Goal: Task Accomplishment & Management: Manage account settings

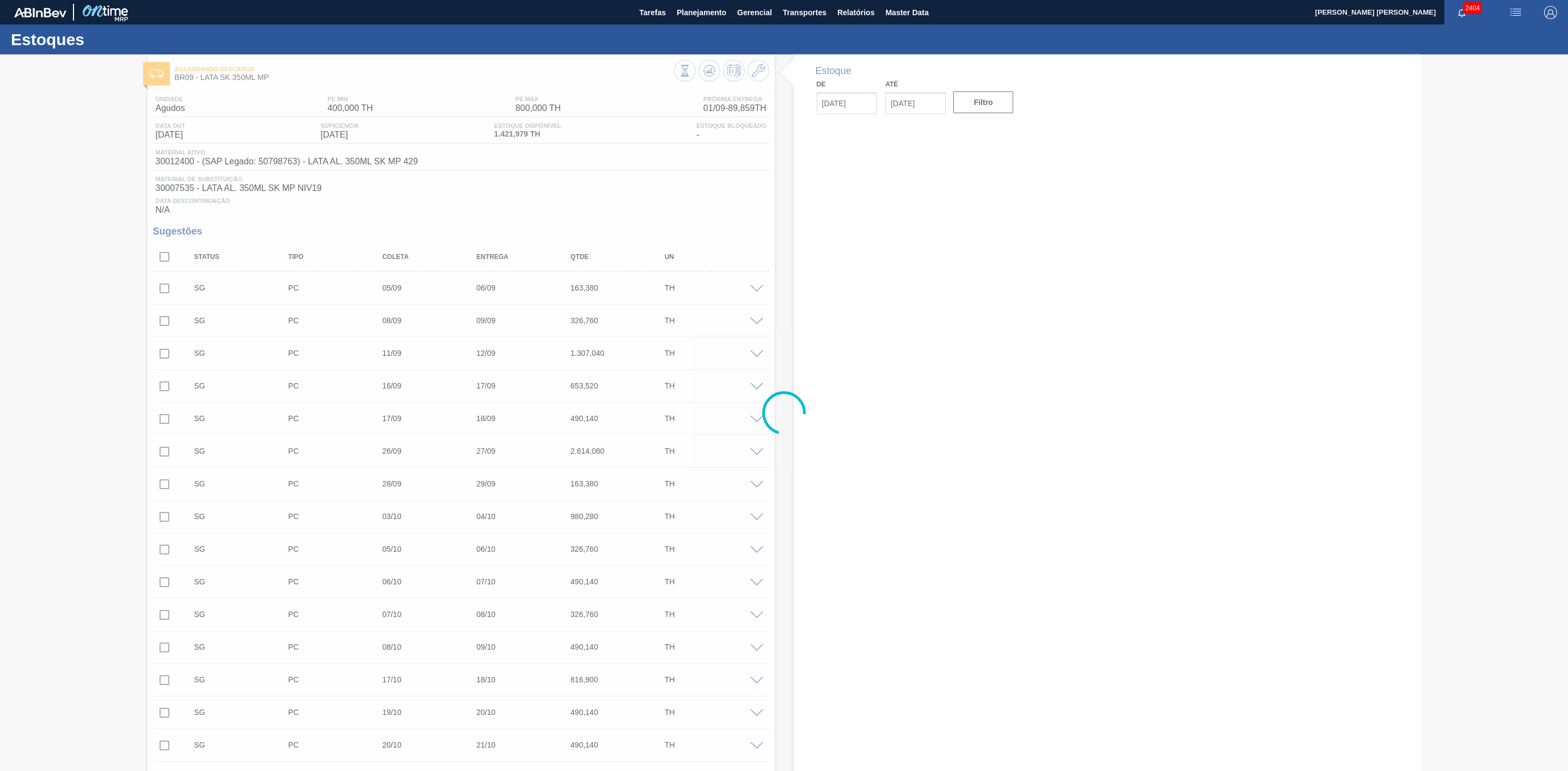
type input "[DATE]"
type input "24/09/2025"
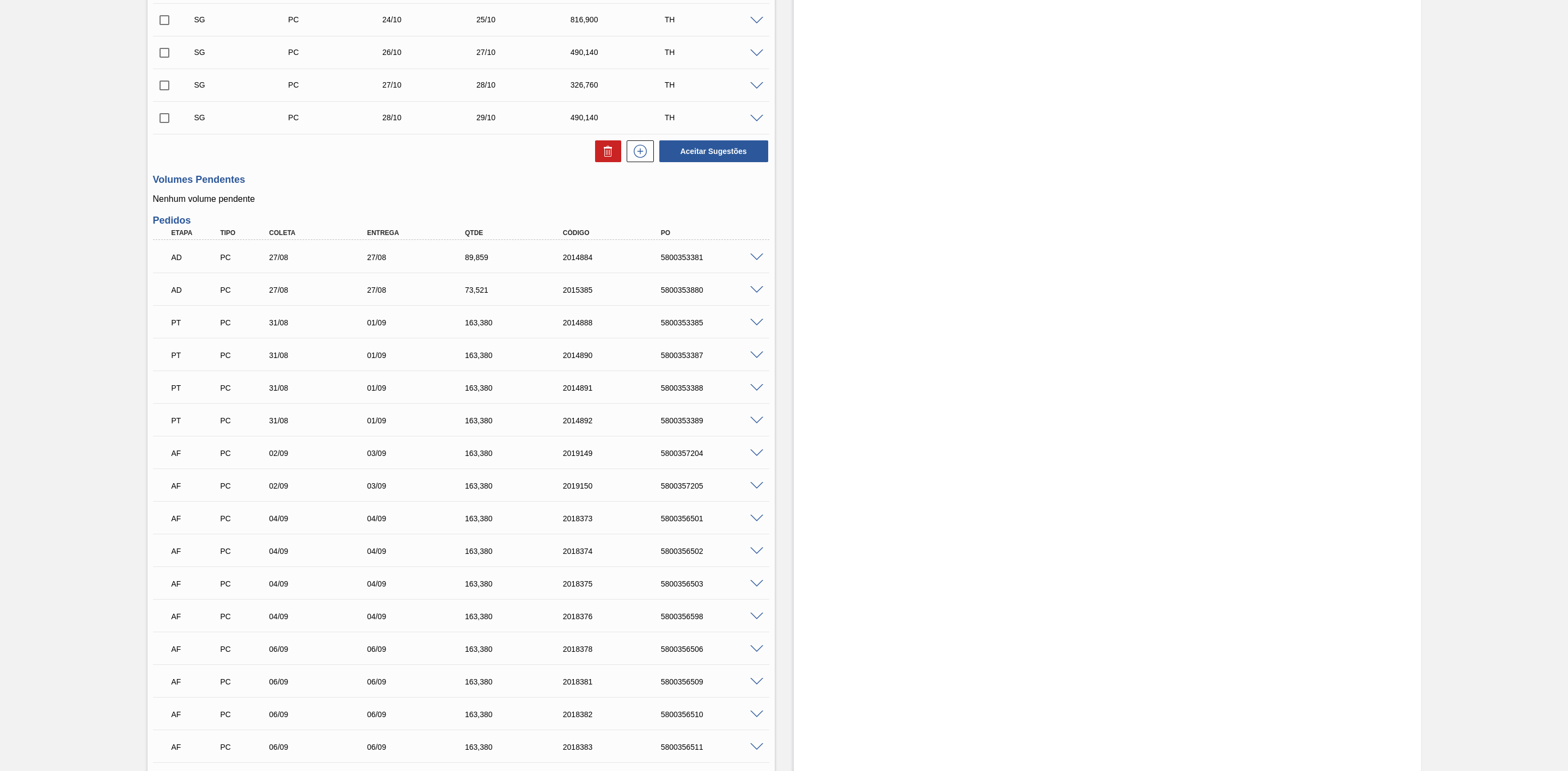
scroll to position [980, 0]
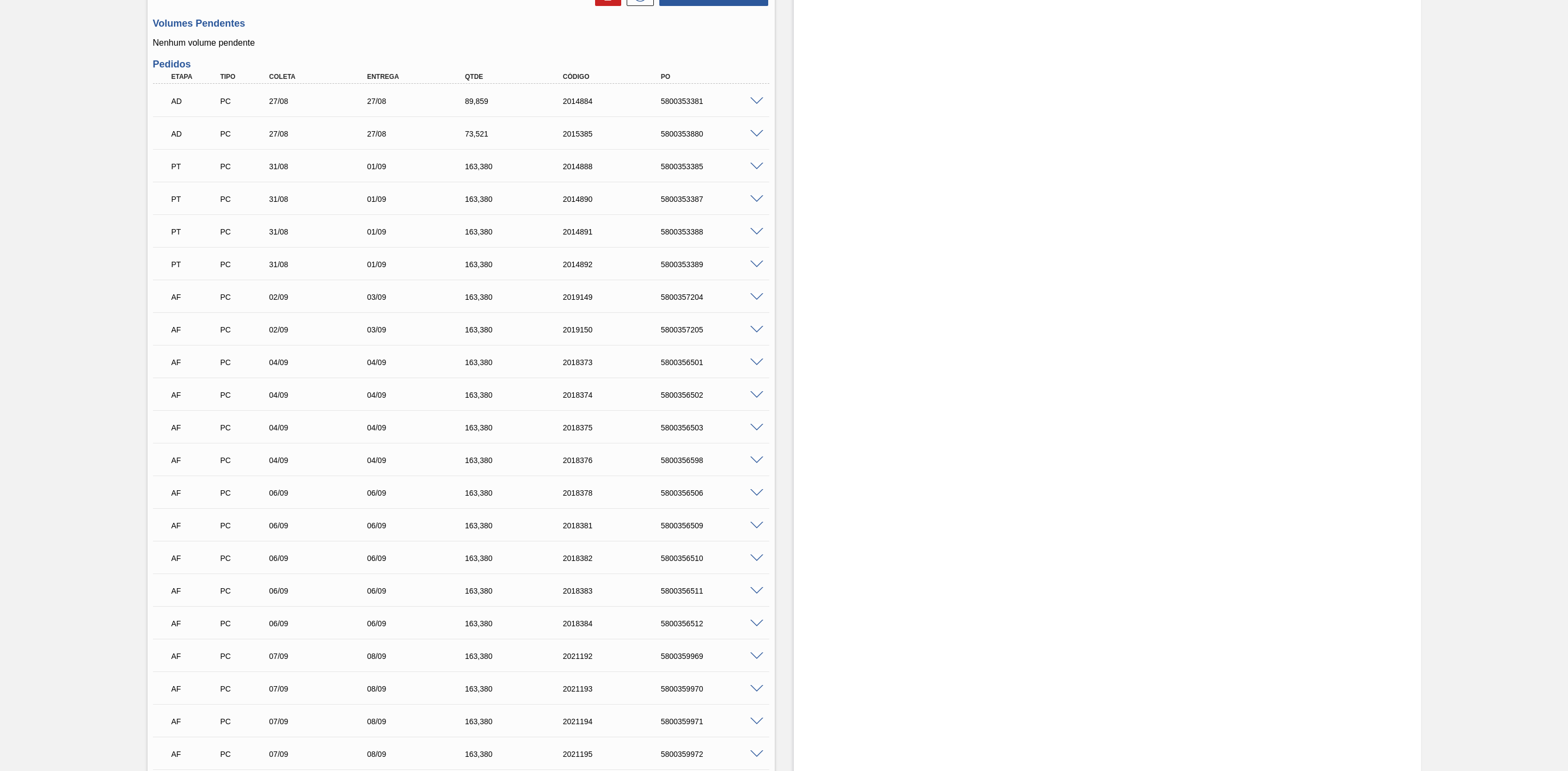
click at [758, 365] on span at bounding box center [757, 362] width 13 height 8
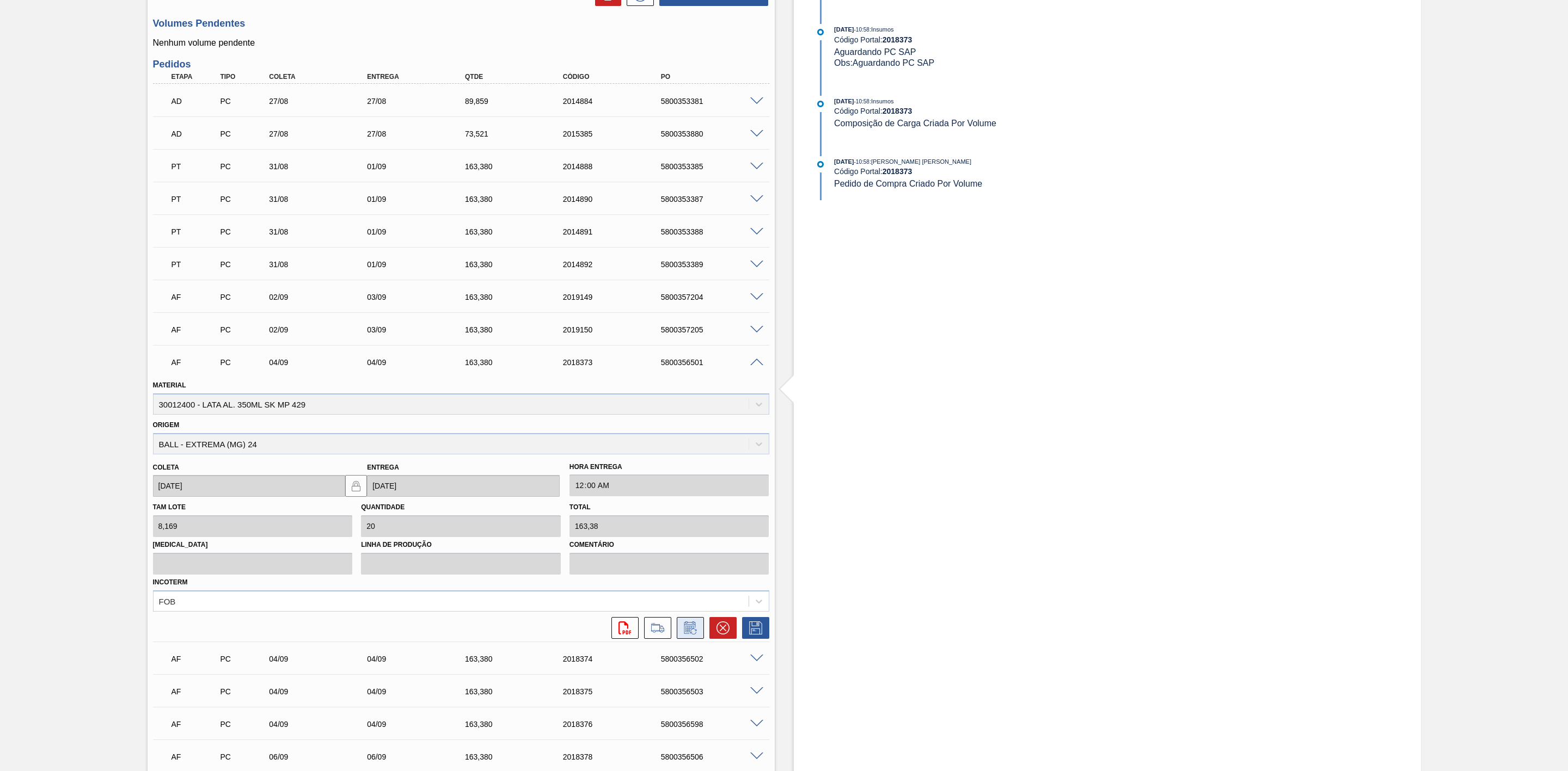
click at [695, 635] on icon at bounding box center [690, 627] width 18 height 13
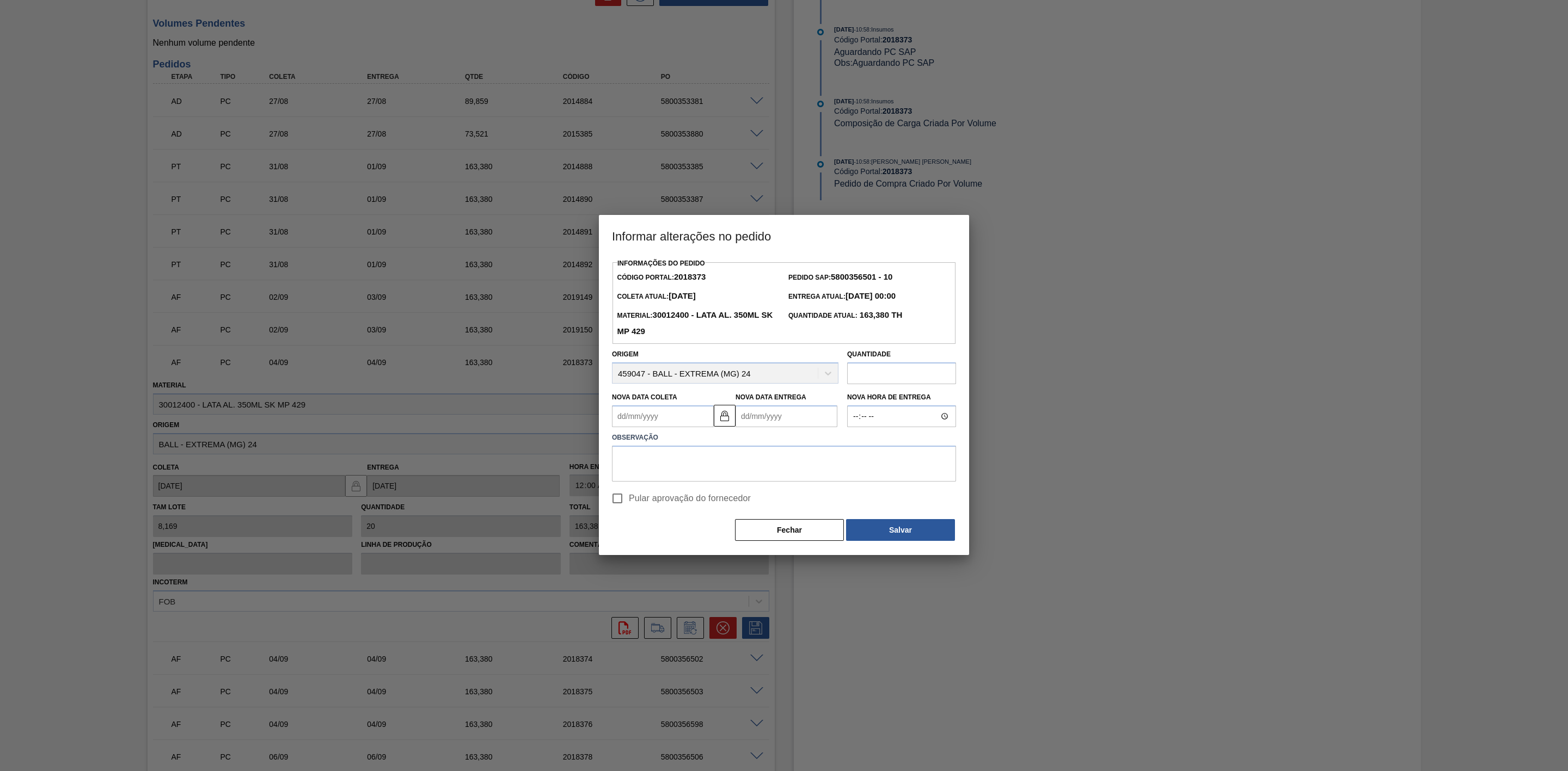
click at [681, 421] on Coleta2018373 "Nova Data Coleta" at bounding box center [662, 416] width 102 height 22
click at [699, 477] on div "4" at bounding box center [696, 478] width 15 height 15
type Coleta2018373 "[DATE]"
type Entrega2018373 "[DATE]"
click at [703, 466] on textarea at bounding box center [783, 464] width 344 height 36
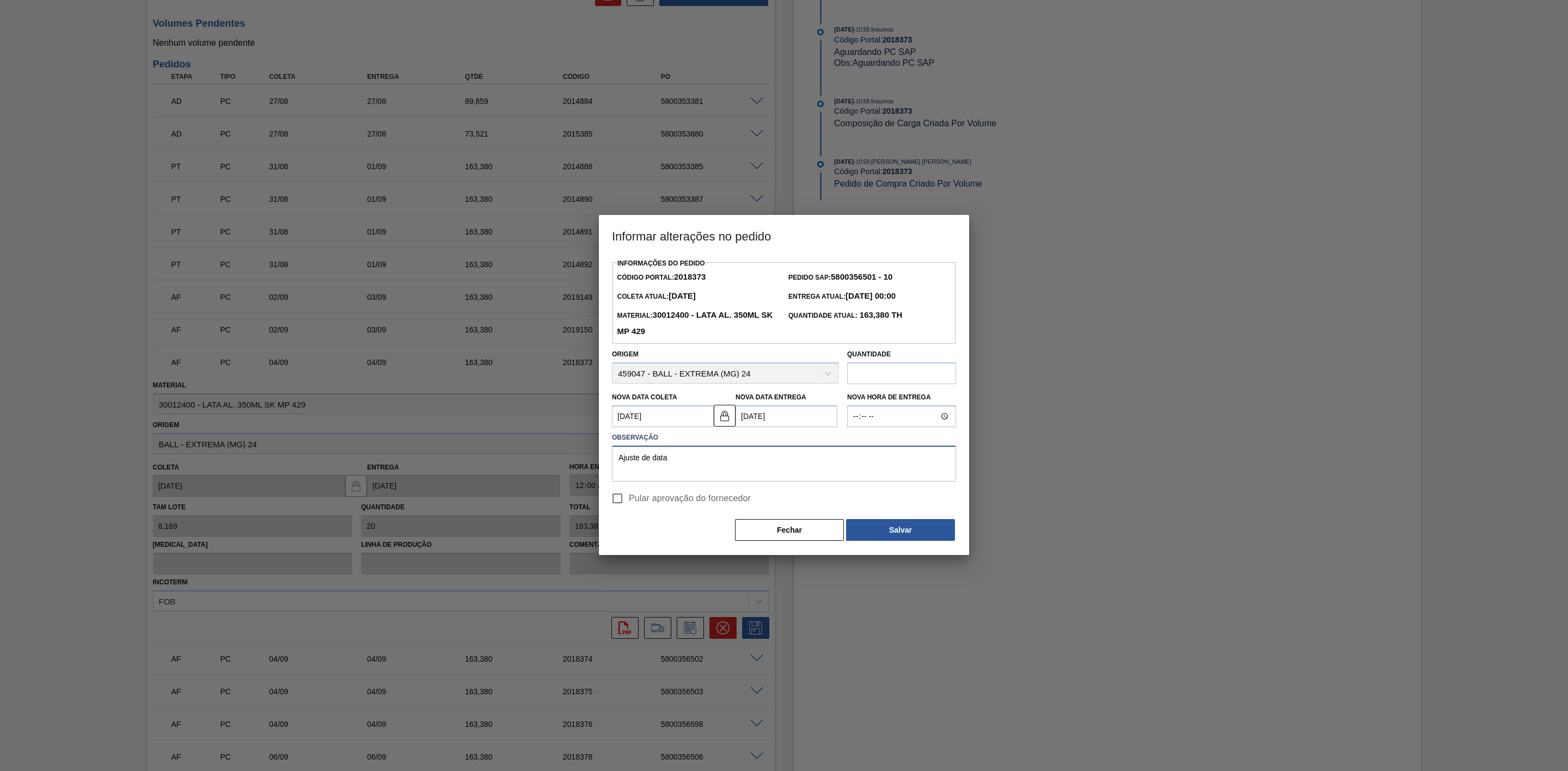
drag, startPoint x: 703, startPoint y: 466, endPoint x: 575, endPoint y: 459, distance: 128.2
click at [575, 459] on div "Informar alterações no pedido Informações do Pedido Código Portal: 2018373 Pedi…" at bounding box center [784, 385] width 1568 height 771
type textarea "Ajuste de data"
click at [667, 500] on span "Pular aprovação do fornecedor" at bounding box center [690, 498] width 122 height 13
click at [629, 500] on input "Pular aprovação do fornecedor" at bounding box center [618, 499] width 23 height 23
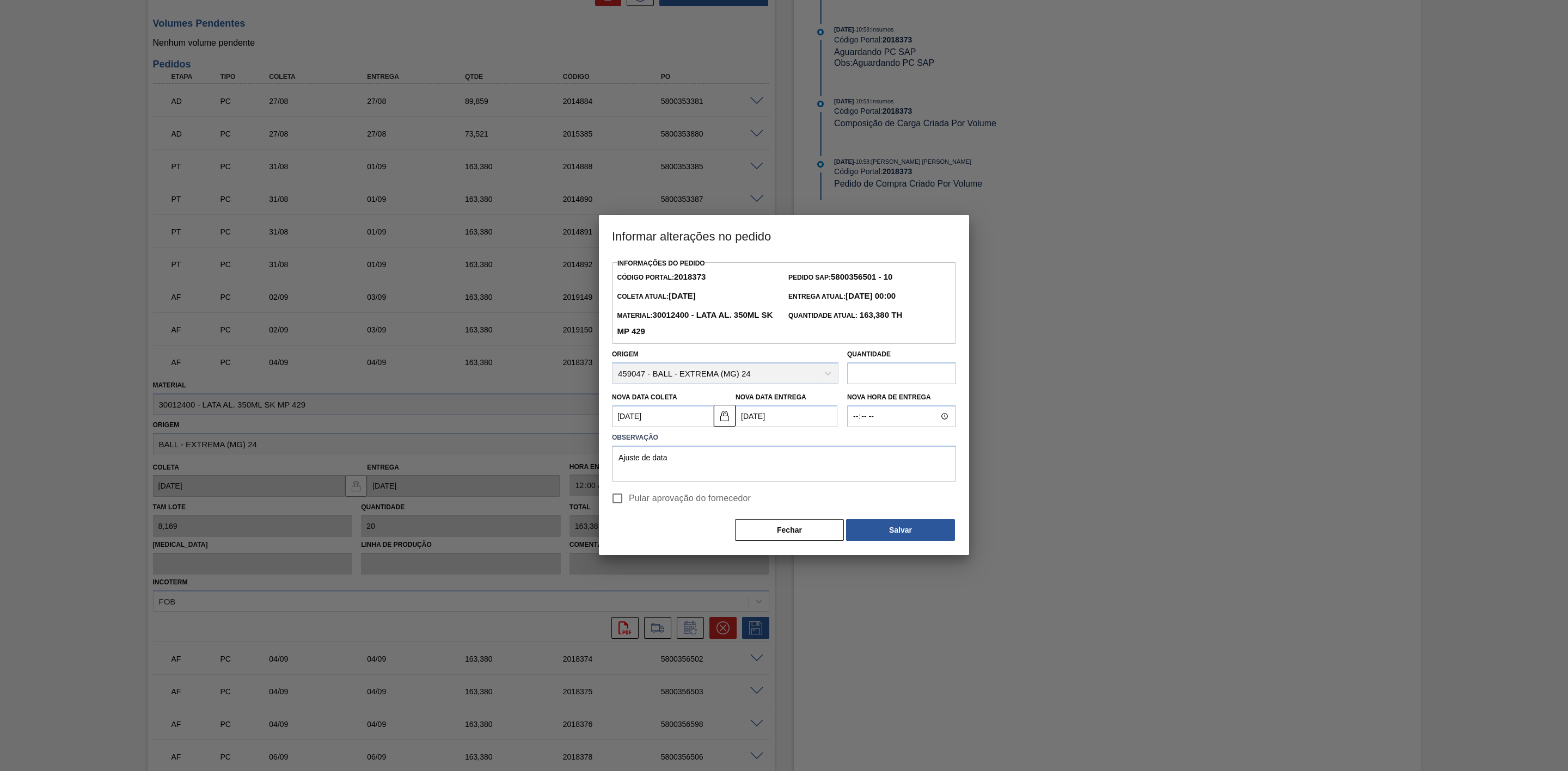
checkbox input "true"
click at [861, 526] on button "Salvar" at bounding box center [900, 530] width 109 height 22
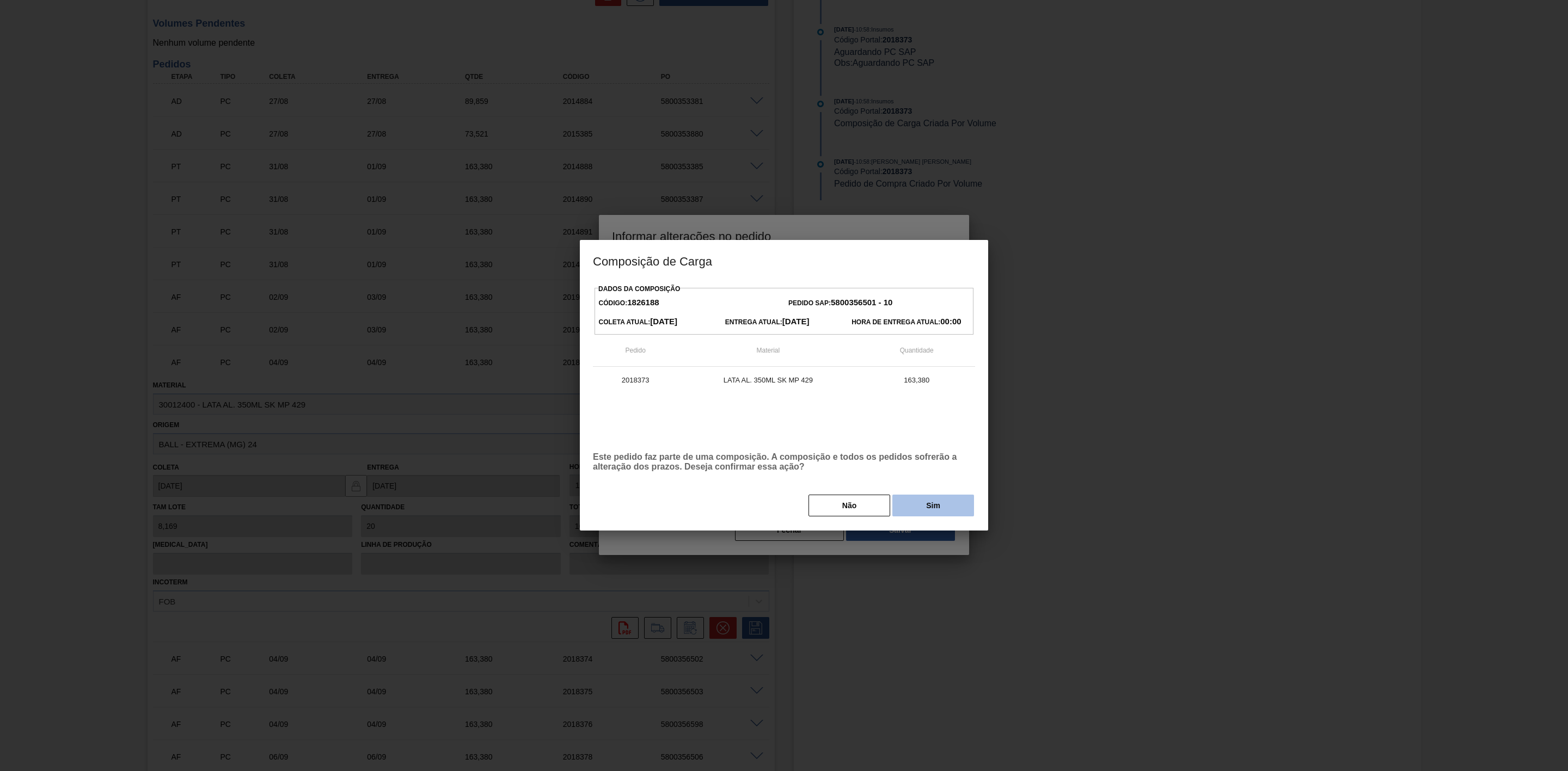
click at [925, 510] on button "Sim" at bounding box center [933, 506] width 82 height 22
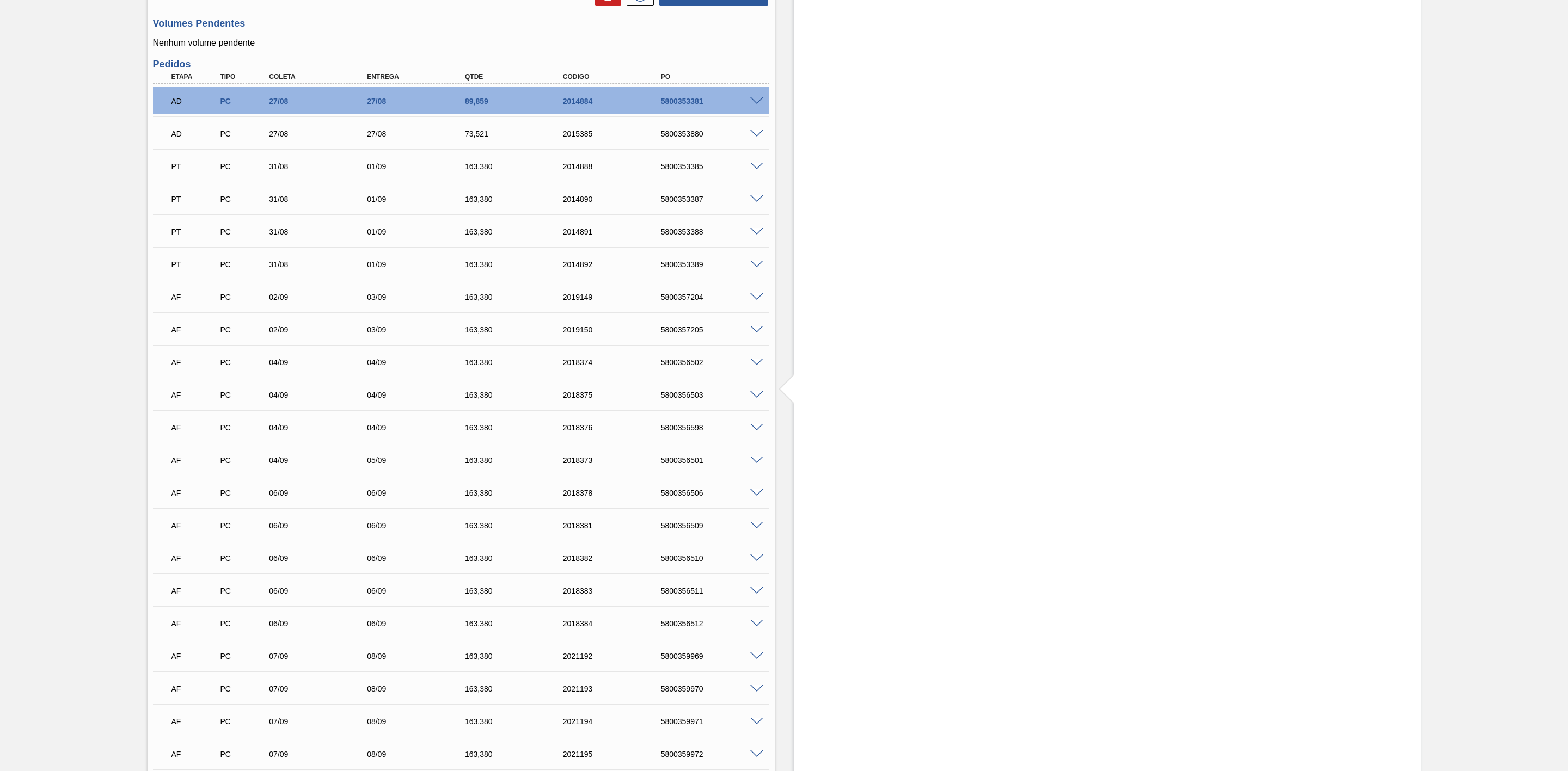
click at [758, 366] on span at bounding box center [757, 362] width 13 height 8
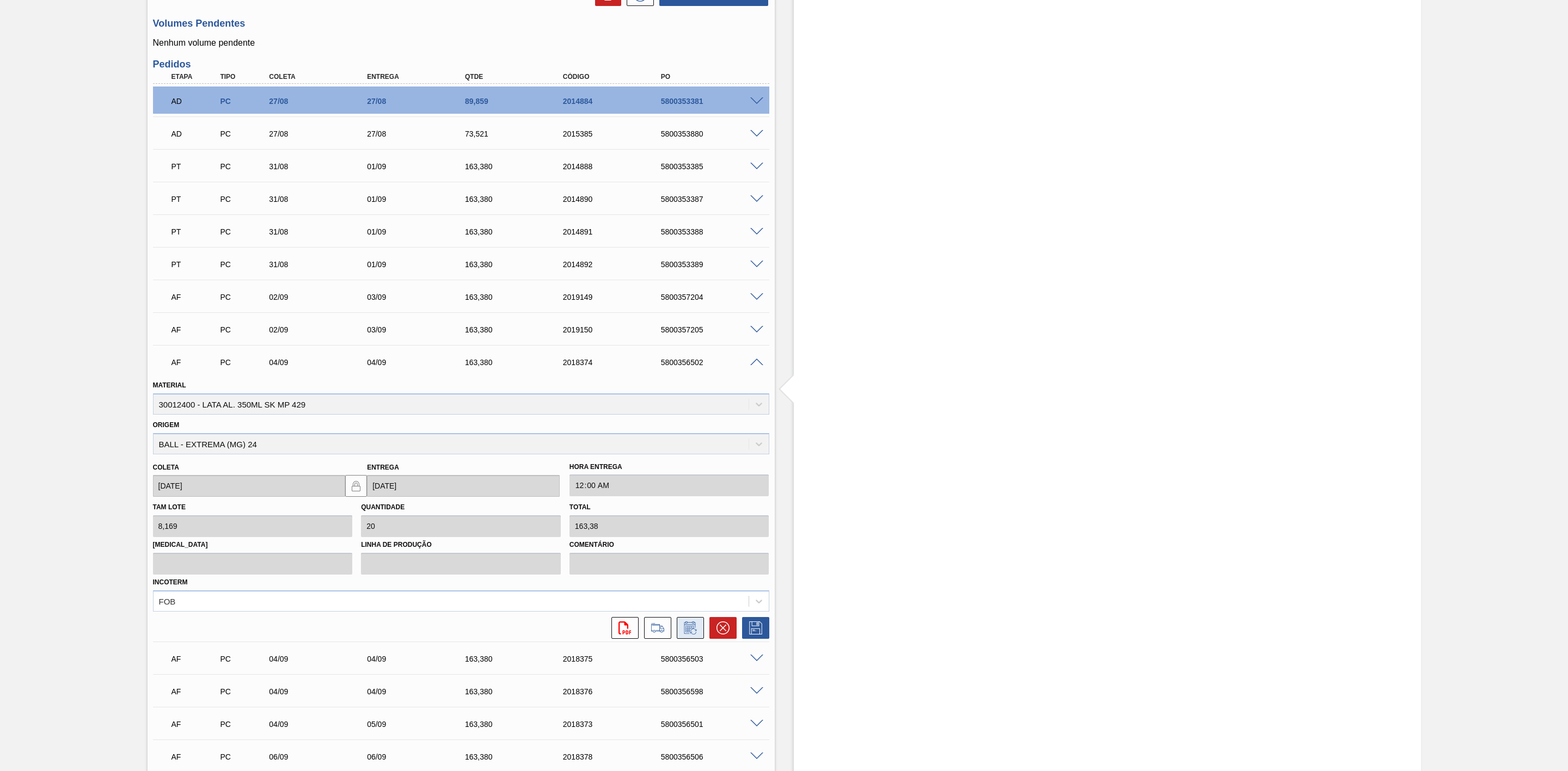
click at [693, 634] on icon at bounding box center [690, 627] width 18 height 13
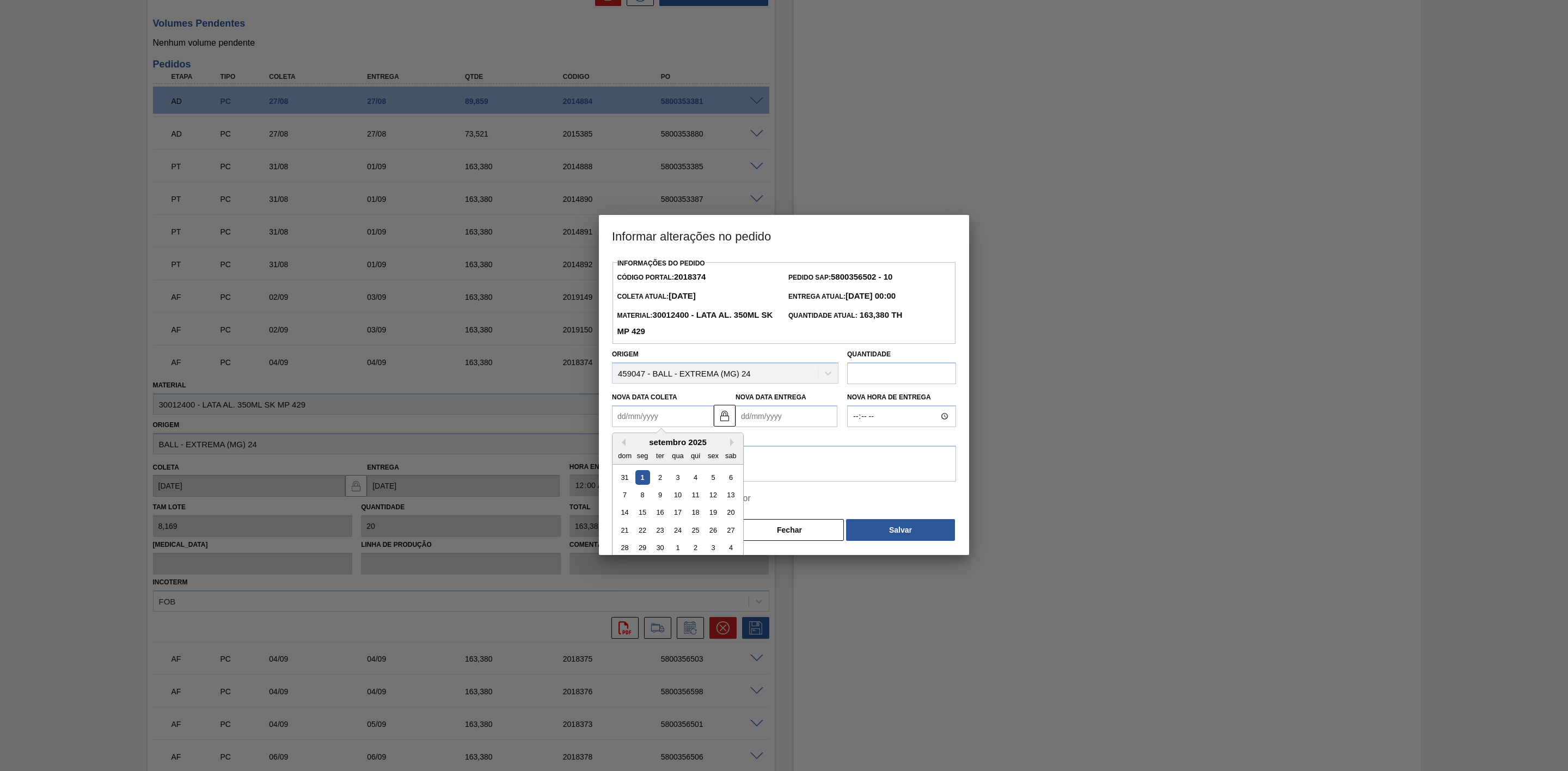
click at [699, 415] on Coleta2018374 "Nova Data Coleta" at bounding box center [662, 416] width 102 height 22
click at [698, 477] on div "4" at bounding box center [696, 478] width 15 height 15
type Coleta2018374 "[DATE]"
type Entrega2018374 "[DATE]"
click at [747, 459] on textarea at bounding box center [783, 464] width 344 height 36
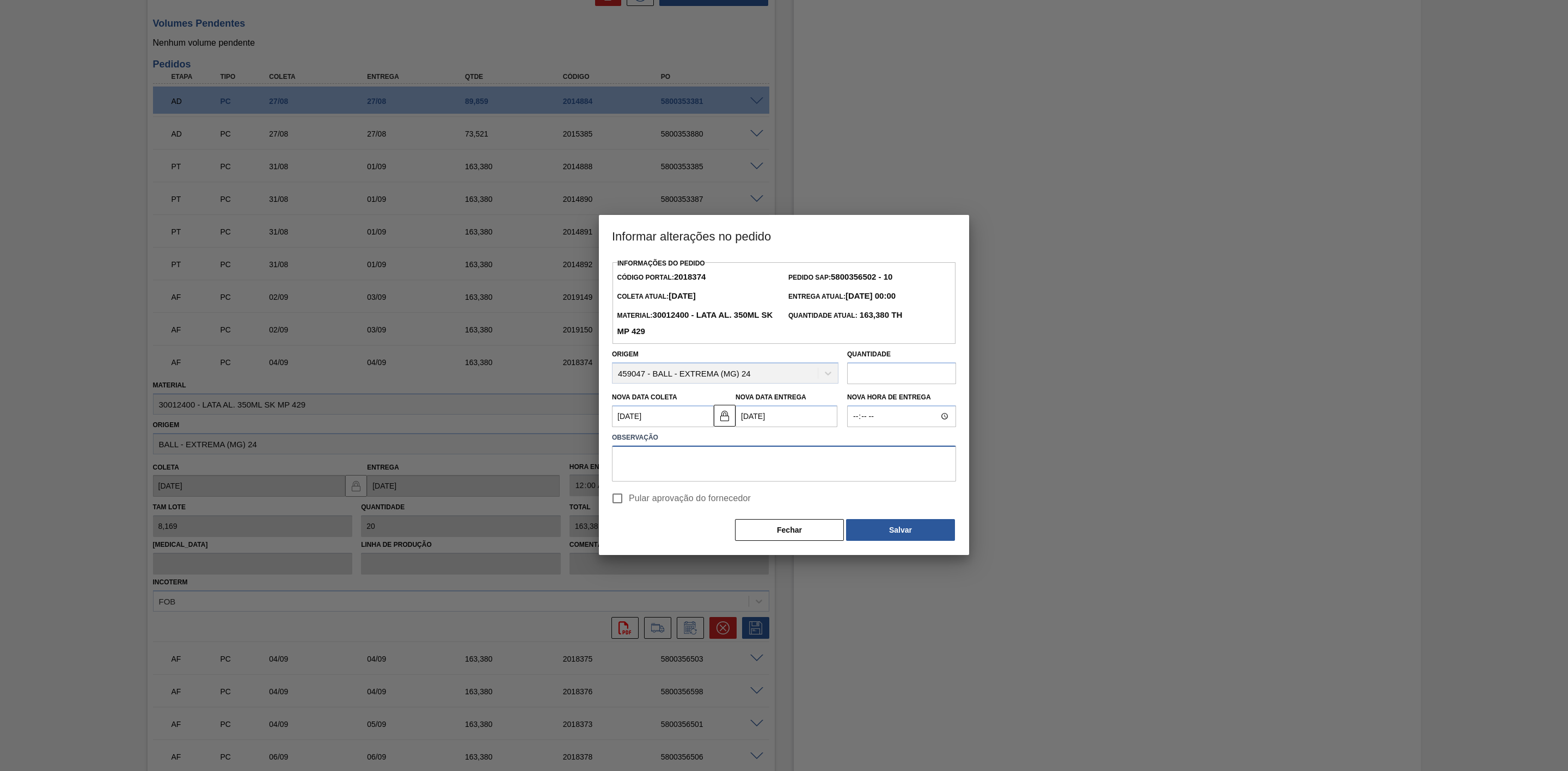
paste textarea "Ajuste de data"
type textarea "Ajuste de data"
click at [684, 498] on span "Pular aprovação do fornecedor" at bounding box center [690, 498] width 122 height 13
click at [629, 498] on input "Pular aprovação do fornecedor" at bounding box center [618, 499] width 23 height 23
checkbox input "true"
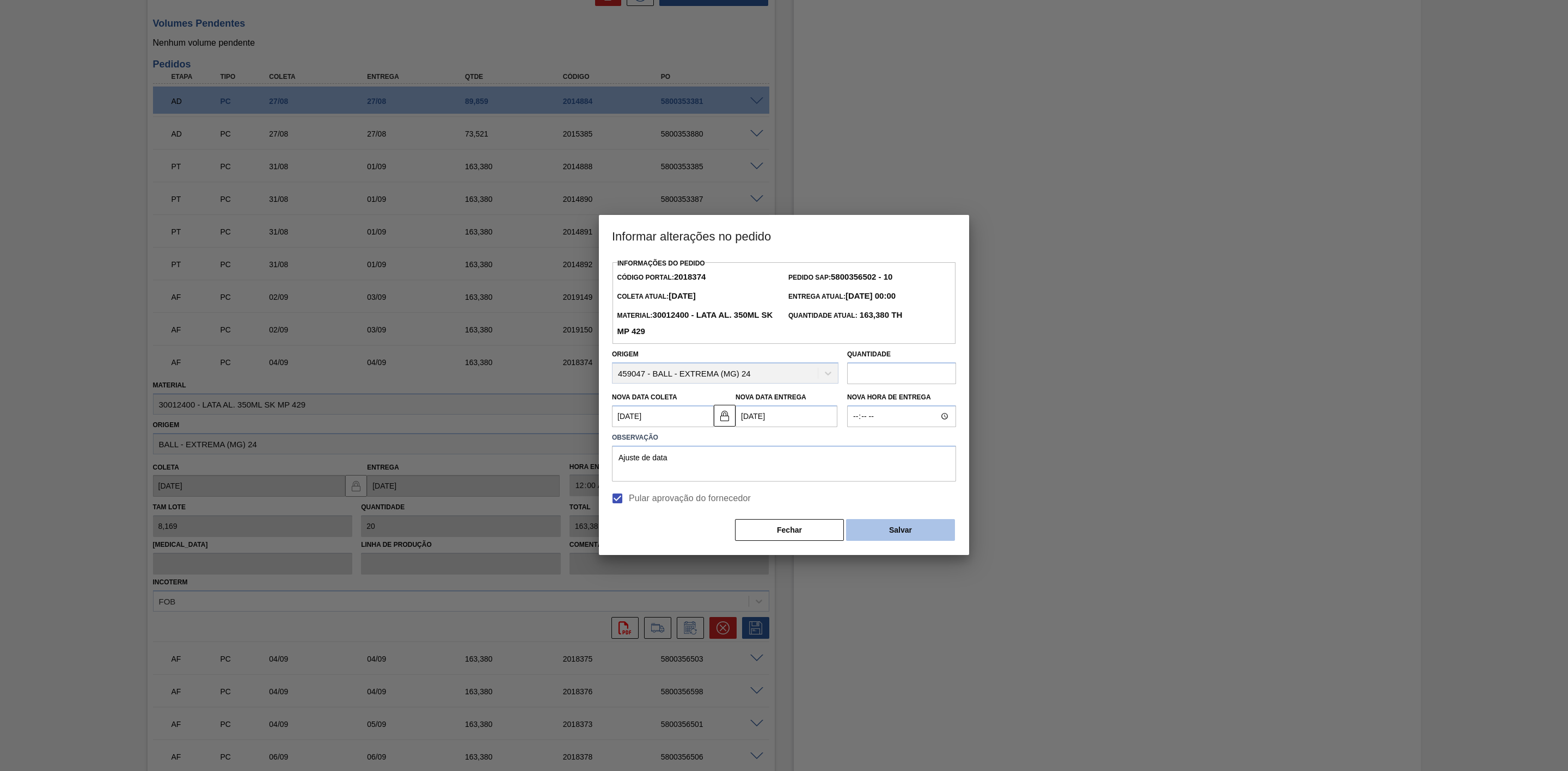
click at [871, 525] on button "Salvar" at bounding box center [900, 530] width 109 height 22
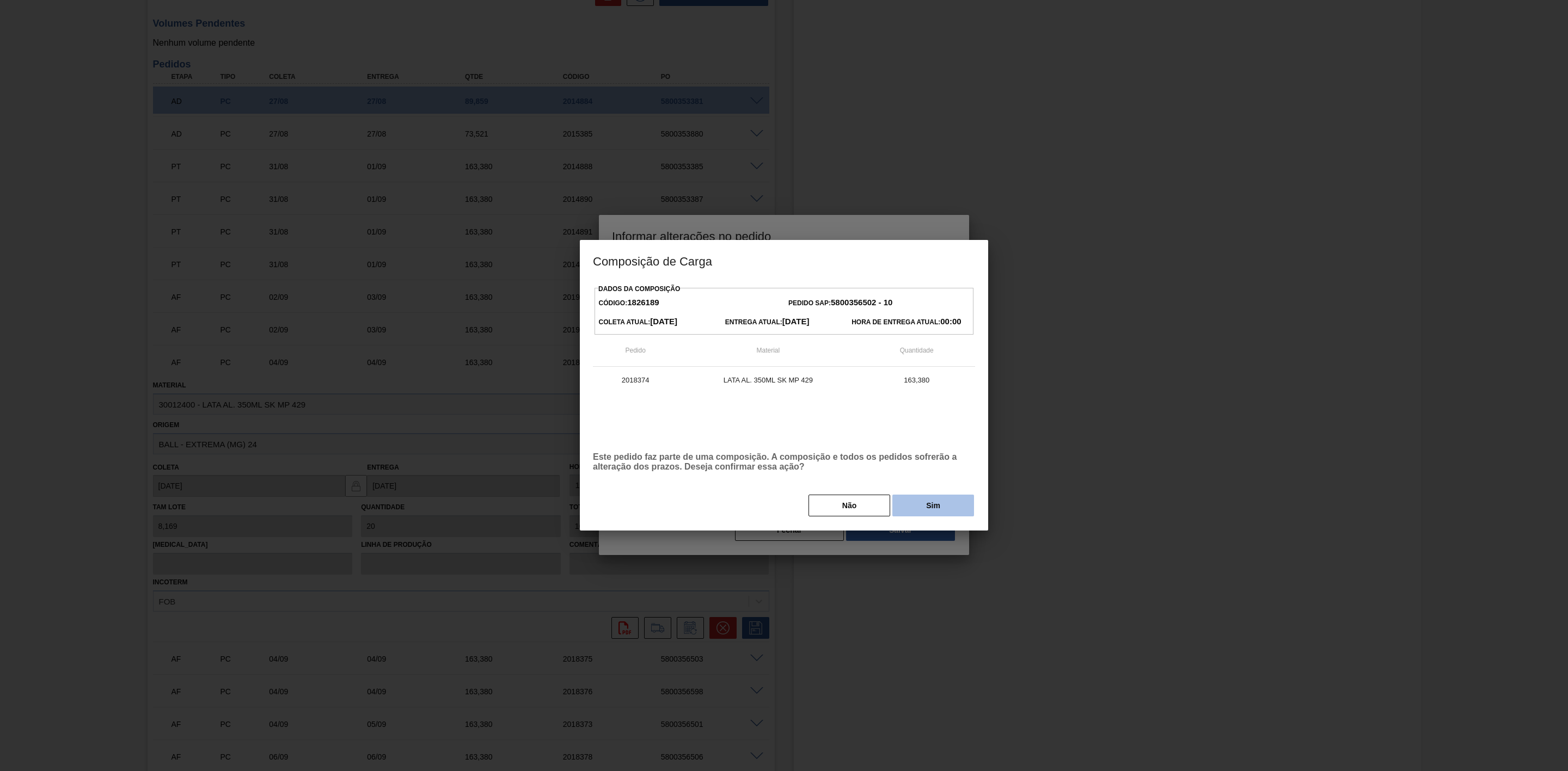
click at [897, 506] on button "Sim" at bounding box center [933, 506] width 82 height 22
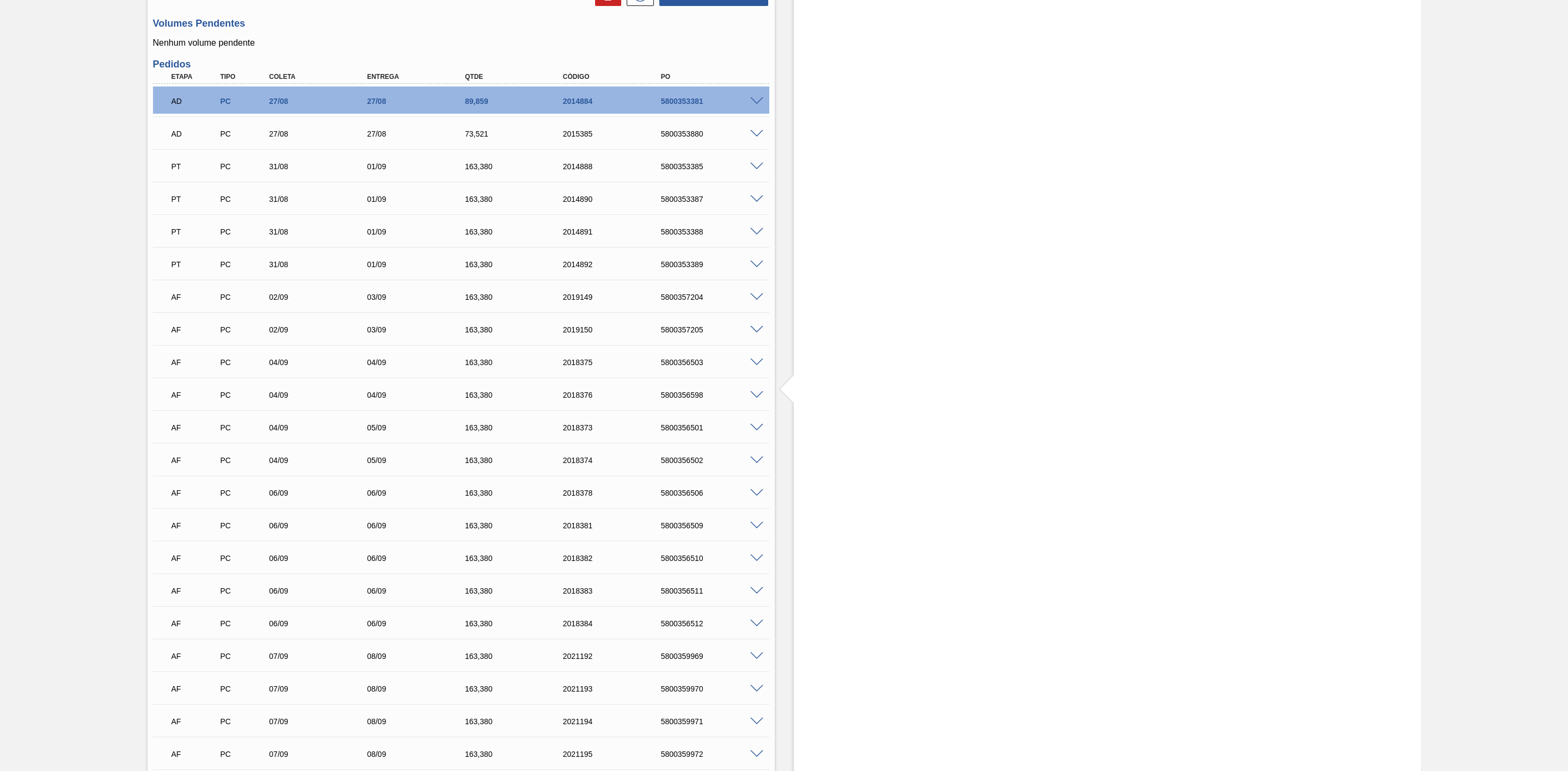
click at [756, 366] on span at bounding box center [757, 362] width 13 height 8
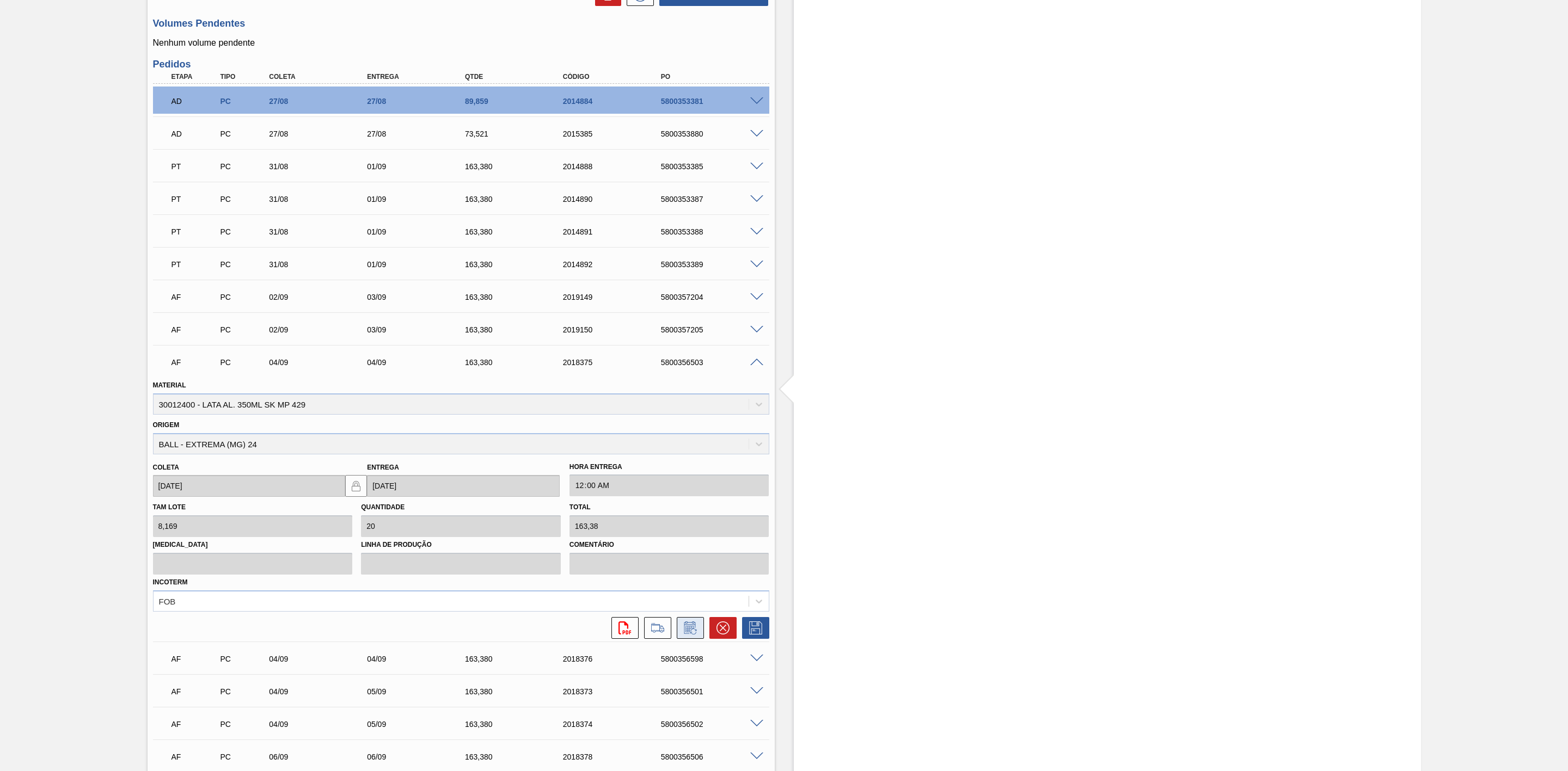
click at [696, 630] on icon at bounding box center [690, 627] width 18 height 13
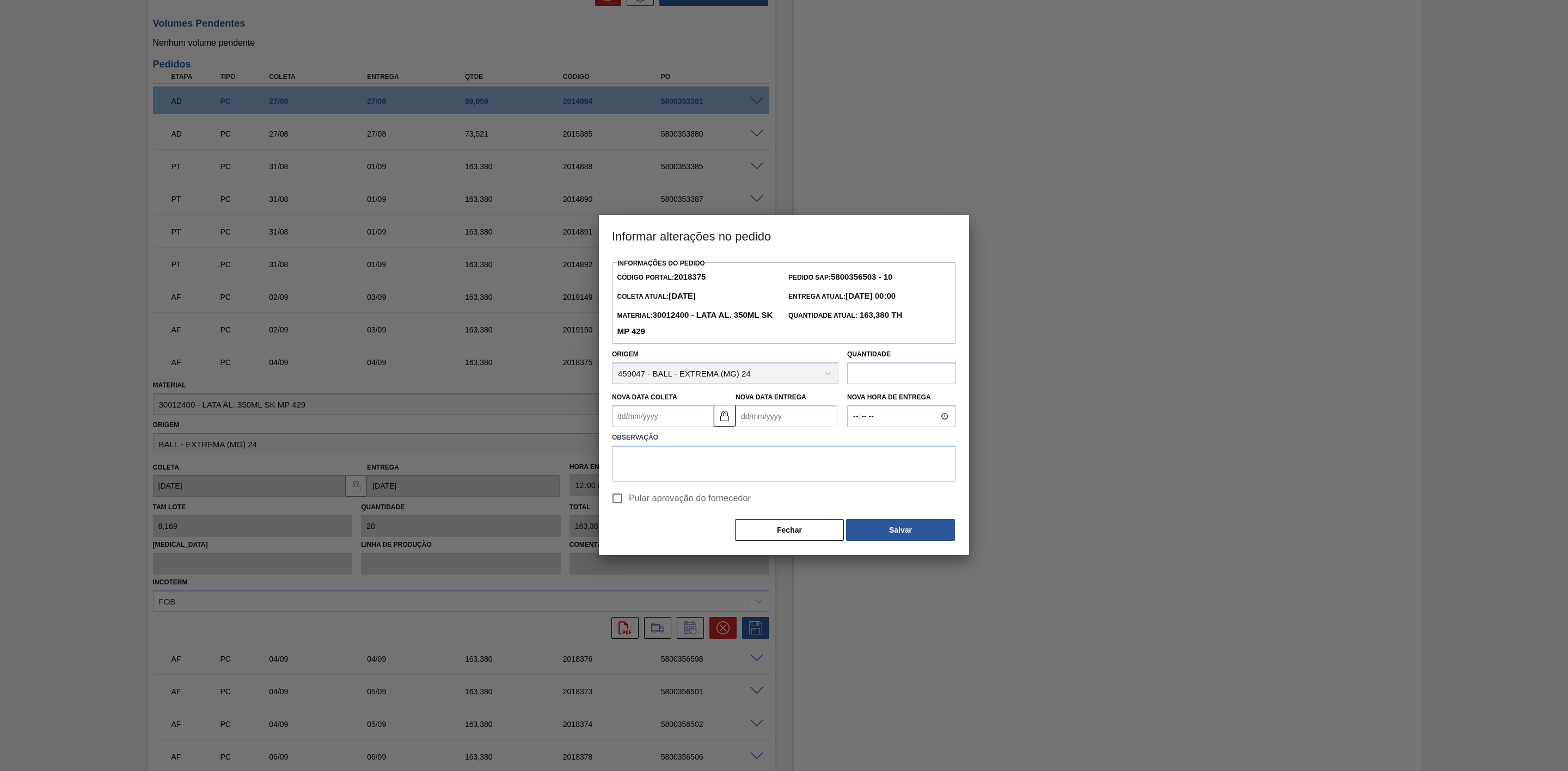
click at [690, 423] on Coleta2018375 "Nova Data Coleta" at bounding box center [662, 416] width 102 height 22
click at [696, 477] on div "4" at bounding box center [696, 478] width 15 height 15
type Coleta2018375 "[DATE]"
type Entrega2018375 "[DATE]"
click at [747, 464] on textarea at bounding box center [783, 464] width 344 height 36
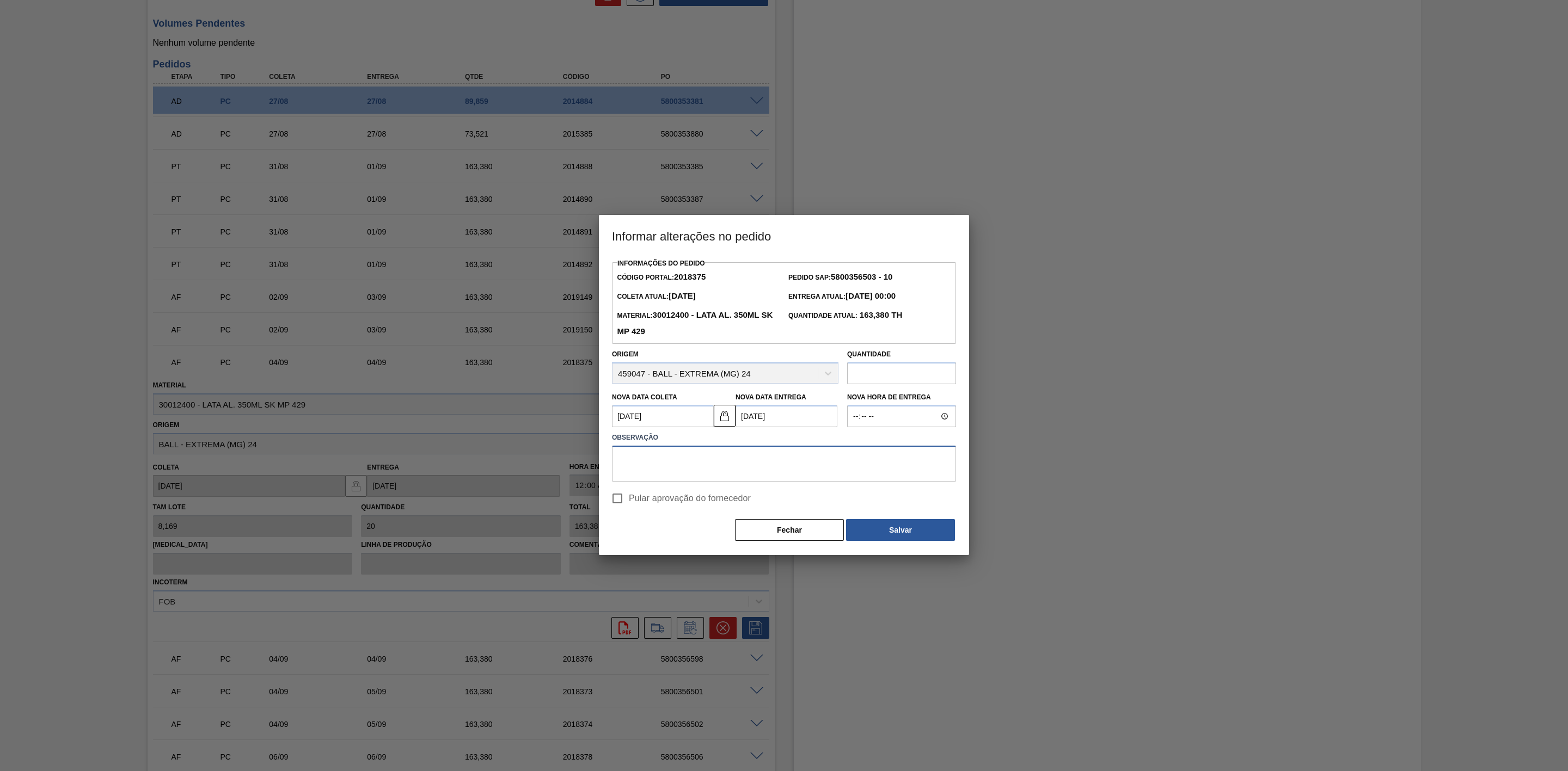
paste textarea "Ajuste de data"
type textarea "Ajuste de data"
click at [703, 498] on span "Pular aprovação do fornecedor" at bounding box center [690, 498] width 122 height 13
click at [629, 498] on input "Pular aprovação do fornecedor" at bounding box center [618, 499] width 23 height 23
checkbox input "true"
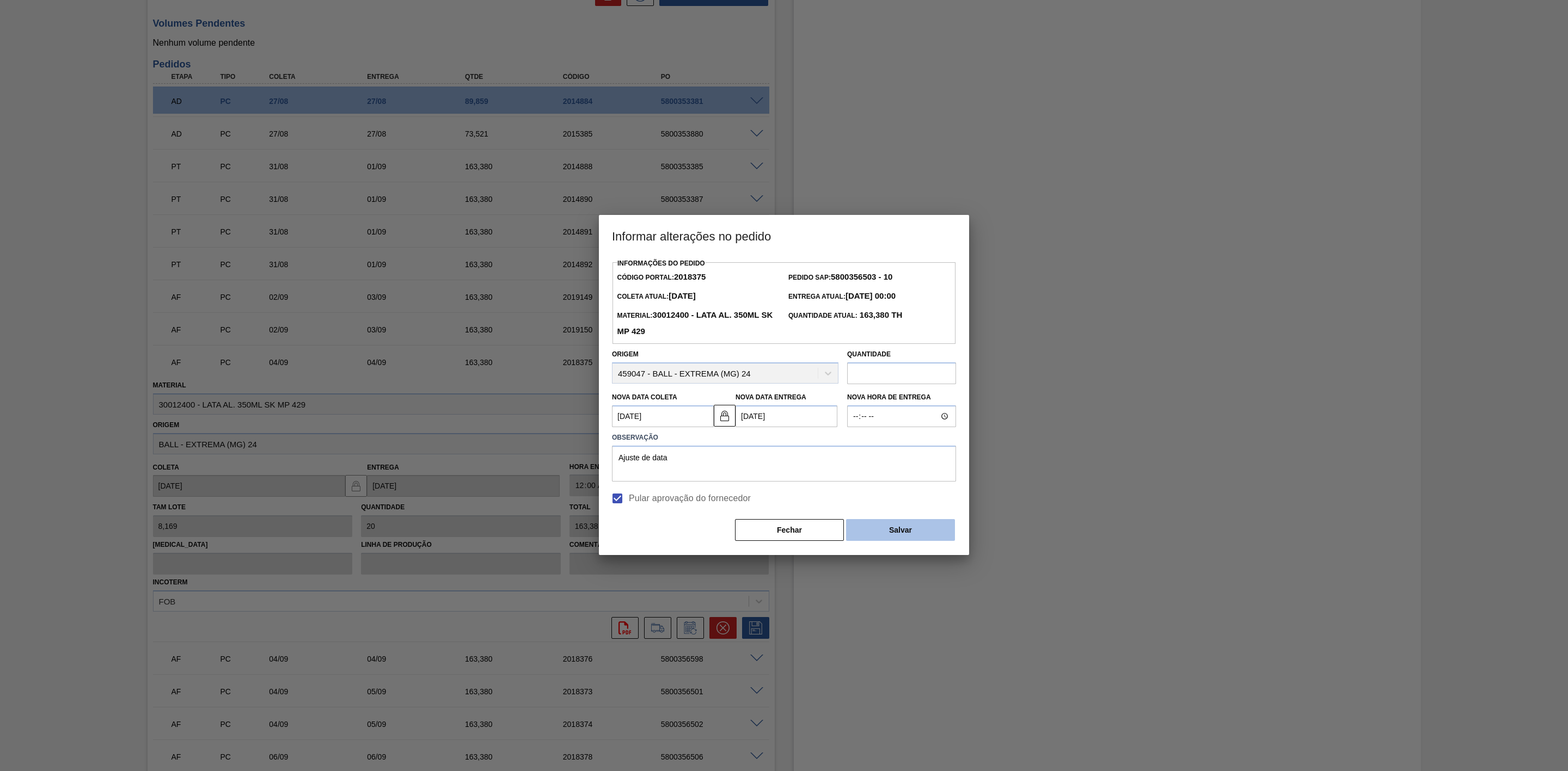
click at [871, 528] on button "Salvar" at bounding box center [900, 530] width 109 height 22
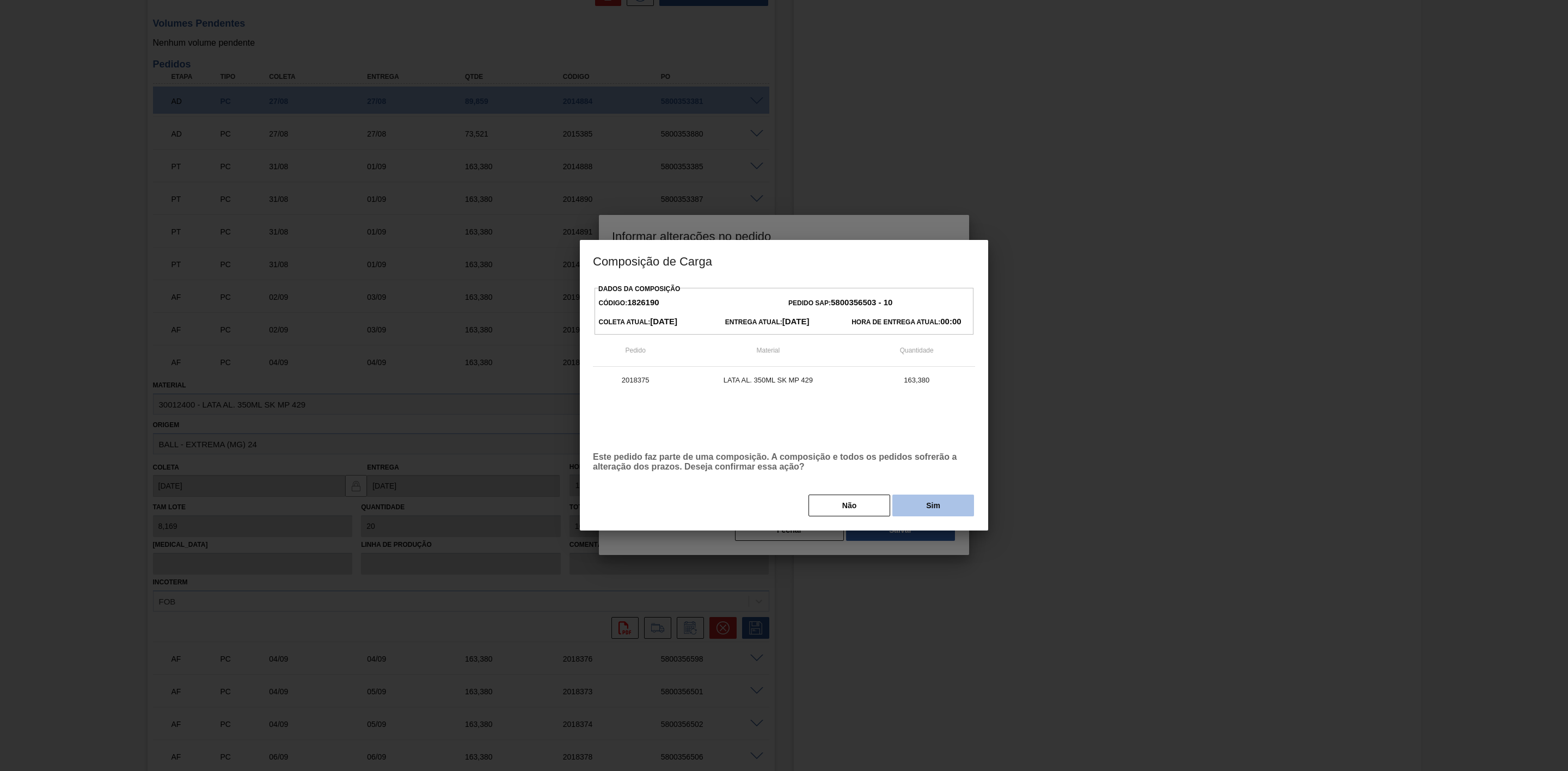
click at [915, 500] on button "Sim" at bounding box center [933, 506] width 82 height 22
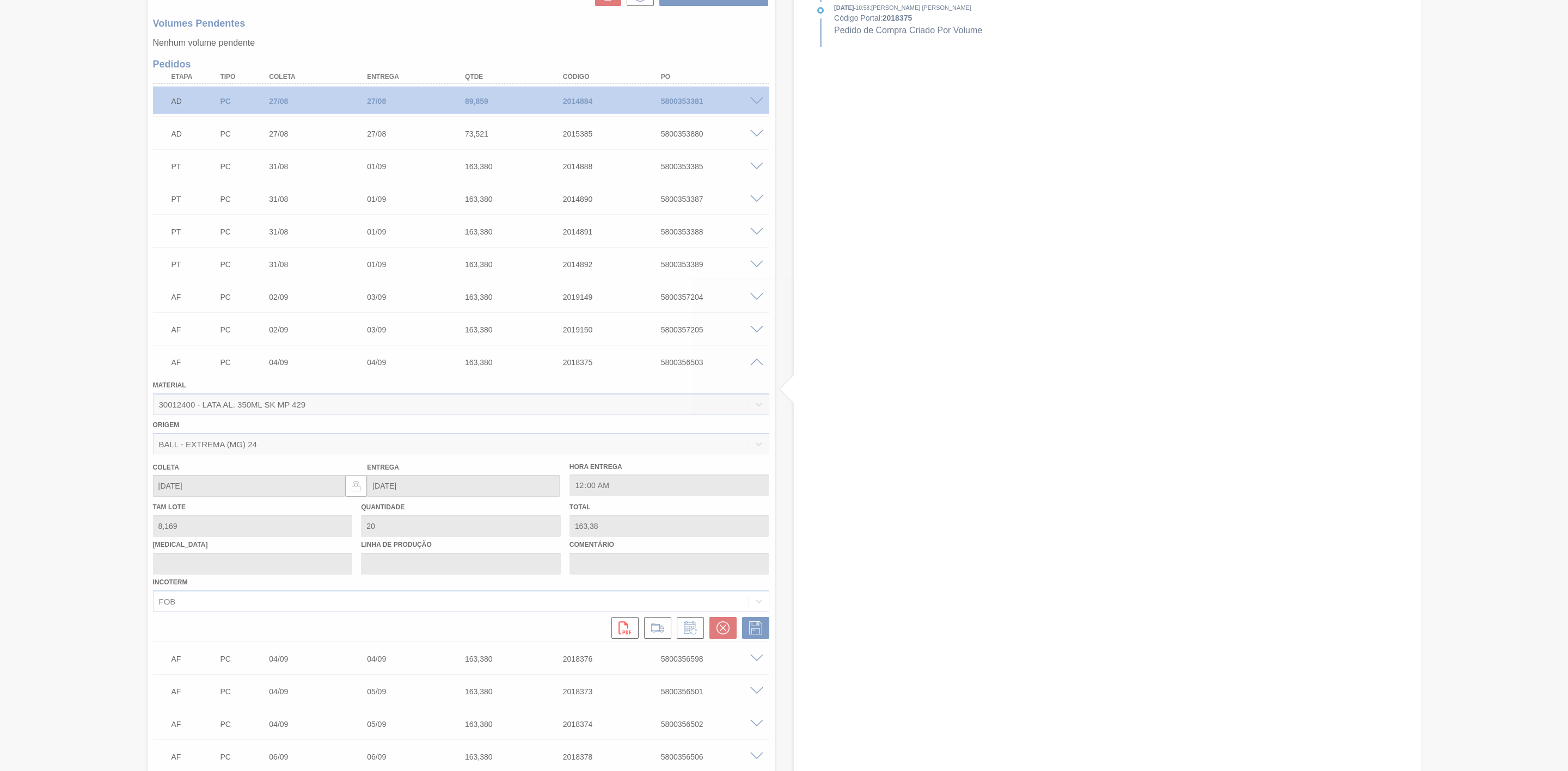
type input "Ajuste de data"
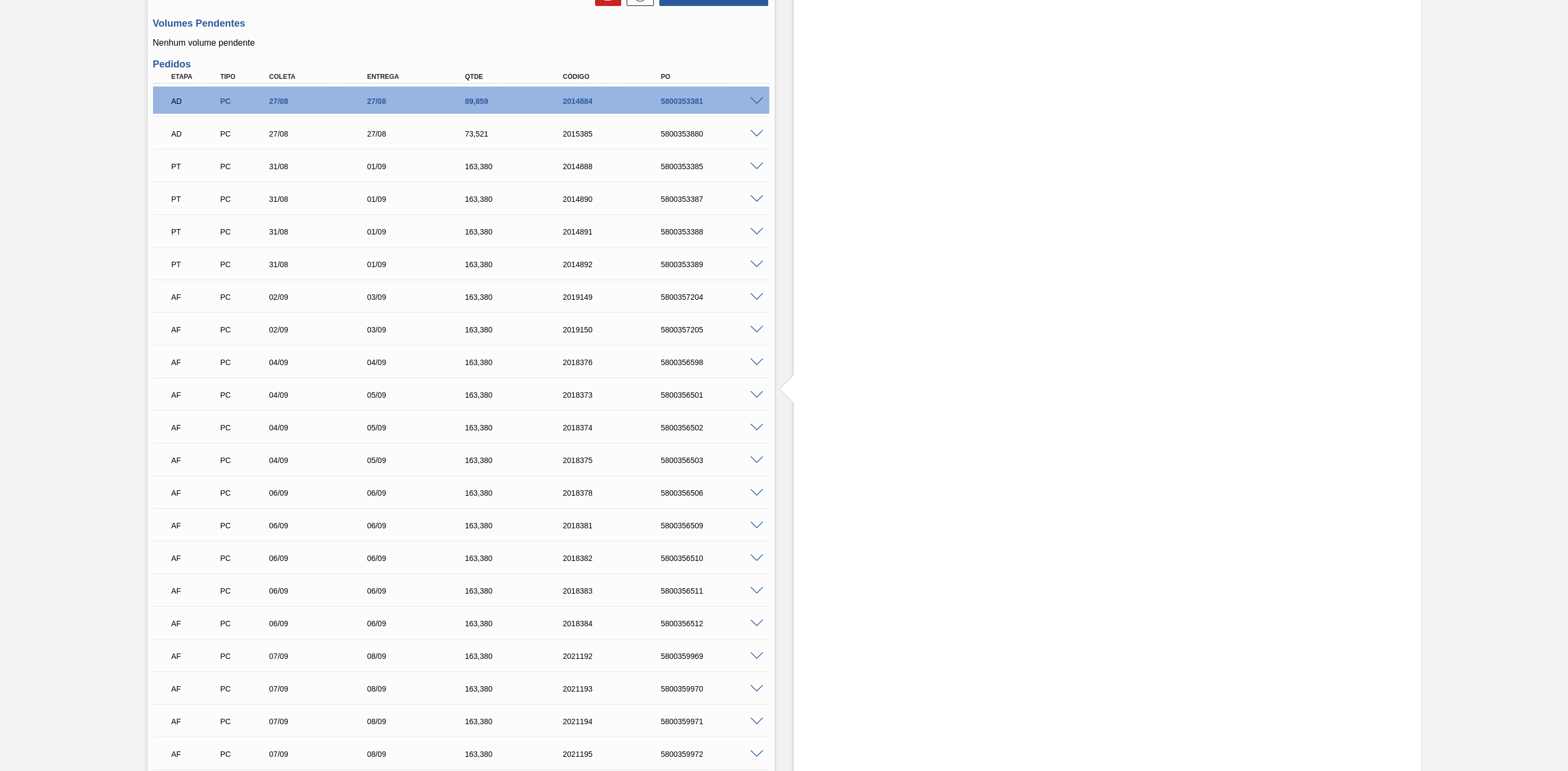
click at [758, 366] on span at bounding box center [757, 362] width 13 height 8
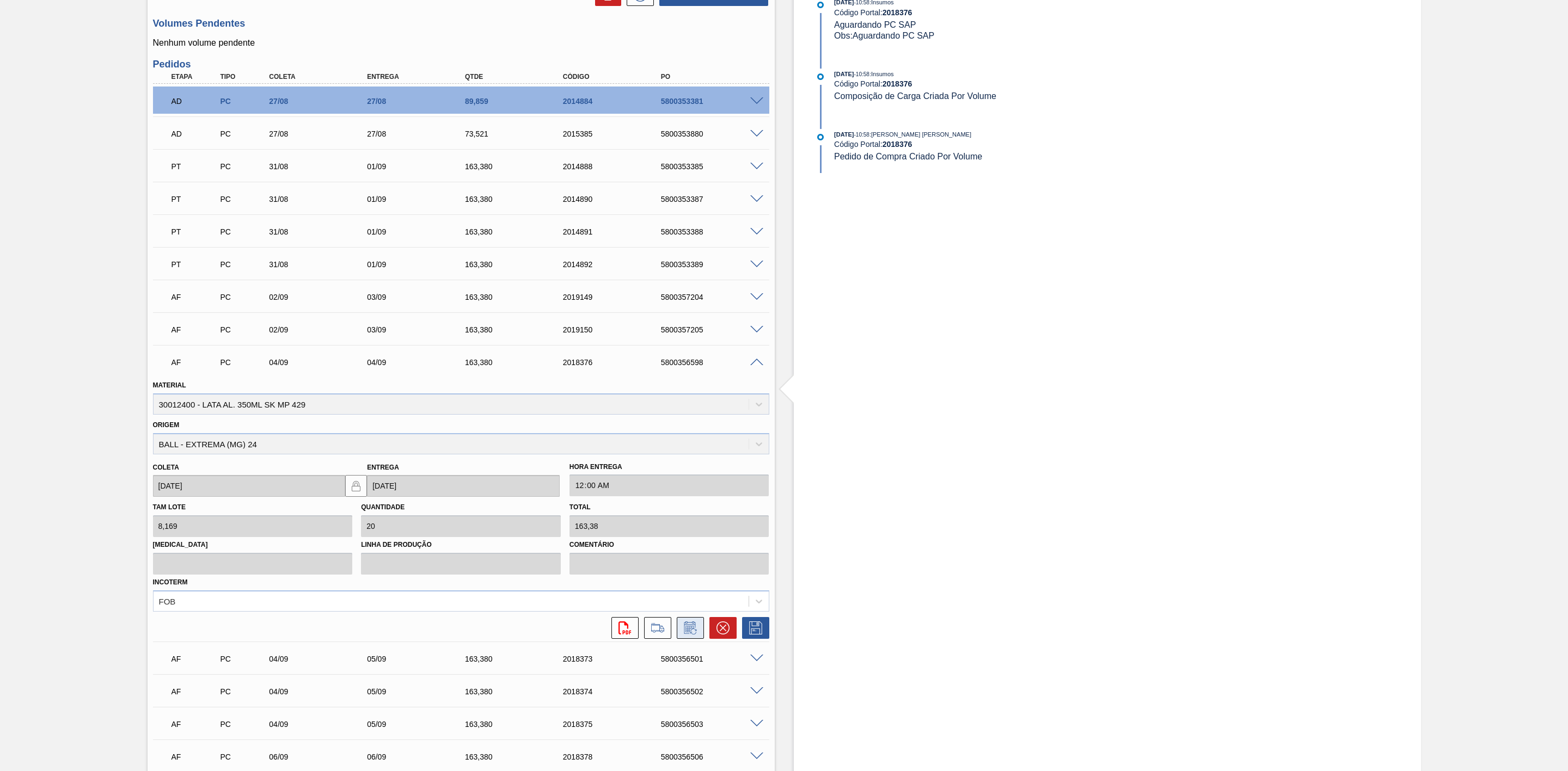
click at [699, 639] on button at bounding box center [690, 628] width 27 height 22
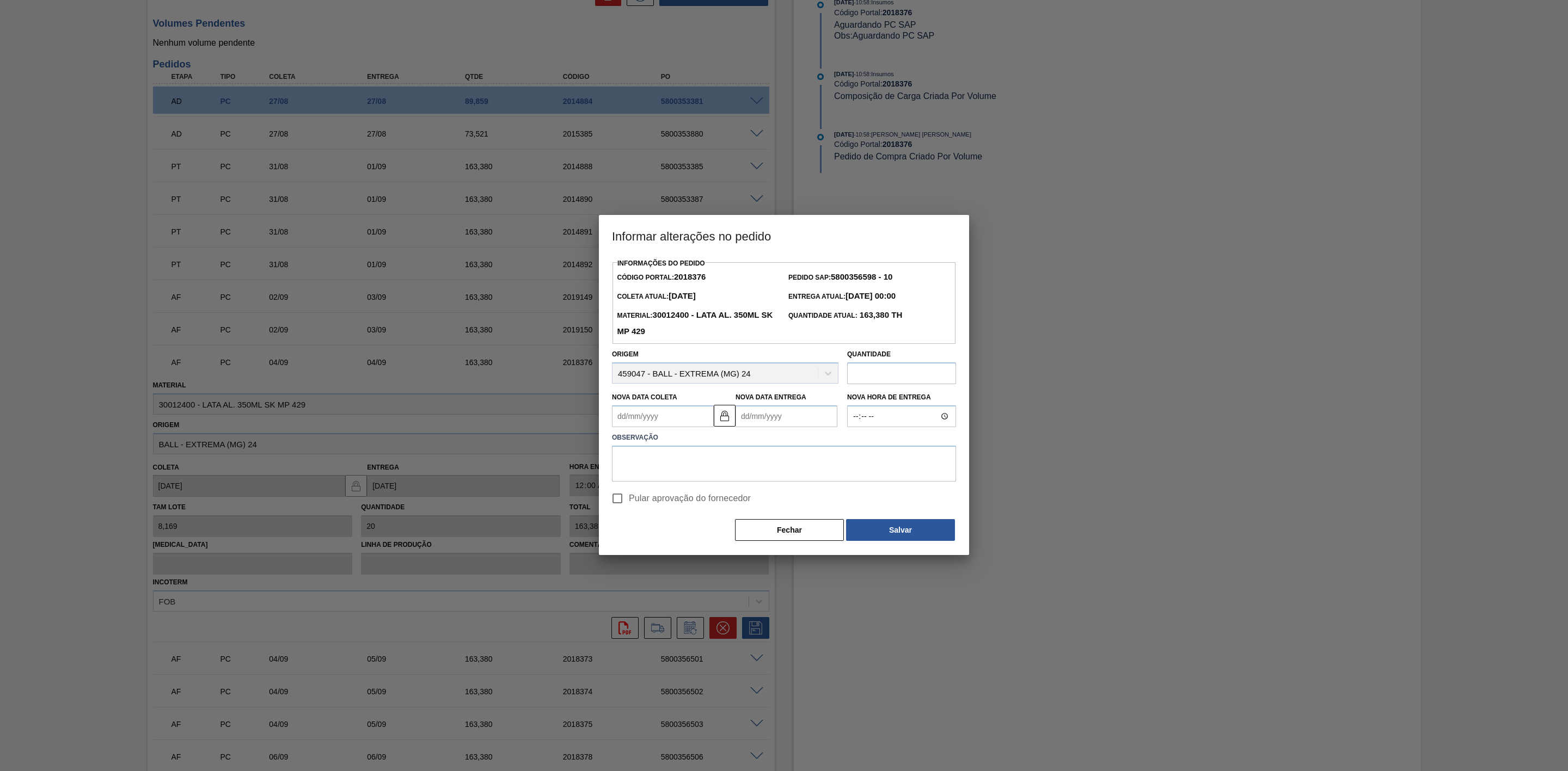
click at [652, 415] on Coleta2018376 "Nova Data Coleta" at bounding box center [662, 416] width 102 height 22
click at [693, 478] on div "4" at bounding box center [696, 478] width 15 height 15
type Coleta2018376 "[DATE]"
type Entrega2018376 "[DATE]"
click at [740, 456] on textarea at bounding box center [783, 464] width 344 height 36
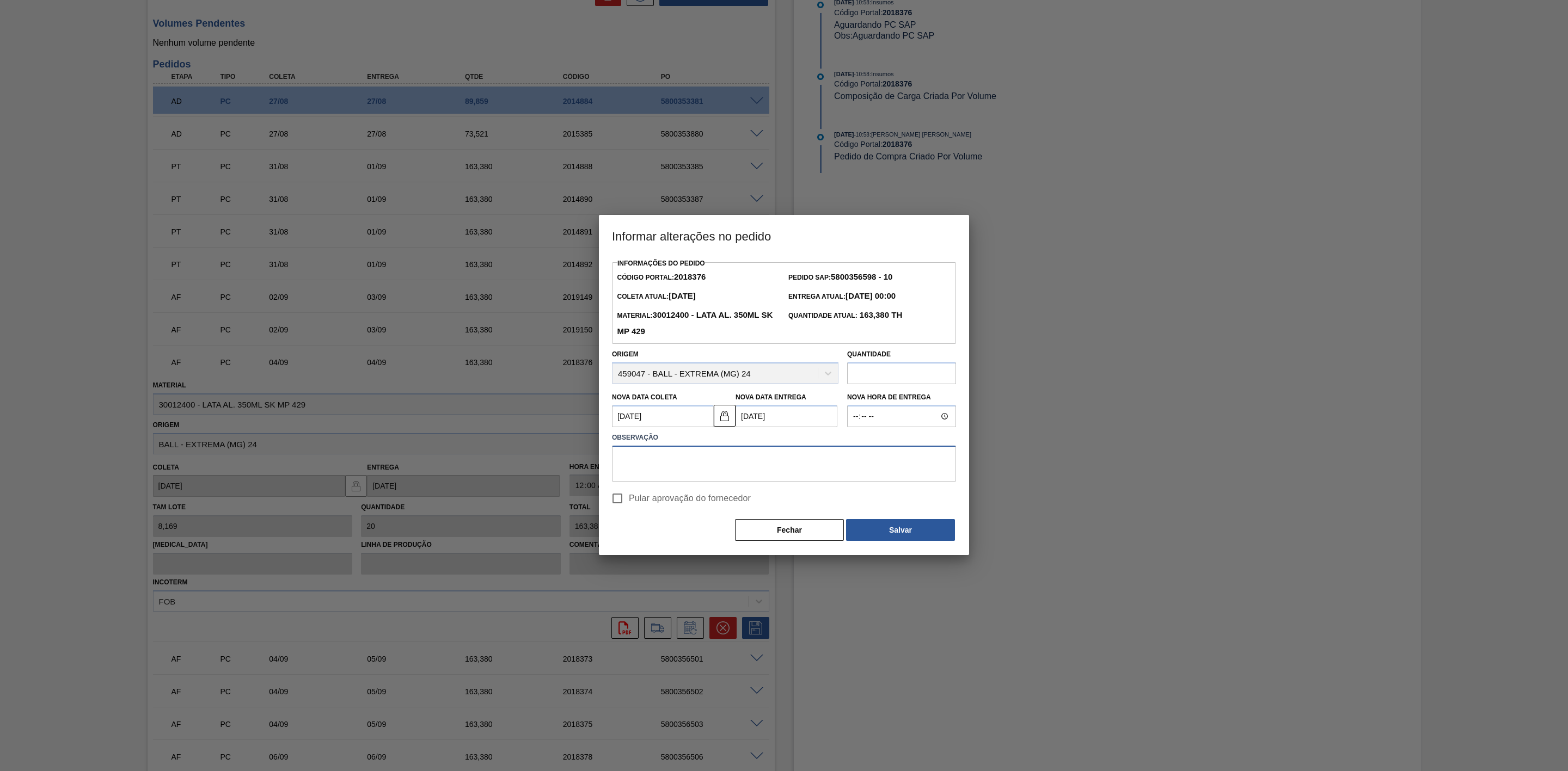
paste textarea "Ajuste de data"
type textarea "Ajuste de data"
click at [903, 531] on button "Salvar" at bounding box center [900, 530] width 109 height 22
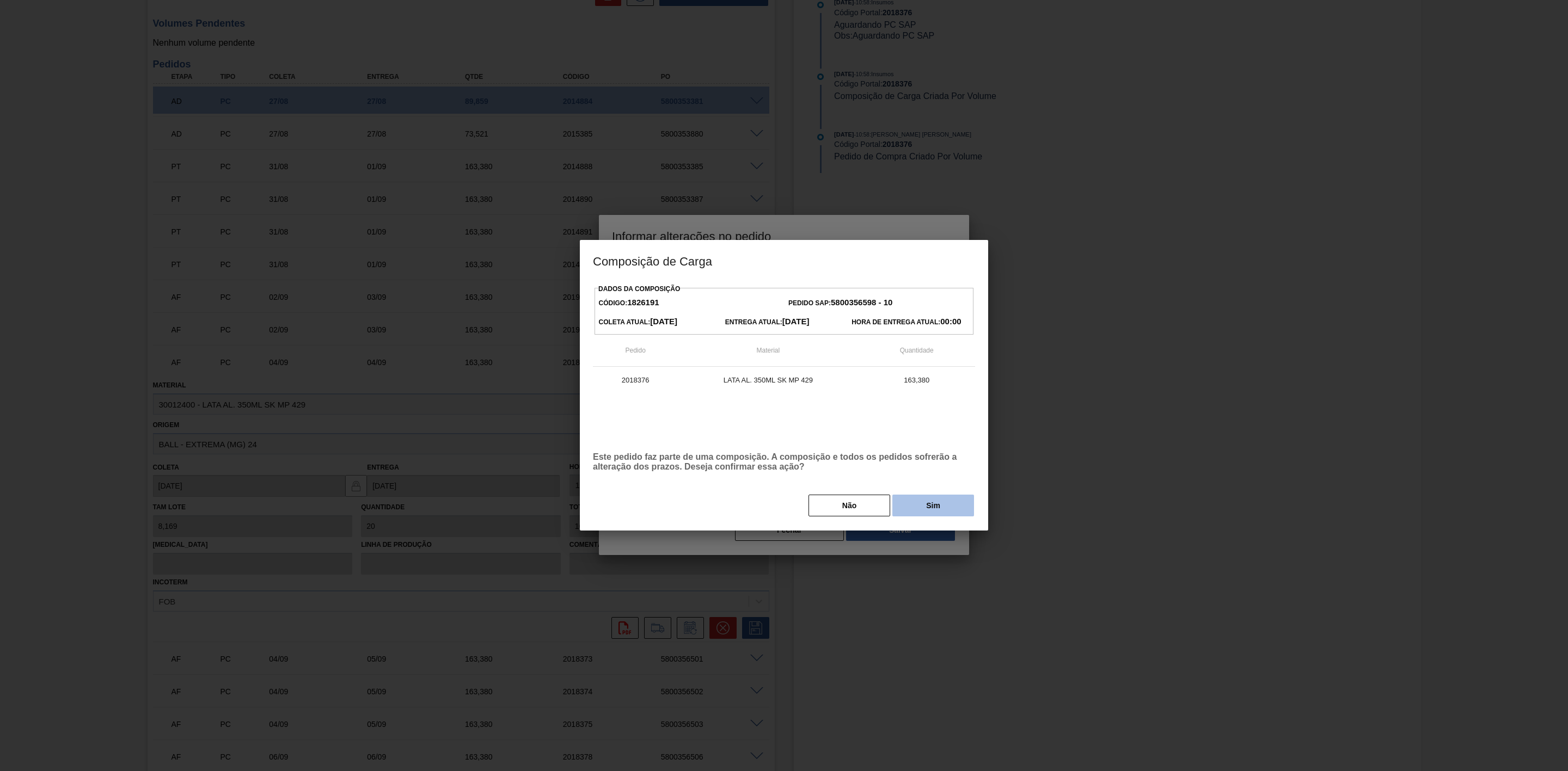
click at [938, 510] on button "Sim" at bounding box center [933, 506] width 82 height 22
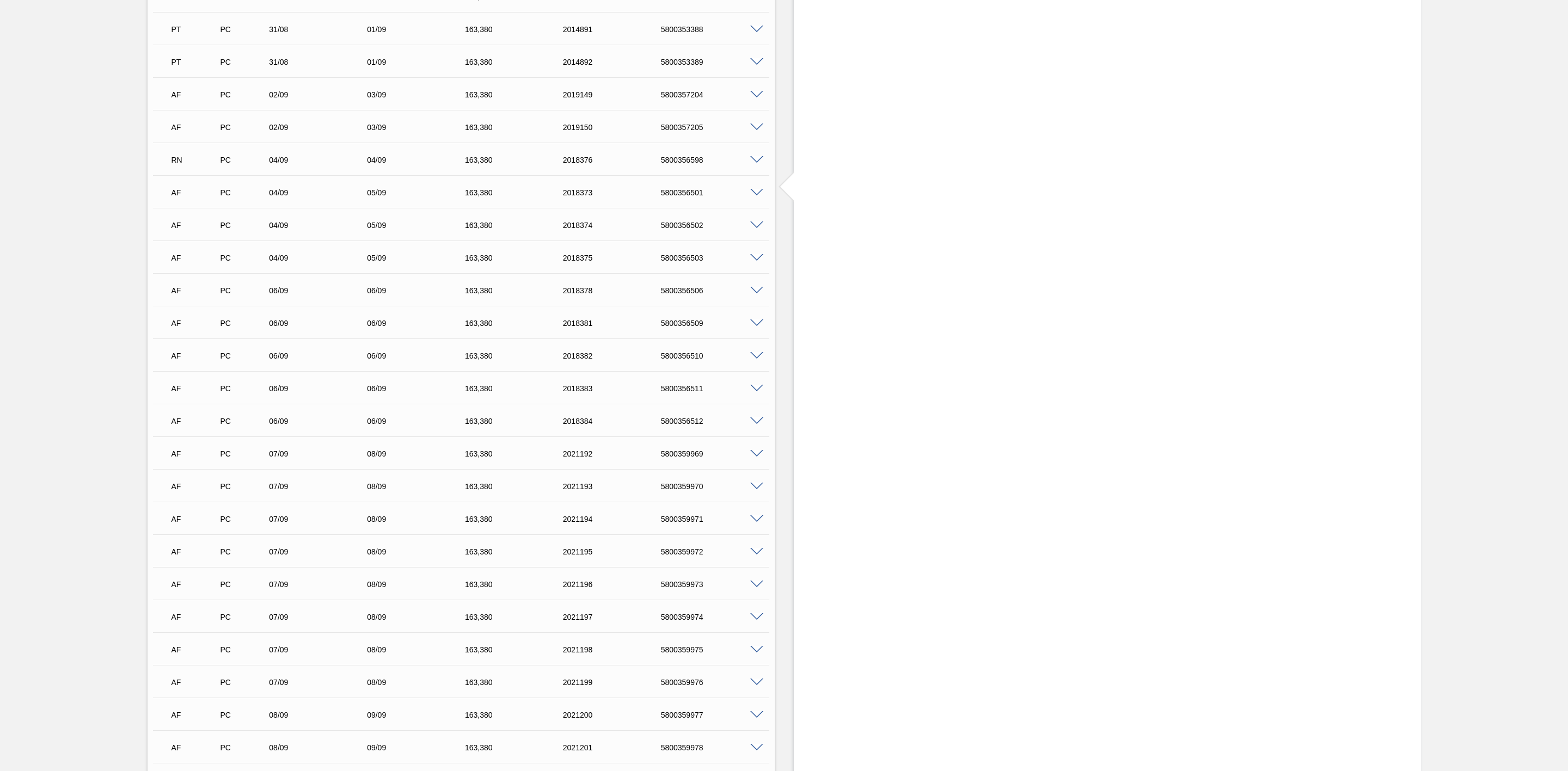
scroll to position [1224, 0]
click at [756, 253] on span at bounding box center [757, 248] width 13 height 8
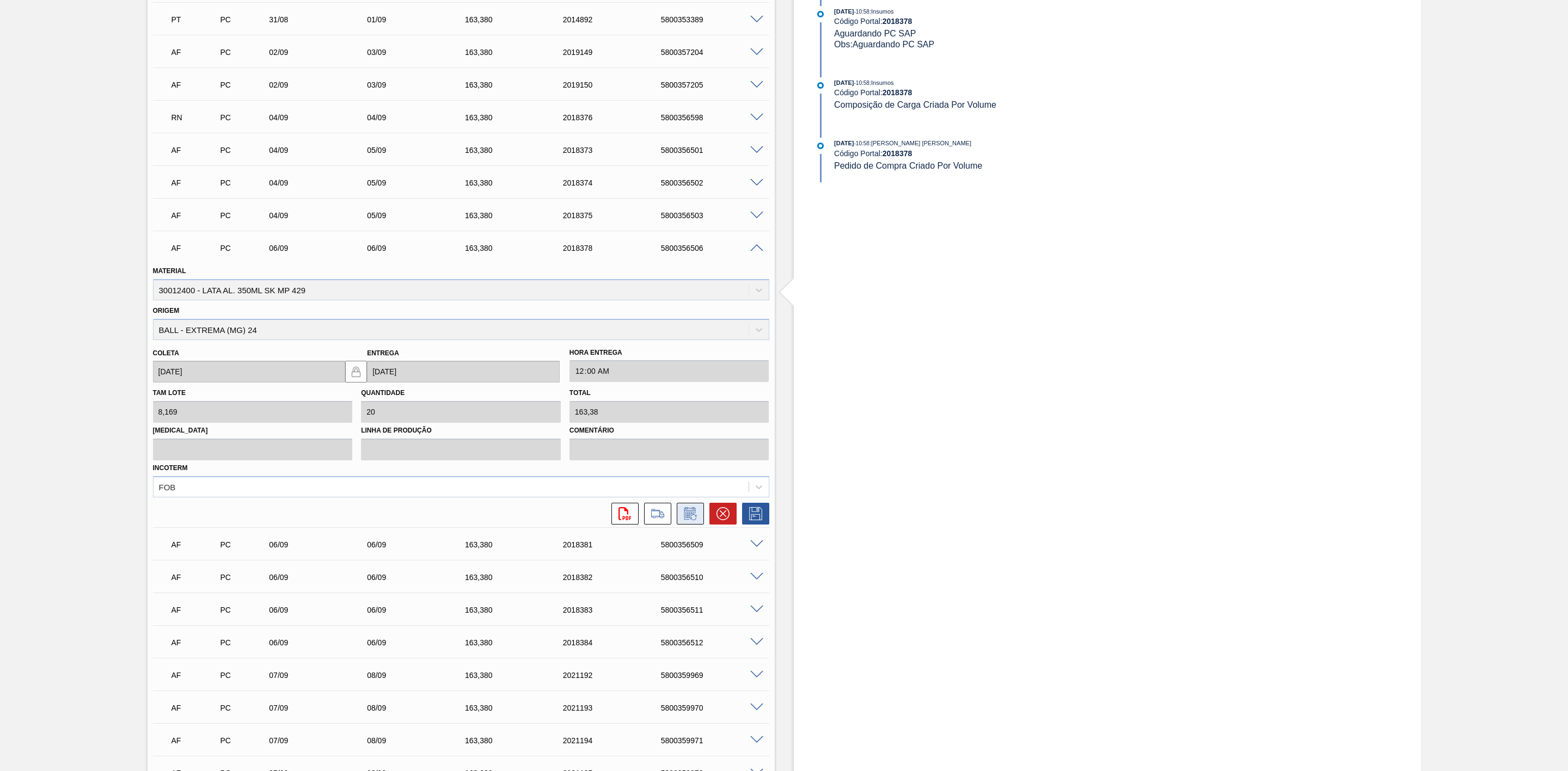
click at [691, 509] on button at bounding box center [690, 514] width 27 height 22
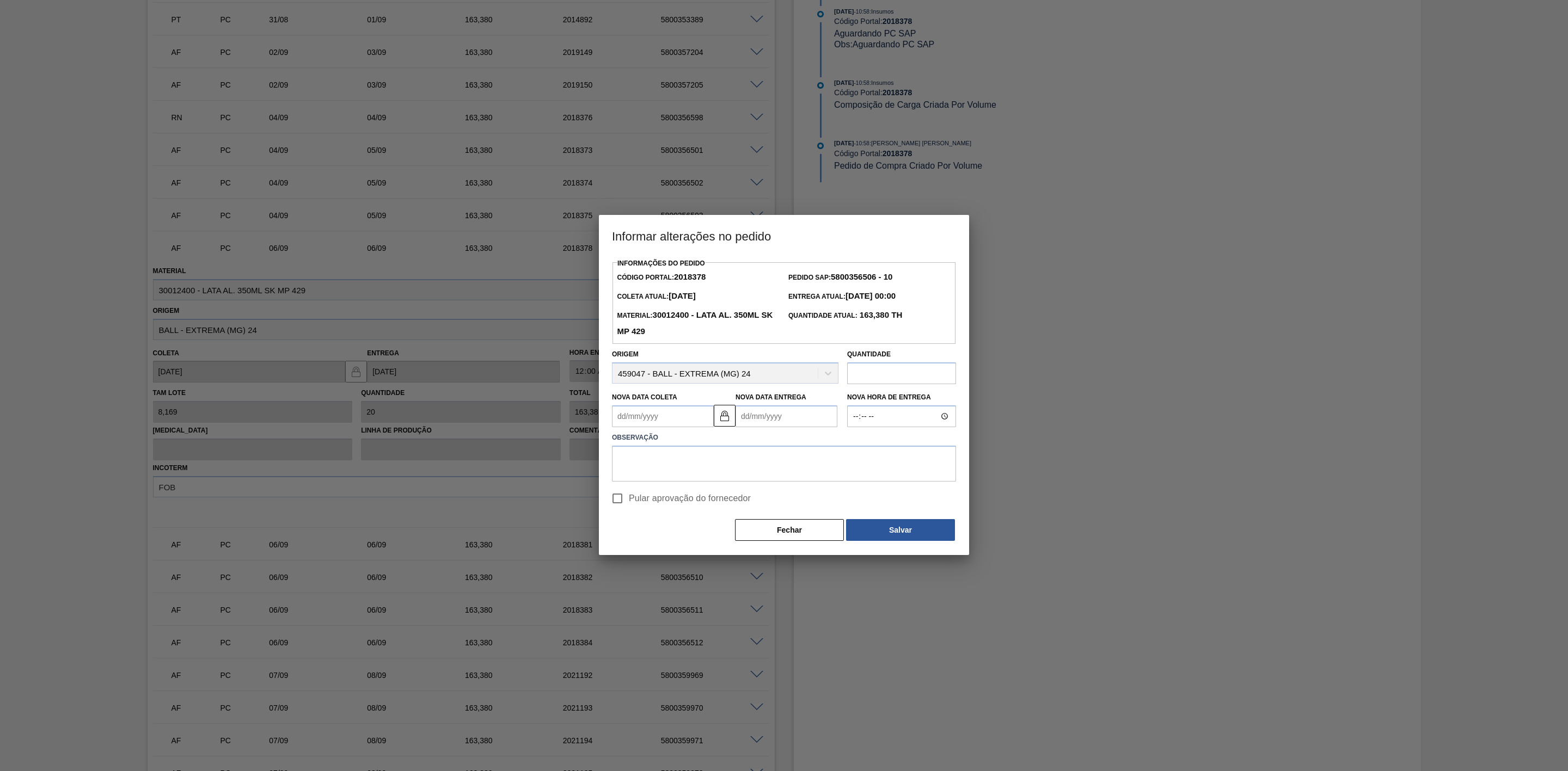
click at [673, 420] on Coleta2018378 "Nova Data Coleta" at bounding box center [662, 416] width 102 height 22
click at [735, 482] on div "6" at bounding box center [731, 478] width 15 height 15
type Coleta2018378 "[DATE]"
type Entrega2018378 "07/09/2025"
click at [760, 466] on textarea at bounding box center [783, 464] width 344 height 36
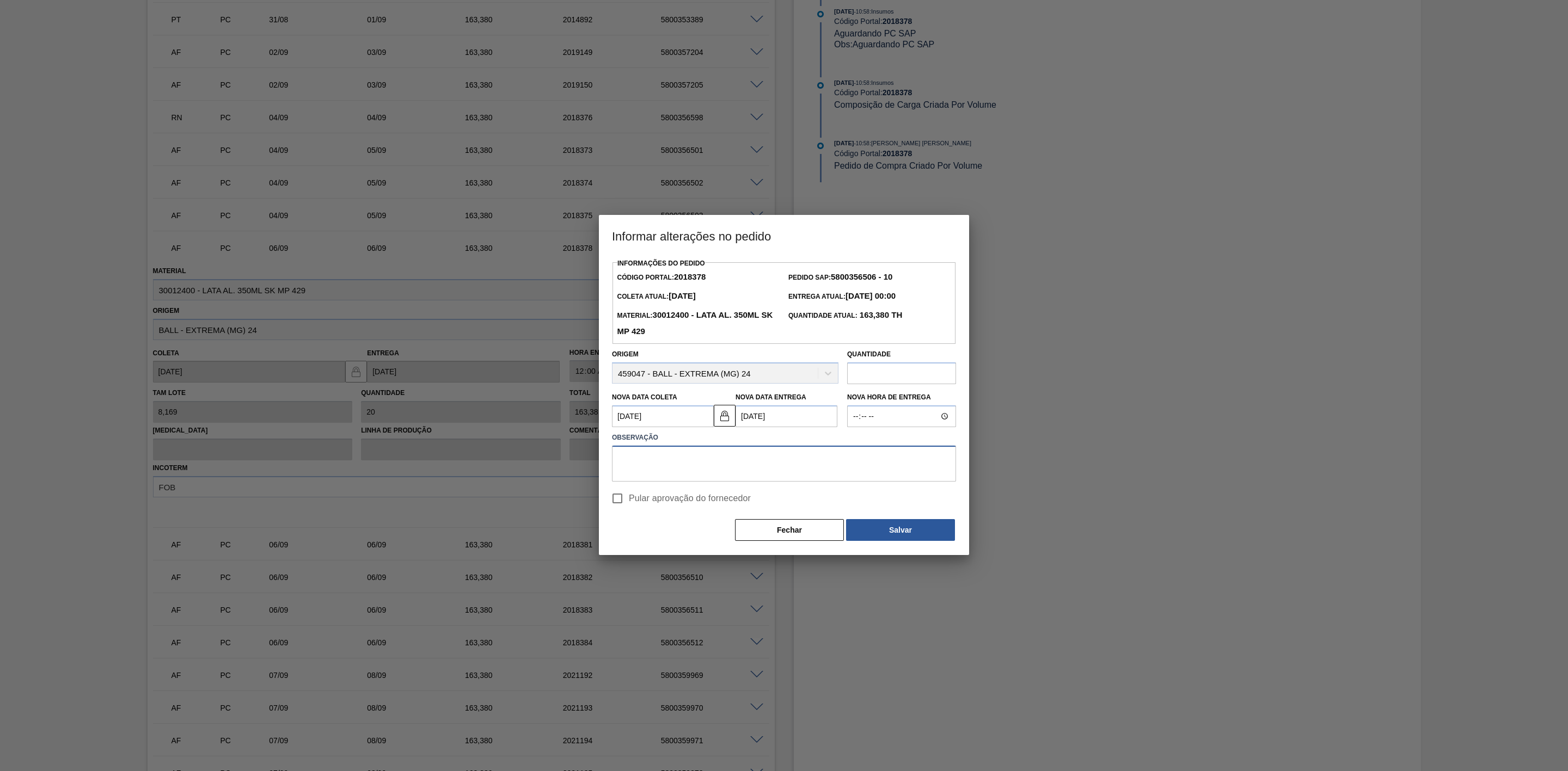
paste textarea "Ajuste de data"
type textarea "Ajuste de data"
click at [627, 501] on input "Pular aprovação do fornecedor" at bounding box center [618, 499] width 23 height 23
checkbox input "true"
click at [890, 531] on button "Salvar" at bounding box center [900, 530] width 109 height 22
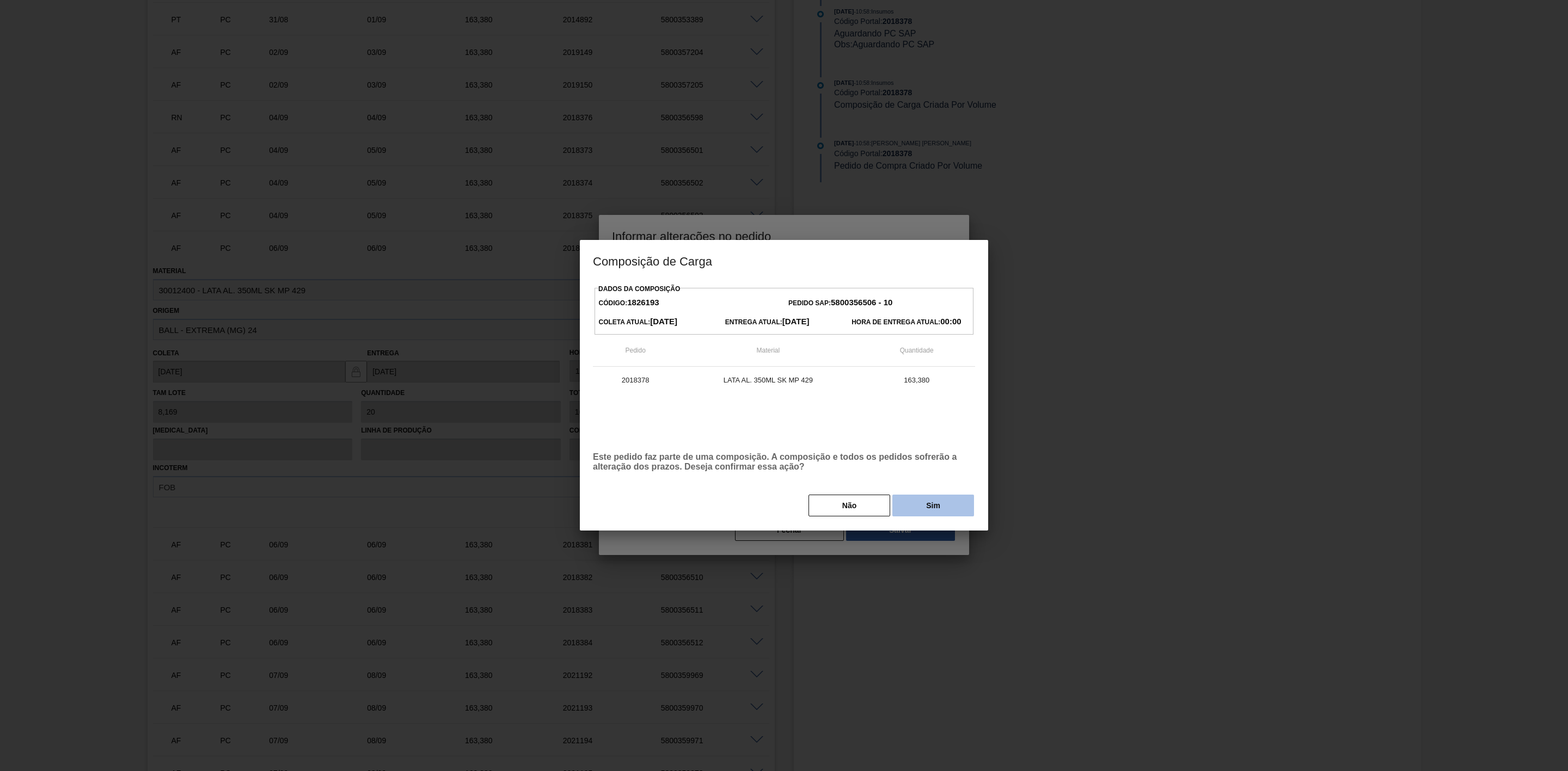
click at [930, 498] on button "Sim" at bounding box center [933, 506] width 82 height 22
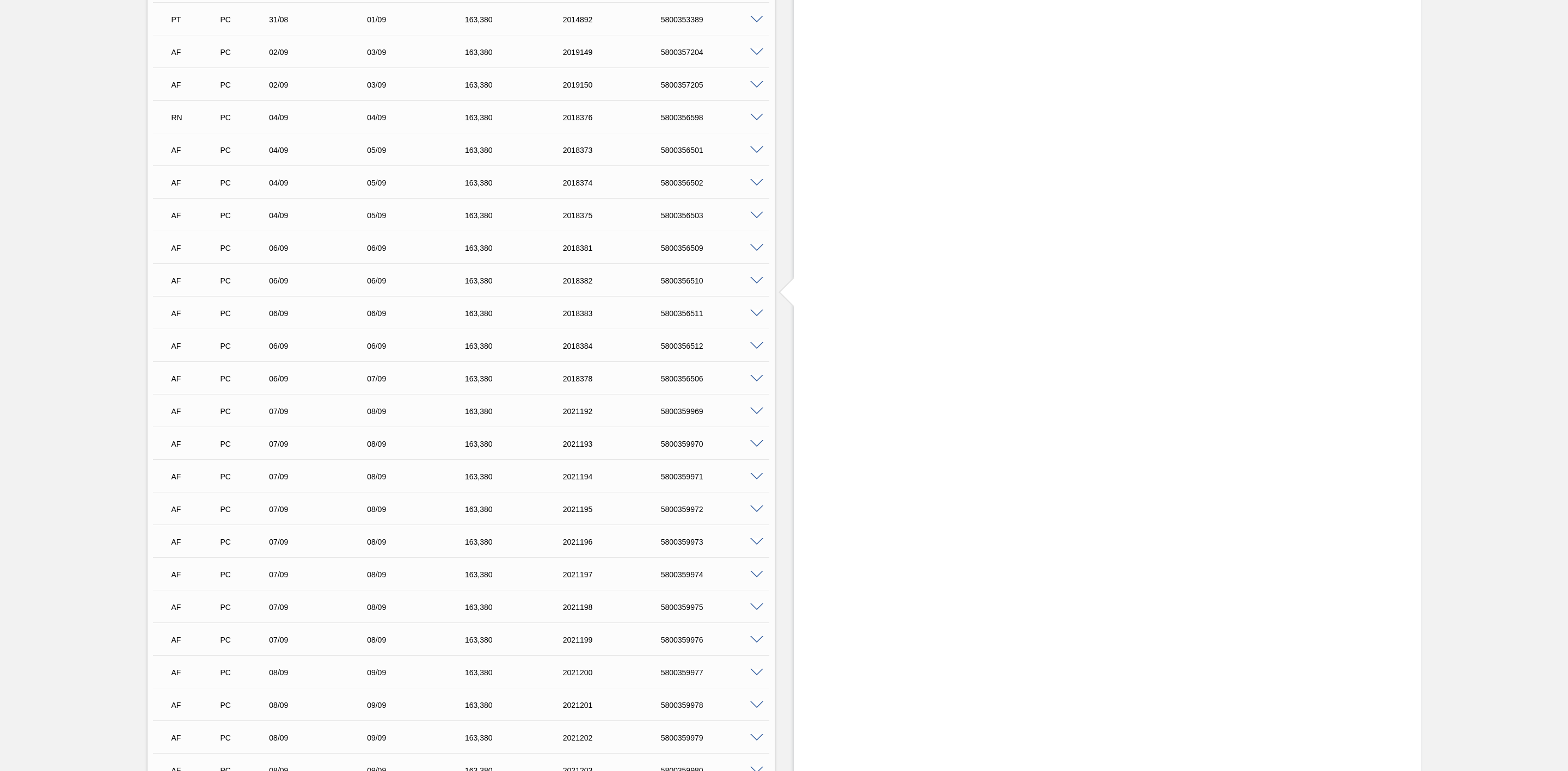
click at [761, 281] on span at bounding box center [757, 281] width 13 height 8
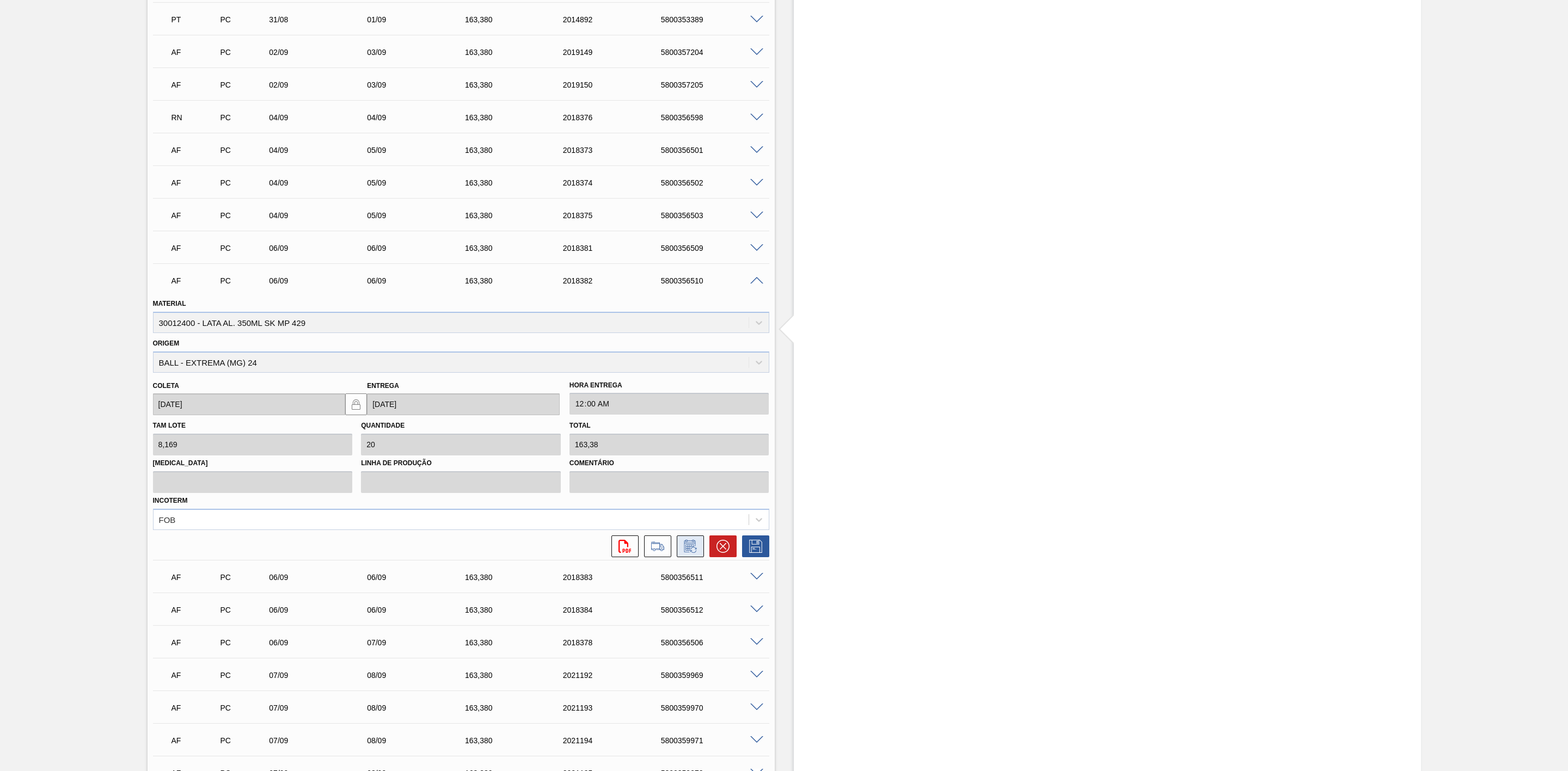
click at [691, 553] on icon at bounding box center [690, 546] width 18 height 13
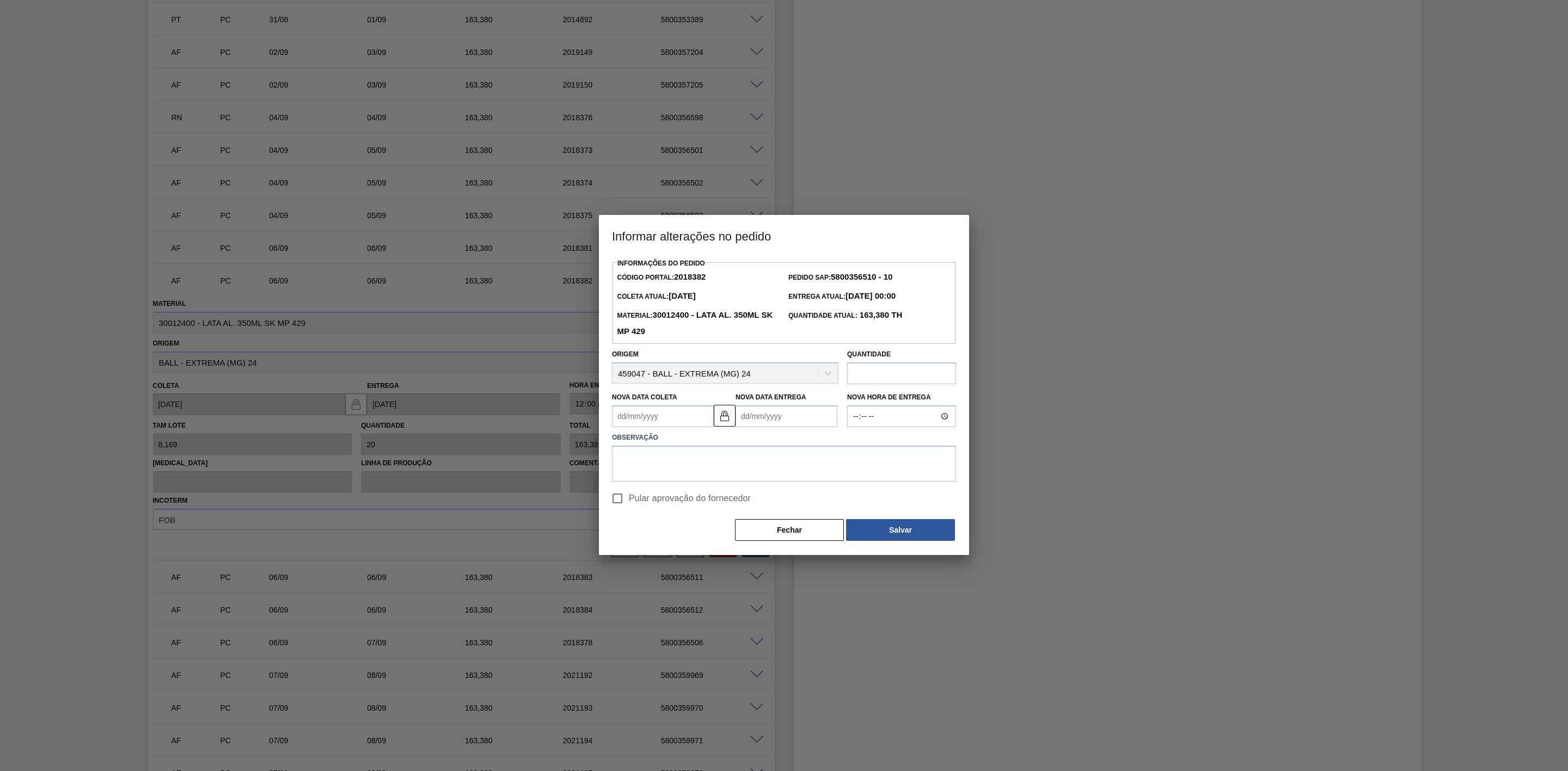
click at [688, 422] on Coleta2018382 "Nova Data Coleta" at bounding box center [662, 416] width 102 height 22
click at [730, 478] on div "6" at bounding box center [731, 478] width 15 height 15
type Coleta2018382 "[DATE]"
type Entrega2018382 "07/09/2025"
click at [732, 464] on textarea at bounding box center [783, 464] width 344 height 36
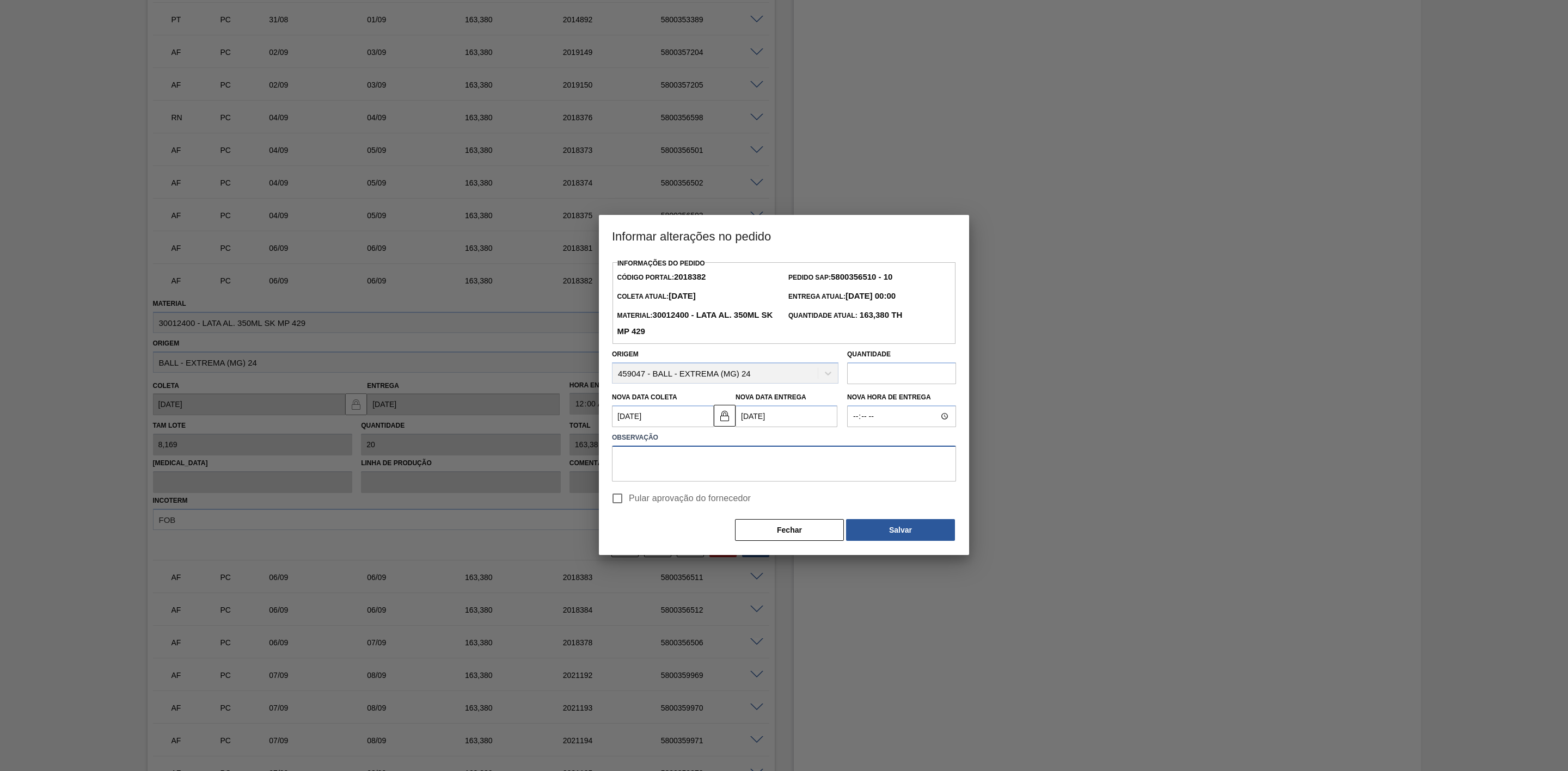
paste textarea "Ajuste de data"
type textarea "Ajuste de data"
click at [639, 500] on span "Pular aprovação do fornecedor" at bounding box center [690, 498] width 122 height 13
click at [629, 500] on input "Pular aprovação do fornecedor" at bounding box center [618, 499] width 23 height 23
checkbox input "true"
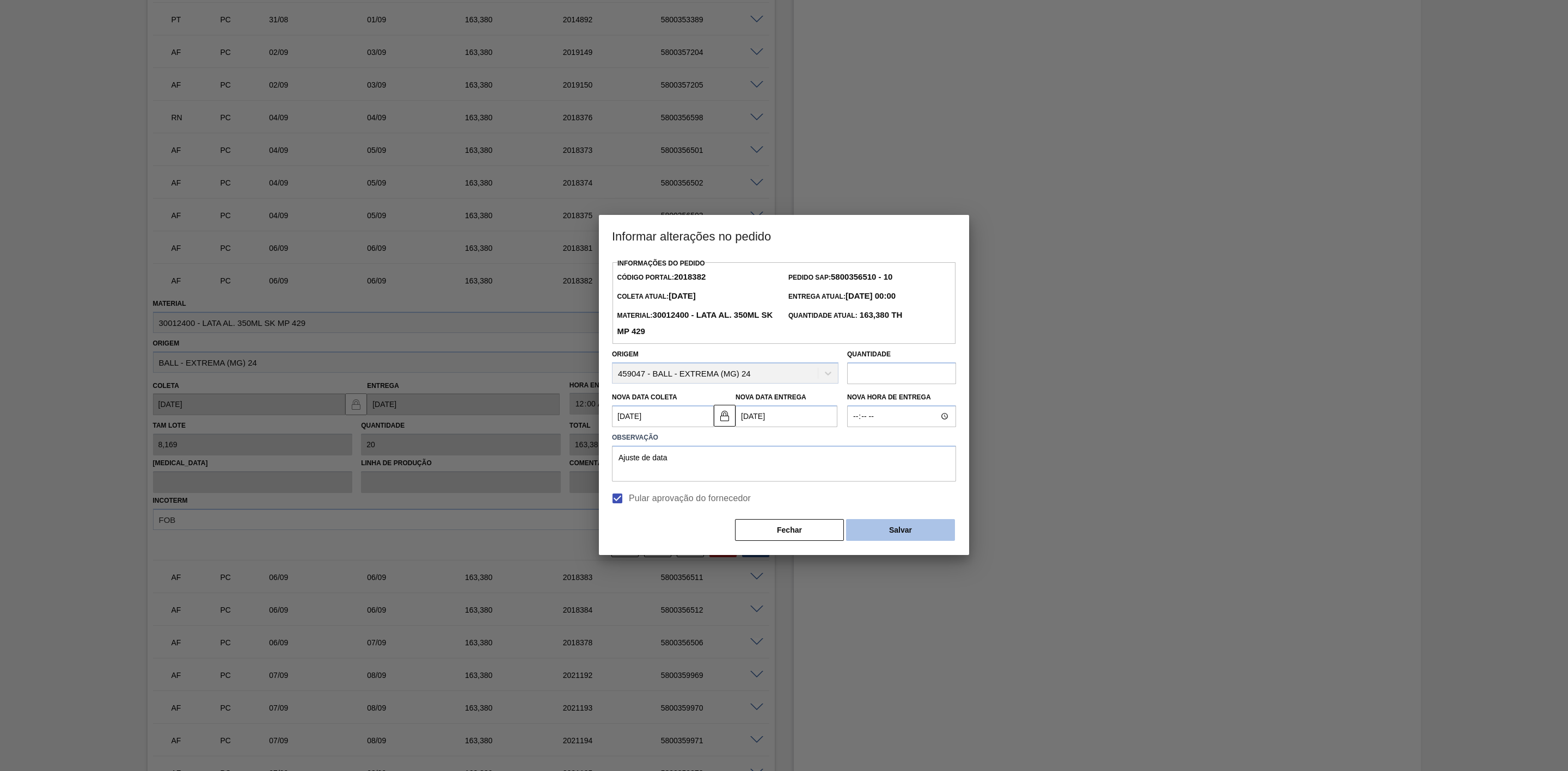
click at [873, 529] on button "Salvar" at bounding box center [900, 530] width 109 height 22
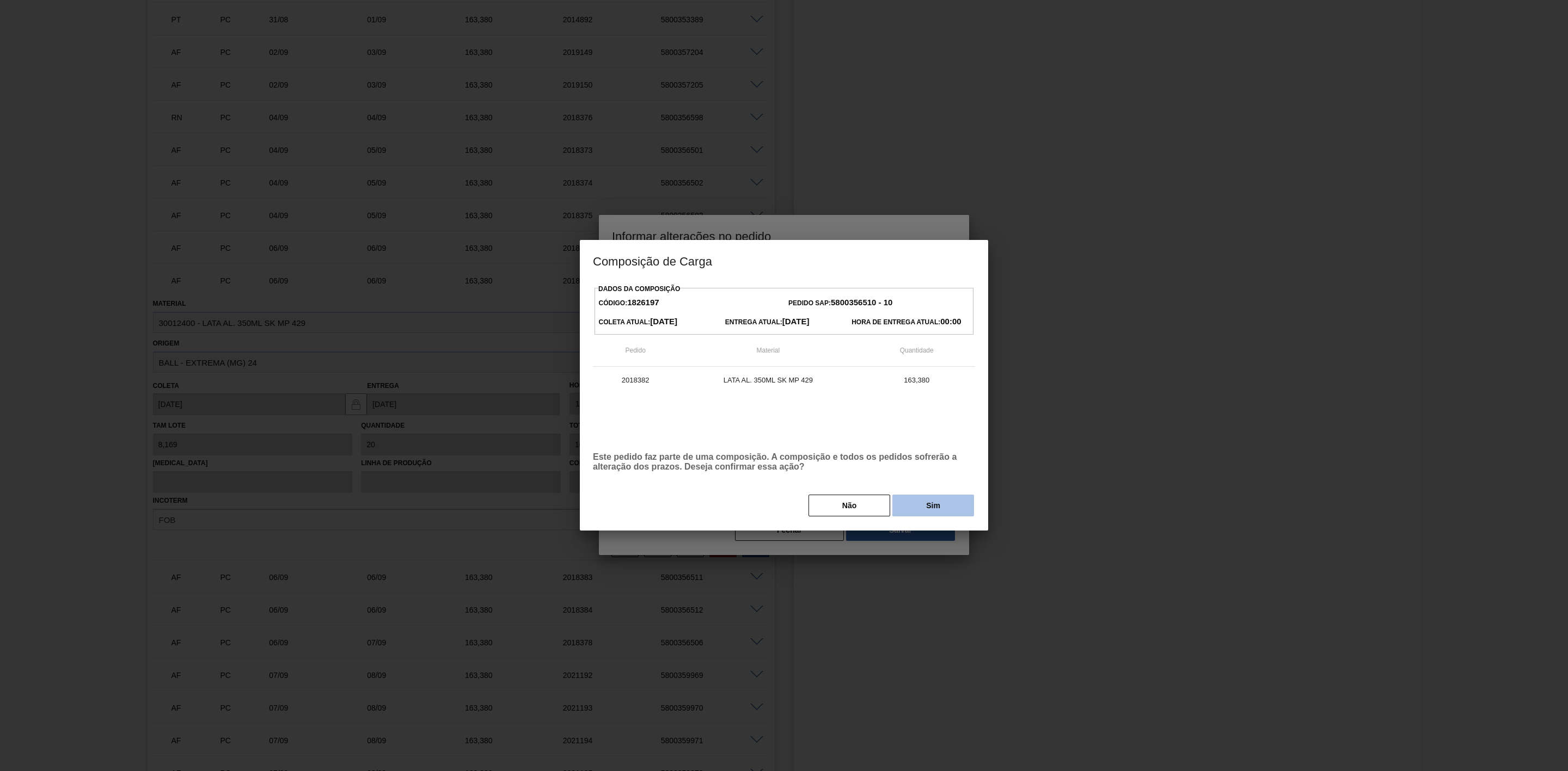
click at [922, 505] on button "Sim" at bounding box center [933, 506] width 82 height 22
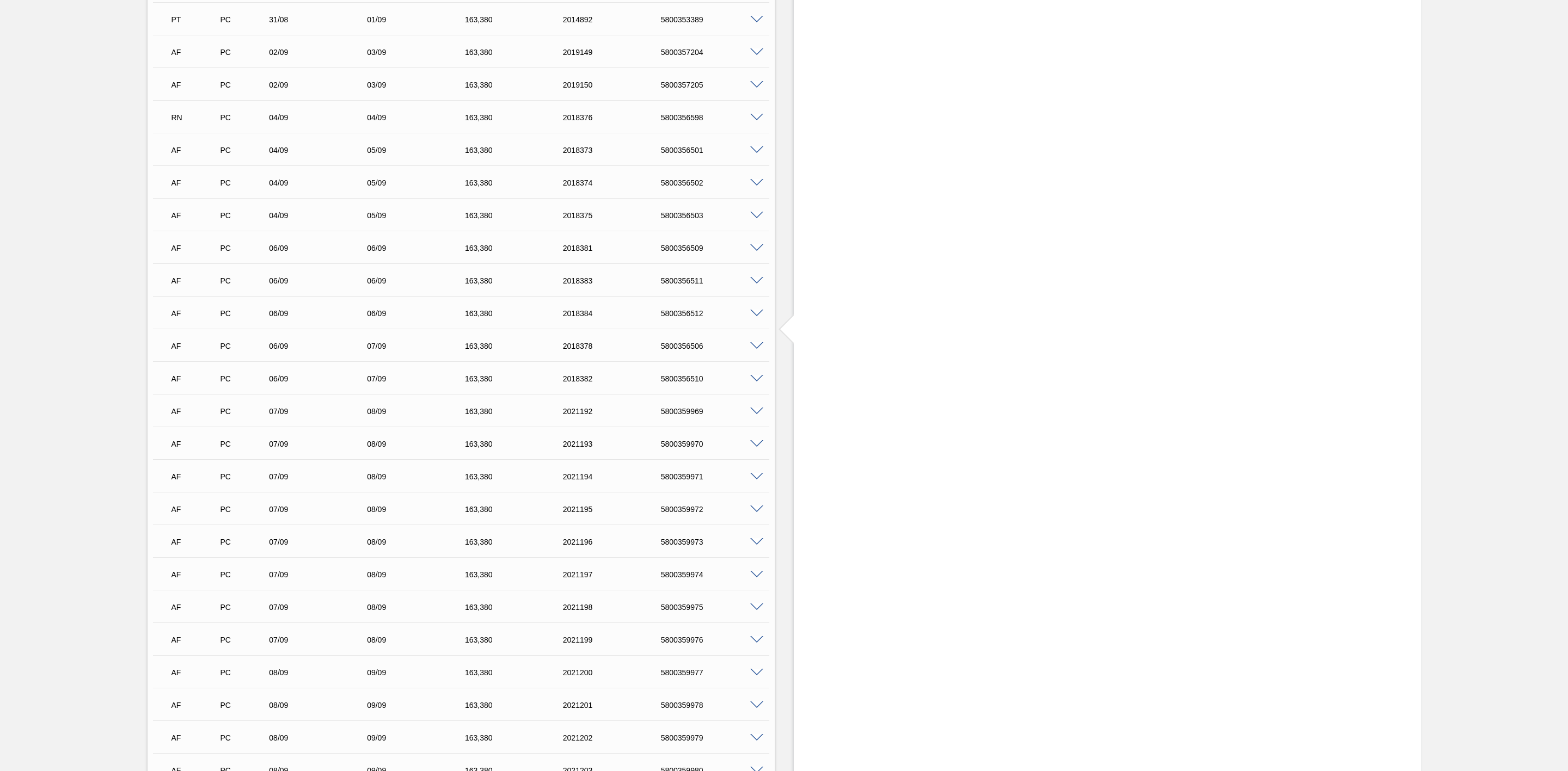
click at [755, 121] on span at bounding box center [757, 117] width 13 height 8
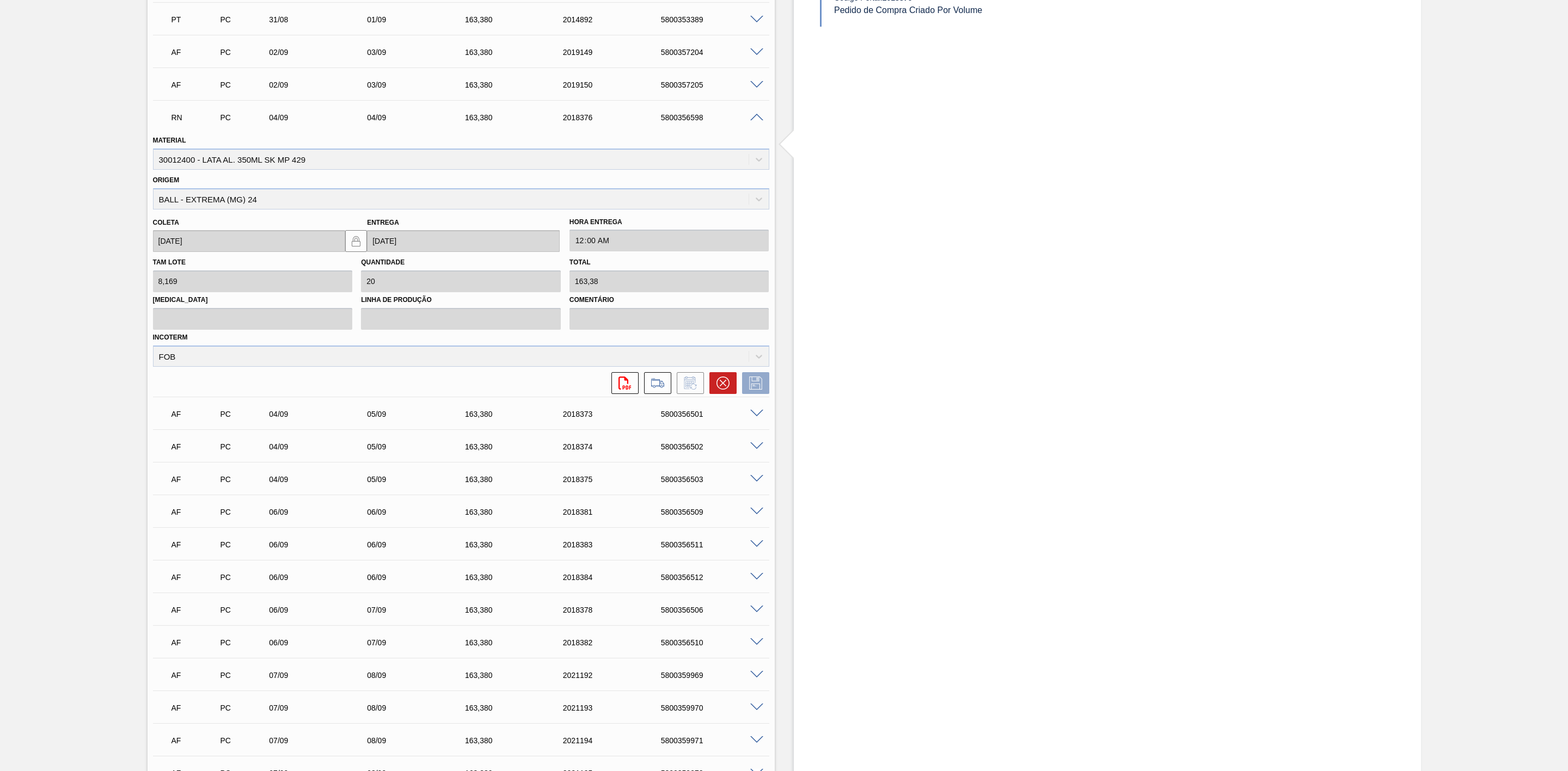
click at [754, 121] on span at bounding box center [757, 117] width 13 height 8
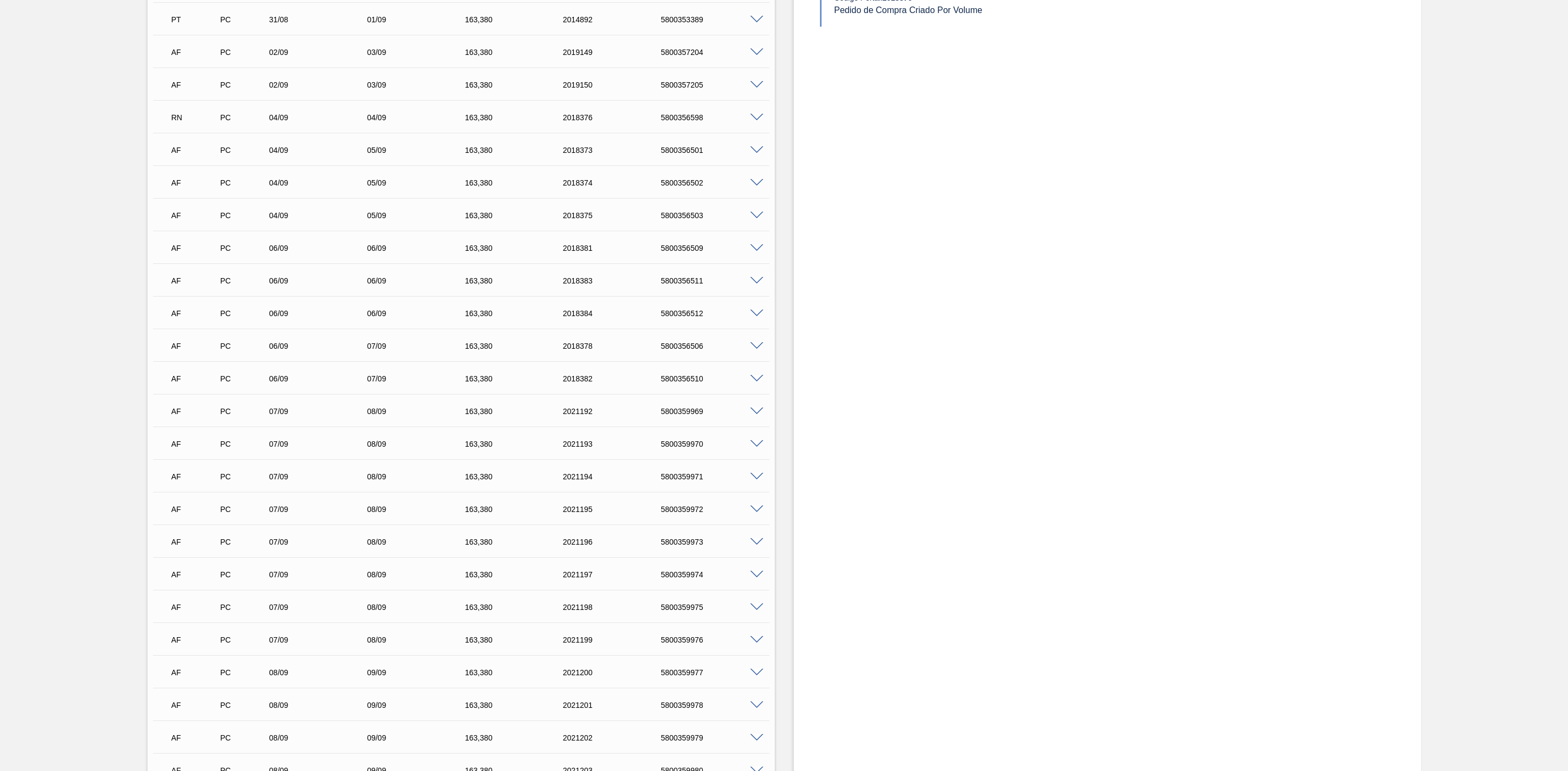
click at [755, 253] on span at bounding box center [757, 248] width 13 height 8
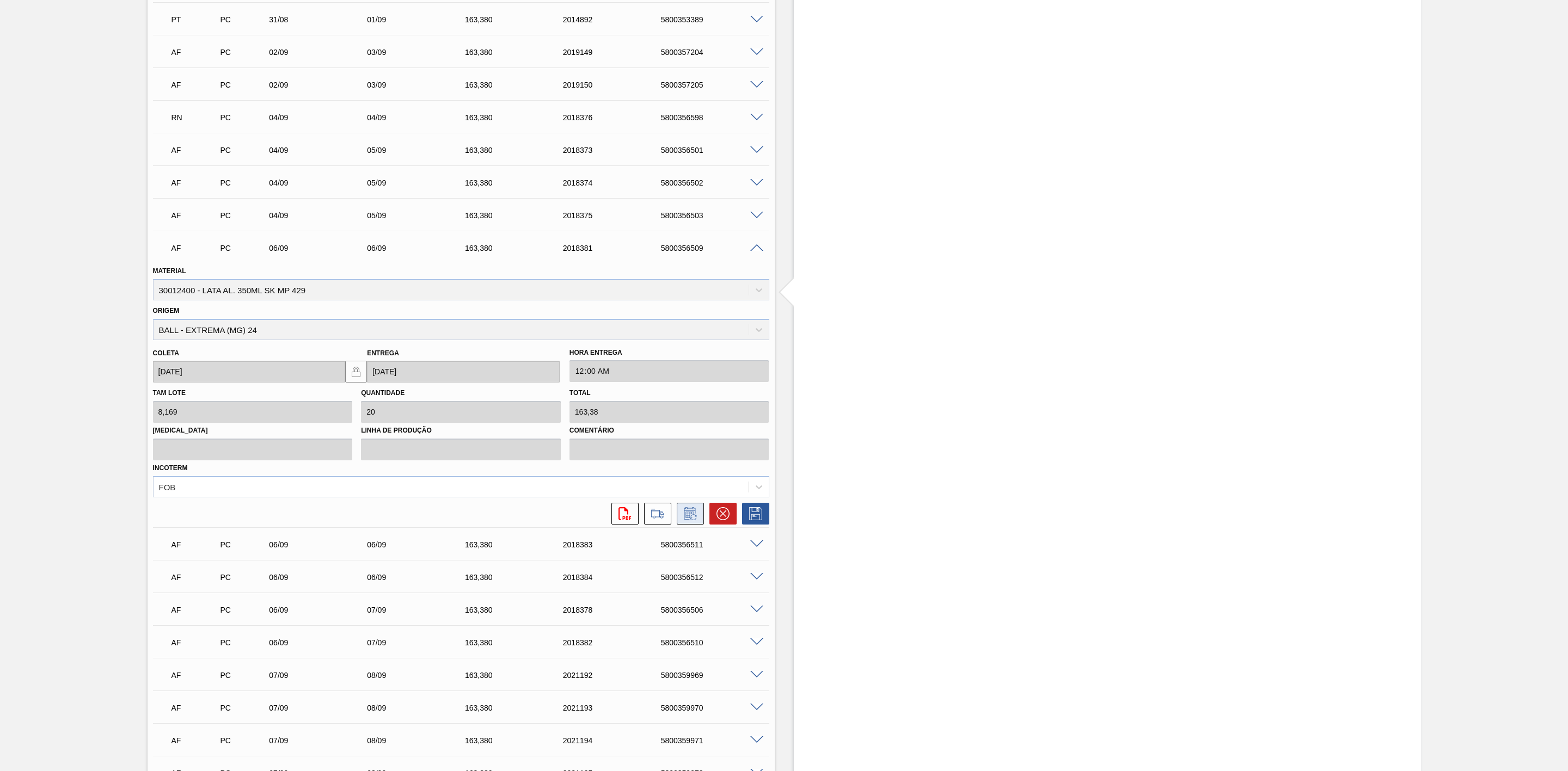
click at [688, 520] on icon at bounding box center [690, 514] width 18 height 13
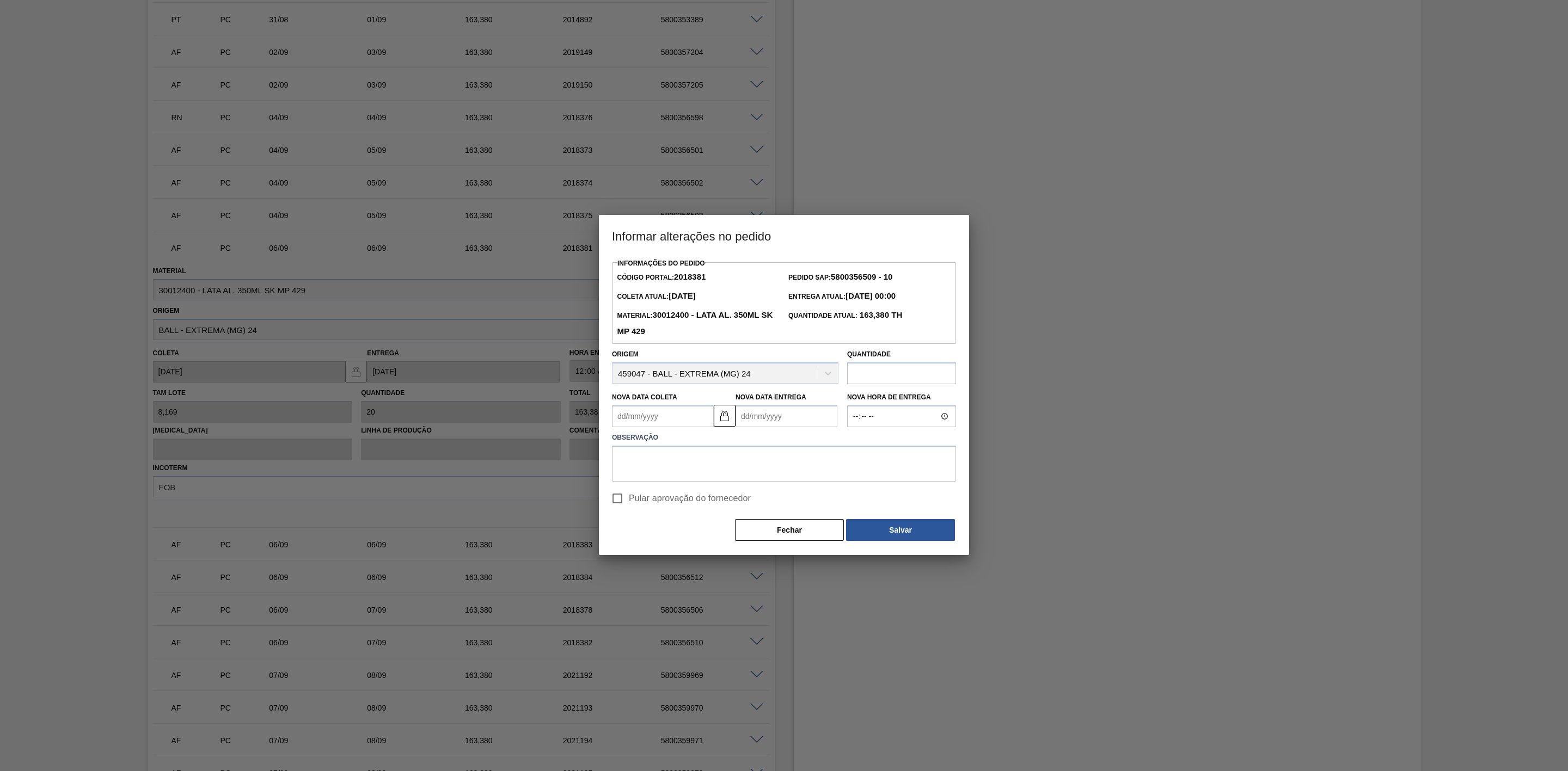
click at [641, 415] on Coleta2018381 "Nova Data Coleta" at bounding box center [662, 416] width 102 height 22
click at [730, 483] on div "6" at bounding box center [731, 478] width 15 height 15
type Coleta2018381 "[DATE]"
type Entrega2018381 "07/09/2025"
click at [716, 466] on textarea at bounding box center [783, 464] width 344 height 36
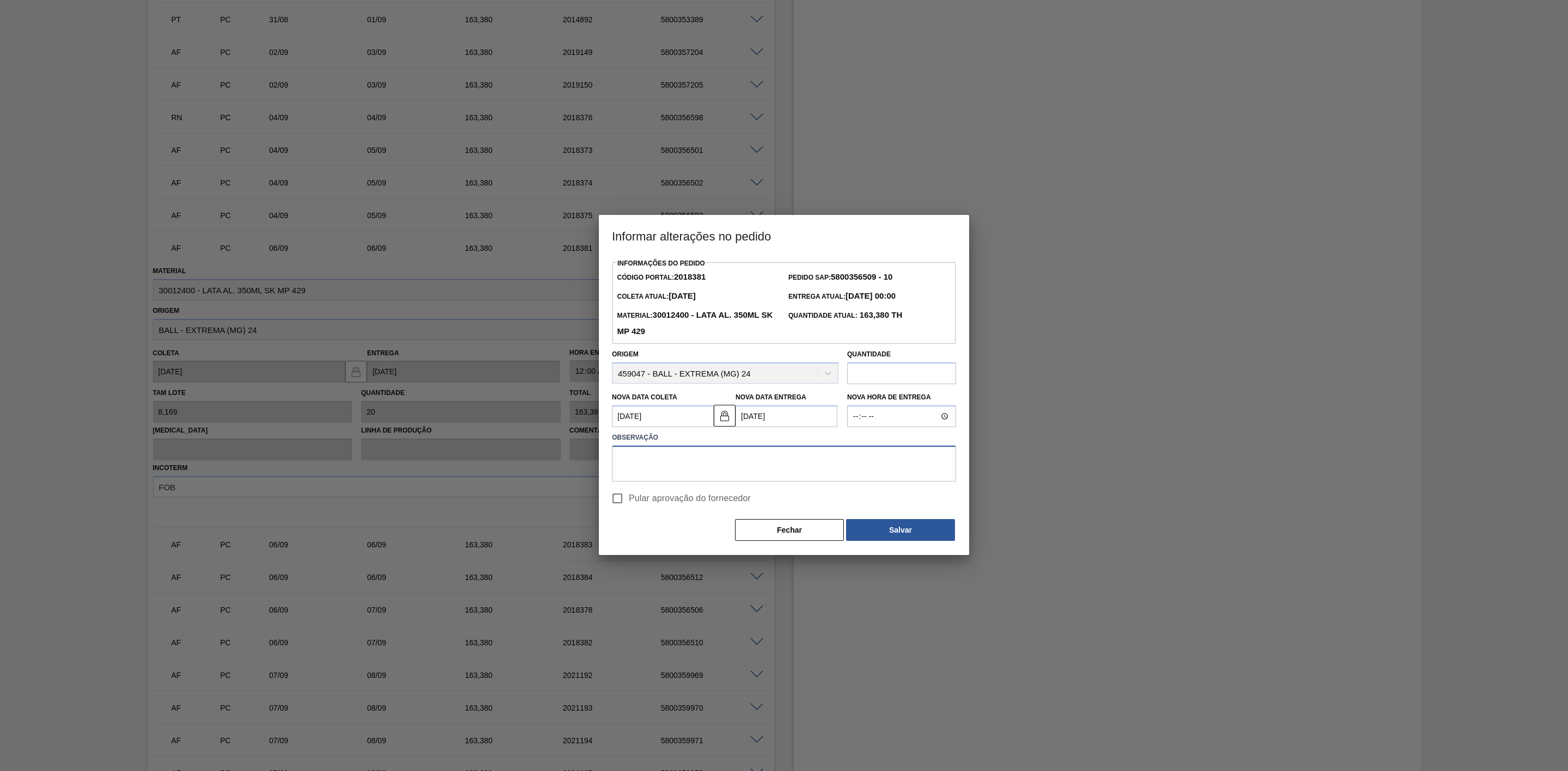
paste textarea "A"
type textarea "Ajuste de data"
click at [644, 500] on span "Pular aprovação do fornecedor" at bounding box center [690, 498] width 122 height 13
click at [629, 500] on input "Pular aprovação do fornecedor" at bounding box center [618, 499] width 23 height 23
checkbox input "true"
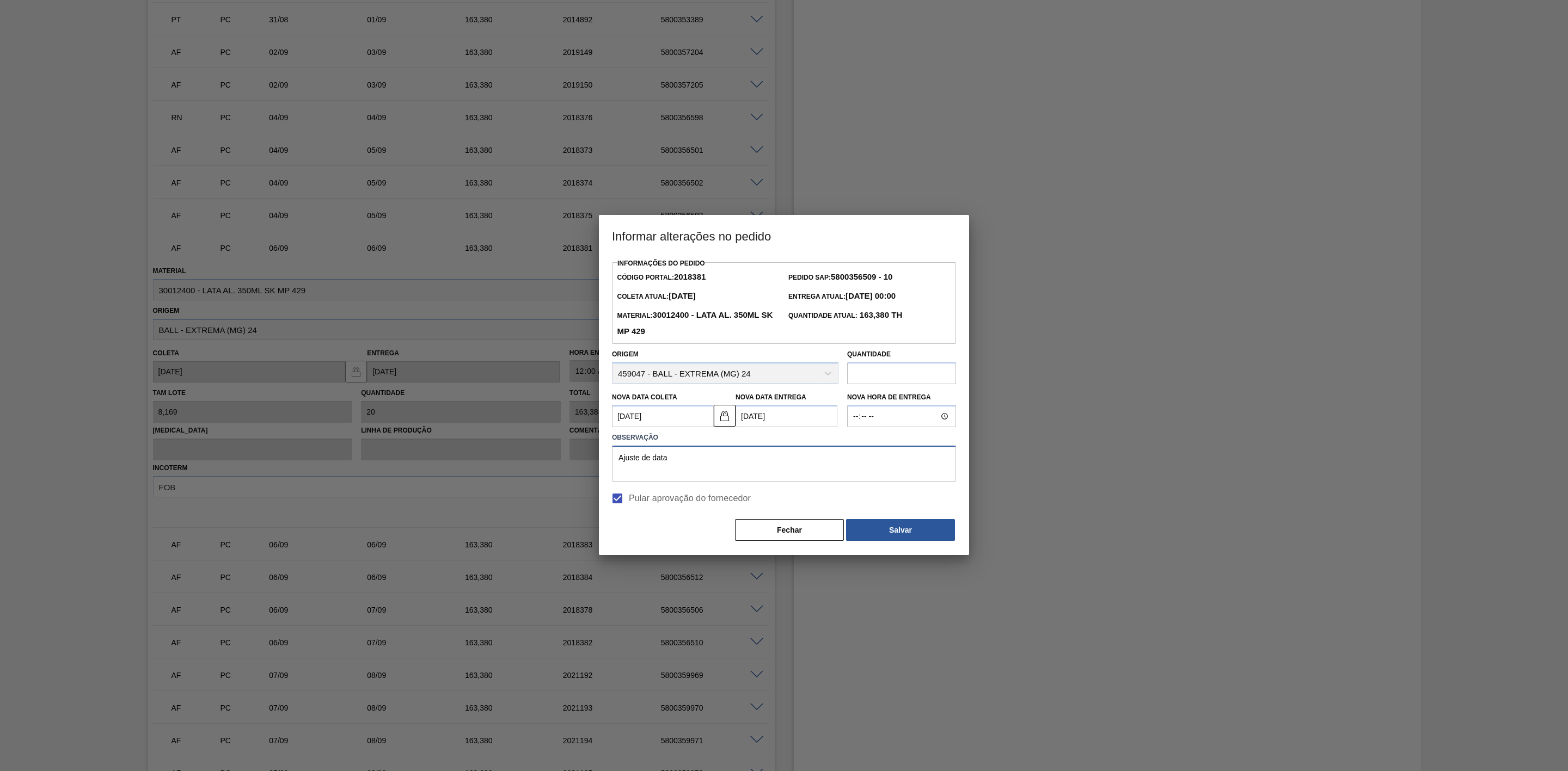
drag, startPoint x: 656, startPoint y: 461, endPoint x: 607, endPoint y: 459, distance: 49.0
click at [607, 459] on div "Observação Ajuste de data" at bounding box center [784, 456] width 353 height 52
click at [890, 526] on button "Salvar" at bounding box center [900, 530] width 109 height 22
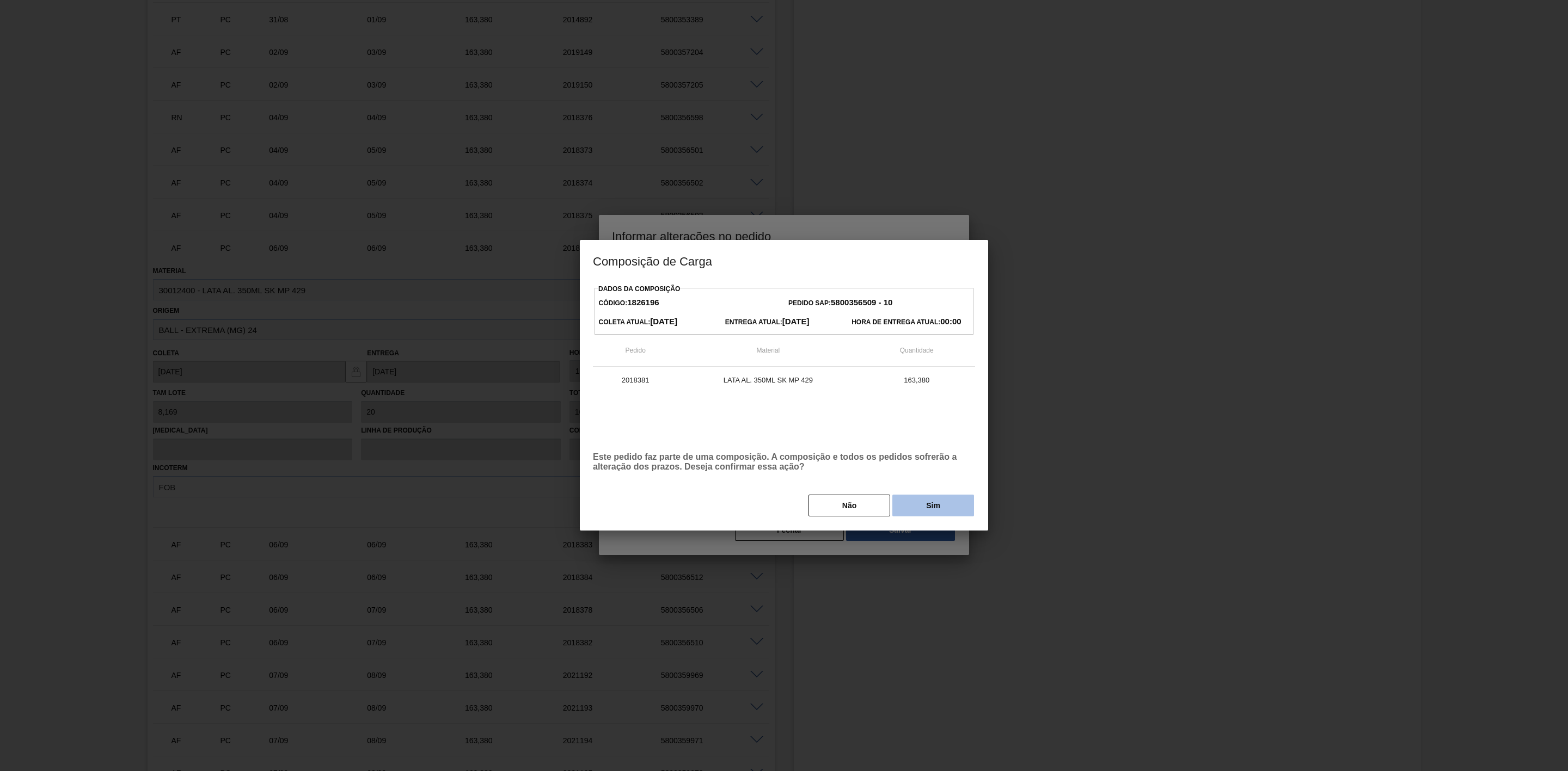
click at [920, 508] on button "Sim" at bounding box center [933, 506] width 82 height 22
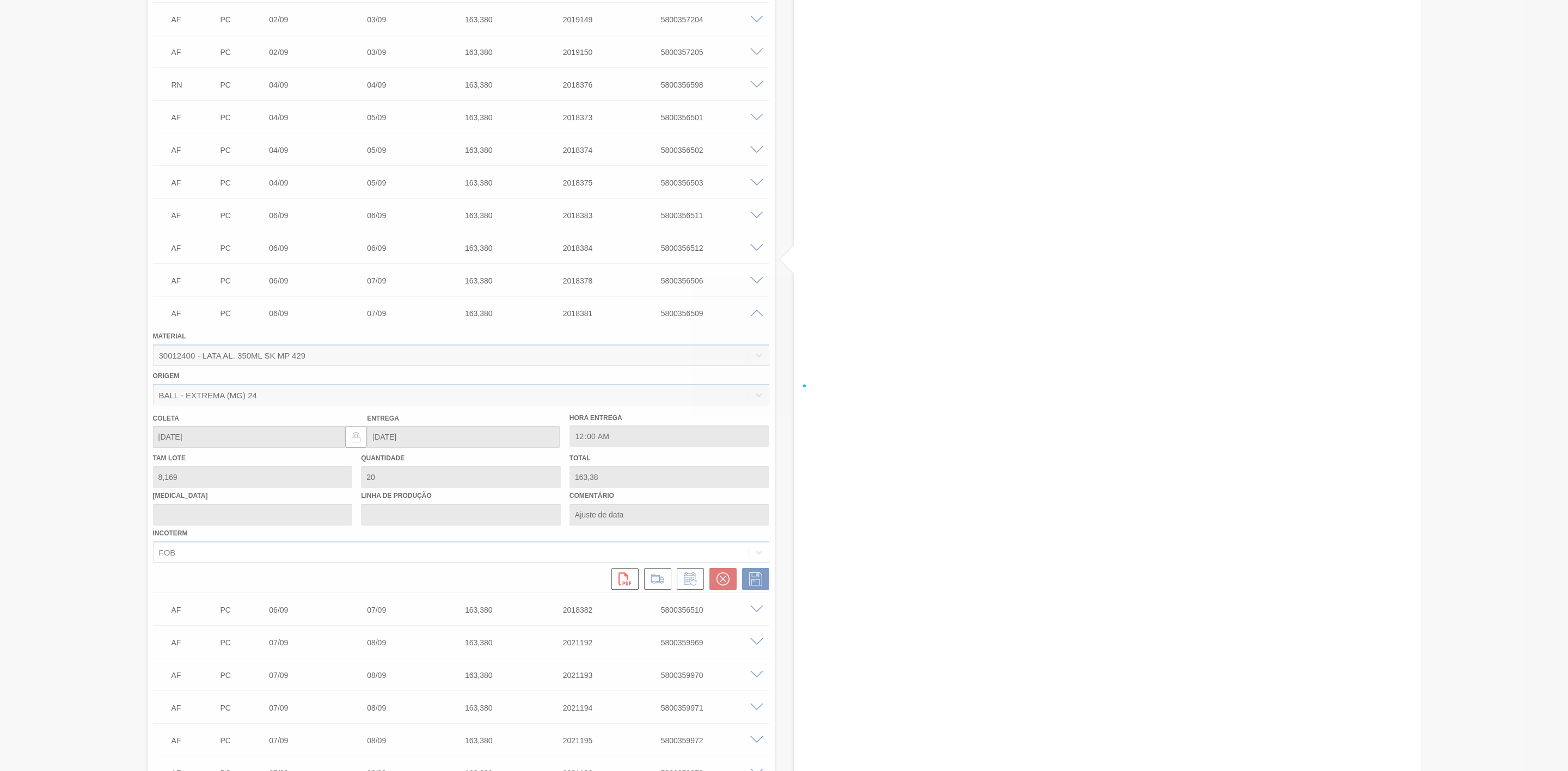
scroll to position [1192, 0]
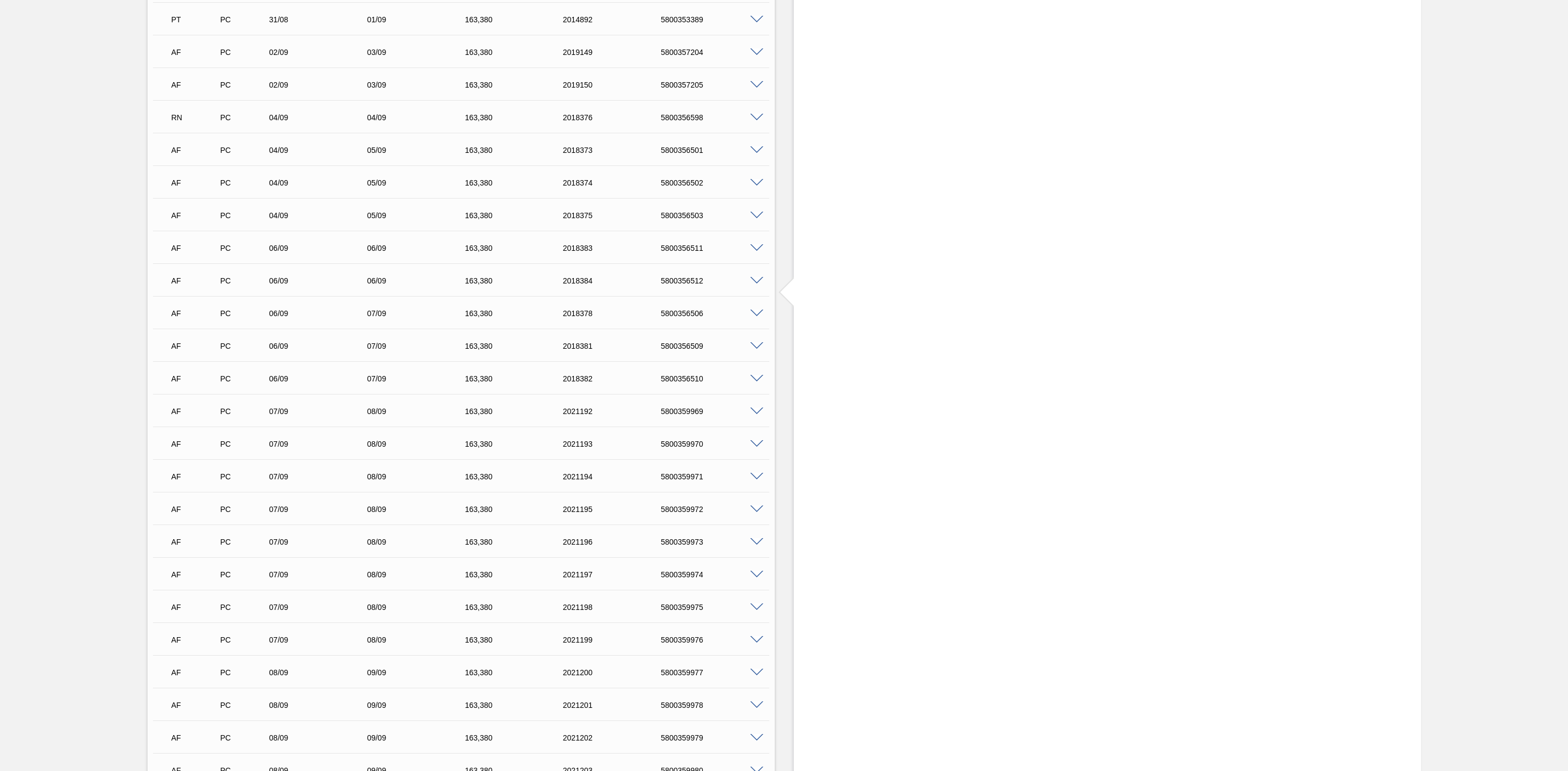
click at [758, 253] on span at bounding box center [757, 248] width 13 height 8
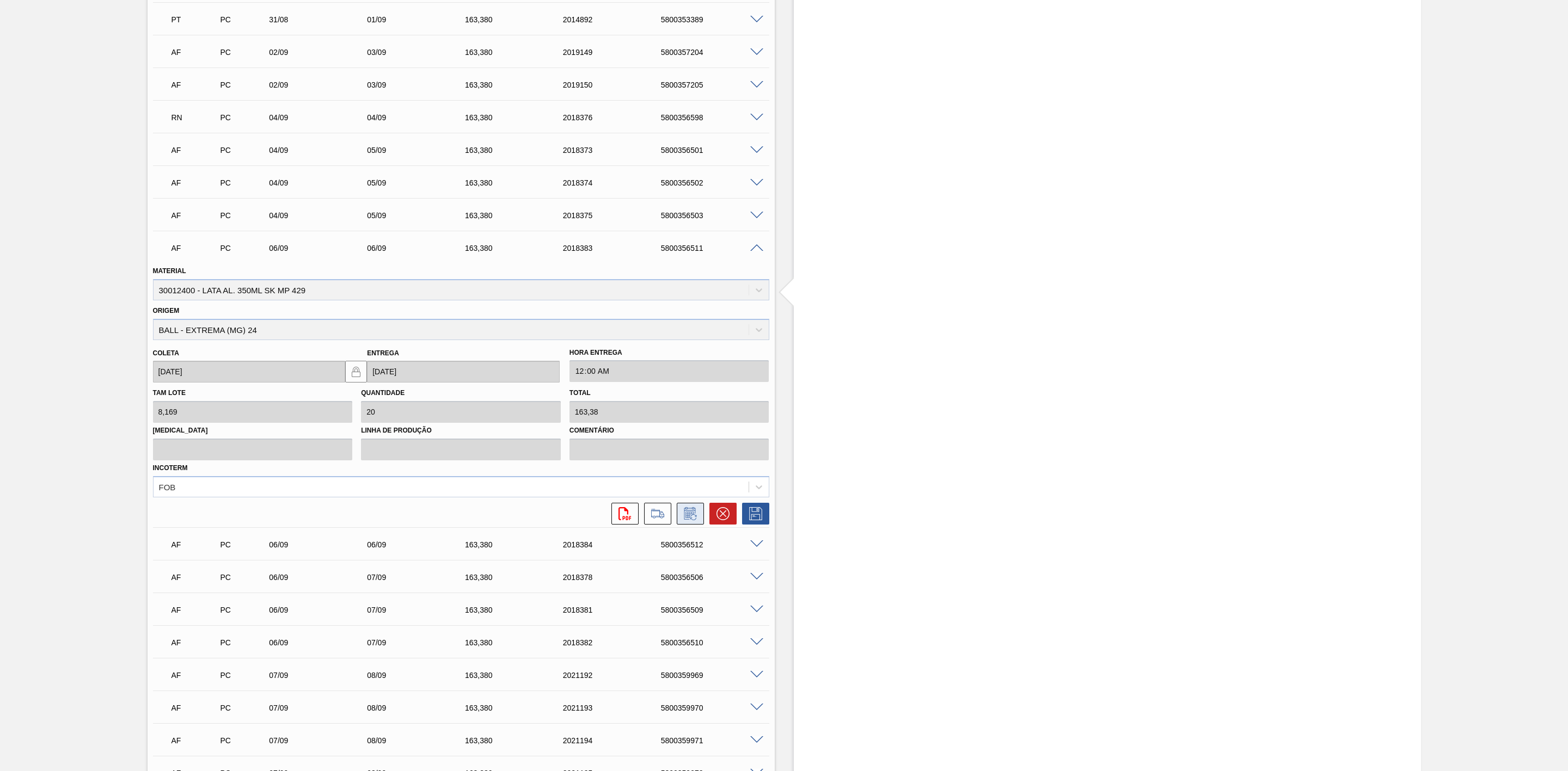
click at [688, 520] on icon at bounding box center [690, 514] width 18 height 13
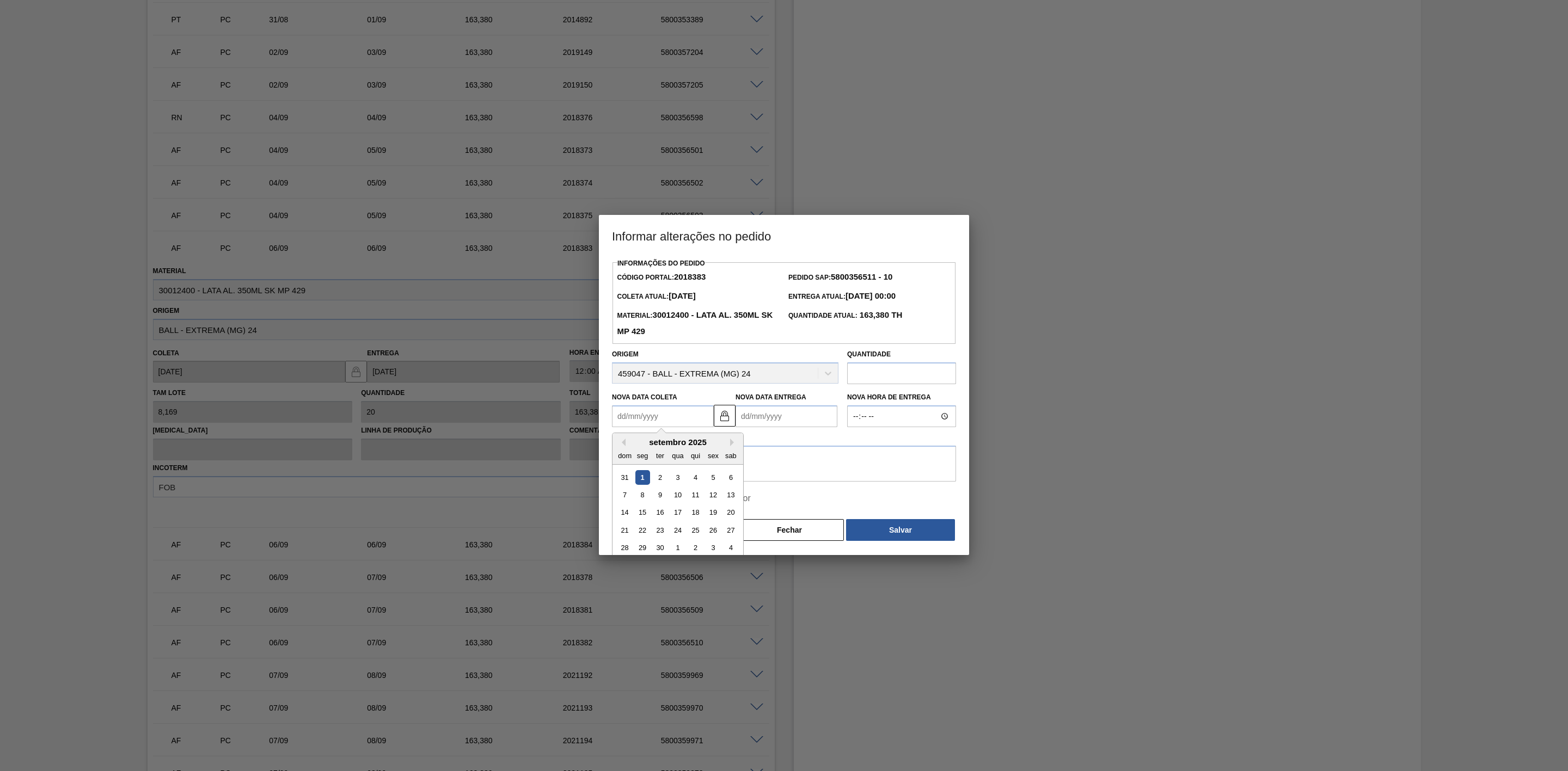
click at [689, 421] on Coleta2018383 "Nova Data Coleta" at bounding box center [662, 416] width 102 height 22
click at [735, 478] on div "6" at bounding box center [731, 478] width 15 height 15
type Coleta2018383 "[DATE]"
type Entrega2018383 "07/09/2025"
click at [752, 464] on textarea at bounding box center [783, 464] width 344 height 36
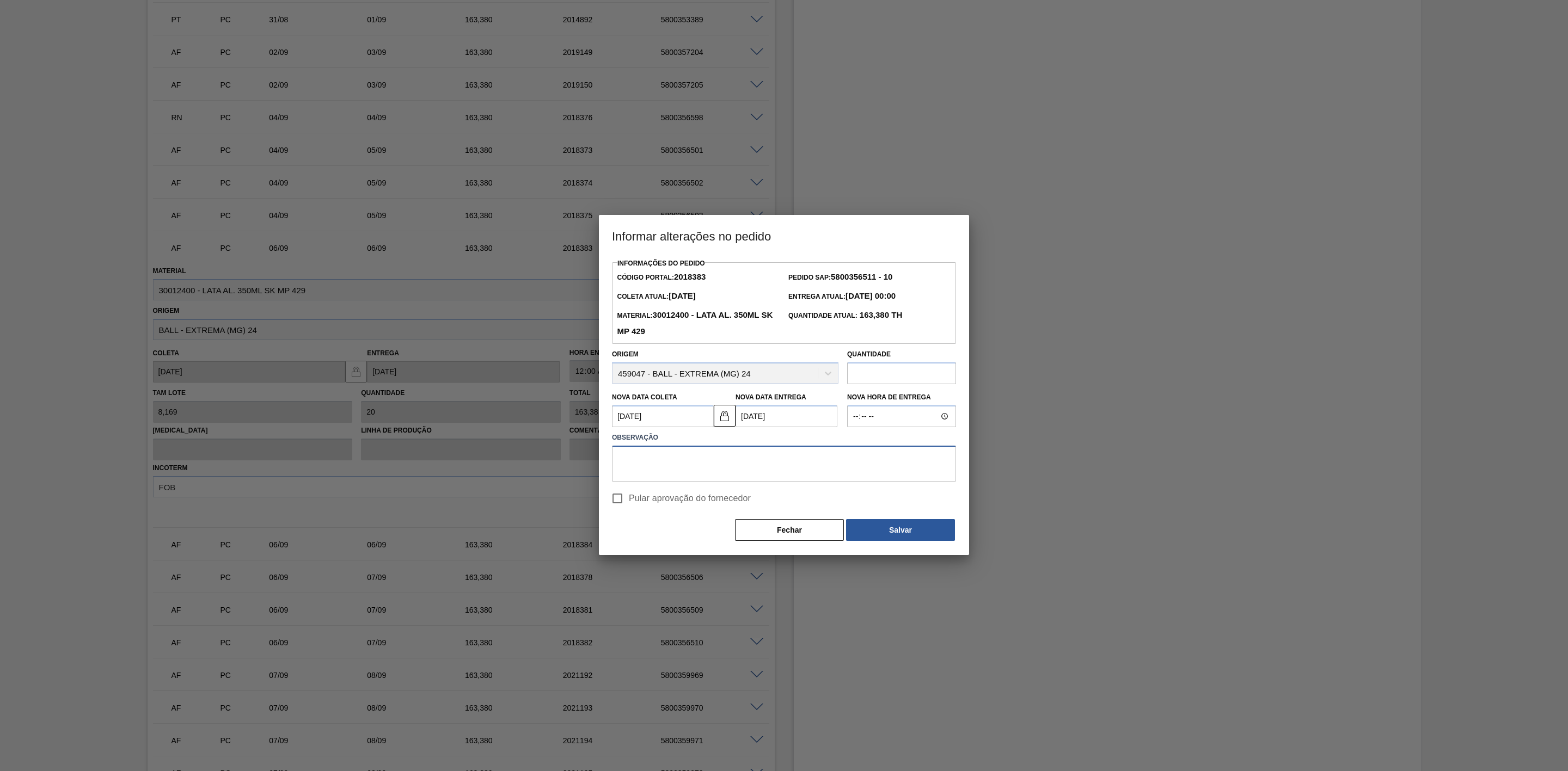
paste textarea "Ajuste de data"
type textarea "Ajuste de data"
click at [684, 497] on span "Pular aprovação do fornecedor" at bounding box center [690, 498] width 122 height 13
click at [629, 497] on input "Pular aprovação do fornecedor" at bounding box center [618, 499] width 23 height 23
checkbox input "true"
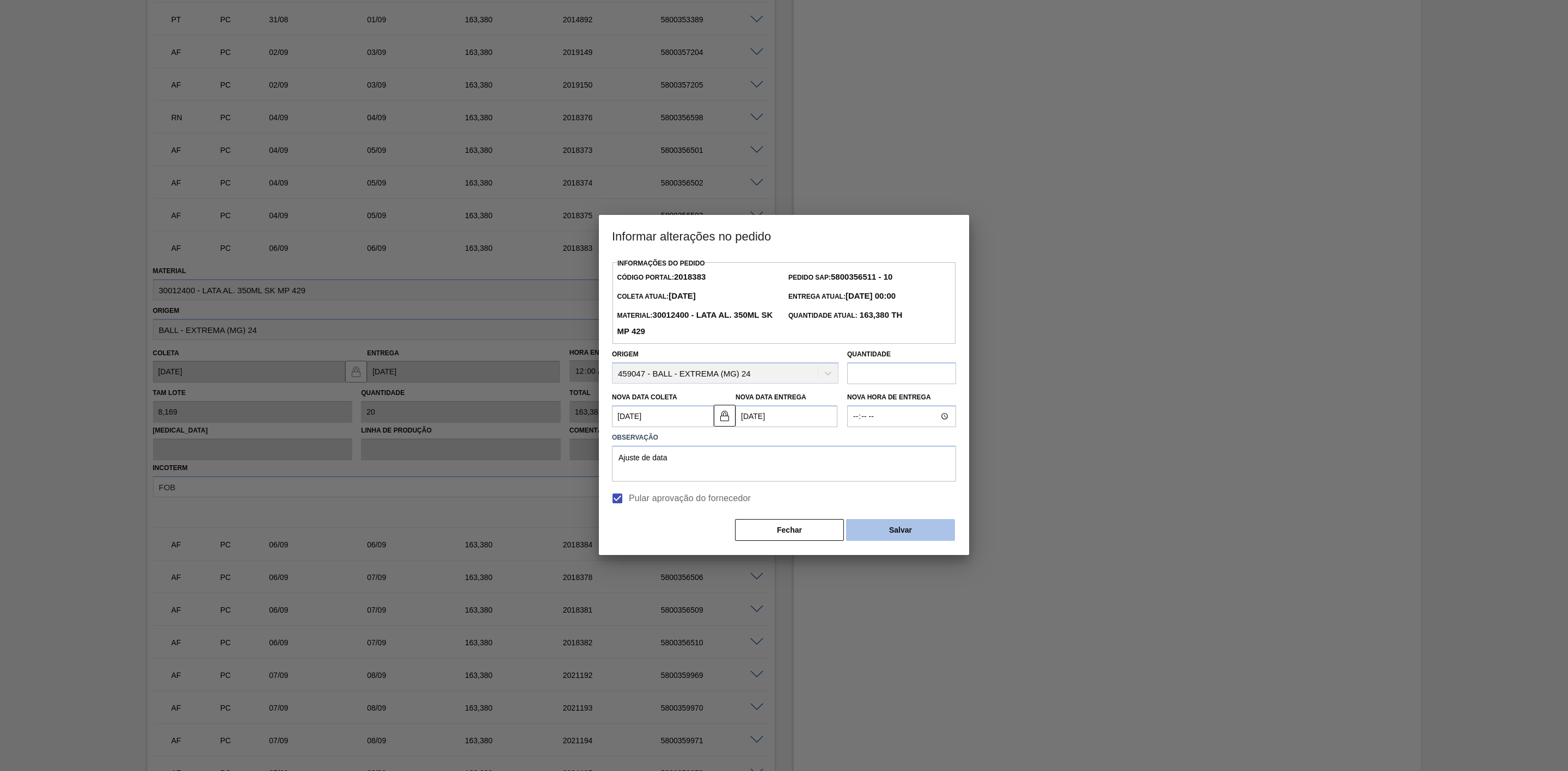
click at [870, 529] on button "Salvar" at bounding box center [900, 530] width 109 height 22
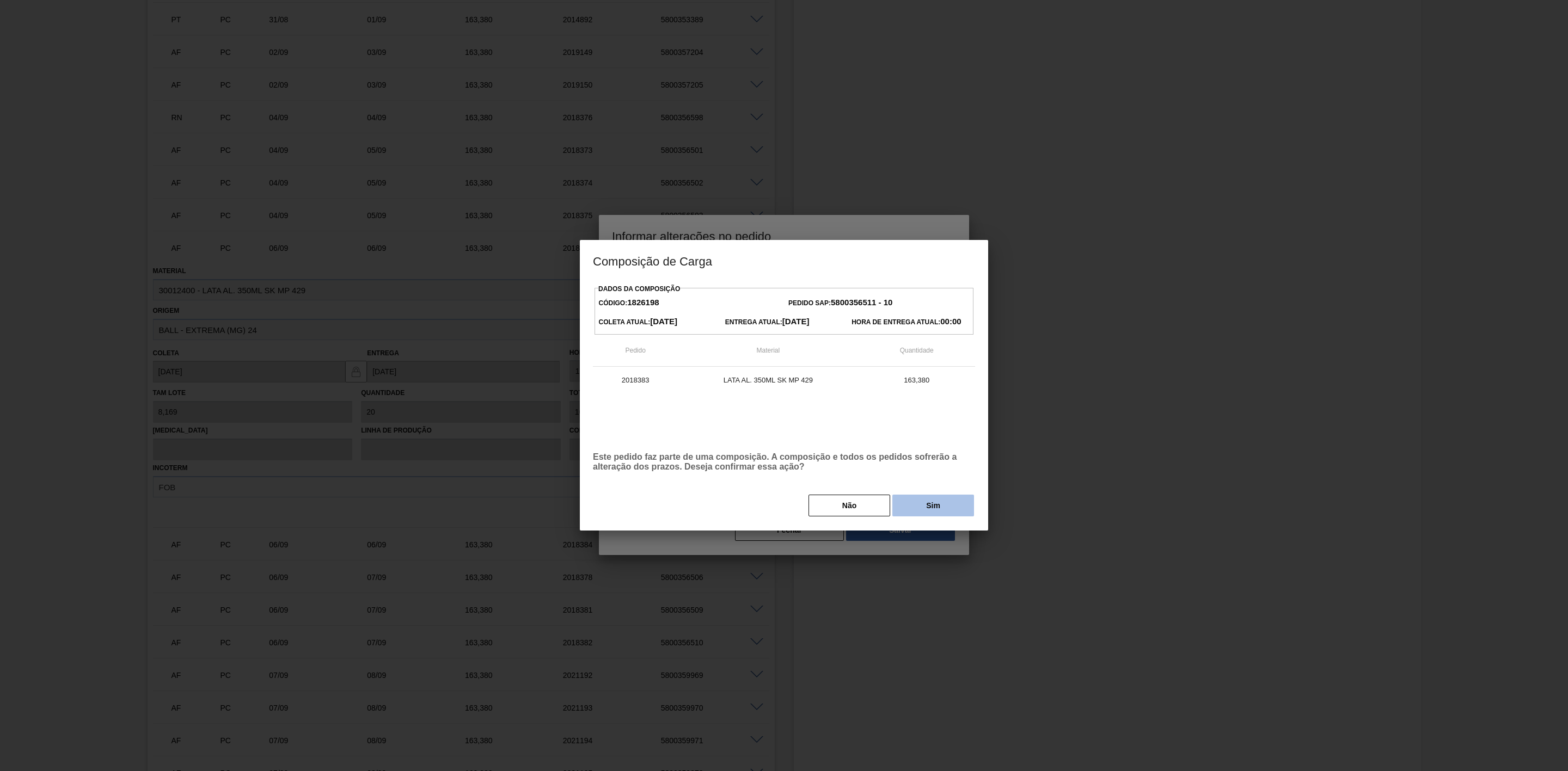
click at [933, 501] on button "Sim" at bounding box center [933, 506] width 82 height 22
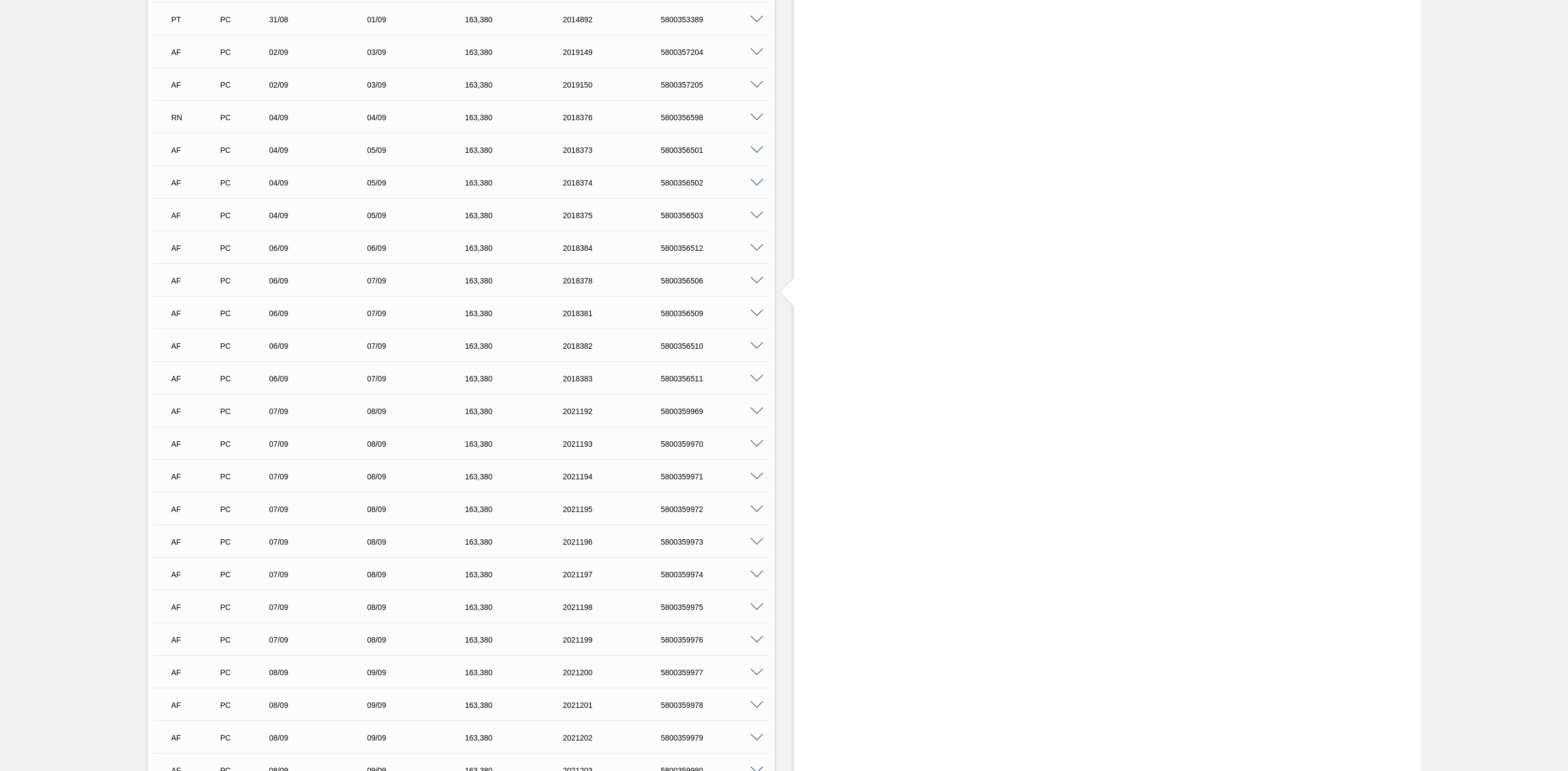
click at [756, 253] on span at bounding box center [757, 248] width 13 height 8
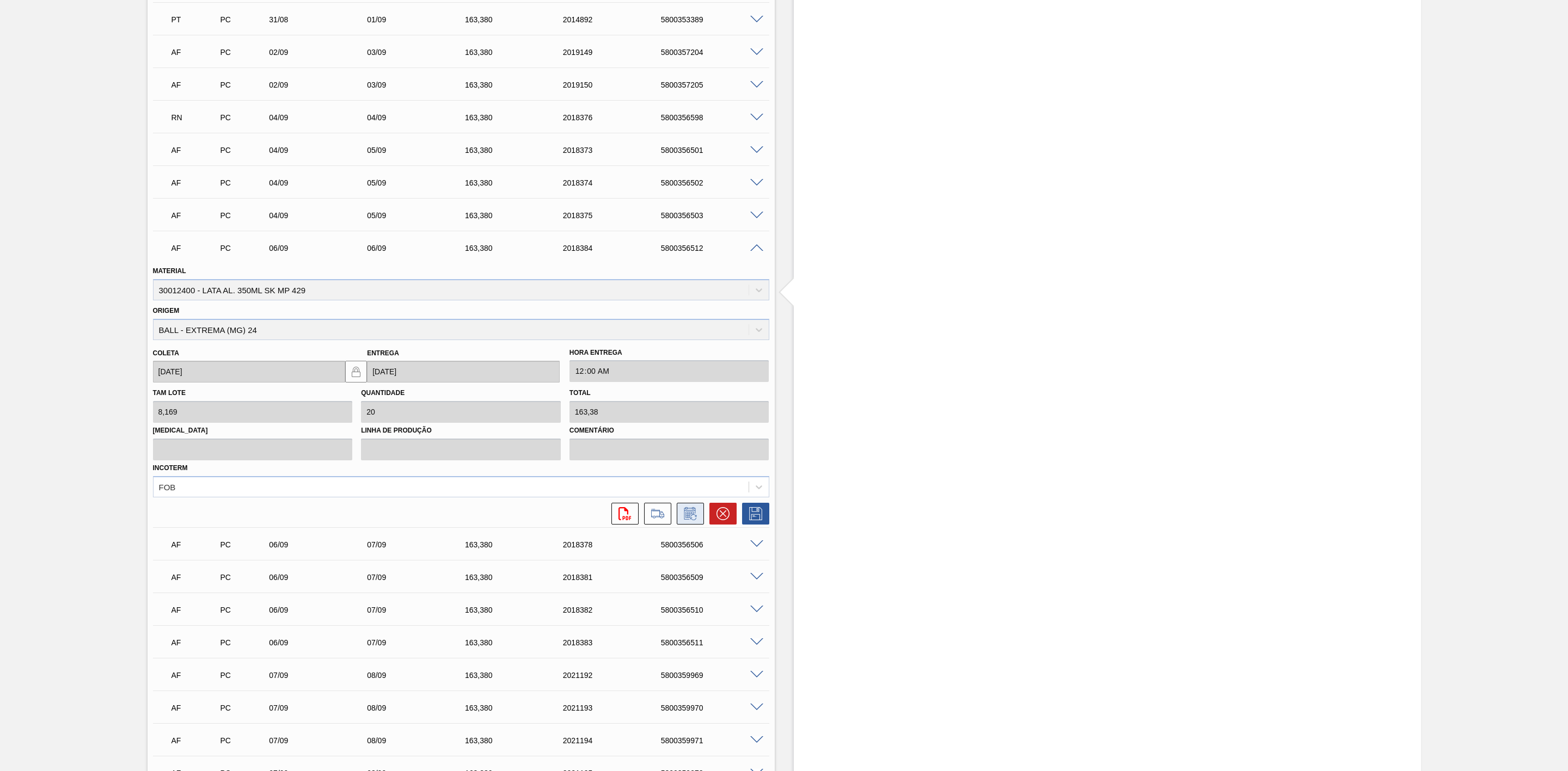
click at [691, 520] on icon at bounding box center [690, 514] width 18 height 13
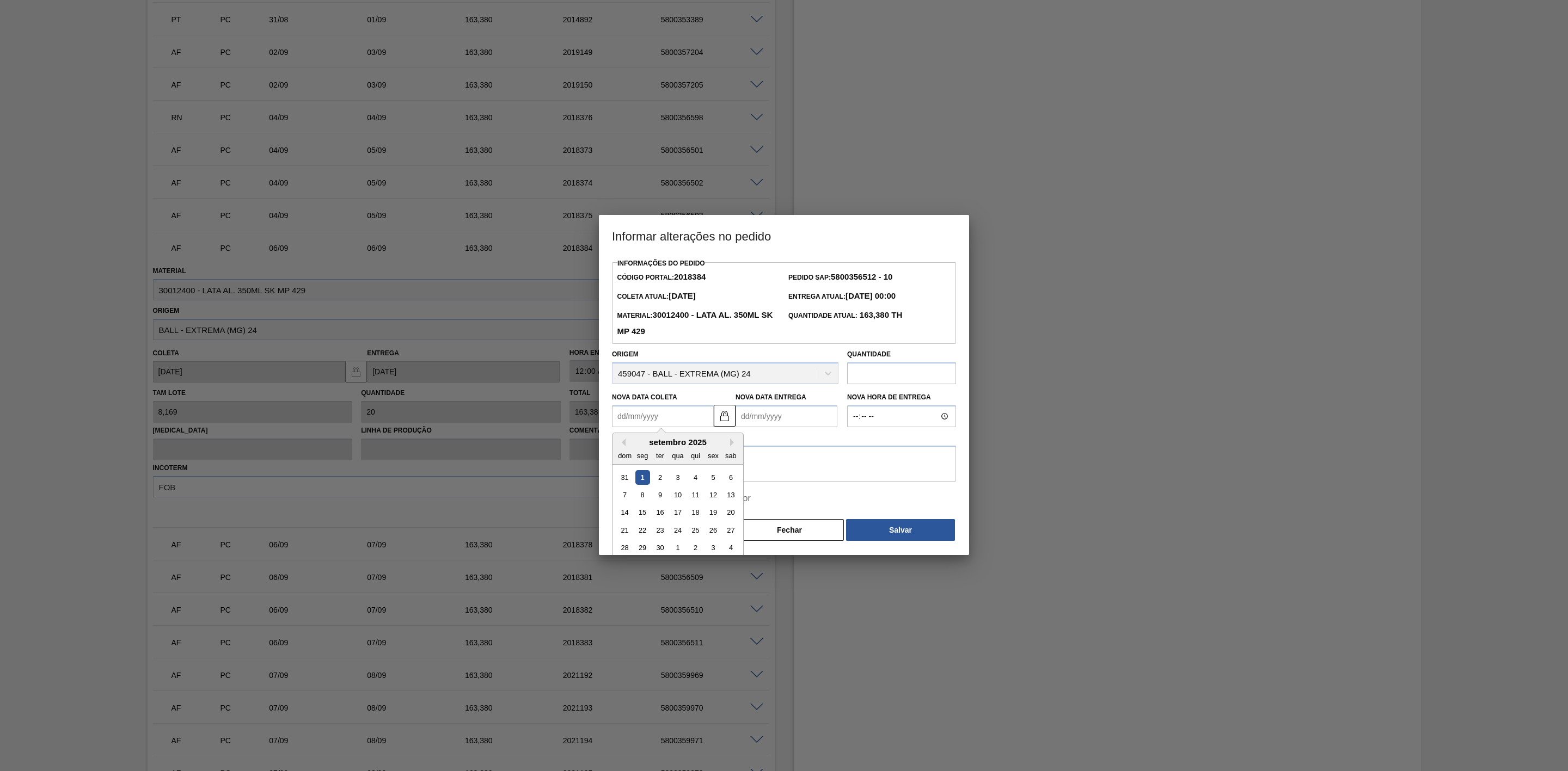
click at [645, 420] on Coleta2018384 "Nova Data Coleta" at bounding box center [662, 416] width 102 height 22
click at [727, 481] on div "6" at bounding box center [731, 478] width 15 height 15
type Coleta2018384 "[DATE]"
type Entrega2018384 "07/09/2025"
click at [732, 464] on textarea at bounding box center [783, 464] width 344 height 36
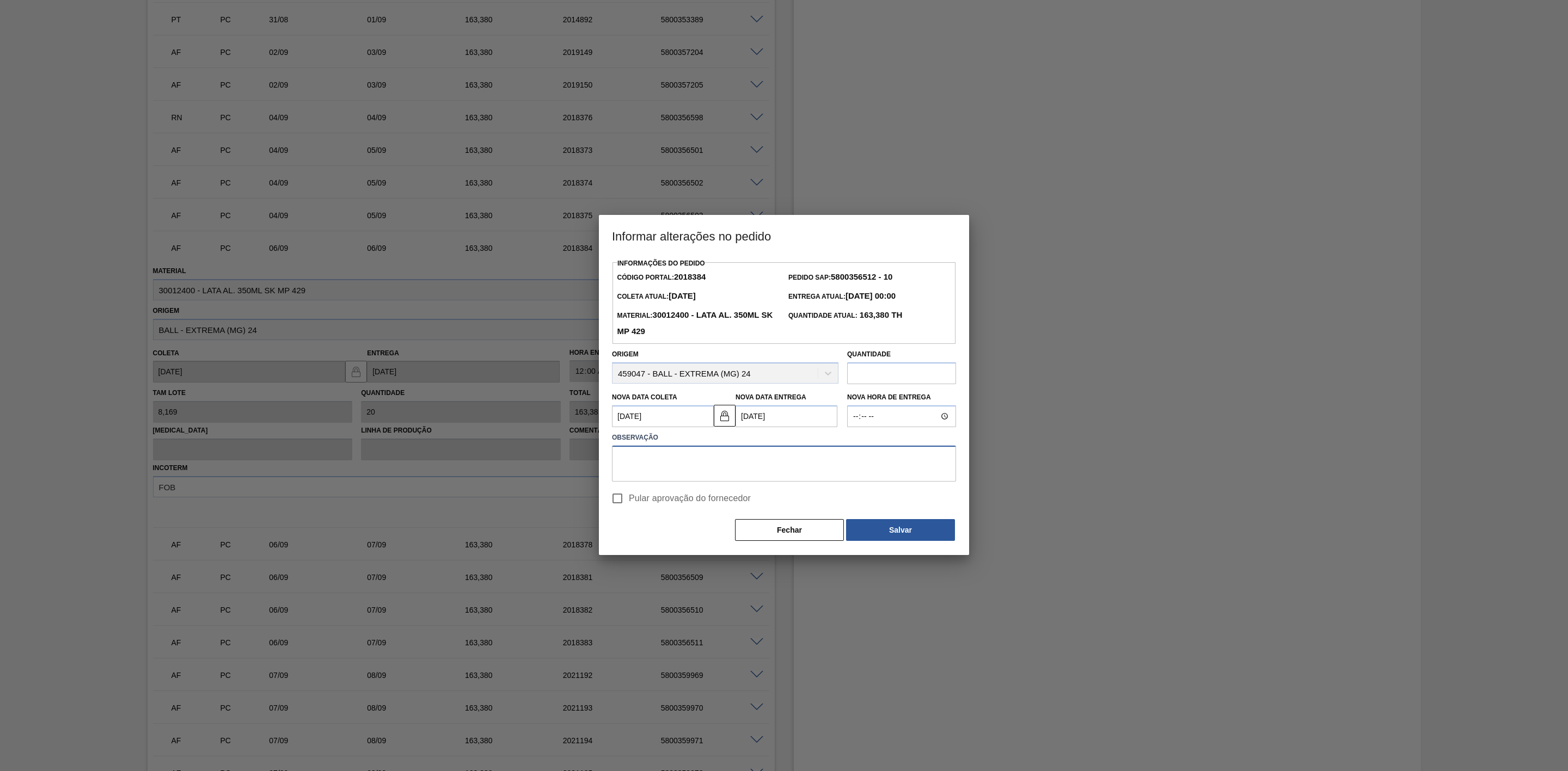
paste textarea "Ajuste de data"
type textarea "Ajuste de data"
click at [707, 501] on span "Pular aprovação do fornecedor" at bounding box center [690, 498] width 122 height 13
click at [629, 501] on input "Pular aprovação do fornecedor" at bounding box center [618, 499] width 23 height 23
checkbox input "true"
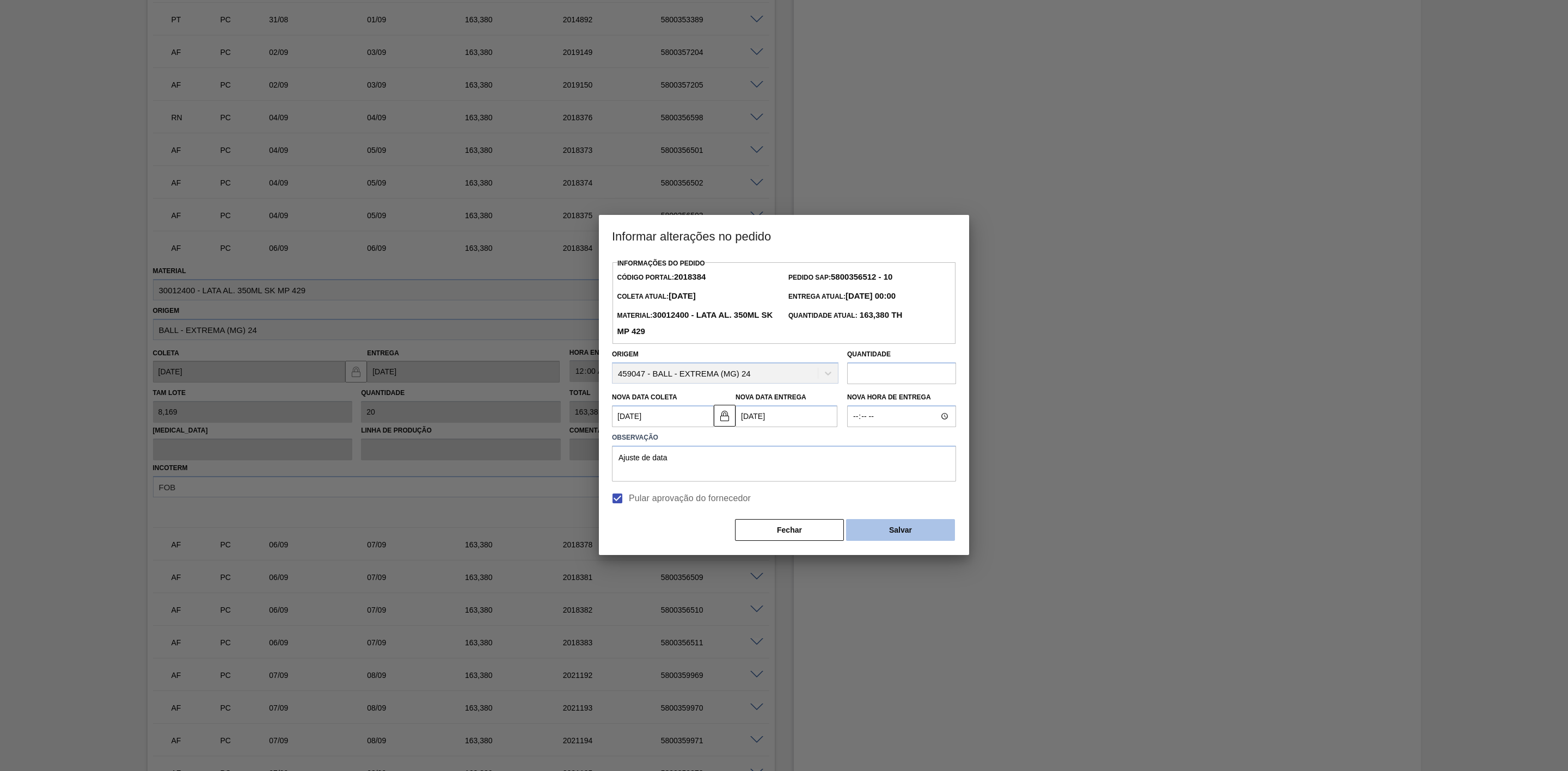
click at [887, 539] on button "Salvar" at bounding box center [900, 530] width 109 height 22
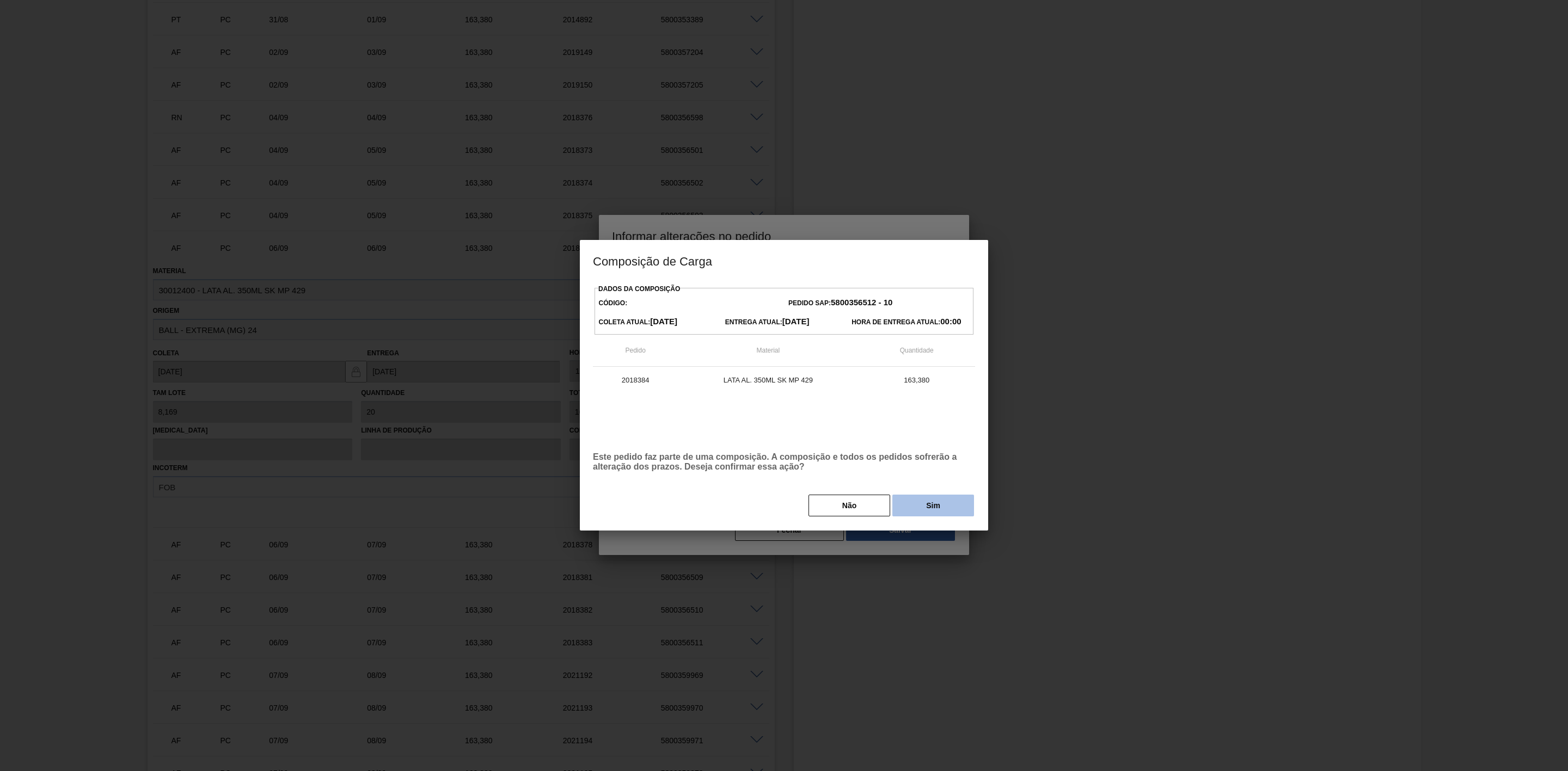
click at [943, 503] on button "Sim" at bounding box center [933, 506] width 82 height 22
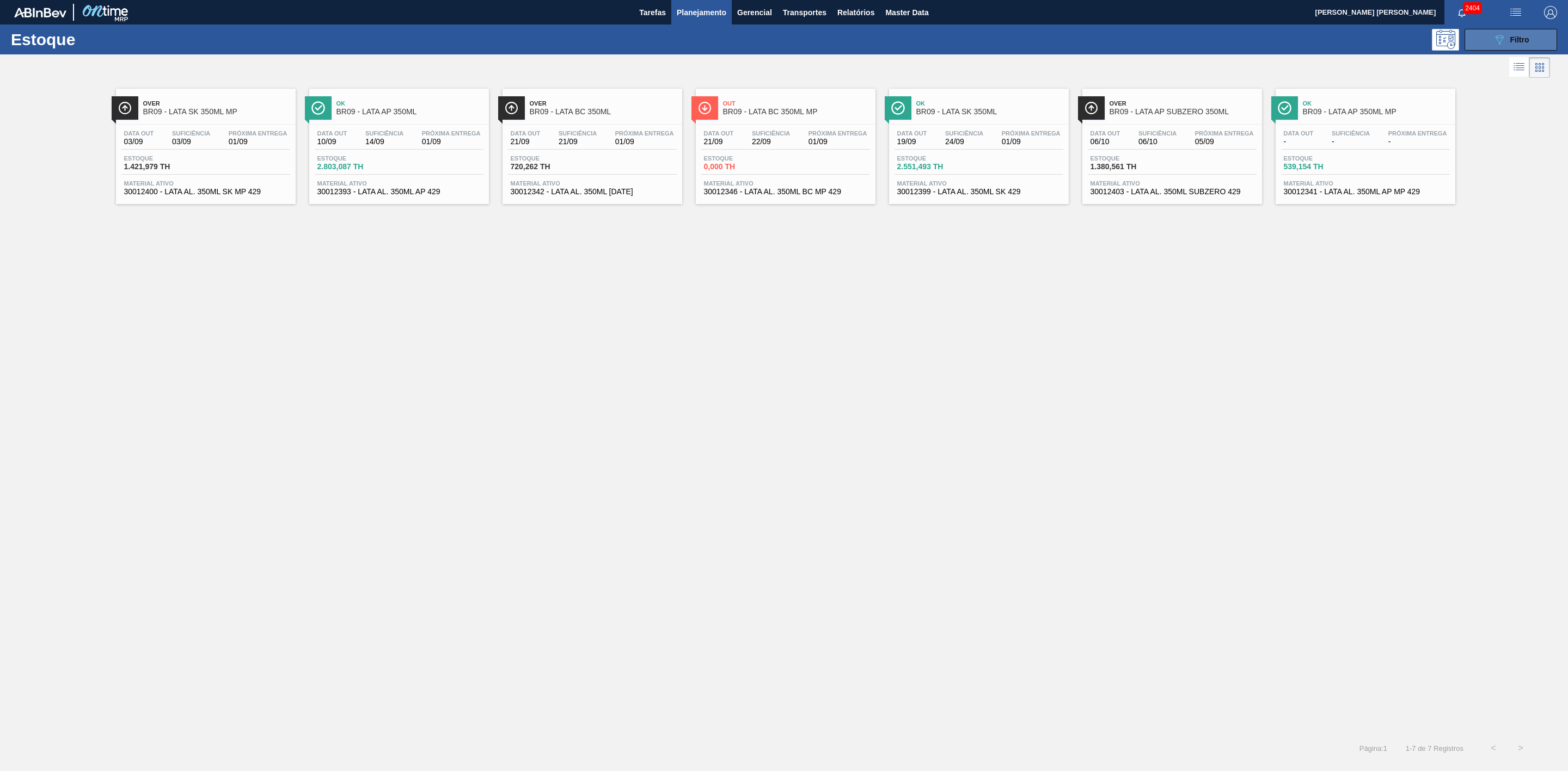
click at [1490, 30] on button "089F7B8B-B2A5-4AFE-B5C0-19BA573D28AC Filtro" at bounding box center [1511, 40] width 93 height 22
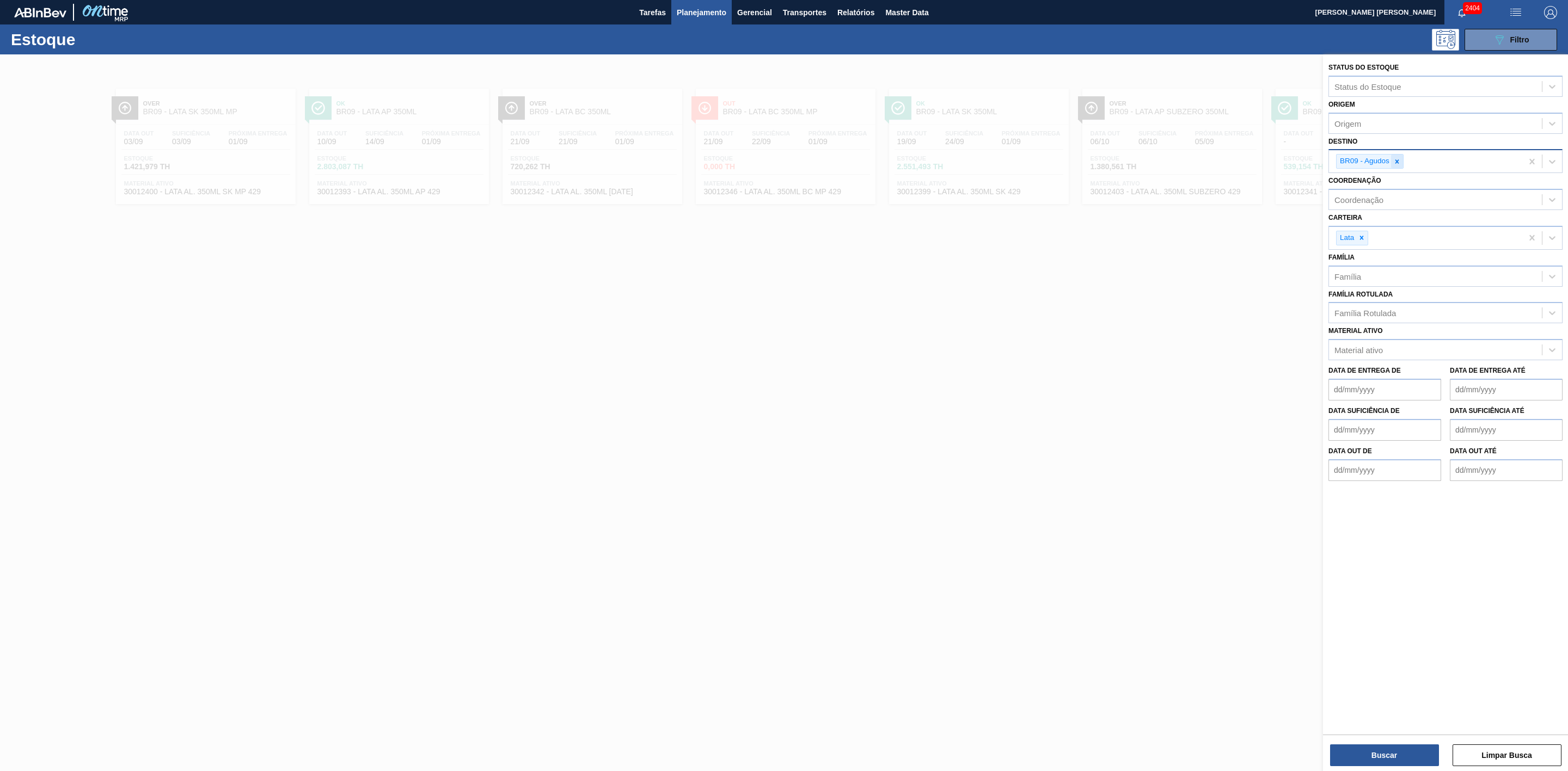
click at [1401, 160] on icon at bounding box center [1397, 161] width 8 height 8
type input "21"
click at [1360, 190] on div "BR21 - Lages" at bounding box center [1445, 187] width 234 height 20
click at [1382, 751] on button "Buscar" at bounding box center [1384, 756] width 109 height 22
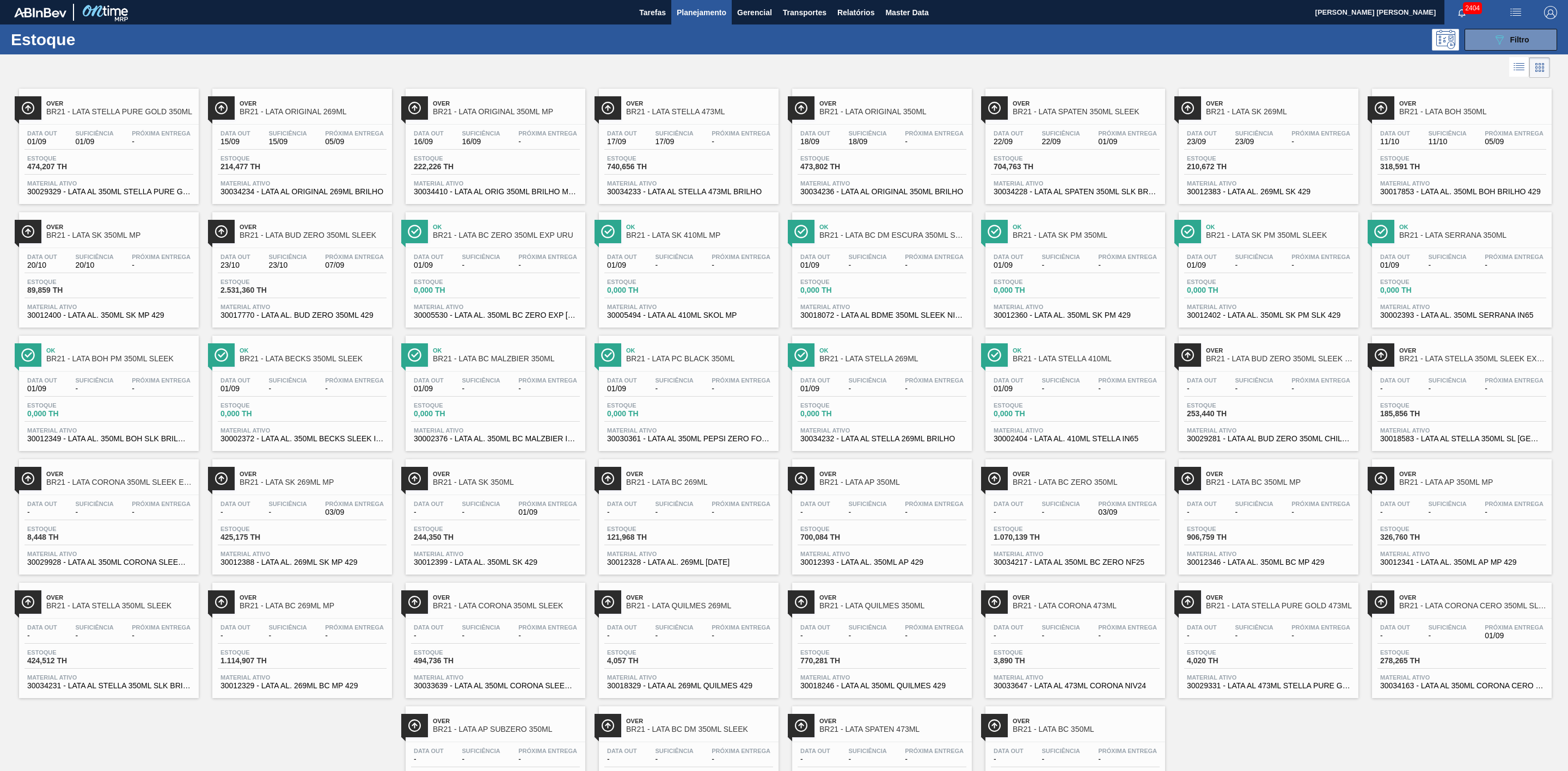
click at [1023, 37] on div "089F7B8B-B2A5-4AFE-B5C0-19BA573D28AC Filtro" at bounding box center [873, 40] width 1380 height 22
click at [332, 115] on span "BR21 - LATA ORIGINAL 269ML" at bounding box center [313, 111] width 147 height 8
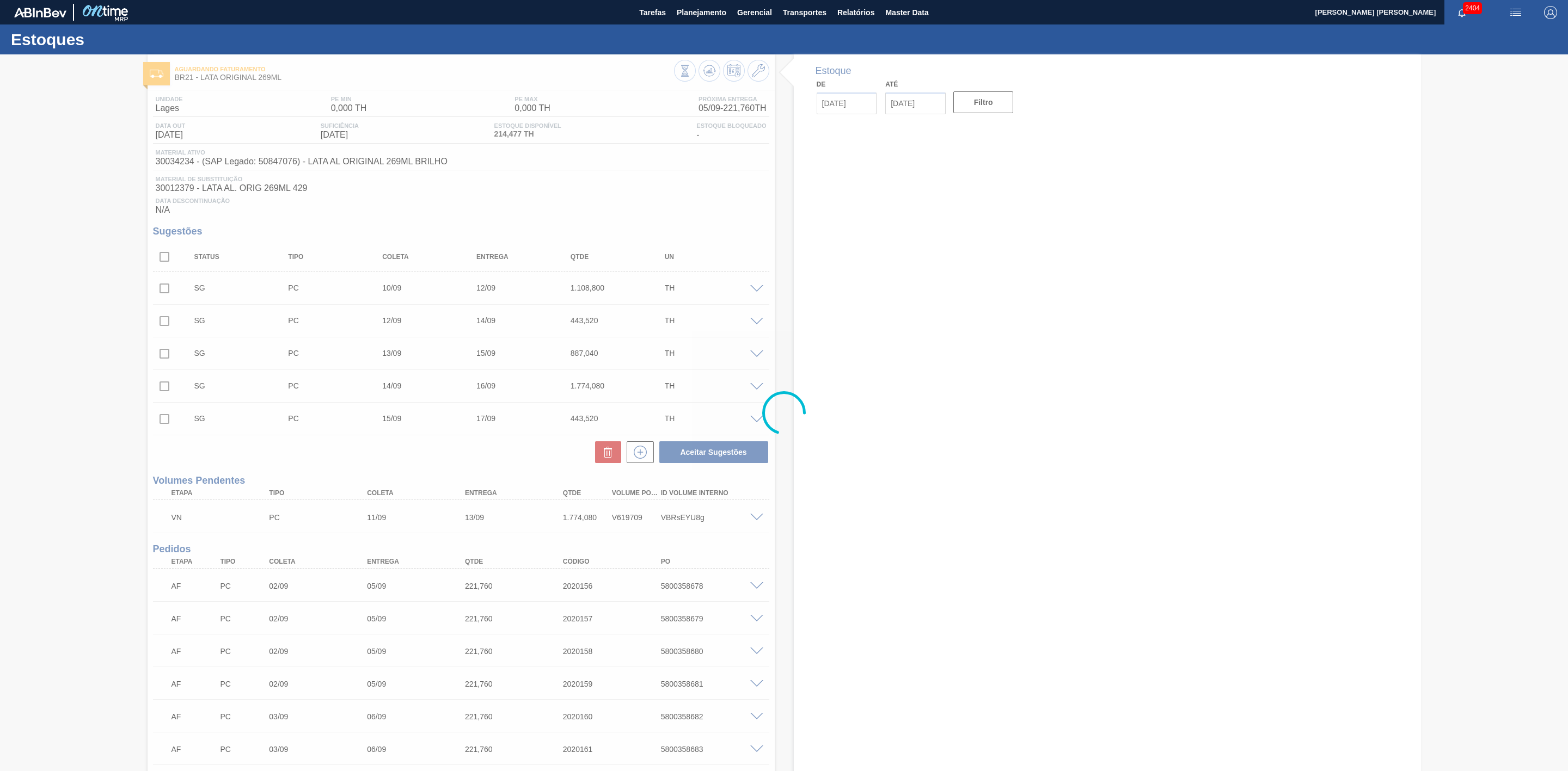
type input "01/09/2025"
type input "24/09/2025"
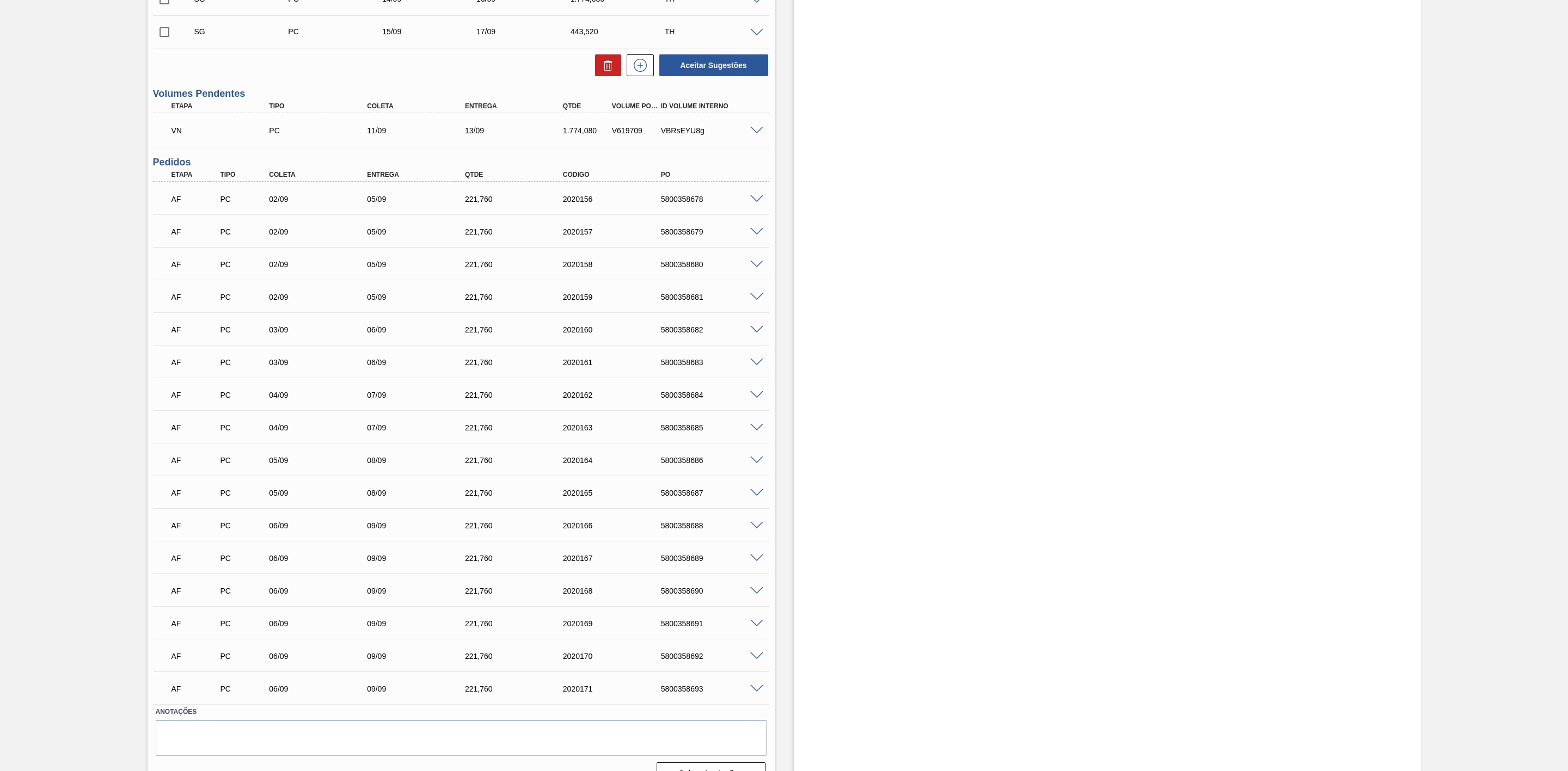
scroll to position [408, 0]
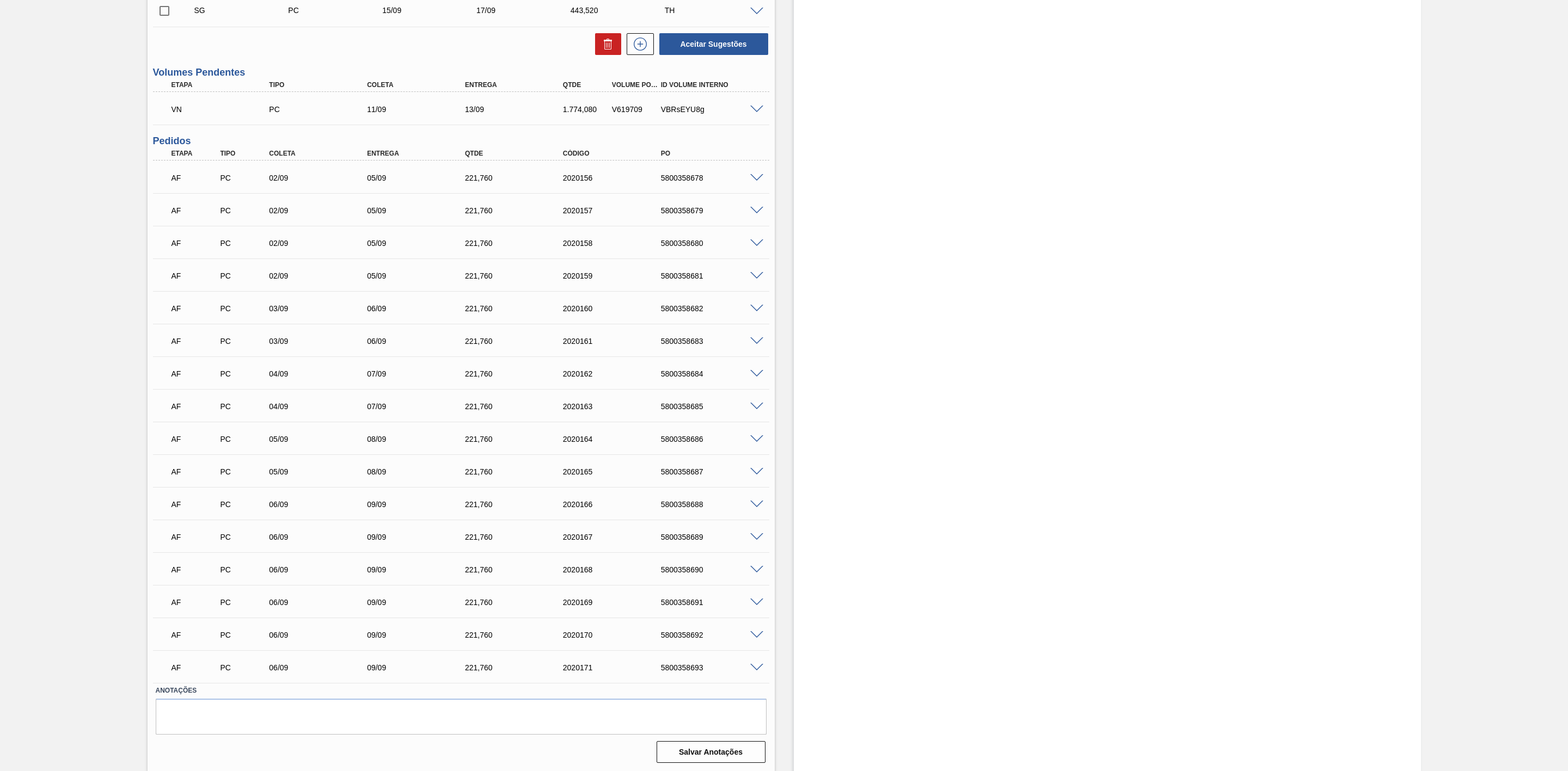
click at [755, 574] on span at bounding box center [757, 570] width 13 height 8
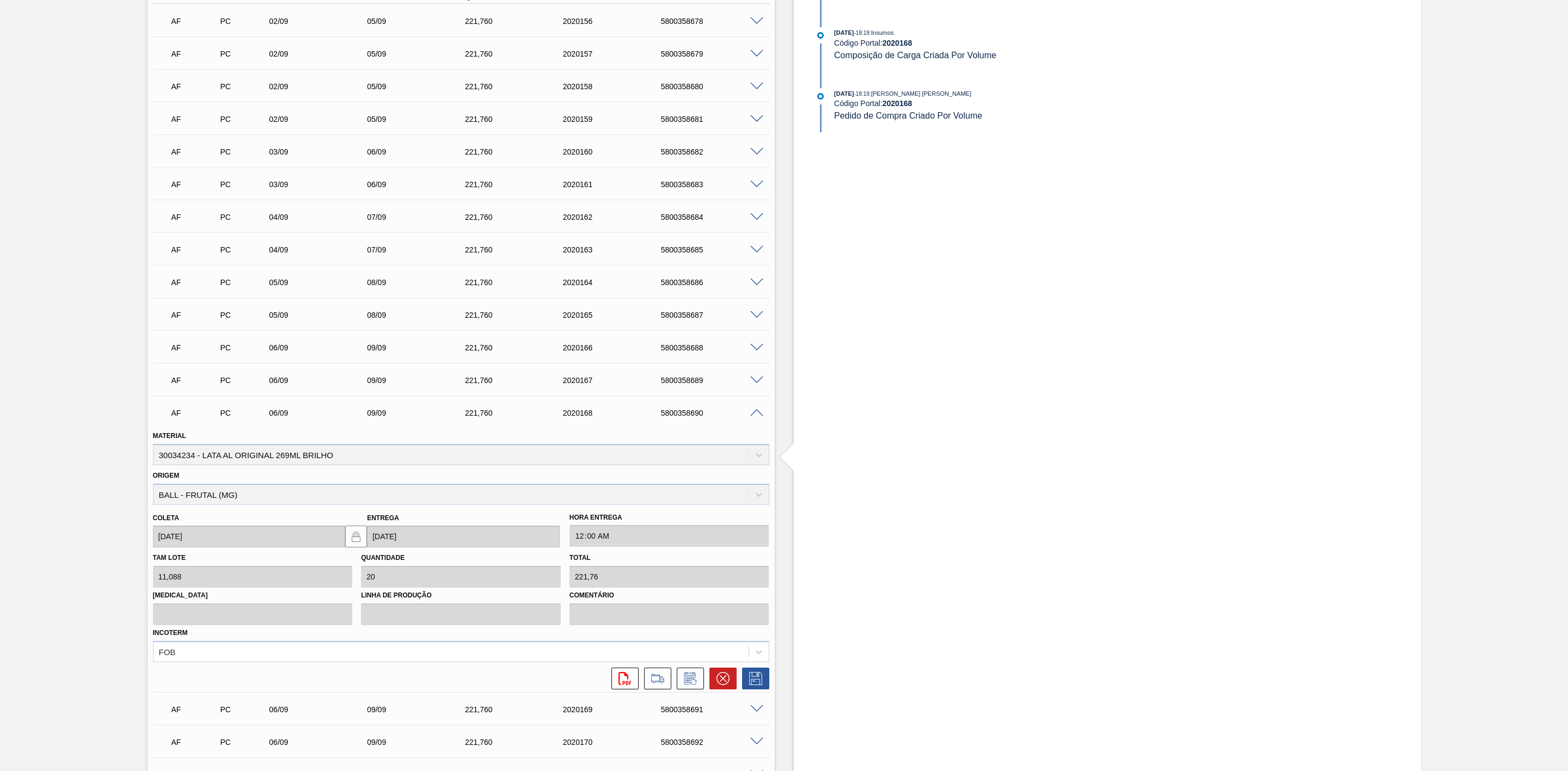
scroll to position [571, 0]
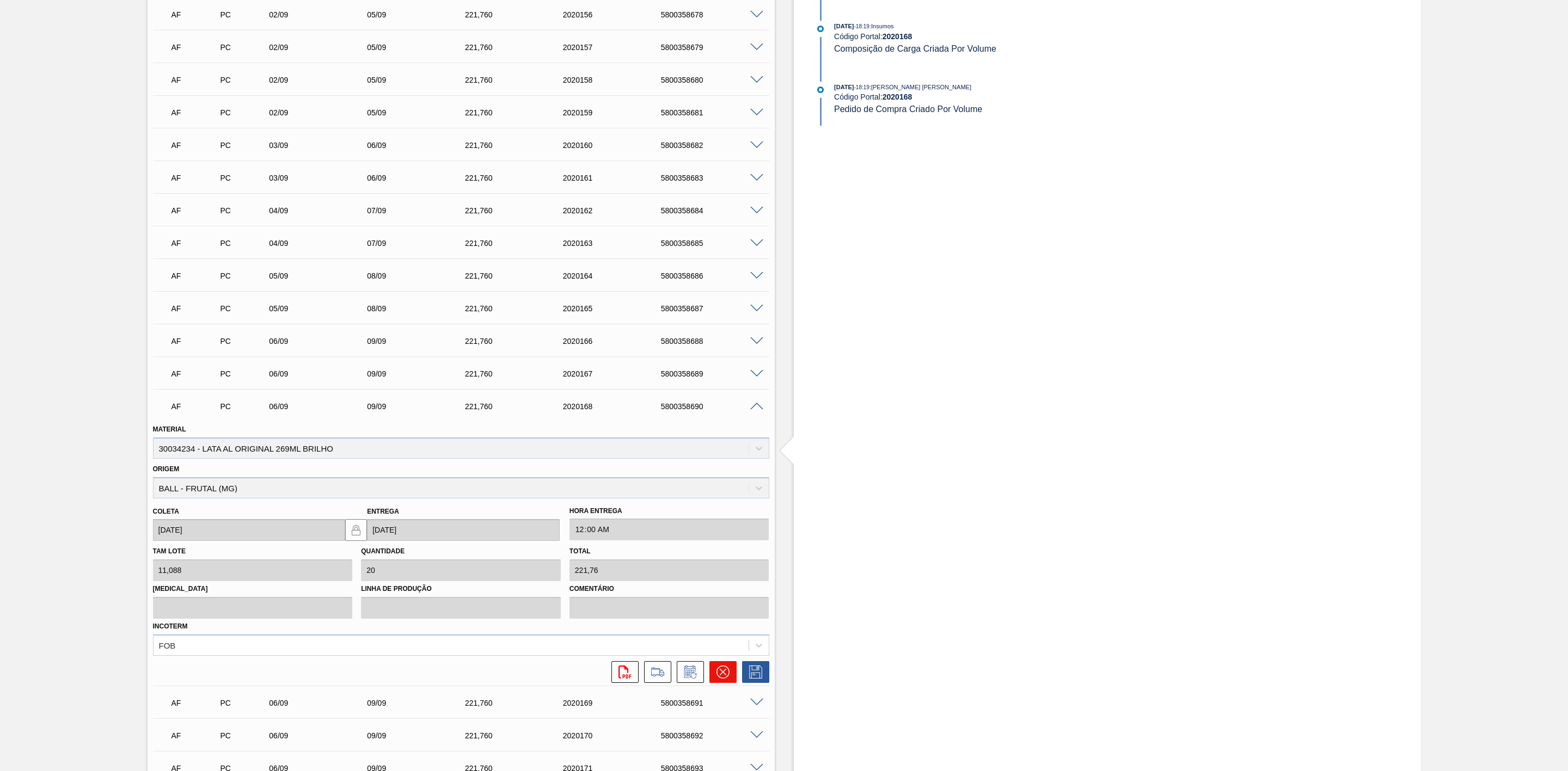
click at [721, 675] on icon at bounding box center [723, 672] width 7 height 7
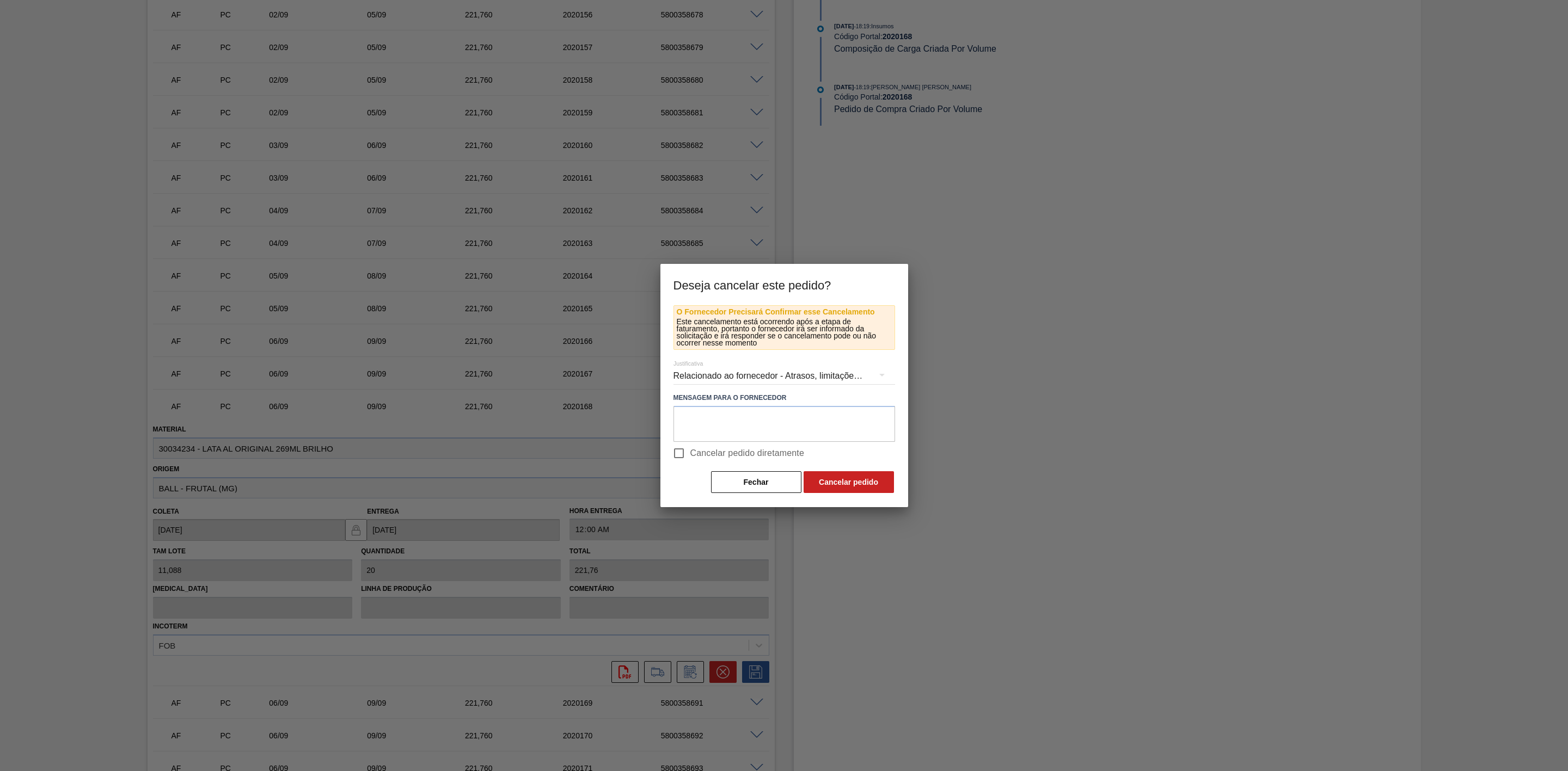
click at [679, 451] on input "Cancelar pedido diretamente" at bounding box center [679, 453] width 23 height 23
checkbox input "true"
click at [708, 425] on textarea at bounding box center [784, 424] width 222 height 36
drag, startPoint x: 778, startPoint y: 417, endPoint x: 611, endPoint y: 421, distance: 167.0
click at [611, 421] on div "Deseja cancelar este pedido? O Fornecedor Precisará Confirmar esse Cancelamento…" at bounding box center [784, 385] width 1568 height 771
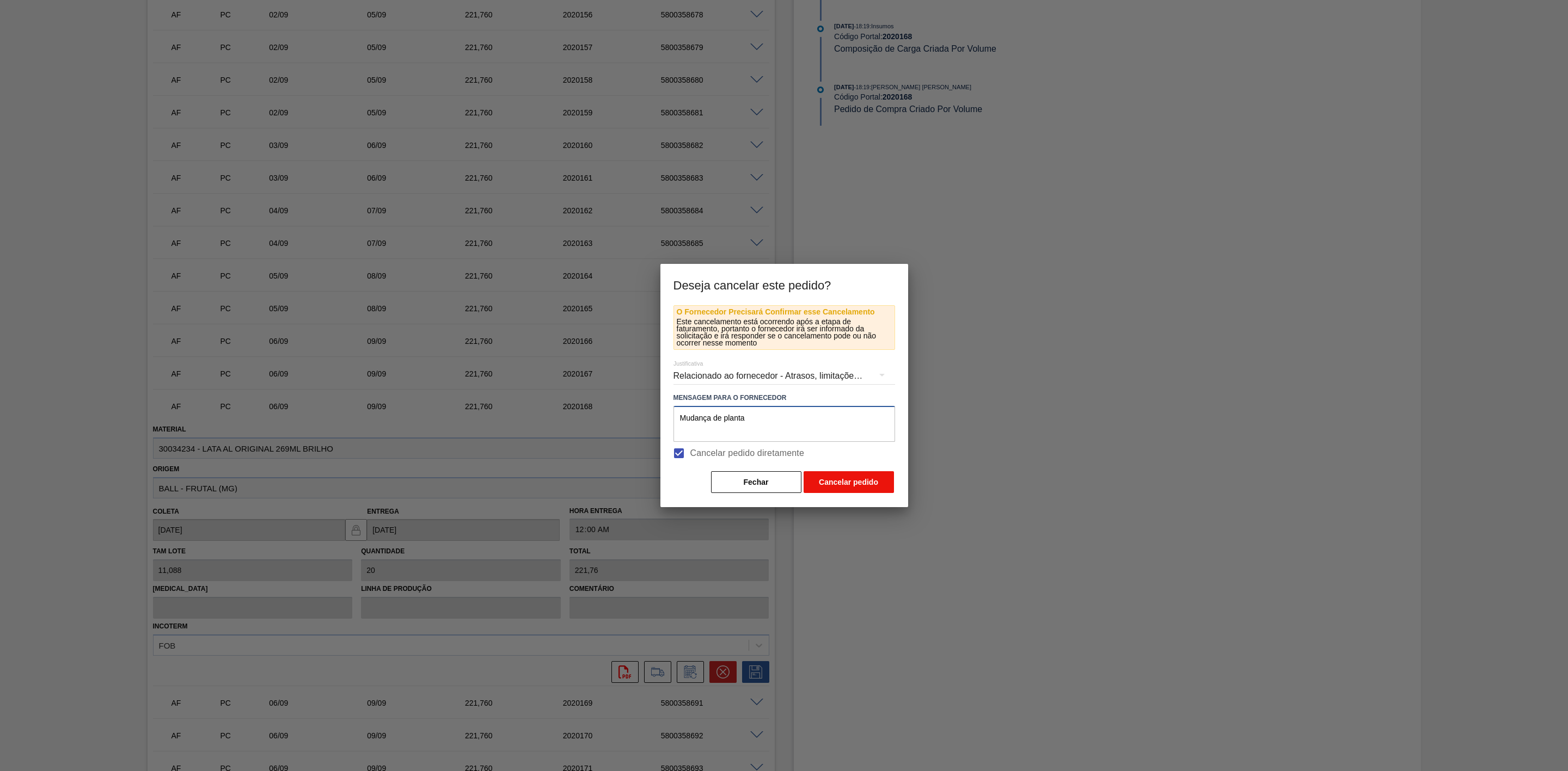
type textarea "Mudança de planta"
click at [835, 484] on button "Cancelar pedido" at bounding box center [849, 483] width 90 height 22
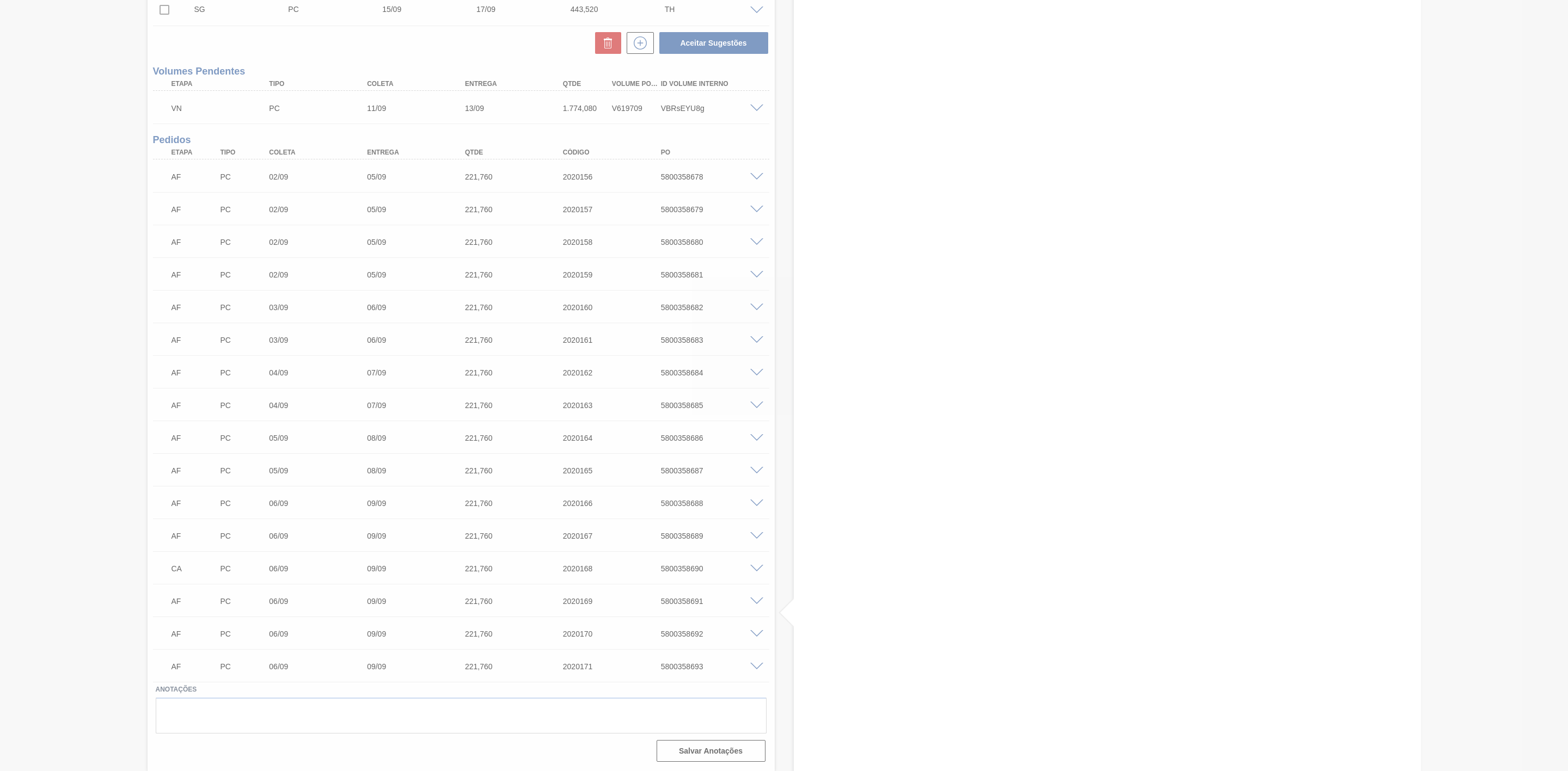
scroll to position [414, 0]
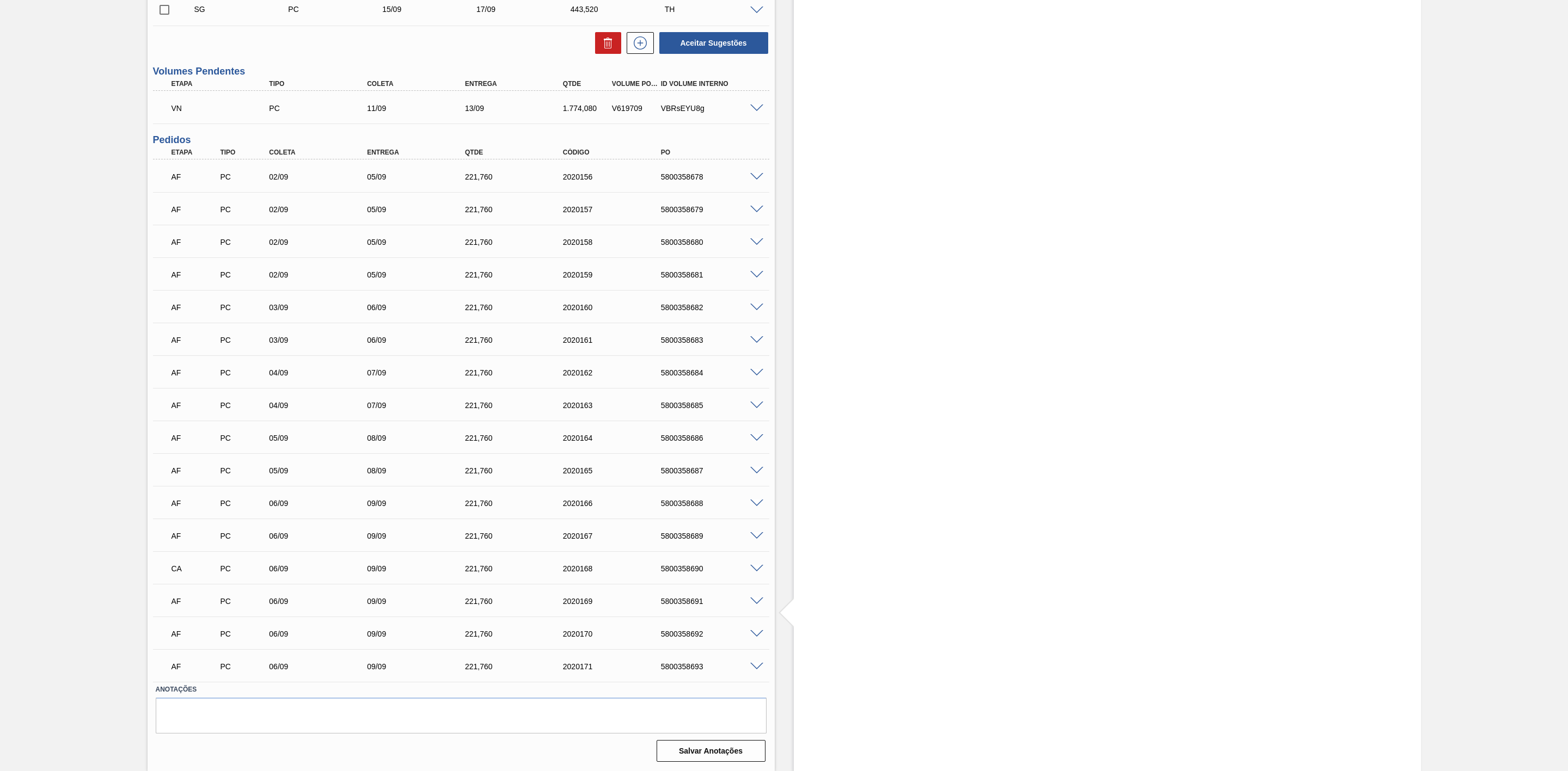
click at [752, 536] on span at bounding box center [757, 536] width 13 height 8
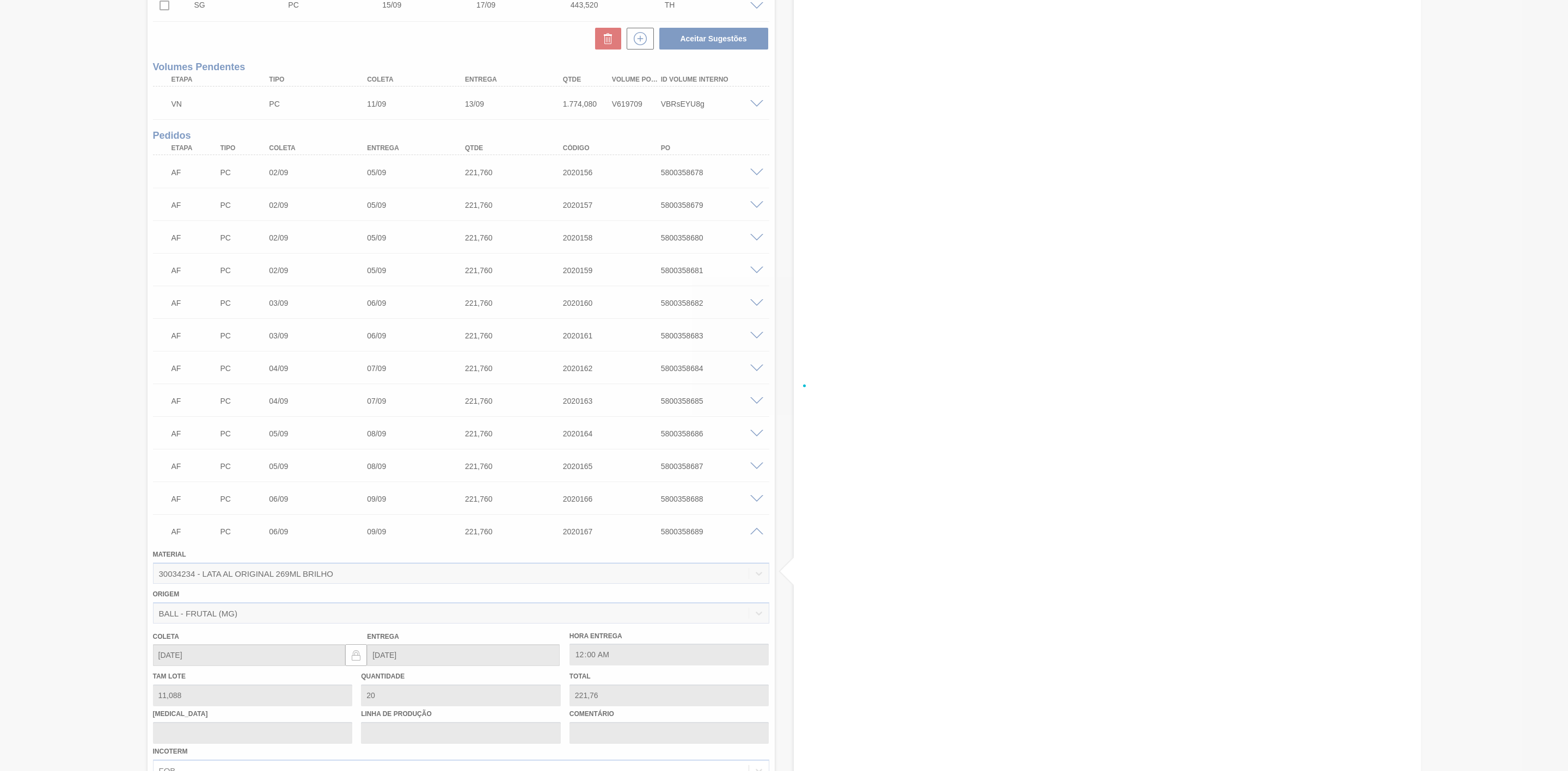
scroll to position [571, 0]
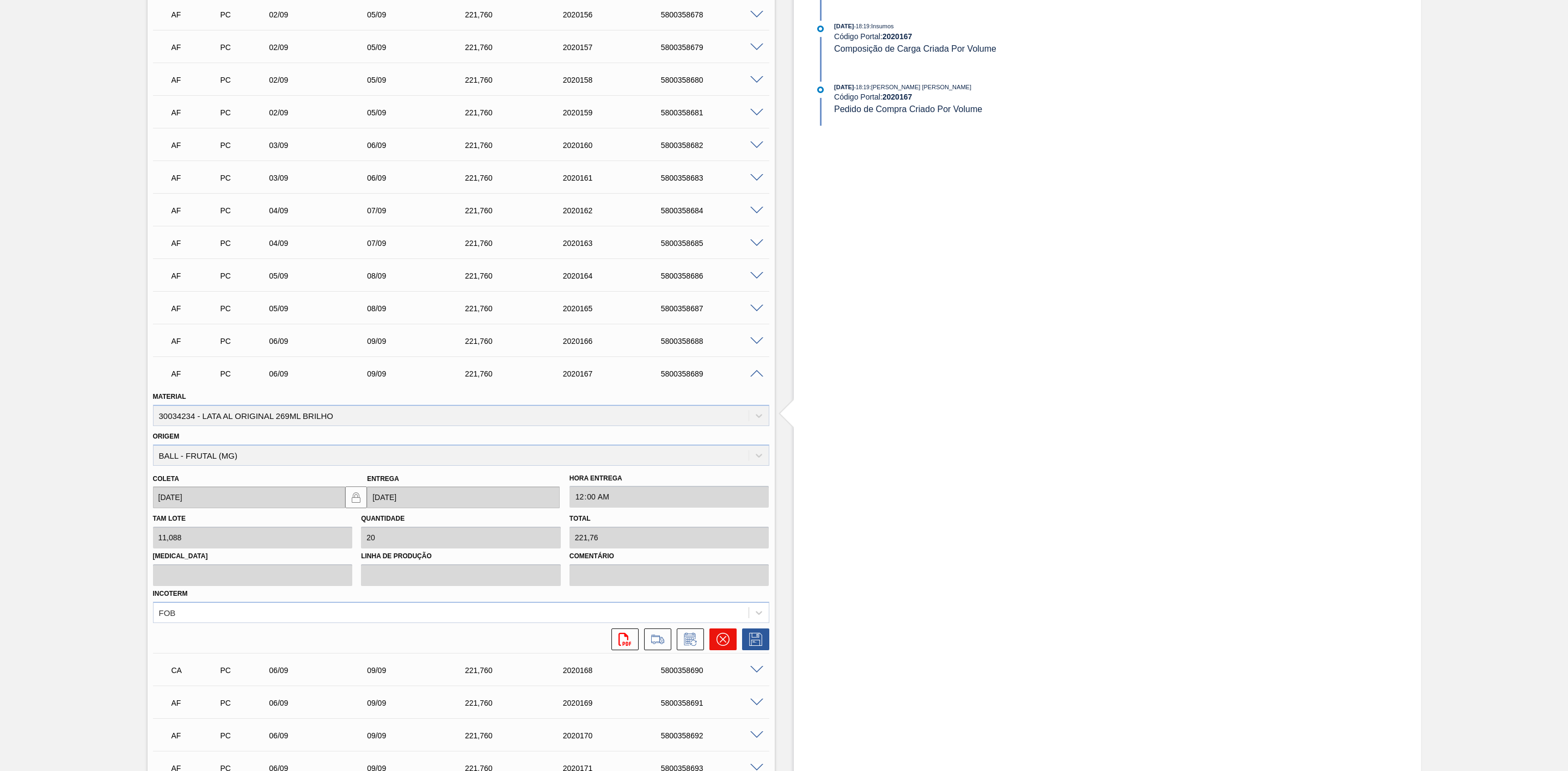
click at [716, 642] on icon at bounding box center [722, 639] width 13 height 13
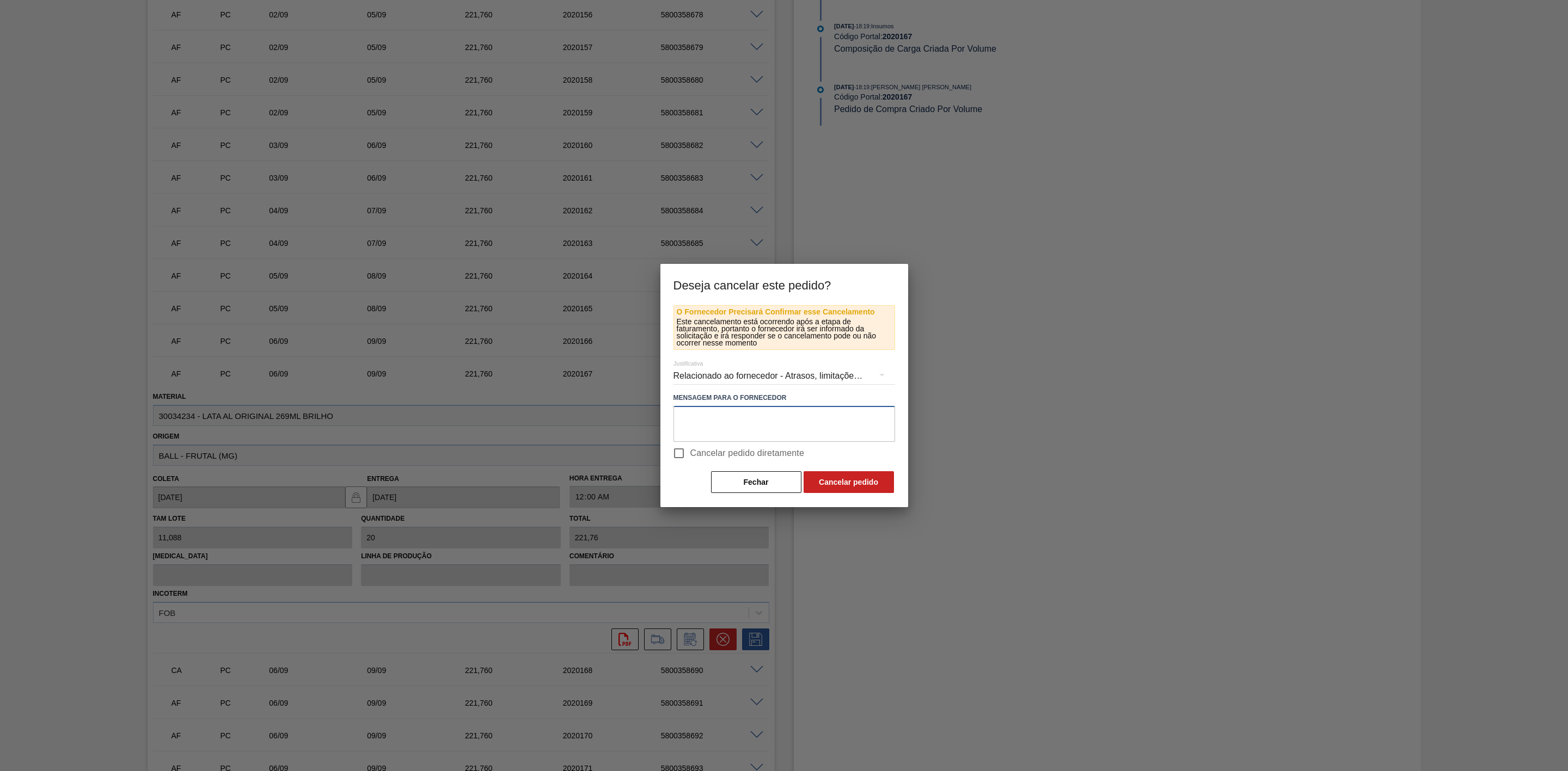
click at [699, 430] on textarea at bounding box center [784, 424] width 222 height 36
paste textarea "Mudança de planta"
type textarea "Mudança de planta"
click at [744, 455] on span "Cancelar pedido diretamente" at bounding box center [747, 453] width 114 height 13
click at [690, 455] on input "Cancelar pedido diretamente" at bounding box center [679, 453] width 23 height 23
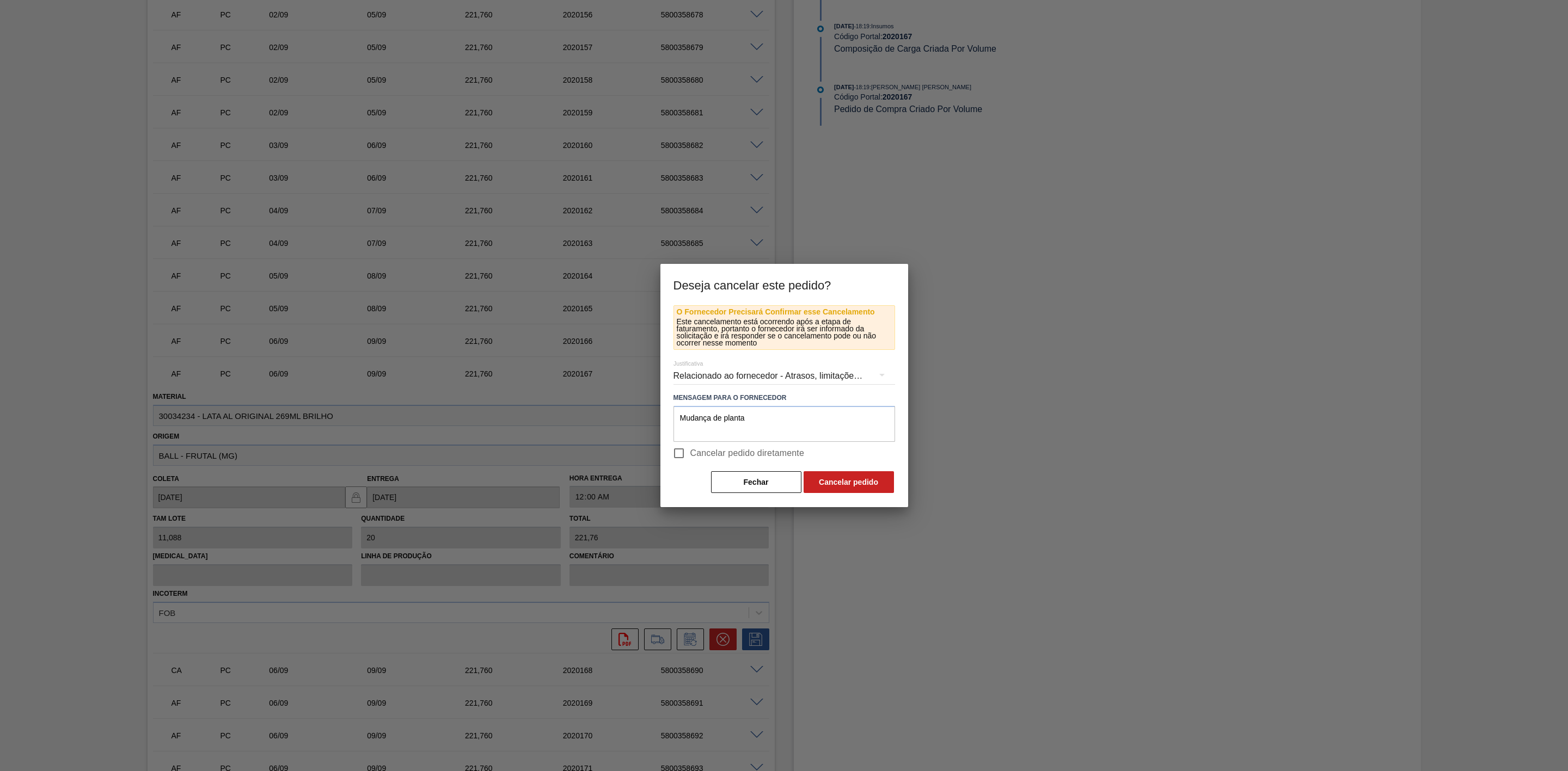
checkbox input "true"
click at [825, 476] on button "Cancelar pedido" at bounding box center [849, 483] width 90 height 22
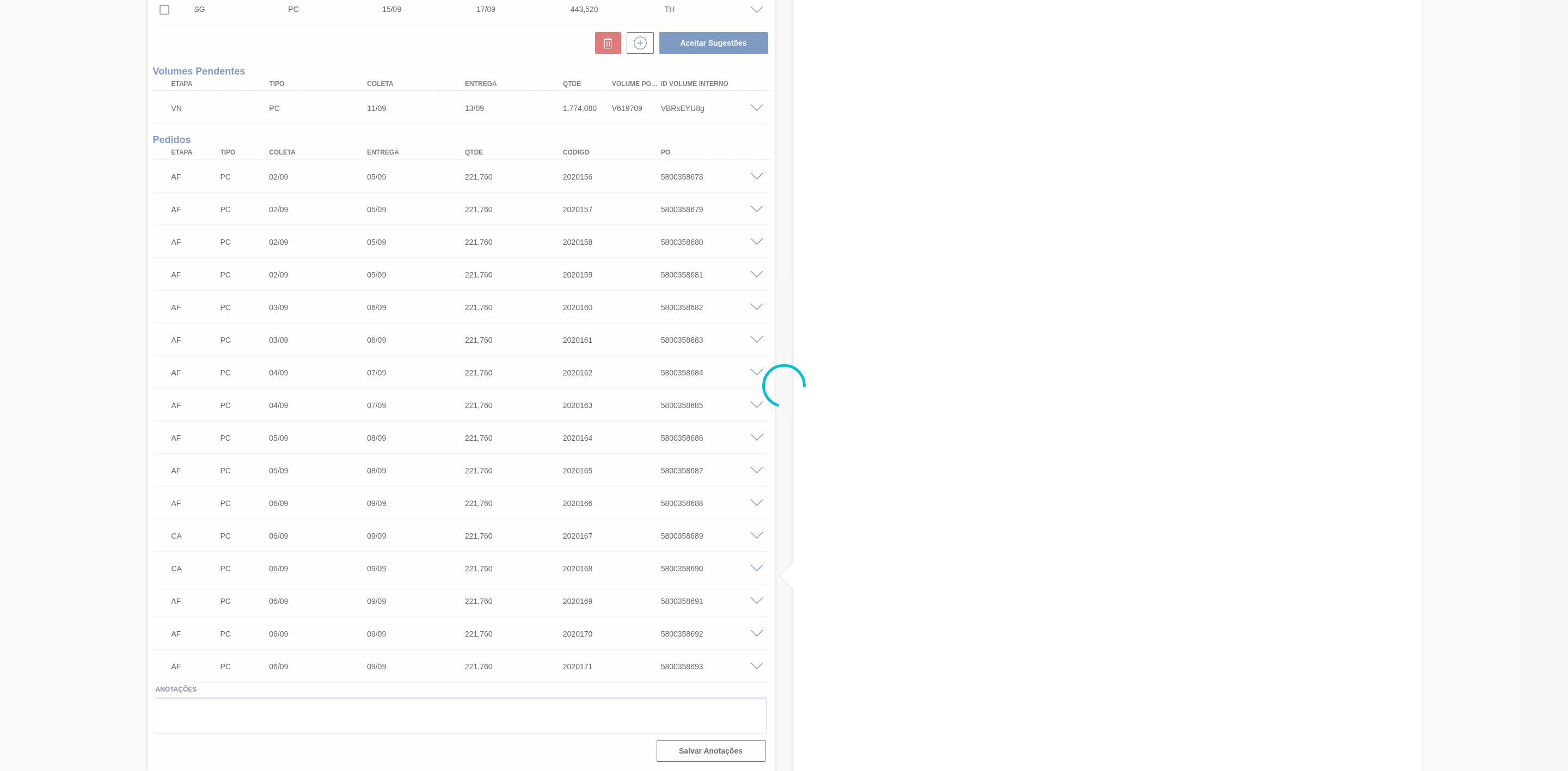
scroll to position [414, 0]
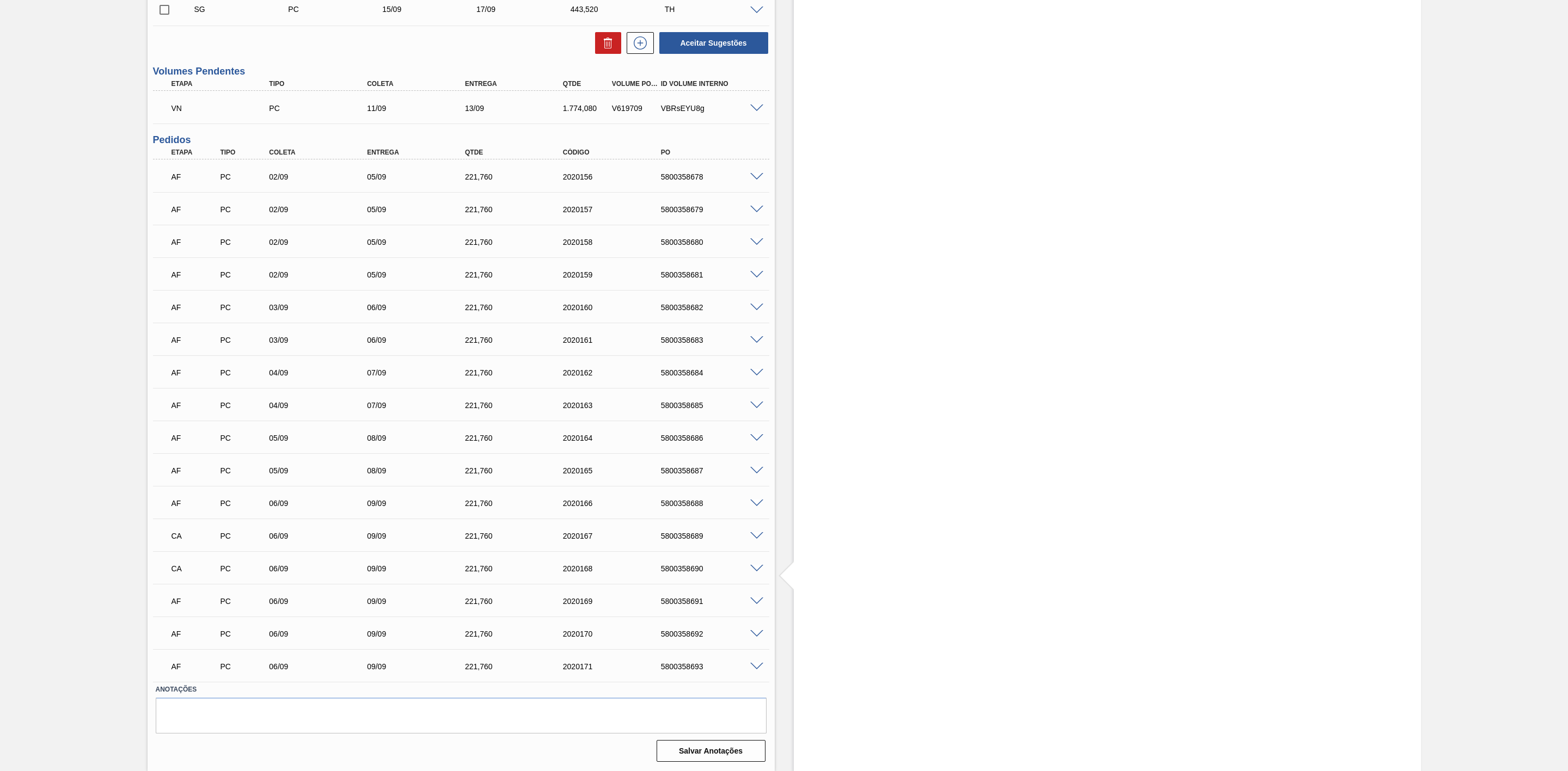
click at [755, 634] on span at bounding box center [757, 634] width 13 height 8
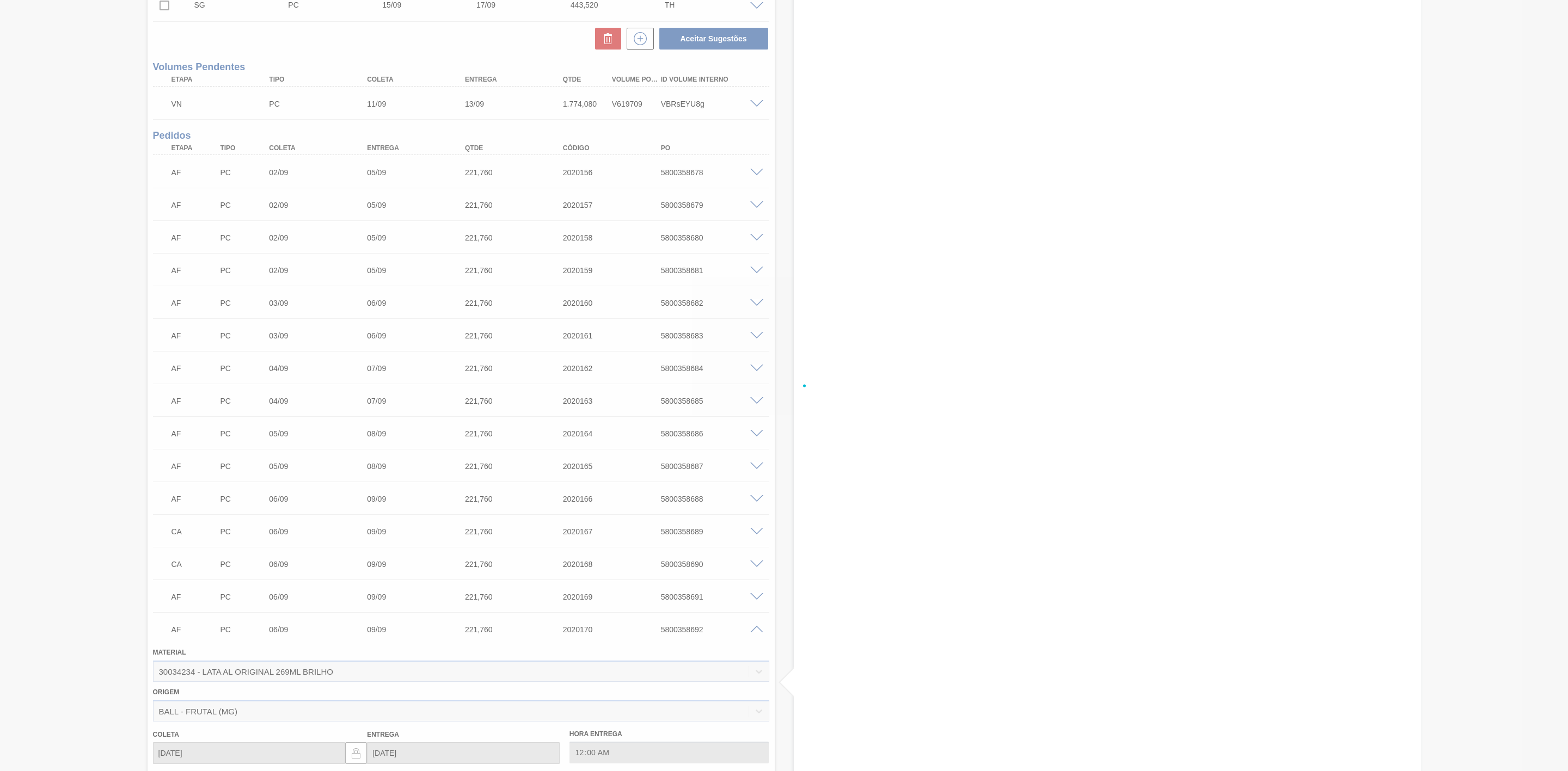
scroll to position [571, 0]
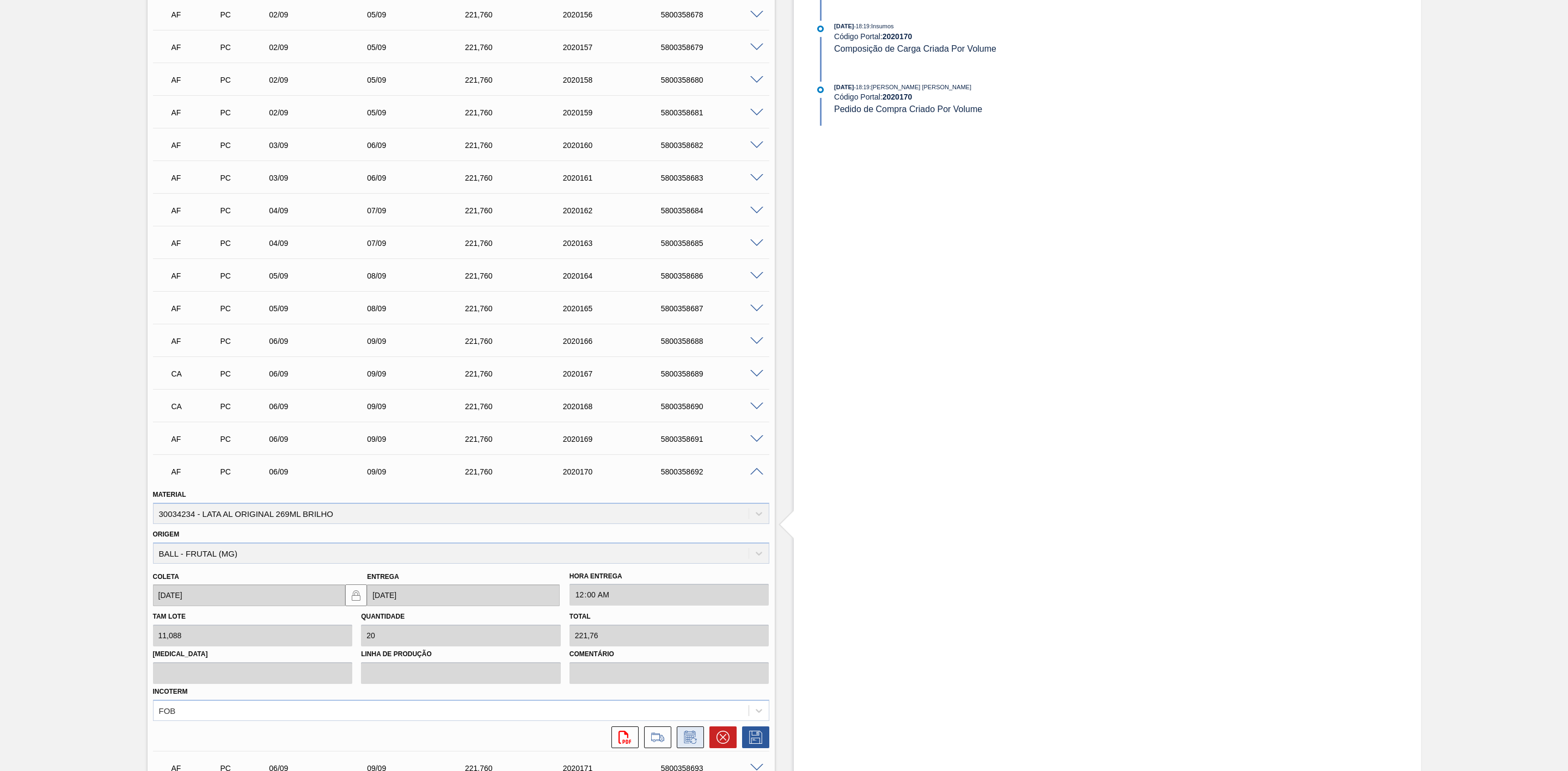
click at [701, 738] on button at bounding box center [690, 738] width 27 height 22
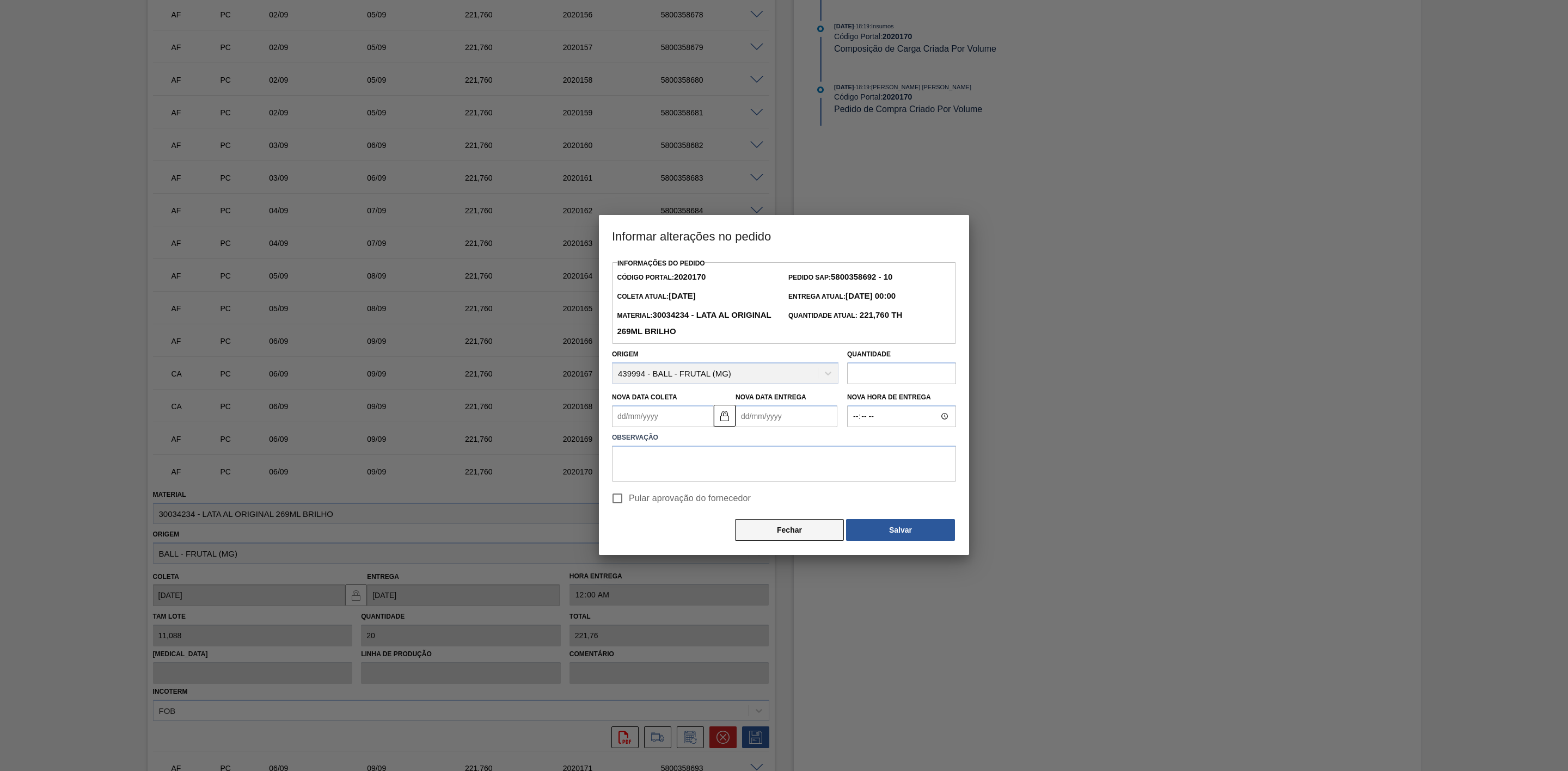
click at [755, 532] on button "Fechar" at bounding box center [789, 530] width 109 height 22
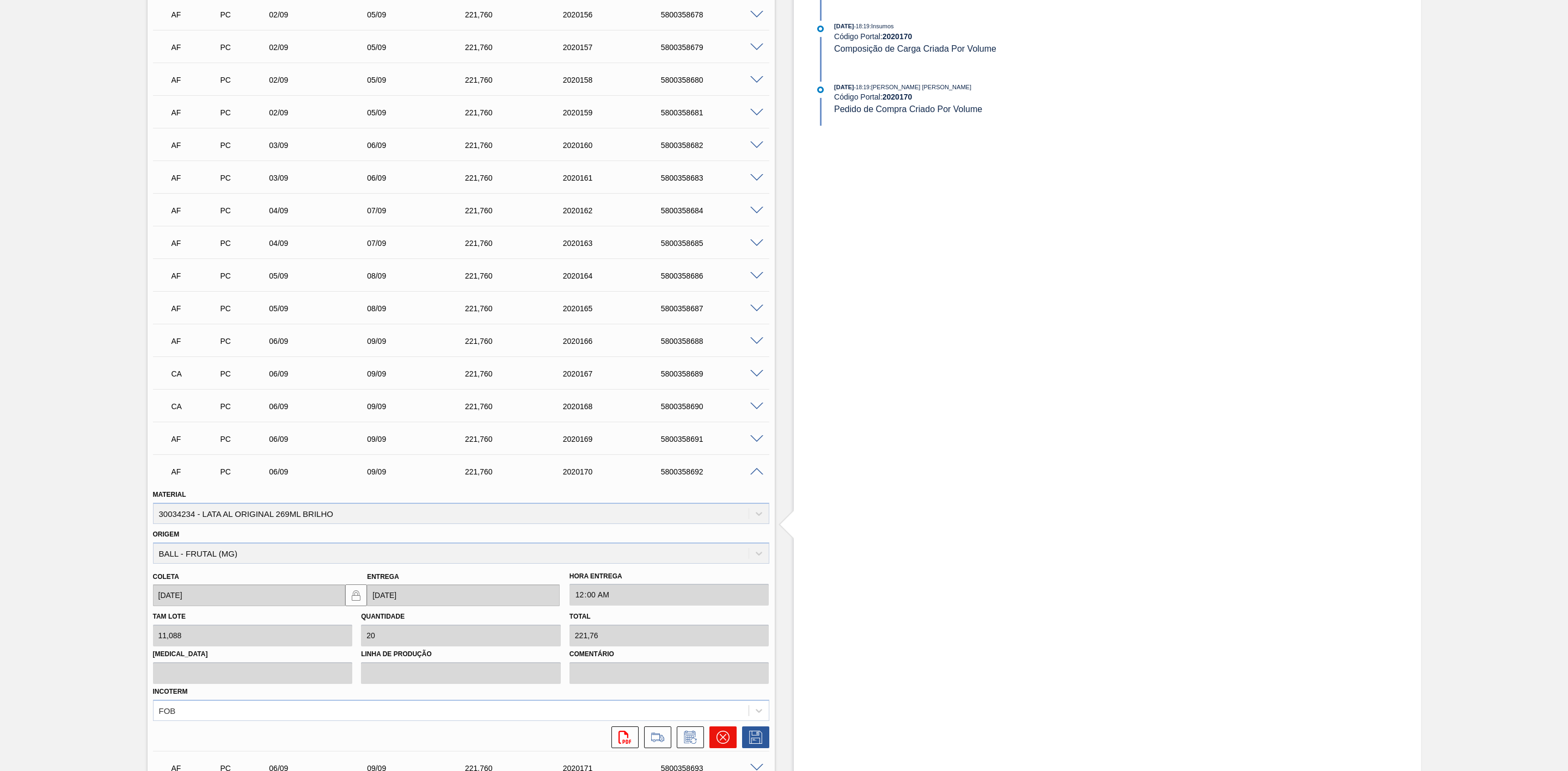
click at [726, 743] on icon at bounding box center [723, 737] width 13 height 13
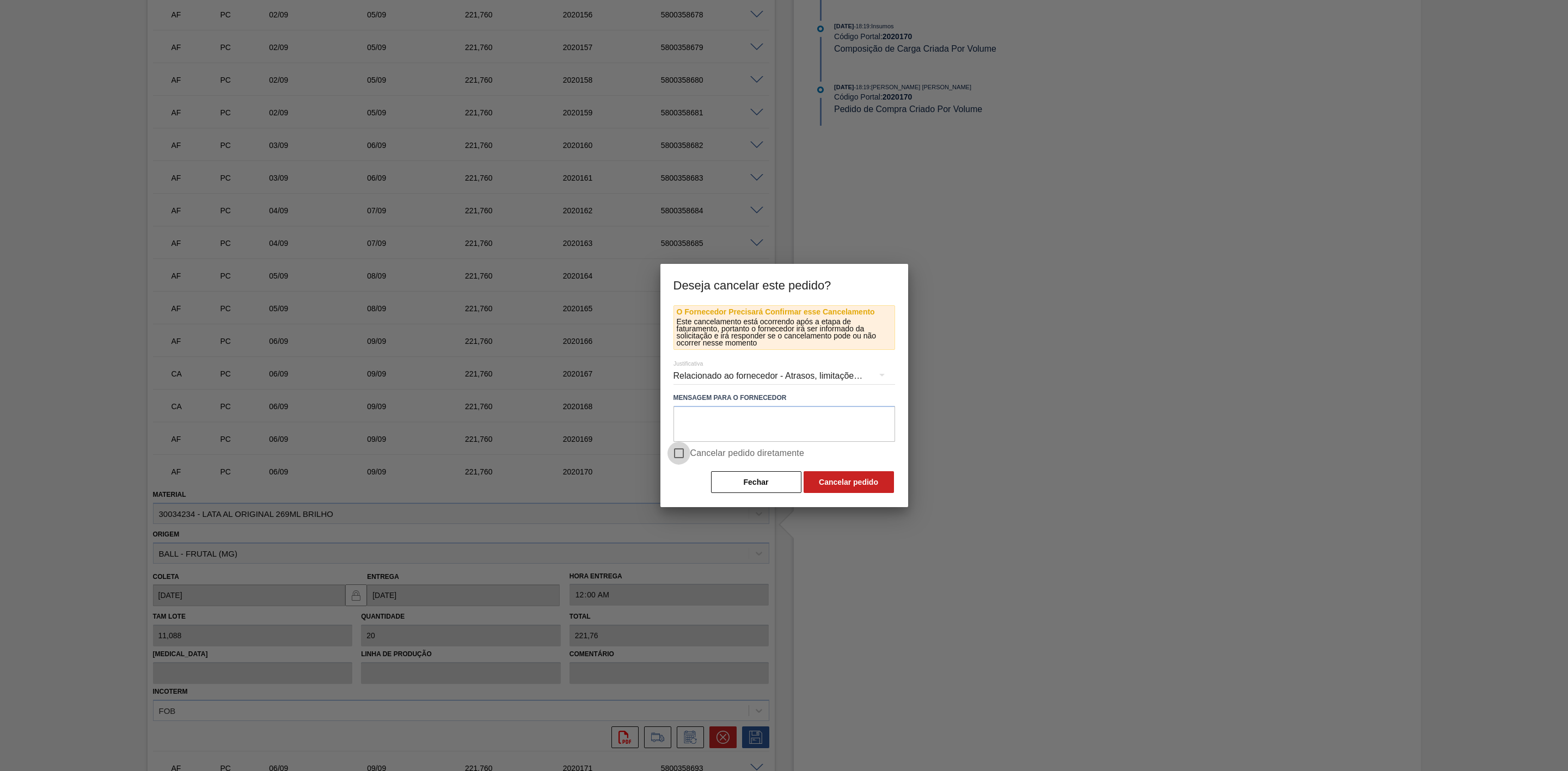
click at [681, 447] on input "Cancelar pedido diretamente" at bounding box center [679, 453] width 23 height 23
checkbox input "true"
click at [717, 417] on textarea at bounding box center [784, 424] width 222 height 36
paste textarea "Mudança de planta"
type textarea "Mudança de planta"
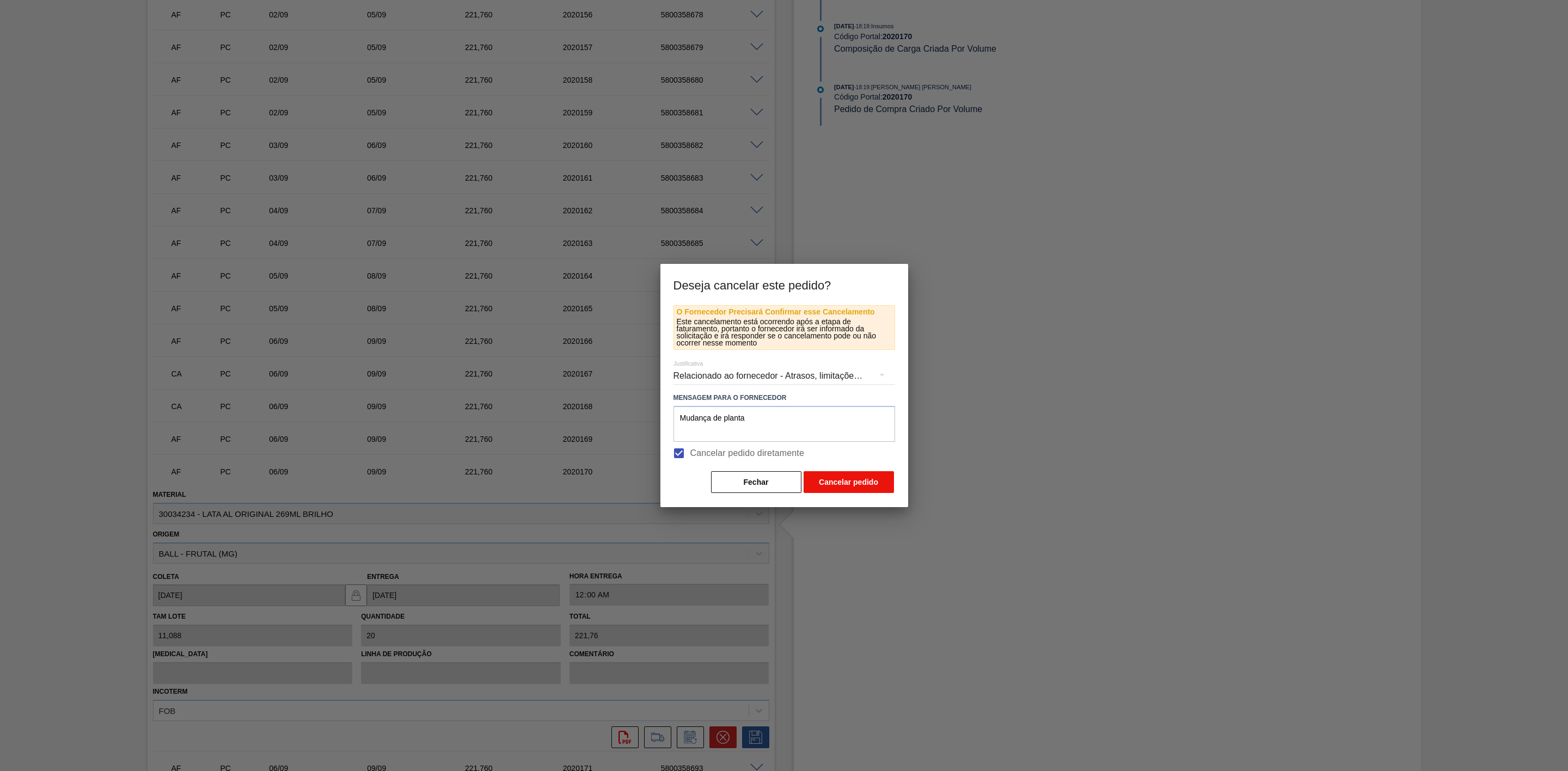
click at [836, 481] on button "Cancelar pedido" at bounding box center [849, 483] width 90 height 22
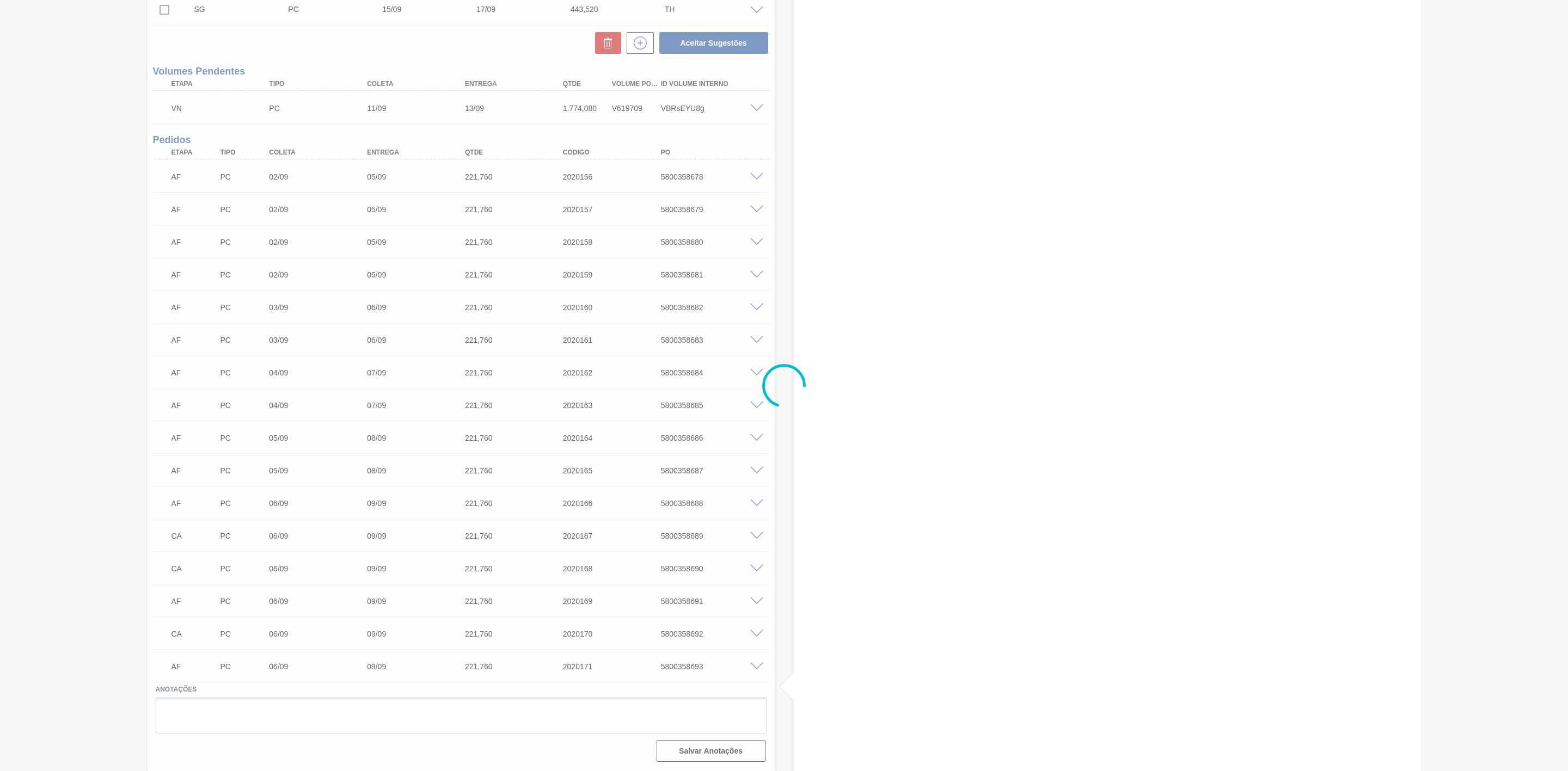
scroll to position [414, 0]
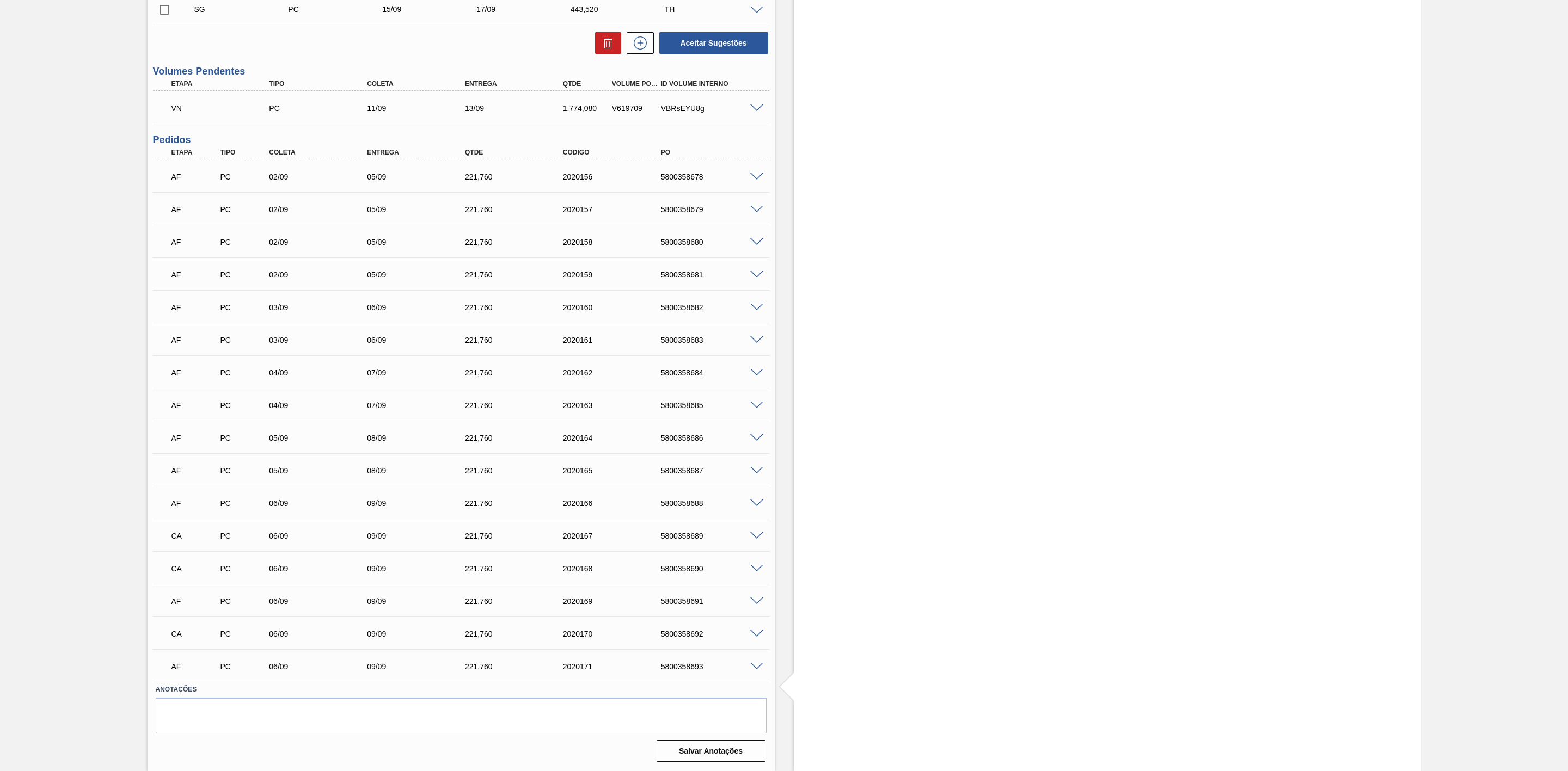
click at [755, 663] on span at bounding box center [757, 666] width 13 height 8
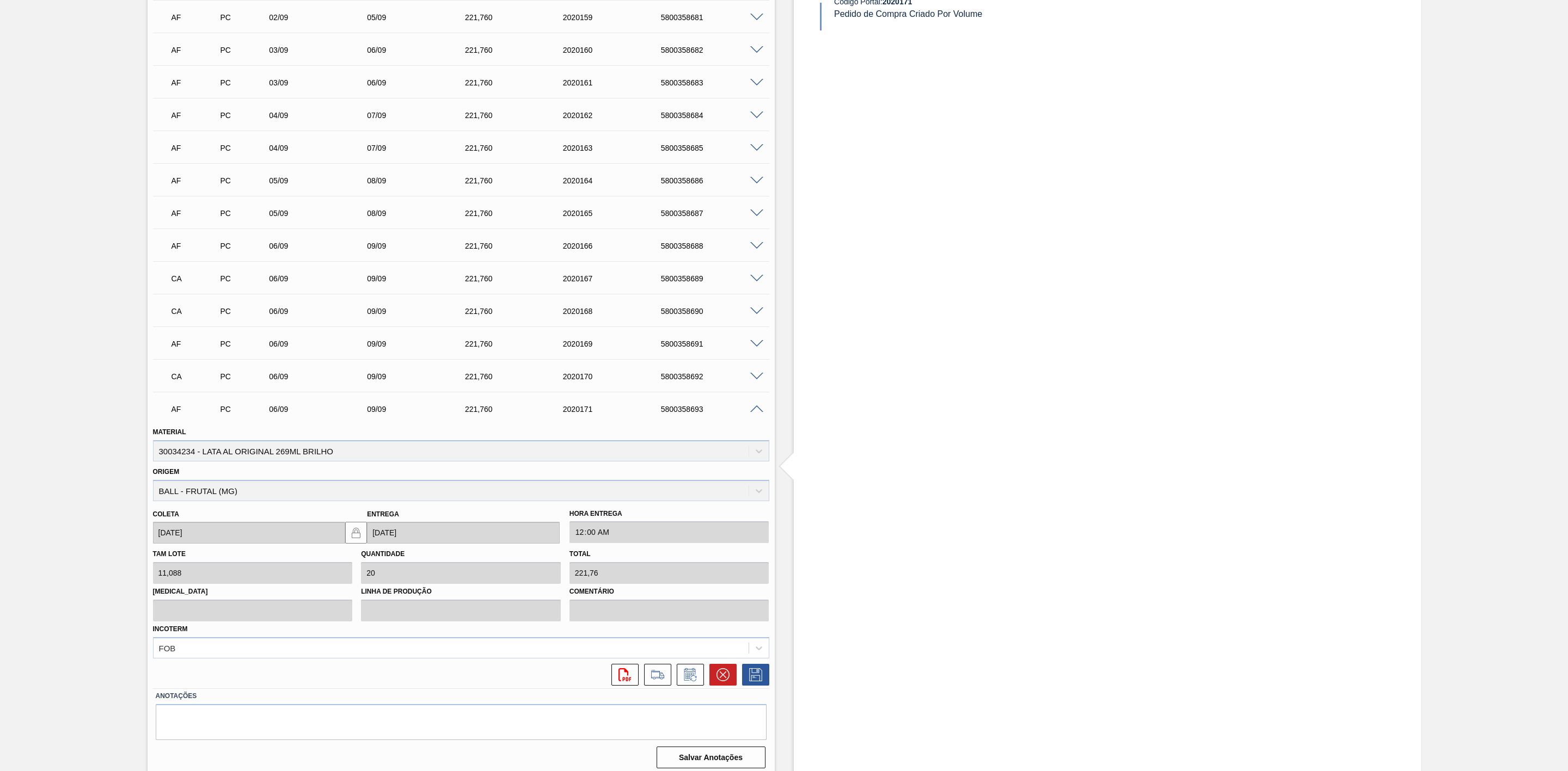
scroll to position [678, 0]
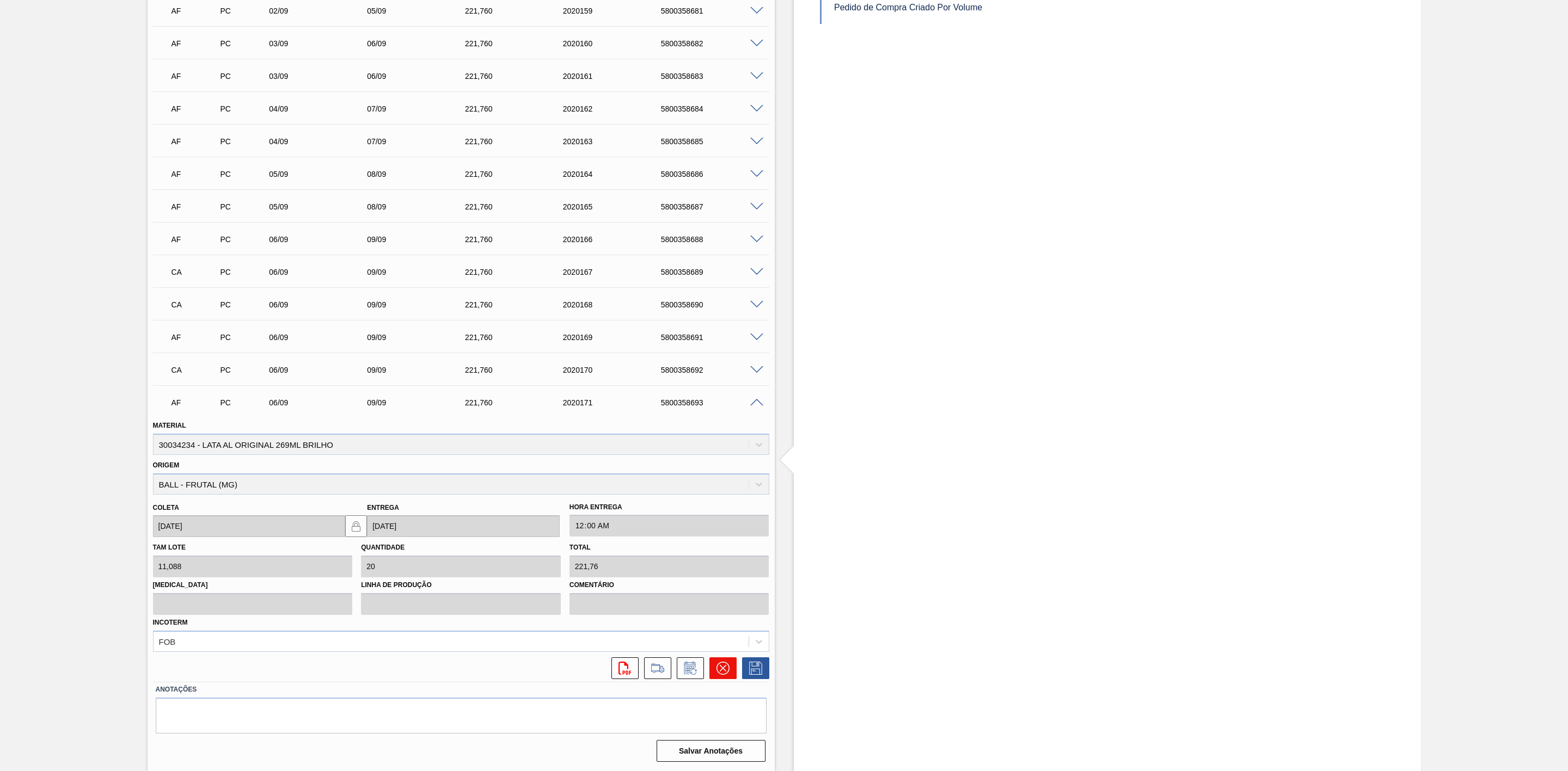
click at [721, 665] on icon at bounding box center [723, 668] width 13 height 13
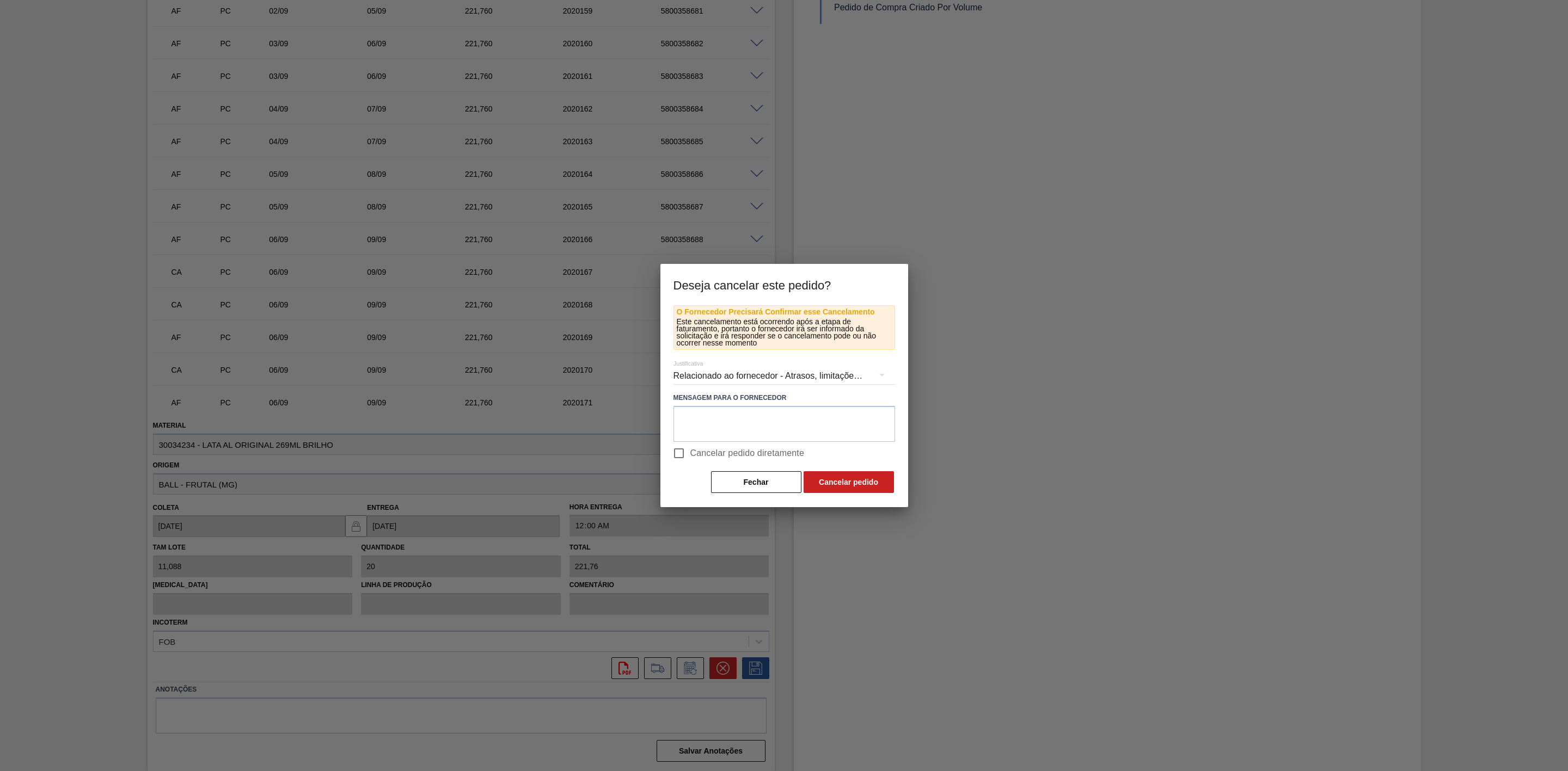
click at [683, 452] on input "Cancelar pedido diretamente" at bounding box center [679, 453] width 23 height 23
checkbox input "true"
click at [709, 415] on textarea at bounding box center [784, 424] width 222 height 36
paste textarea "Mudança de planta"
type textarea "Mudança de planta"
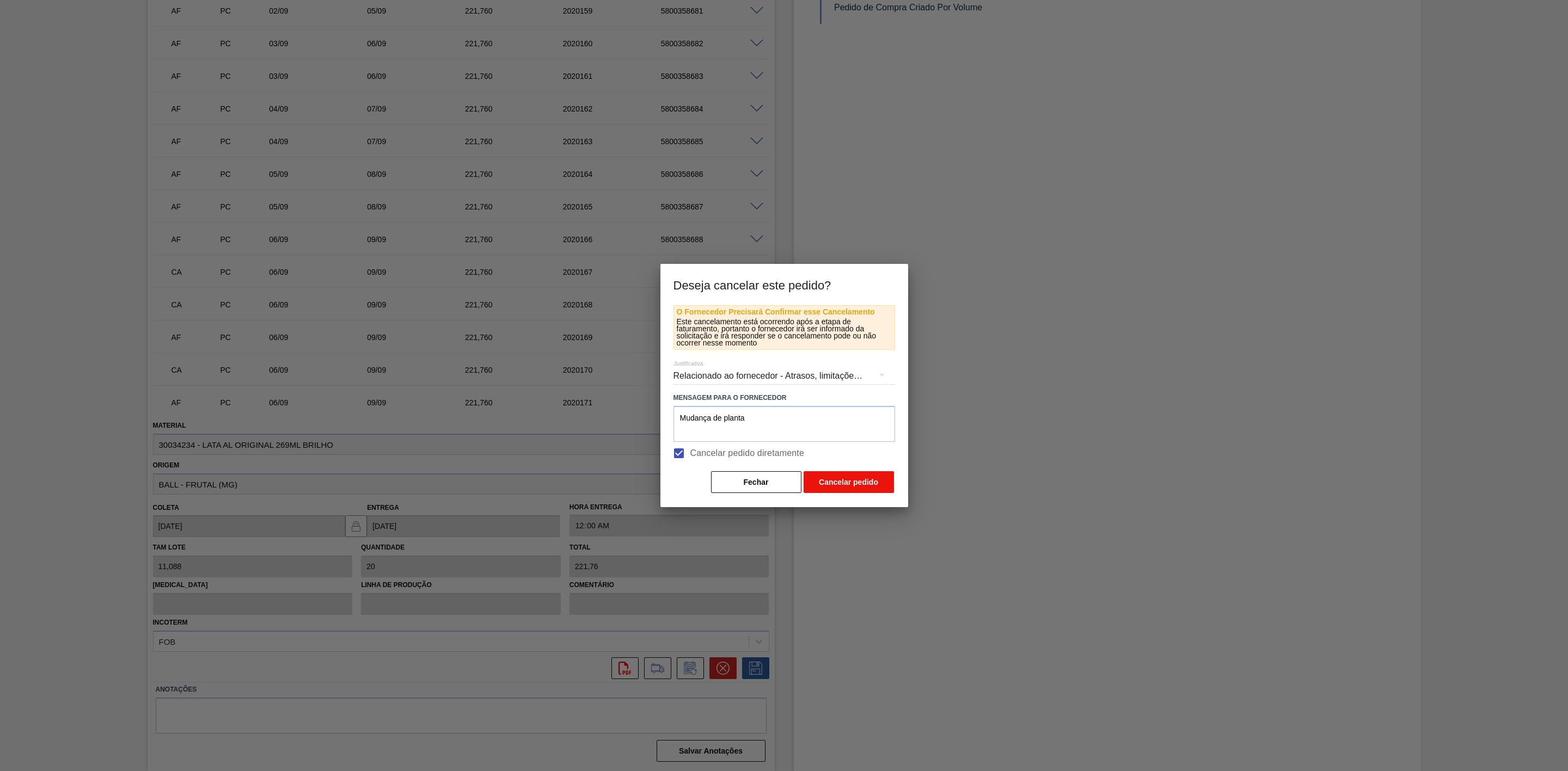
click at [840, 479] on button "Cancelar pedido" at bounding box center [849, 483] width 90 height 22
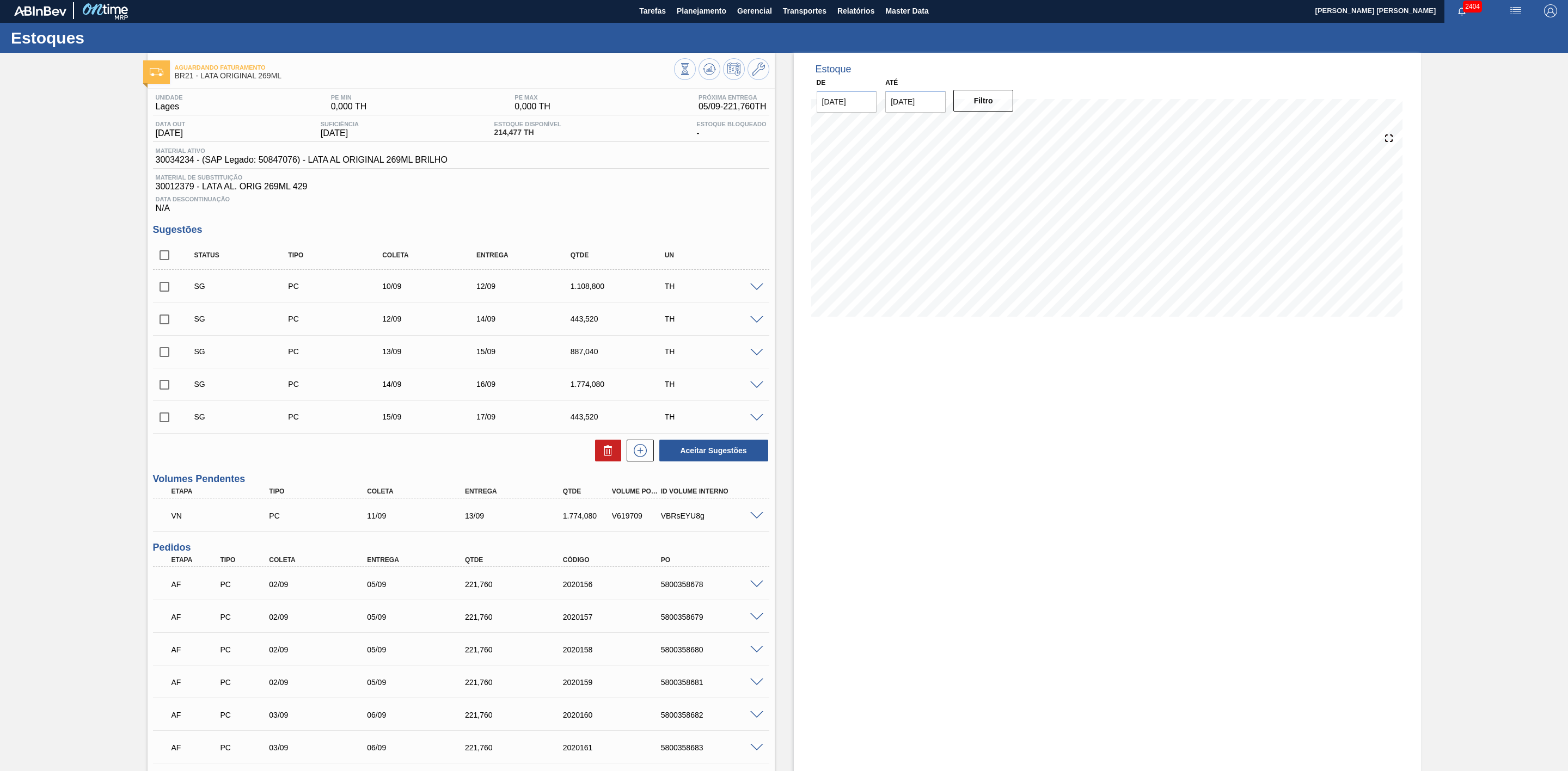
scroll to position [0, 0]
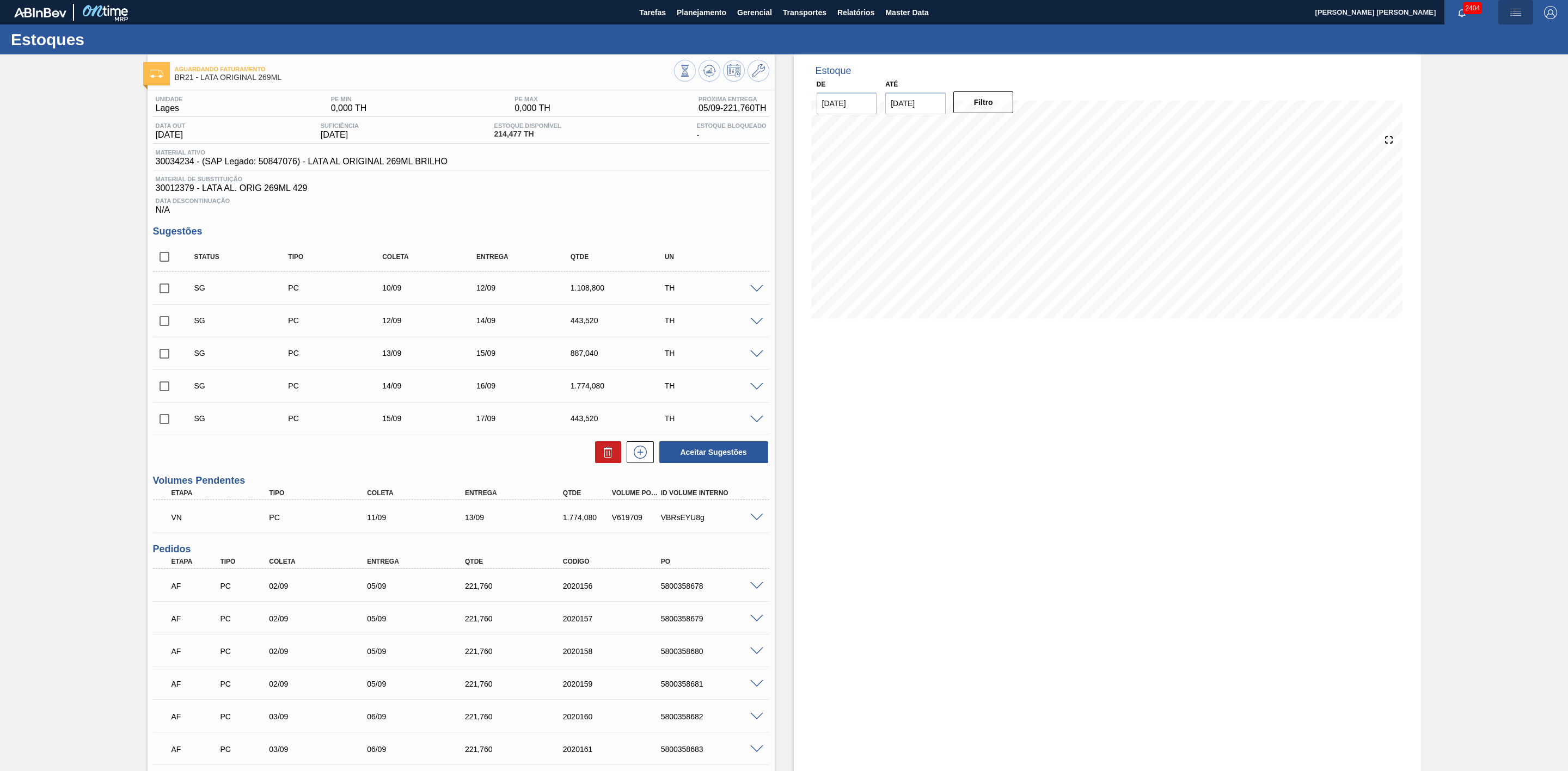
click at [1514, 15] on img "button" at bounding box center [1515, 12] width 13 height 13
click at [1473, 41] on li "Pedido Contingência" at bounding box center [1510, 38] width 100 height 19
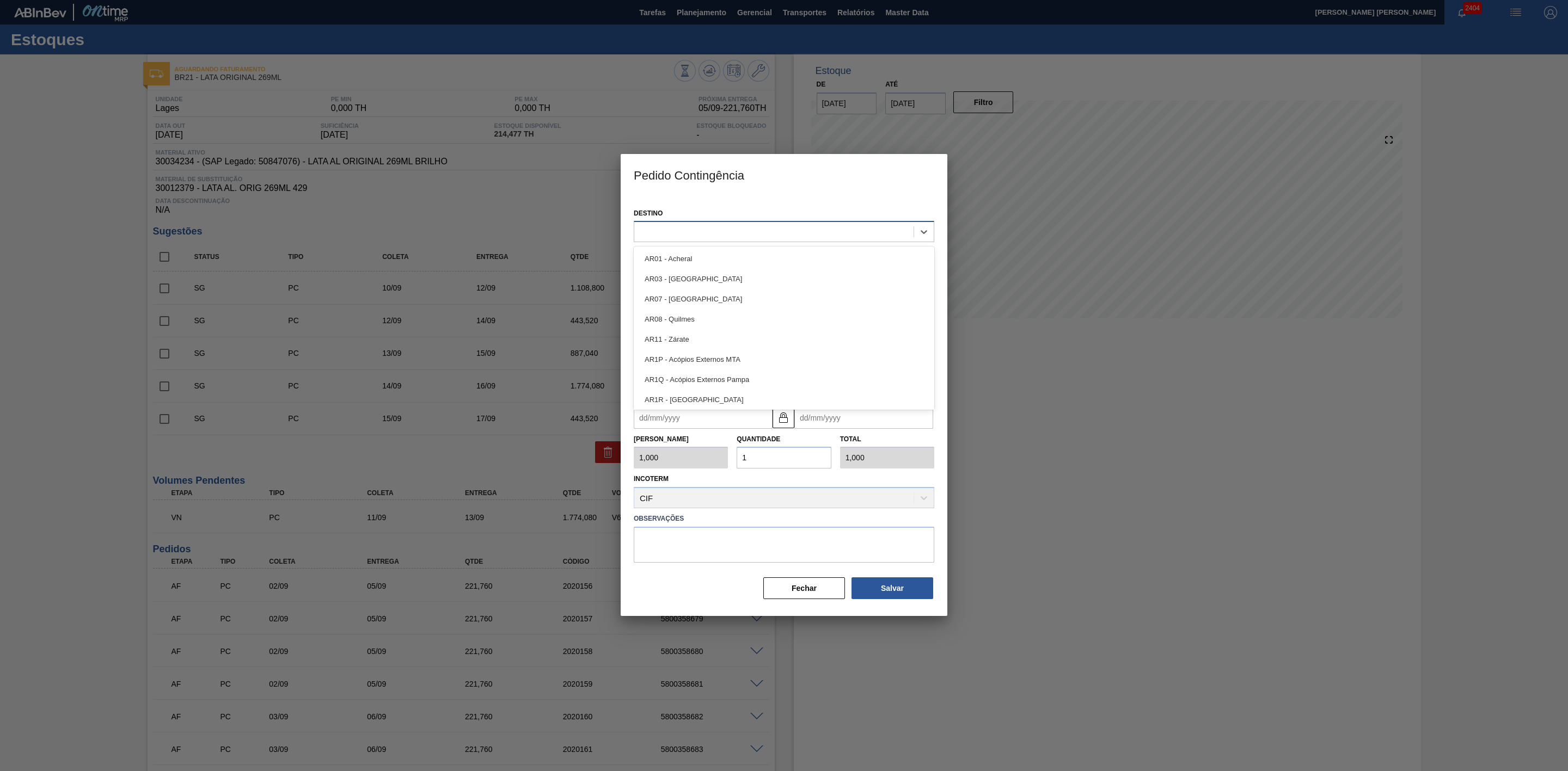
click at [787, 232] on div at bounding box center [774, 232] width 279 height 16
type input "21"
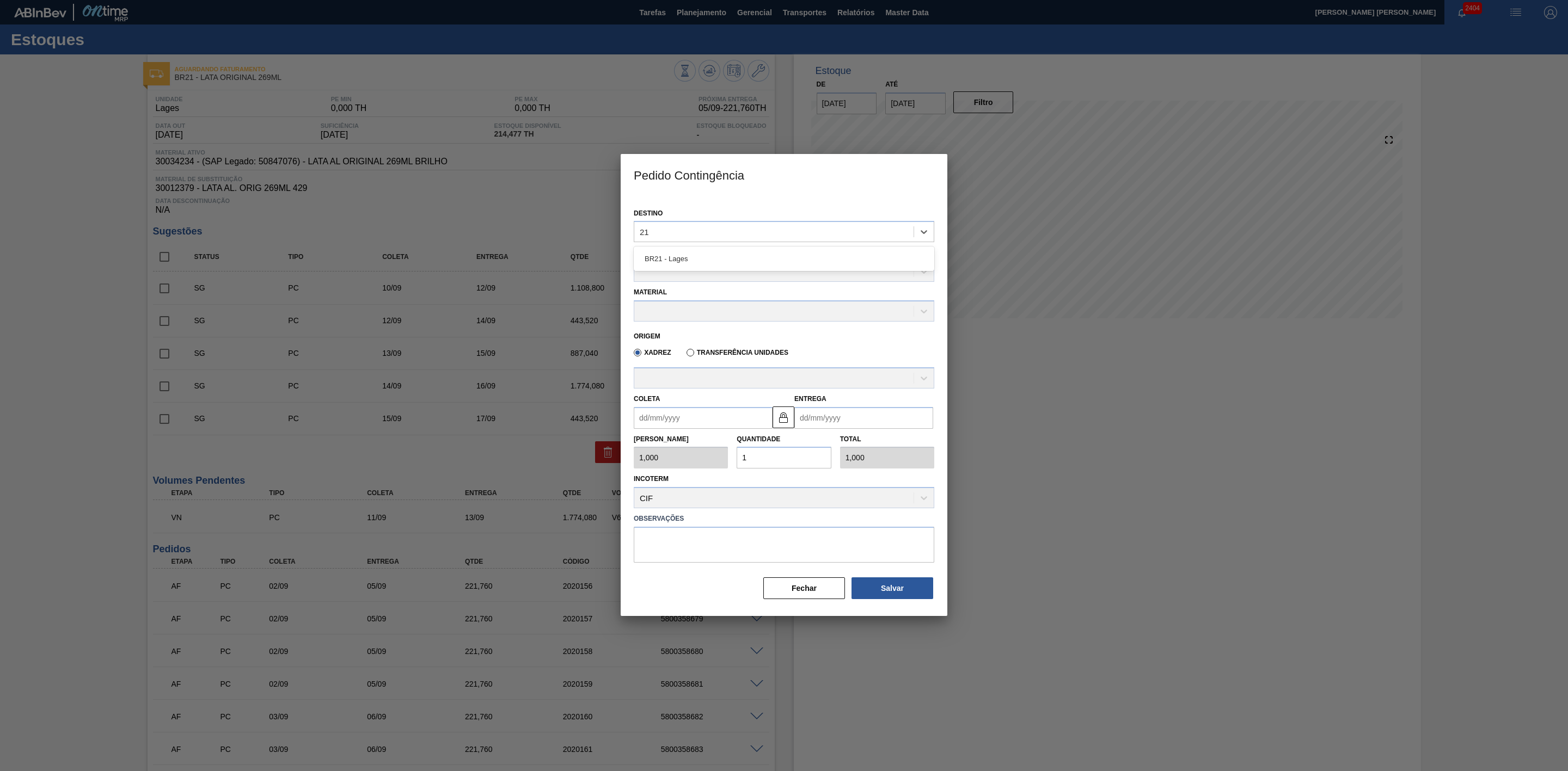
click at [751, 247] on div "BR21 - Lages" at bounding box center [784, 259] width 301 height 24
click at [724, 263] on div "BR21 - Lages" at bounding box center [784, 259] width 301 height 20
click at [714, 271] on div at bounding box center [774, 273] width 279 height 16
type Rotulada "lata orig"
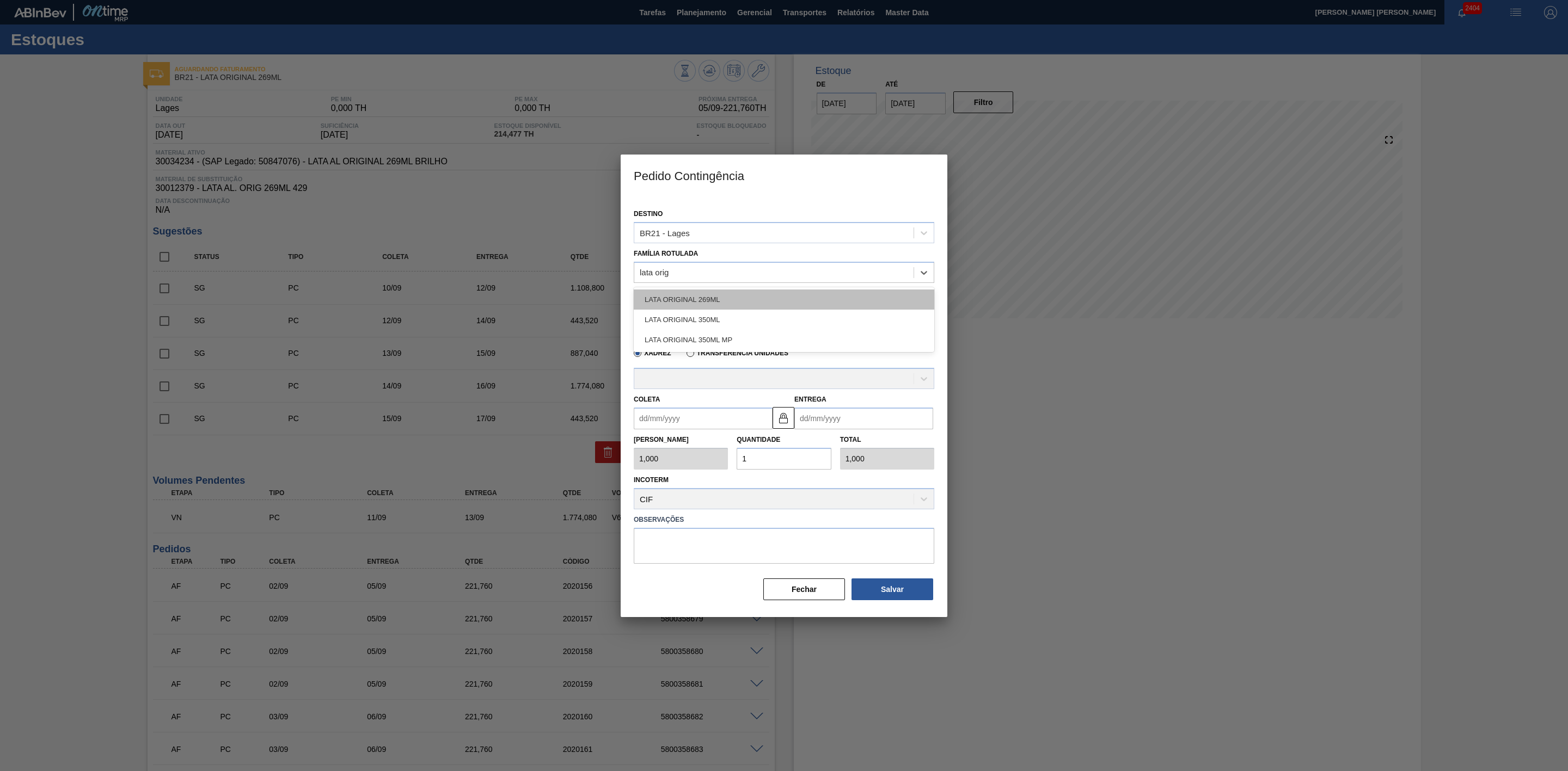
click at [709, 298] on div "LATA ORIGINAL 269ML" at bounding box center [784, 299] width 301 height 20
click at [727, 315] on div at bounding box center [774, 312] width 279 height 16
click at [740, 335] on div "30034234 - LATA AL ORIGINAL 269ML BRILHO" at bounding box center [784, 338] width 301 height 20
type input "11,088"
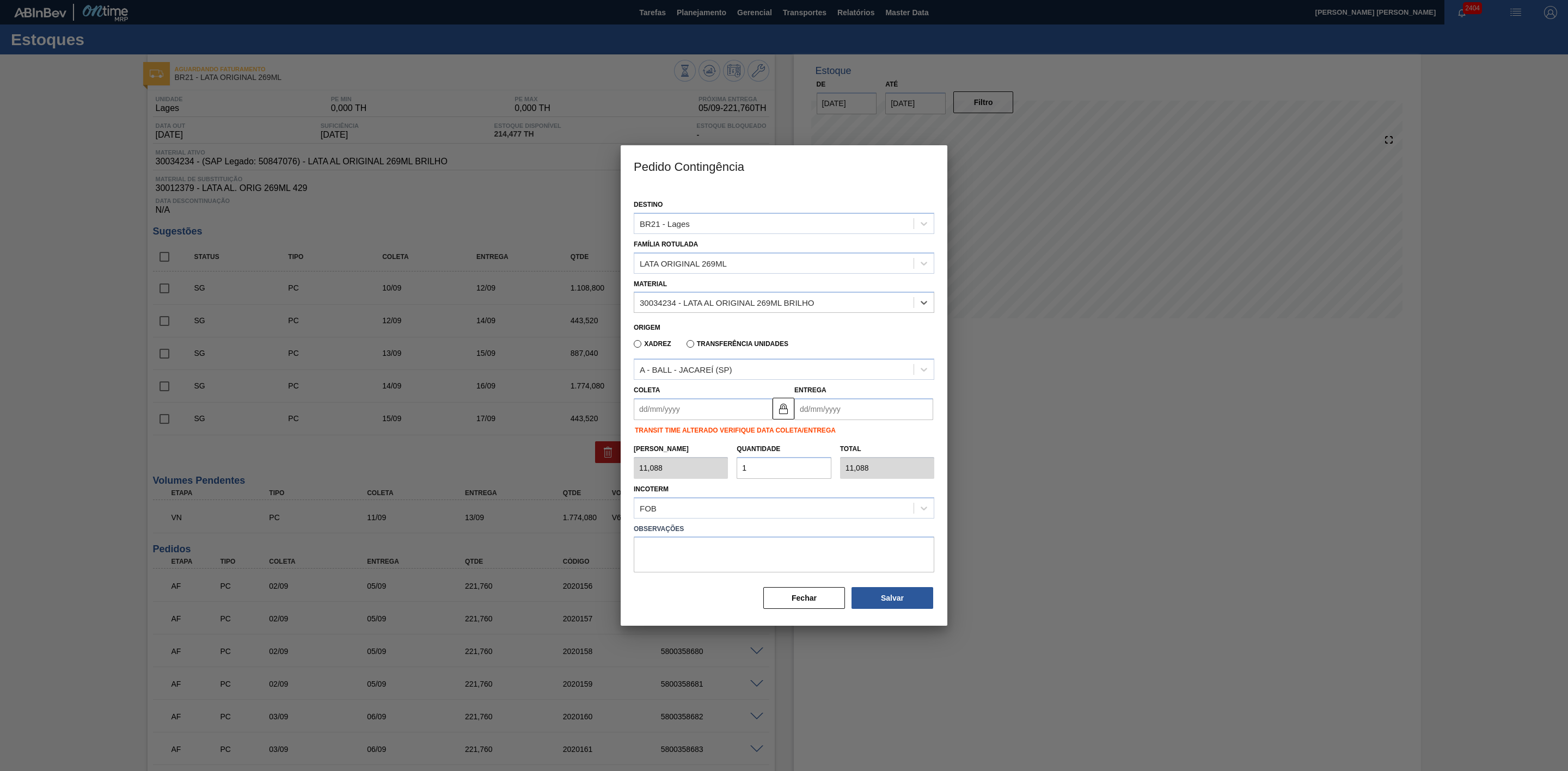
click at [712, 408] on input "Coleta" at bounding box center [703, 410] width 139 height 22
click at [657, 431] on div "setembro 2025" at bounding box center [699, 435] width 131 height 9
click at [751, 473] on div "6" at bounding box center [752, 470] width 15 height 15
type input "[DATE]"
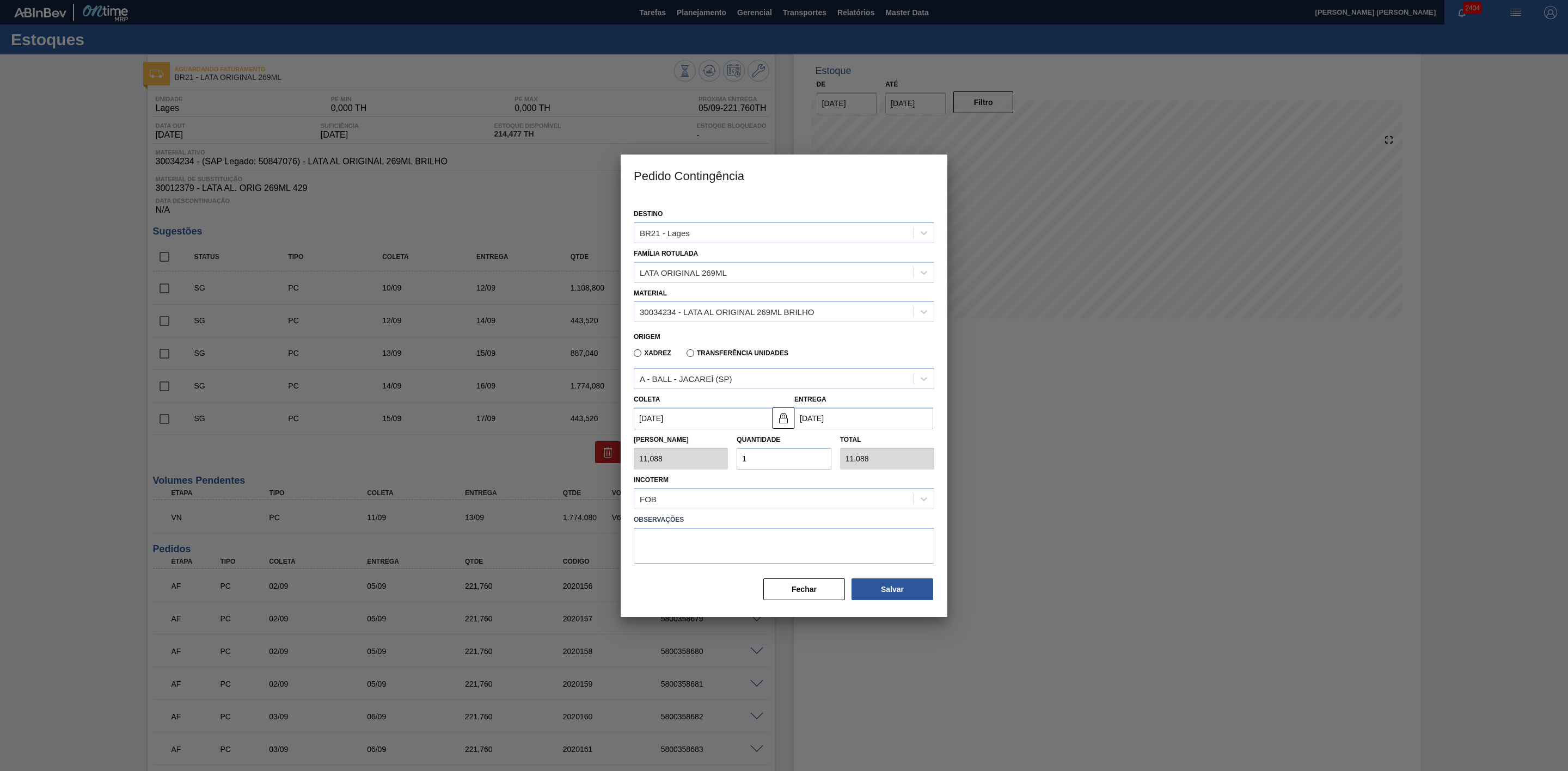
drag, startPoint x: 773, startPoint y: 462, endPoint x: 730, endPoint y: 451, distance: 44.4
click at [730, 451] on div "Tam Lote 11,088 Quantidade 1 Total 11,088" at bounding box center [784, 450] width 309 height 40
type input "2"
type input "22,176"
type input "20"
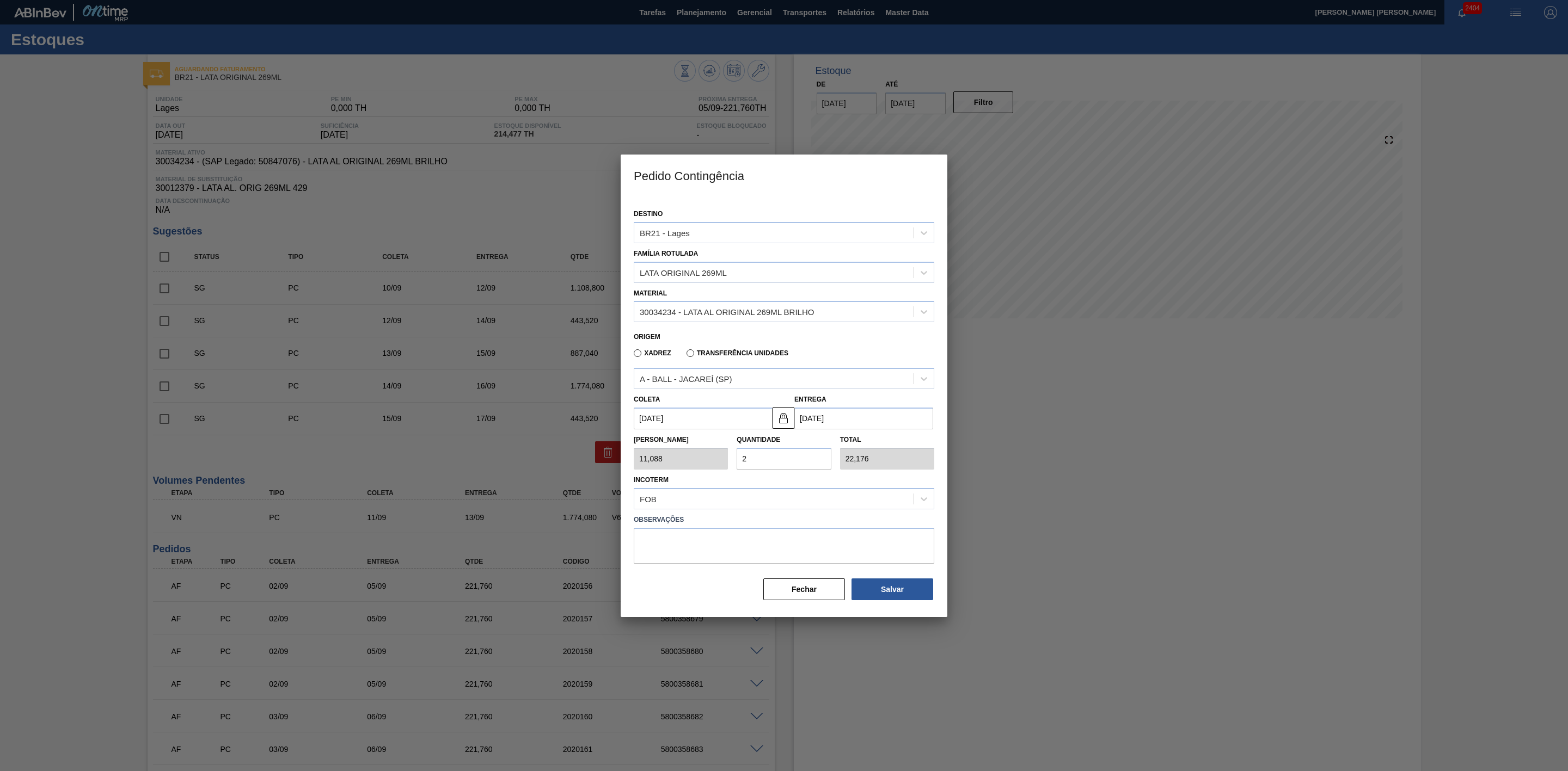
type input "221,760"
type input "20"
click at [906, 584] on button "Salvar" at bounding box center [892, 590] width 82 height 22
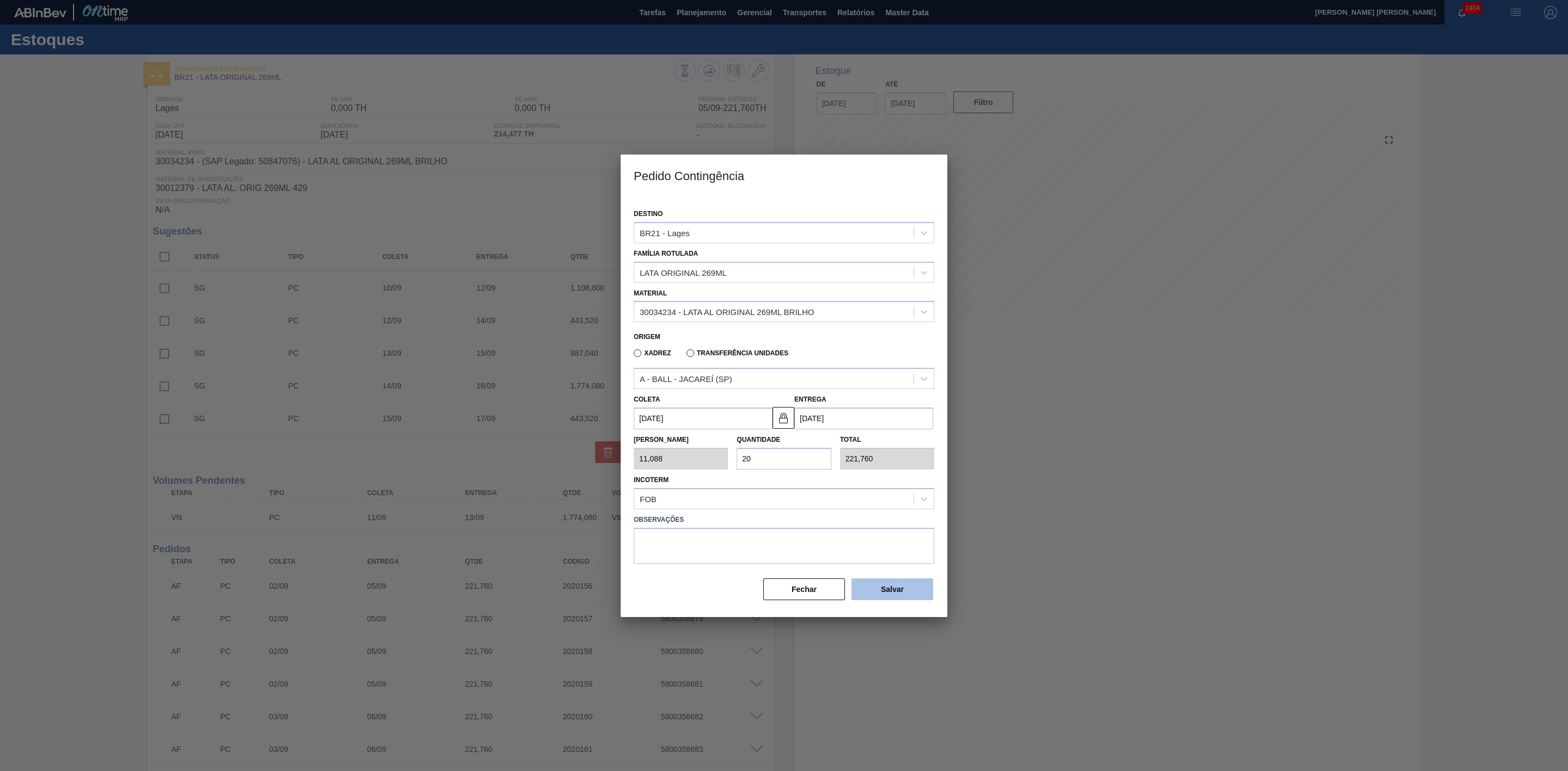
click at [906, 584] on button "Salvar" at bounding box center [892, 590] width 82 height 22
type input "1,000"
type input "1"
type input "1,000"
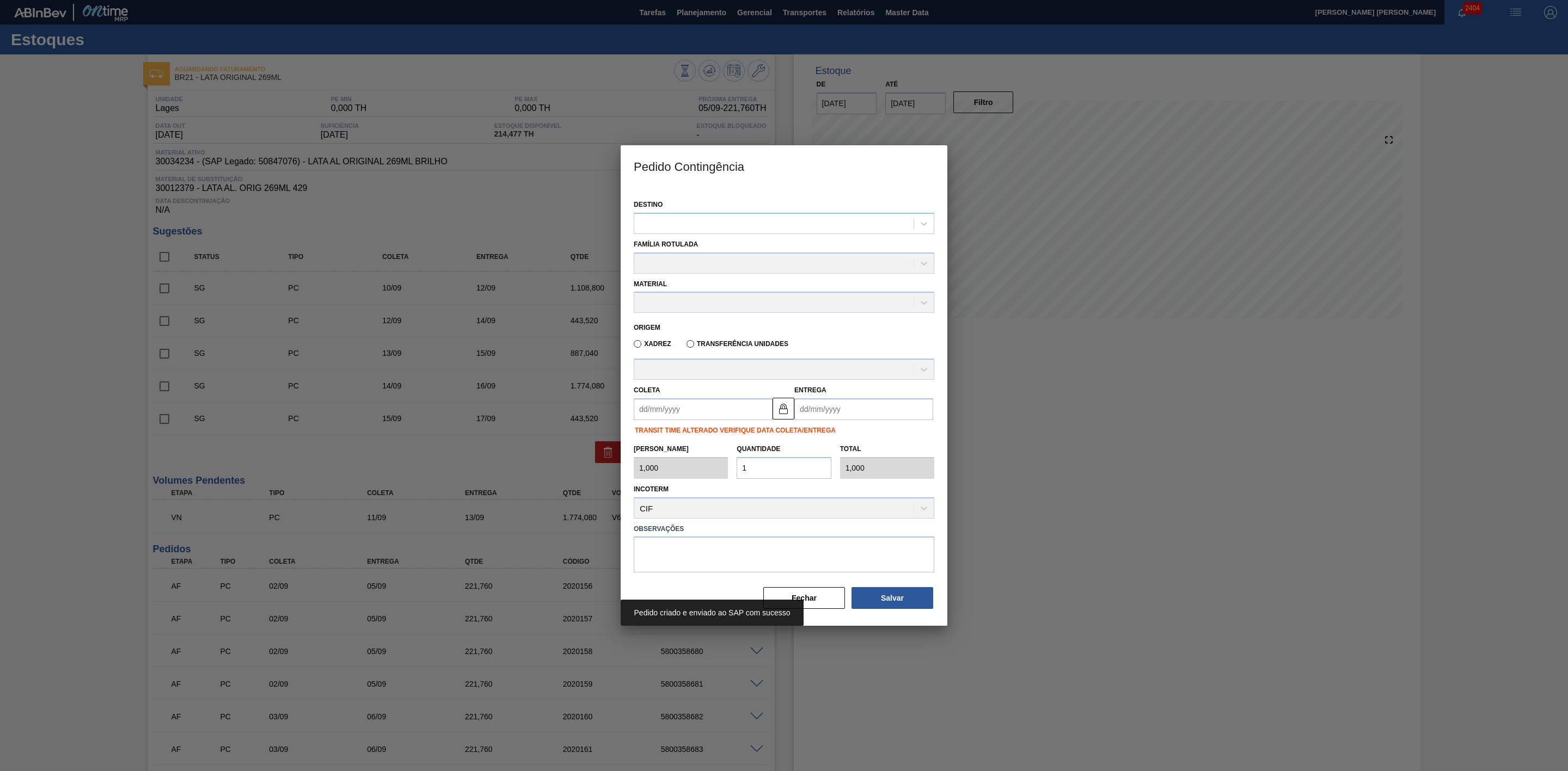
click at [1106, 567] on div at bounding box center [784, 385] width 1568 height 771
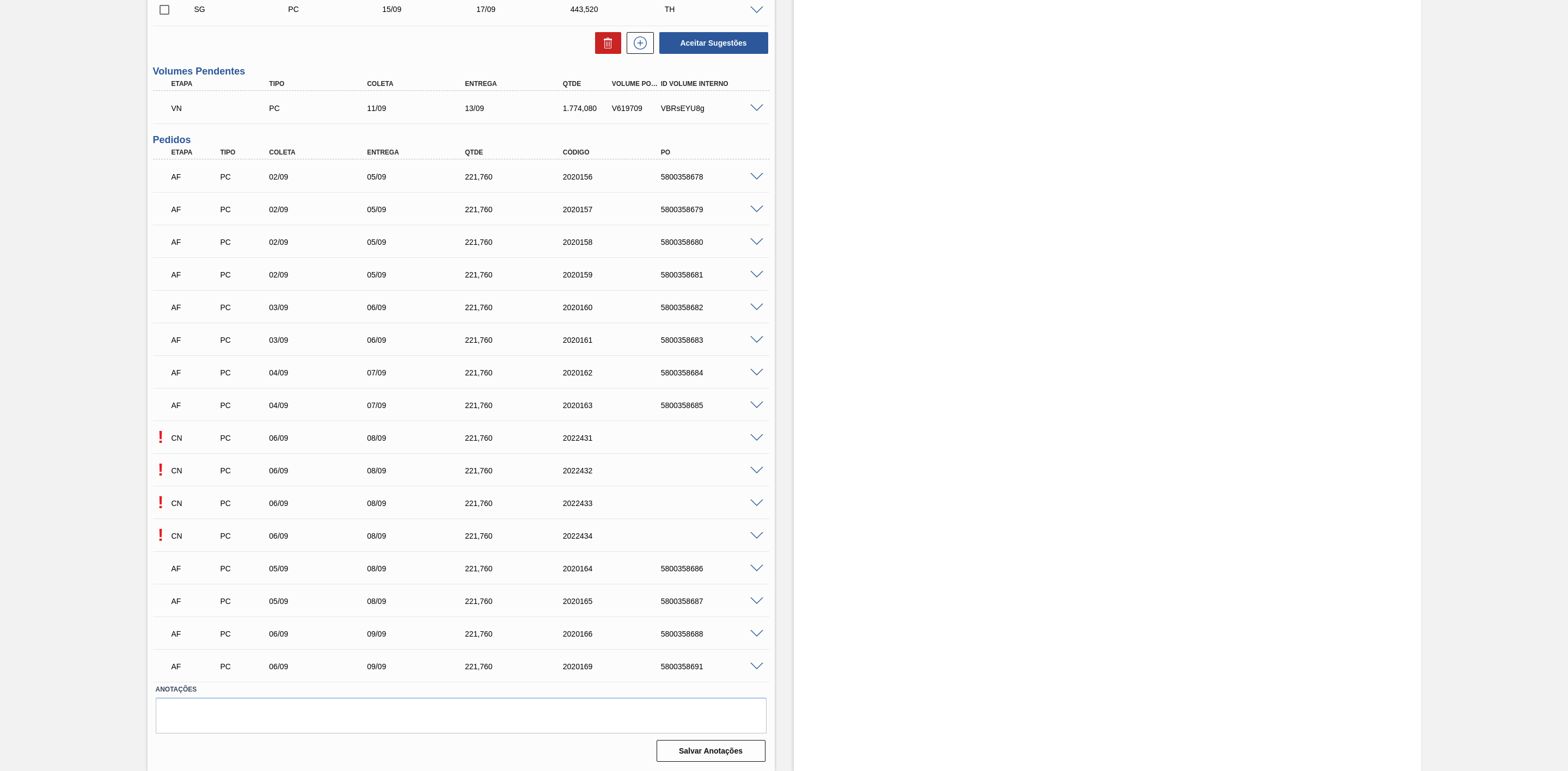
scroll to position [446, 0]
click at [752, 438] on span at bounding box center [757, 438] width 13 height 8
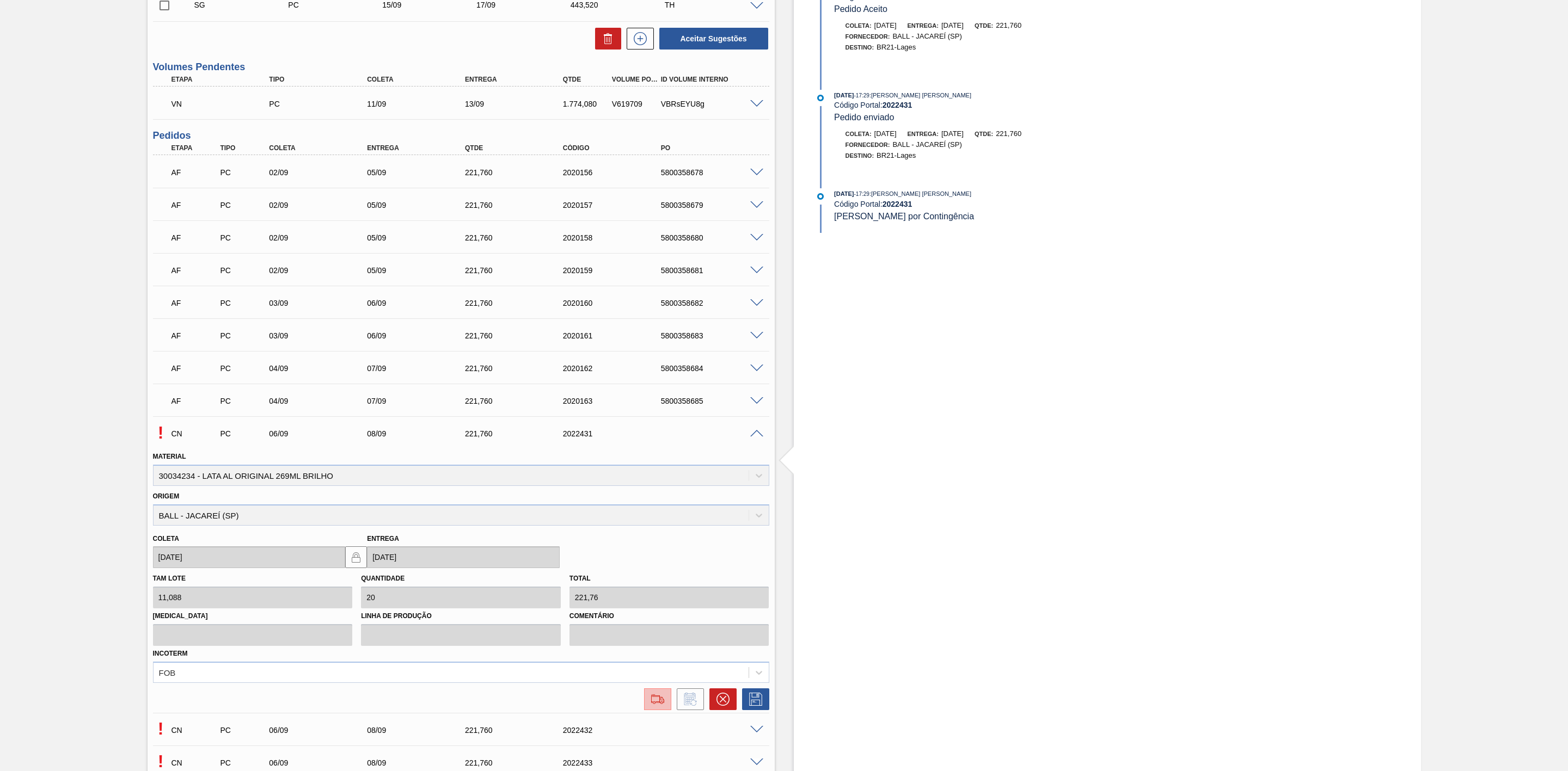
click at [662, 706] on img at bounding box center [657, 699] width 18 height 13
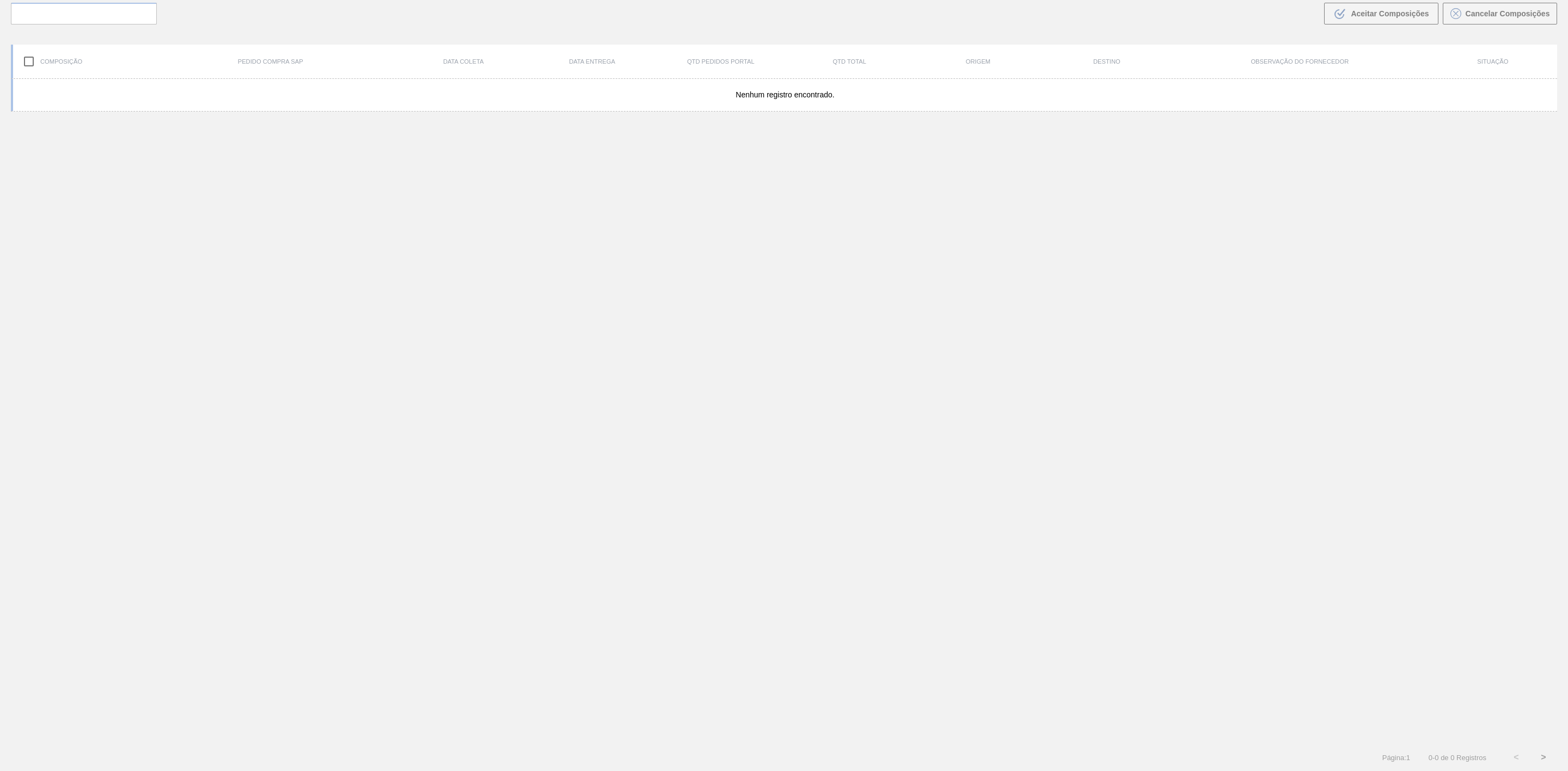
scroll to position [78, 0]
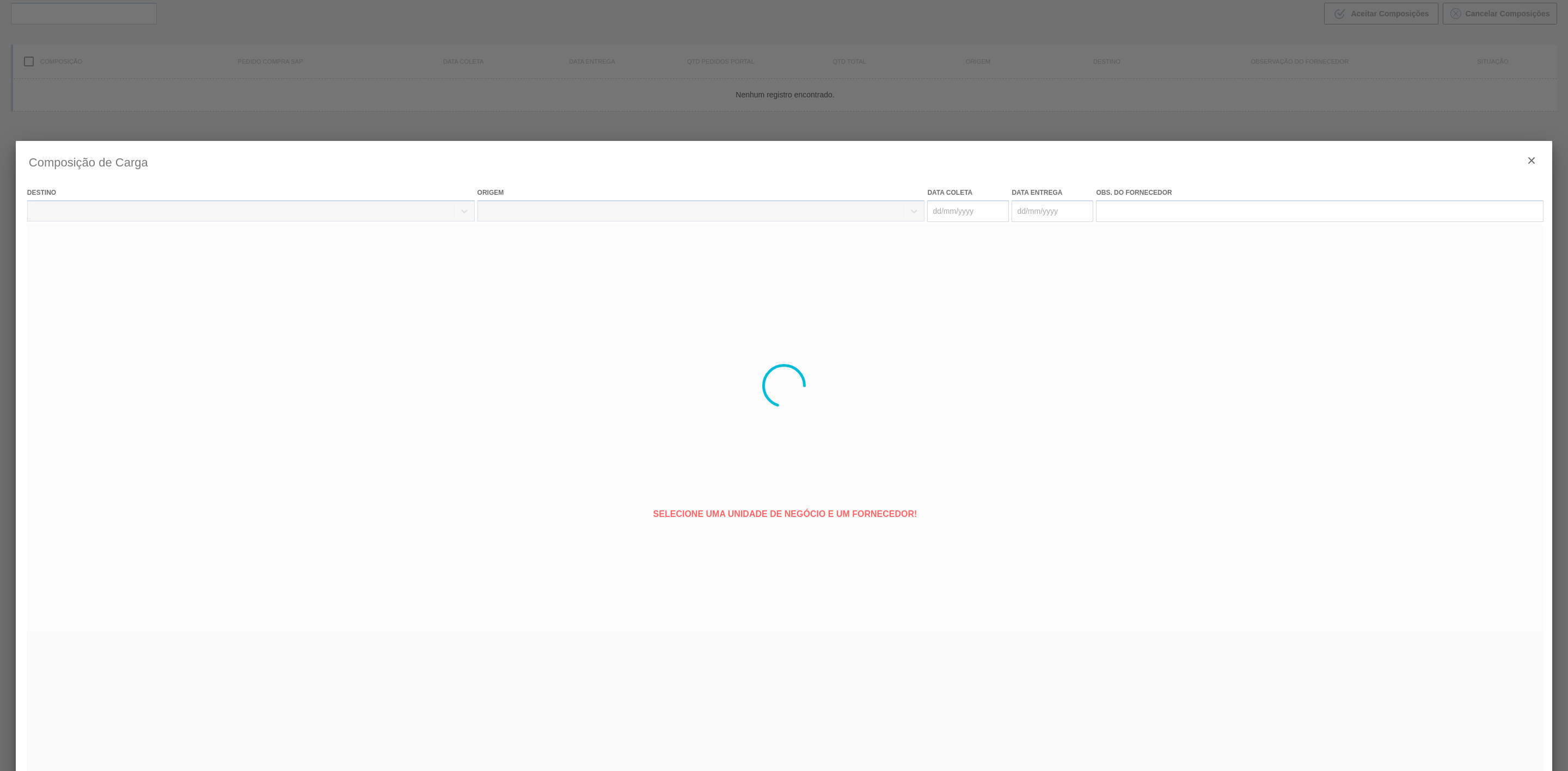
type coleta "06/09/2025"
type entrega "08/09/2025"
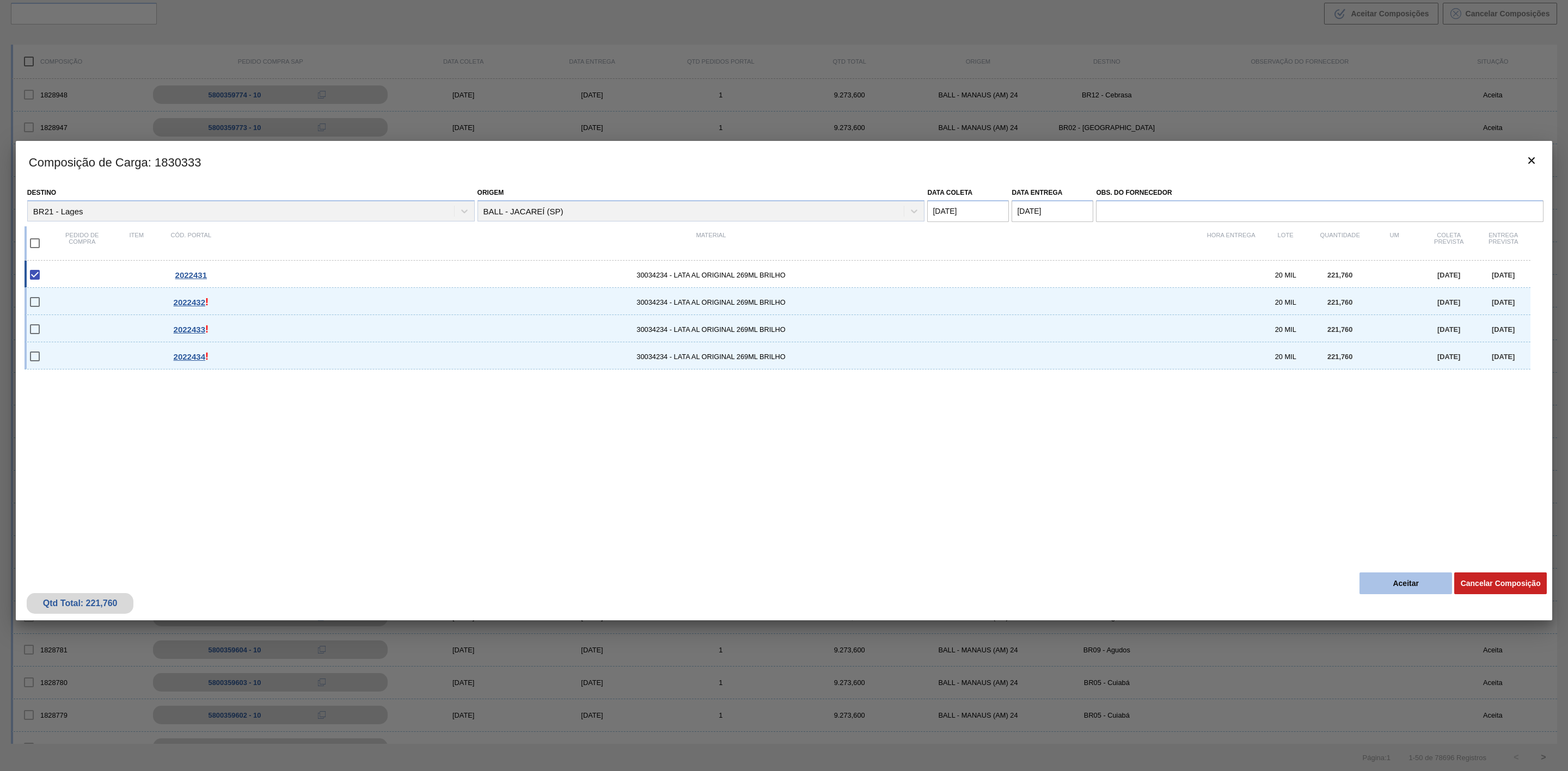
click at [1425, 579] on button "Aceitar" at bounding box center [1405, 584] width 93 height 22
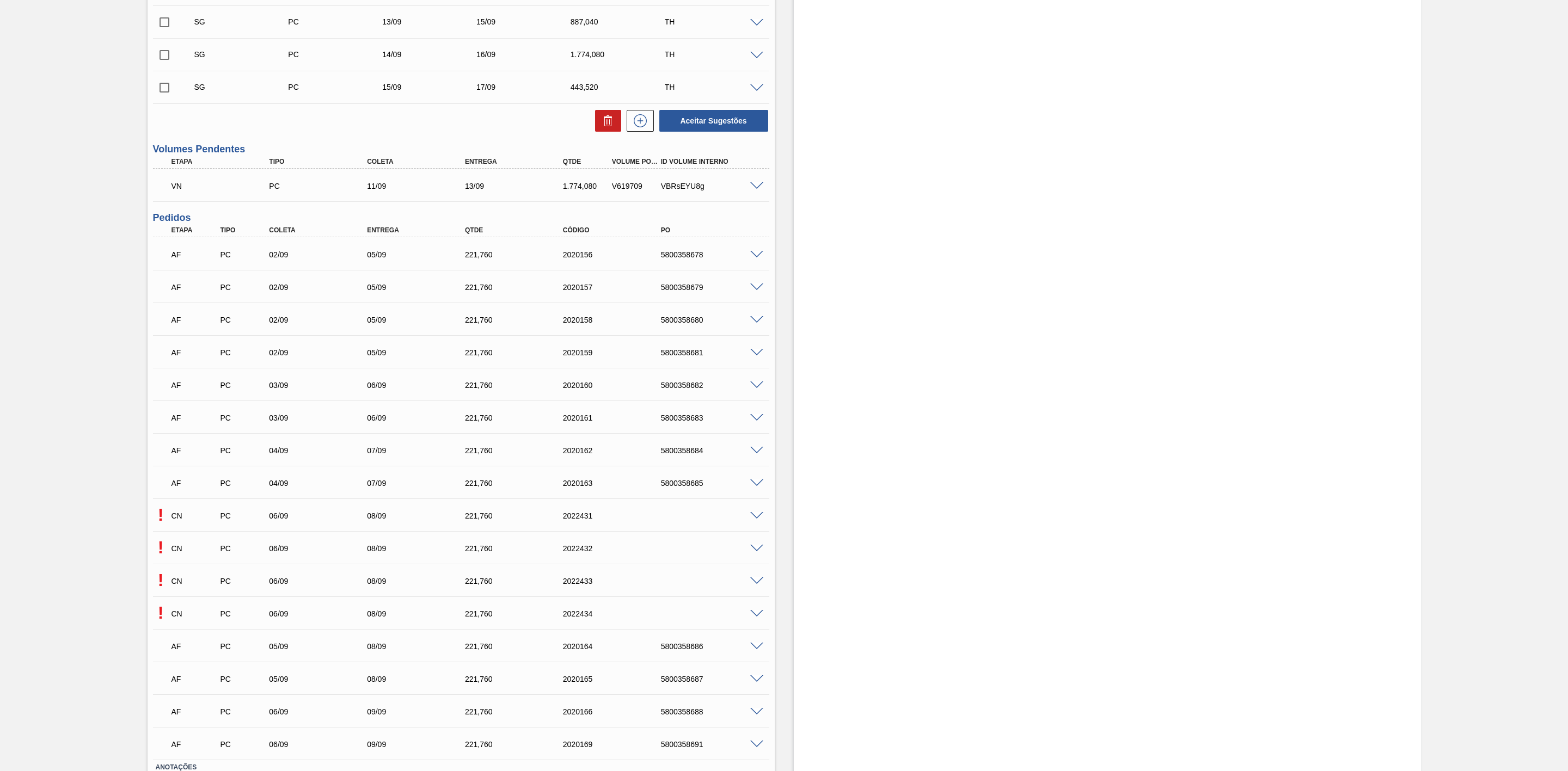
scroll to position [414, 0]
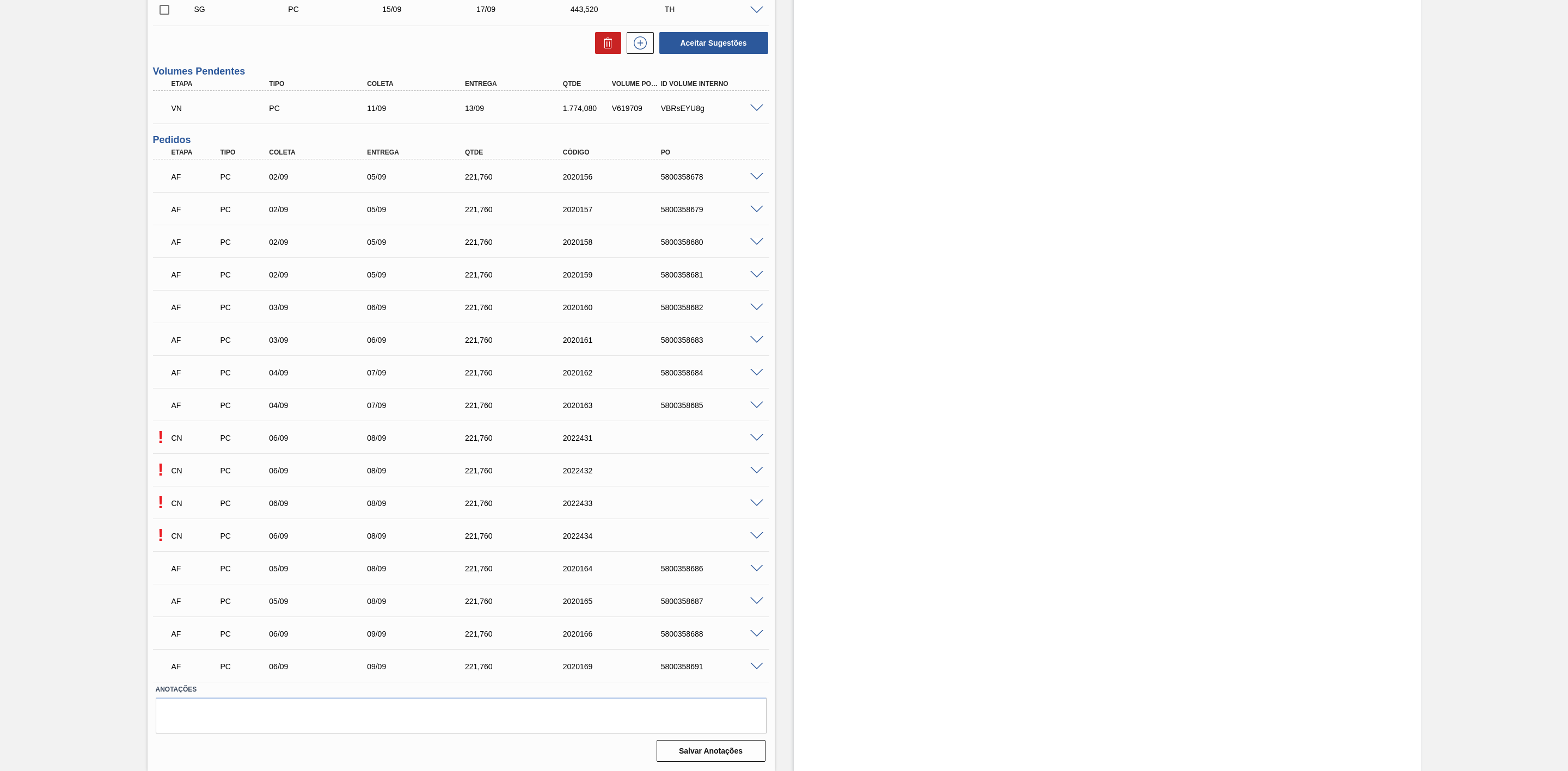
click at [761, 467] on span at bounding box center [757, 470] width 13 height 8
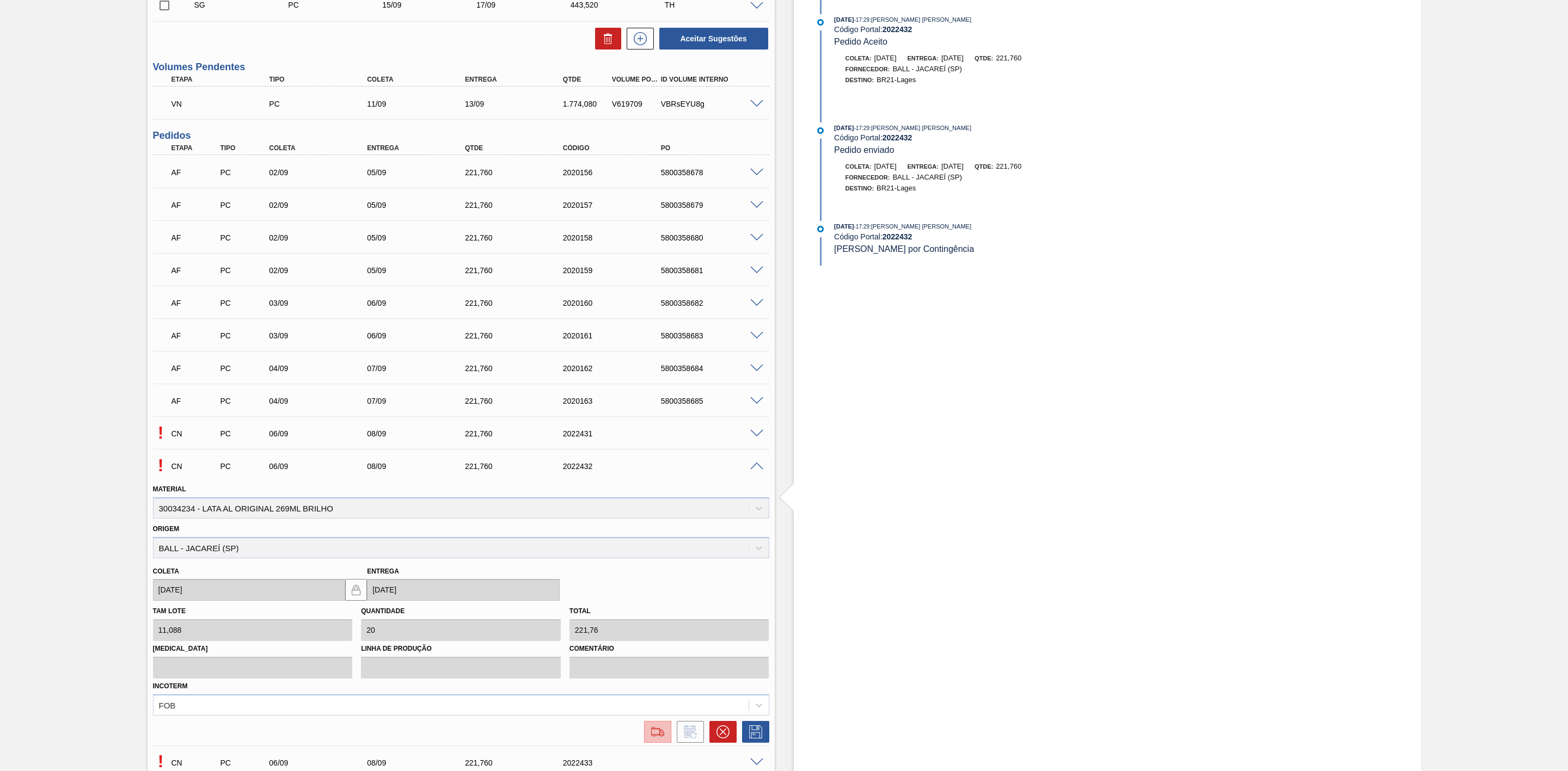
click at [662, 739] on img at bounding box center [657, 731] width 18 height 13
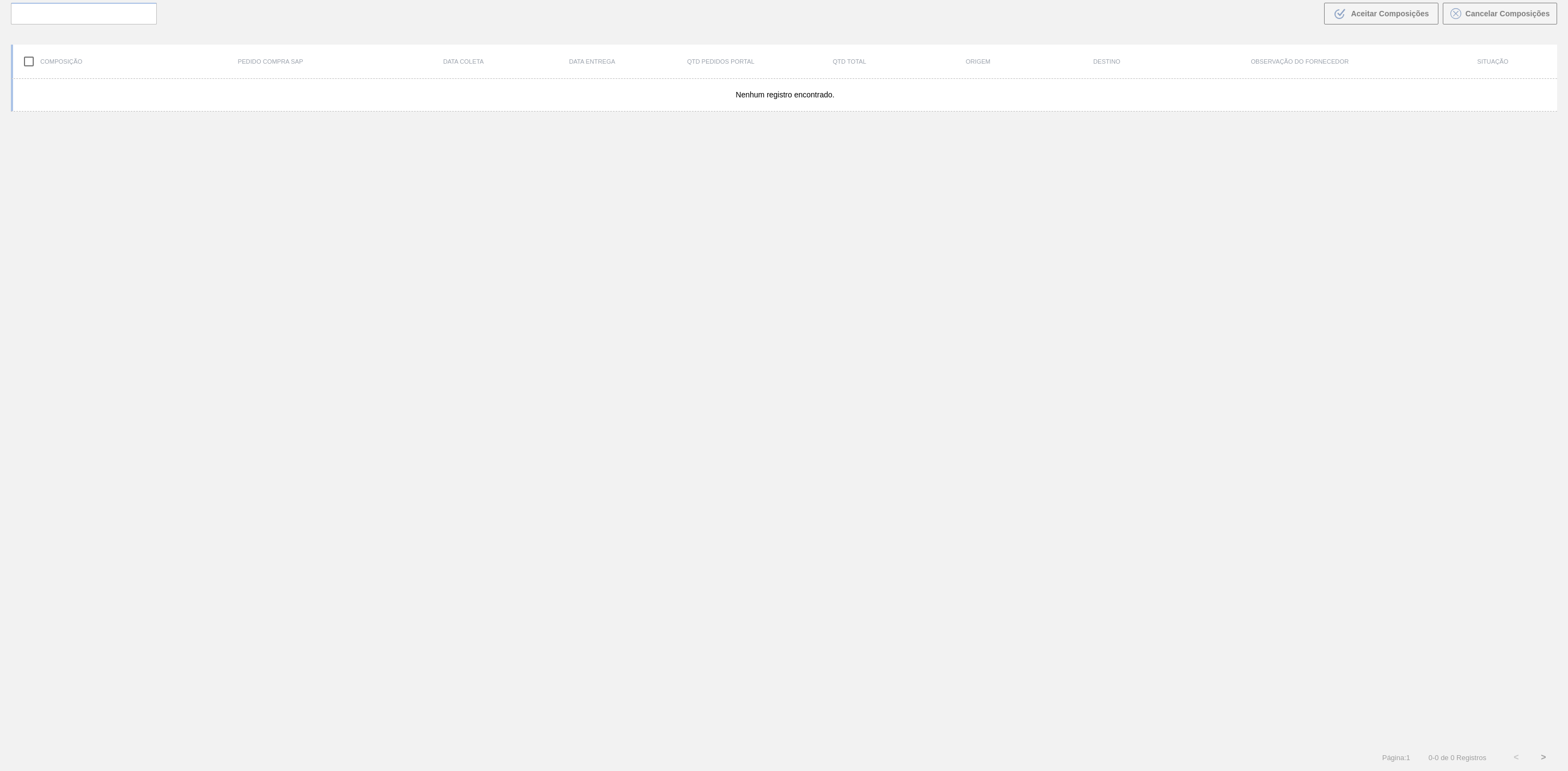
scroll to position [78, 0]
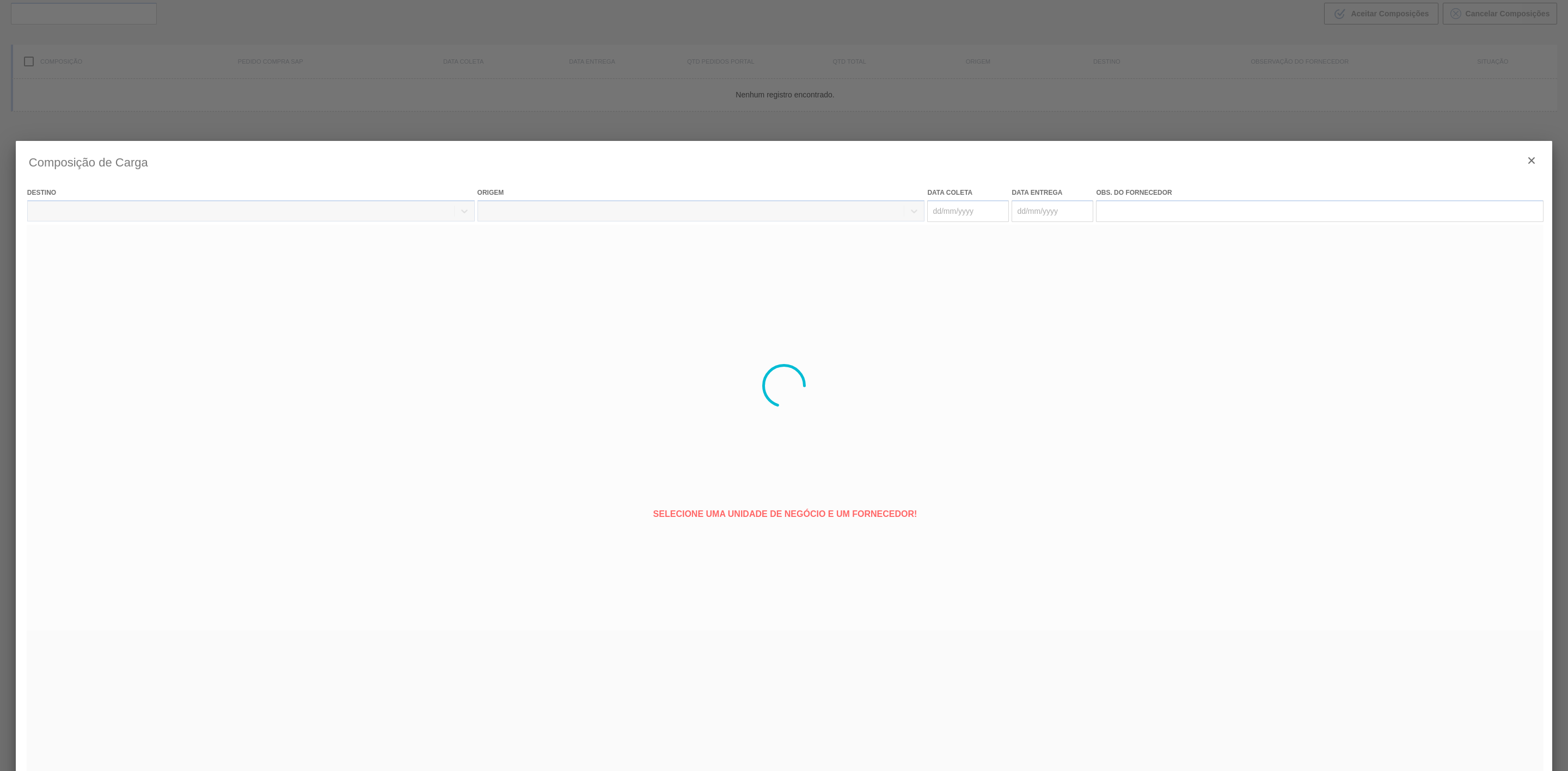
type coleta "06/09/2025"
type entrega "08/09/2025"
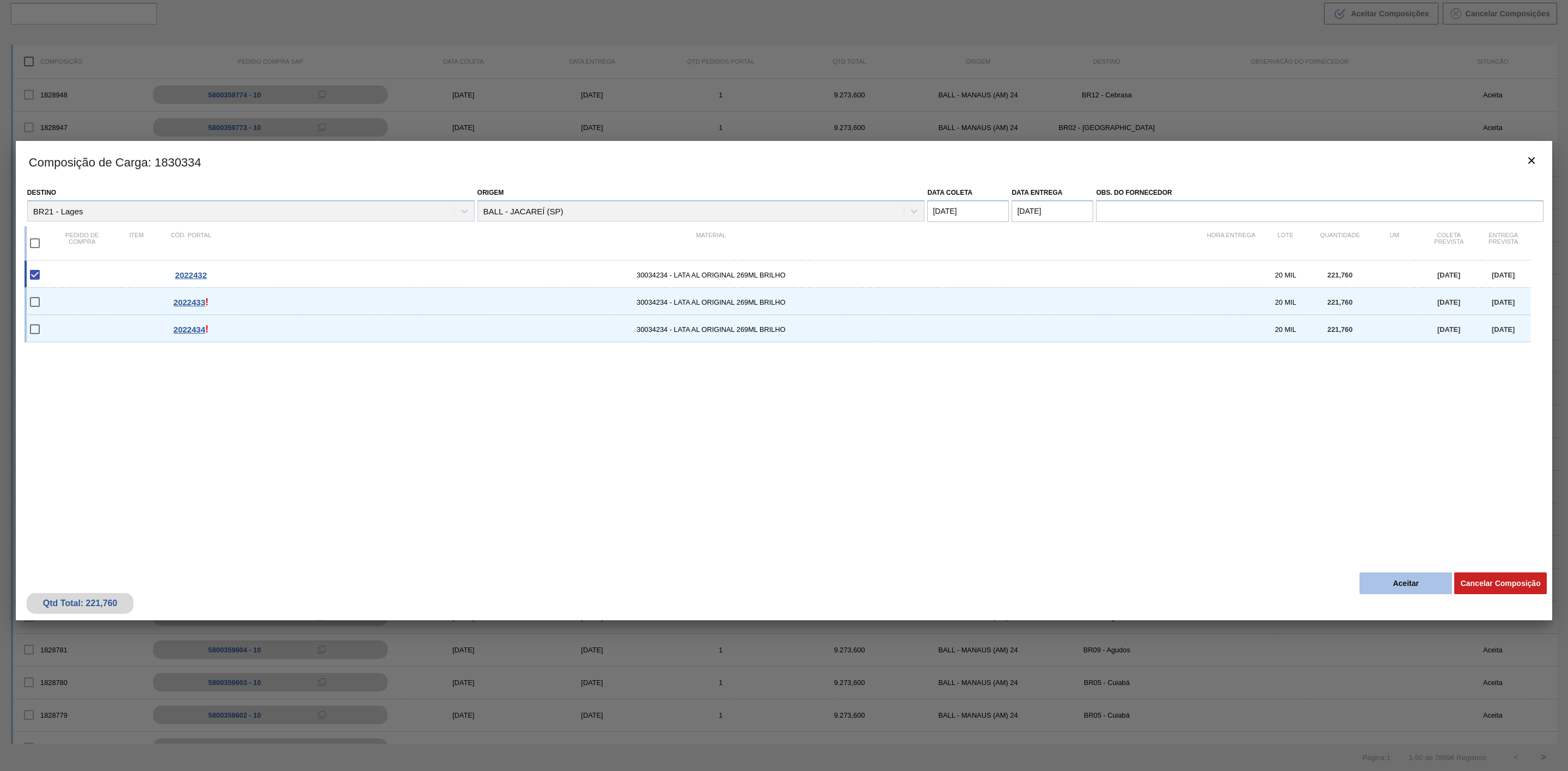
click at [1403, 585] on button "Aceitar" at bounding box center [1405, 584] width 93 height 22
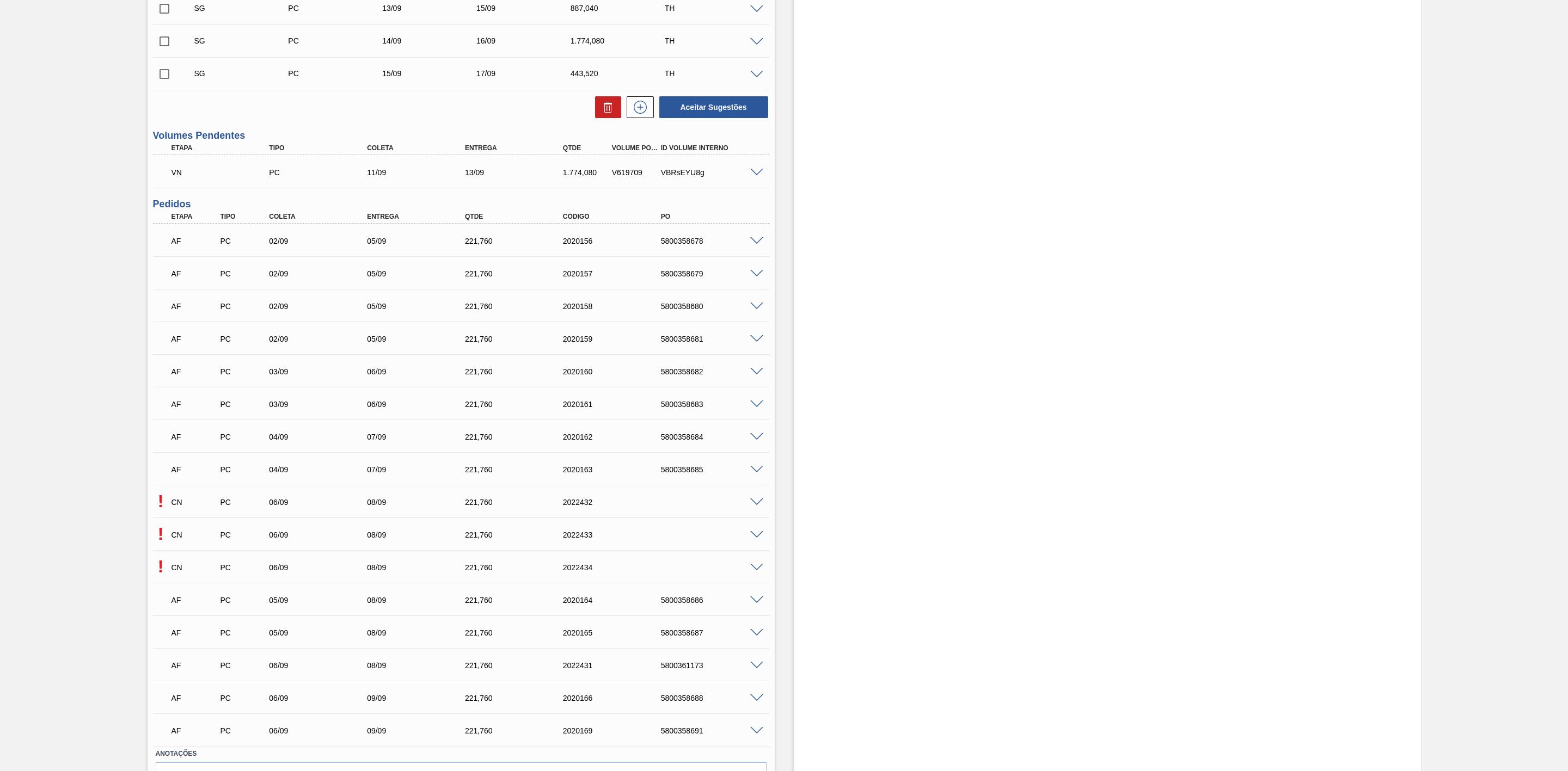
scroll to position [414, 0]
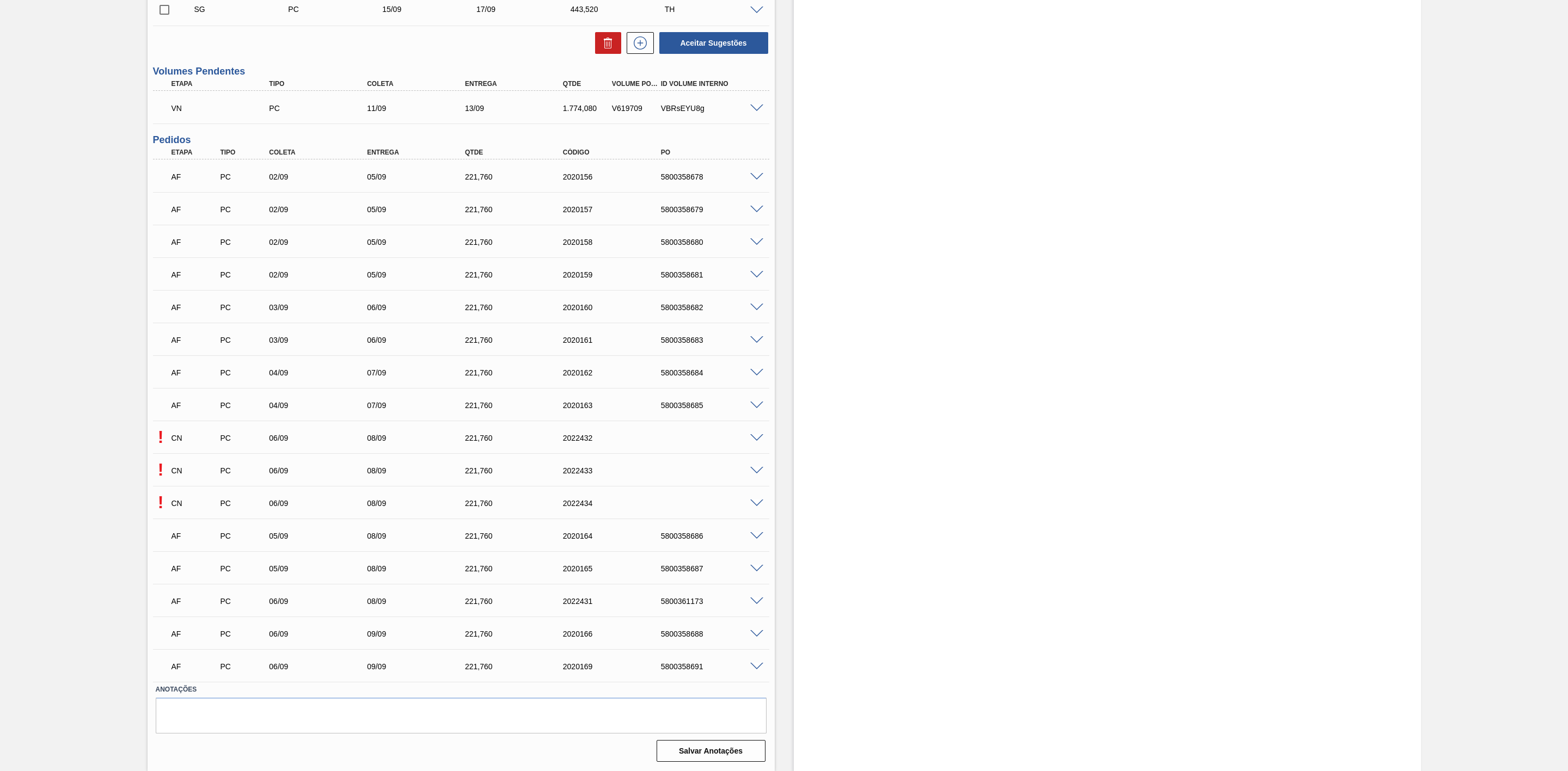
click at [756, 467] on span at bounding box center [757, 470] width 13 height 8
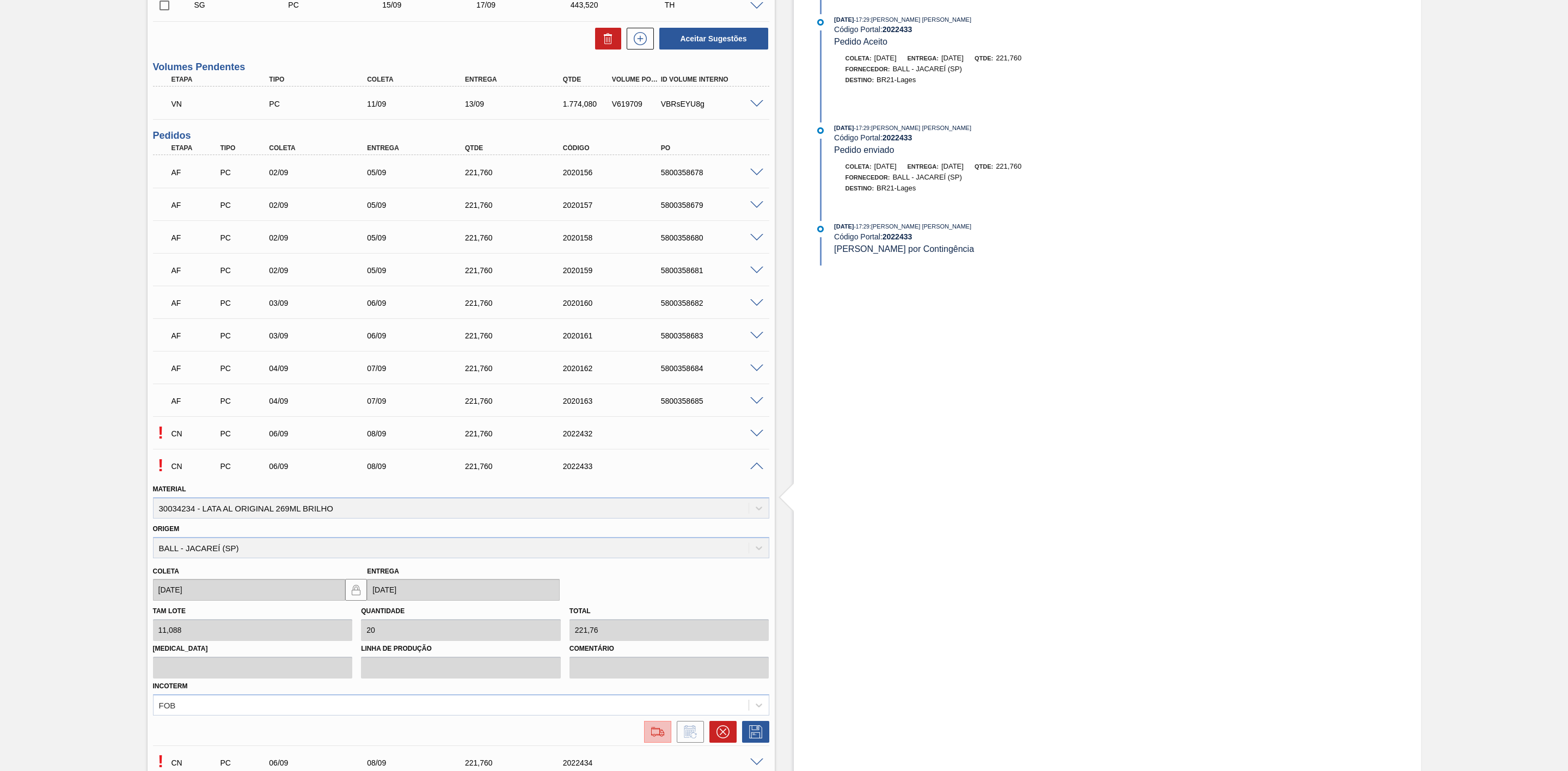
click at [659, 736] on img at bounding box center [657, 731] width 18 height 13
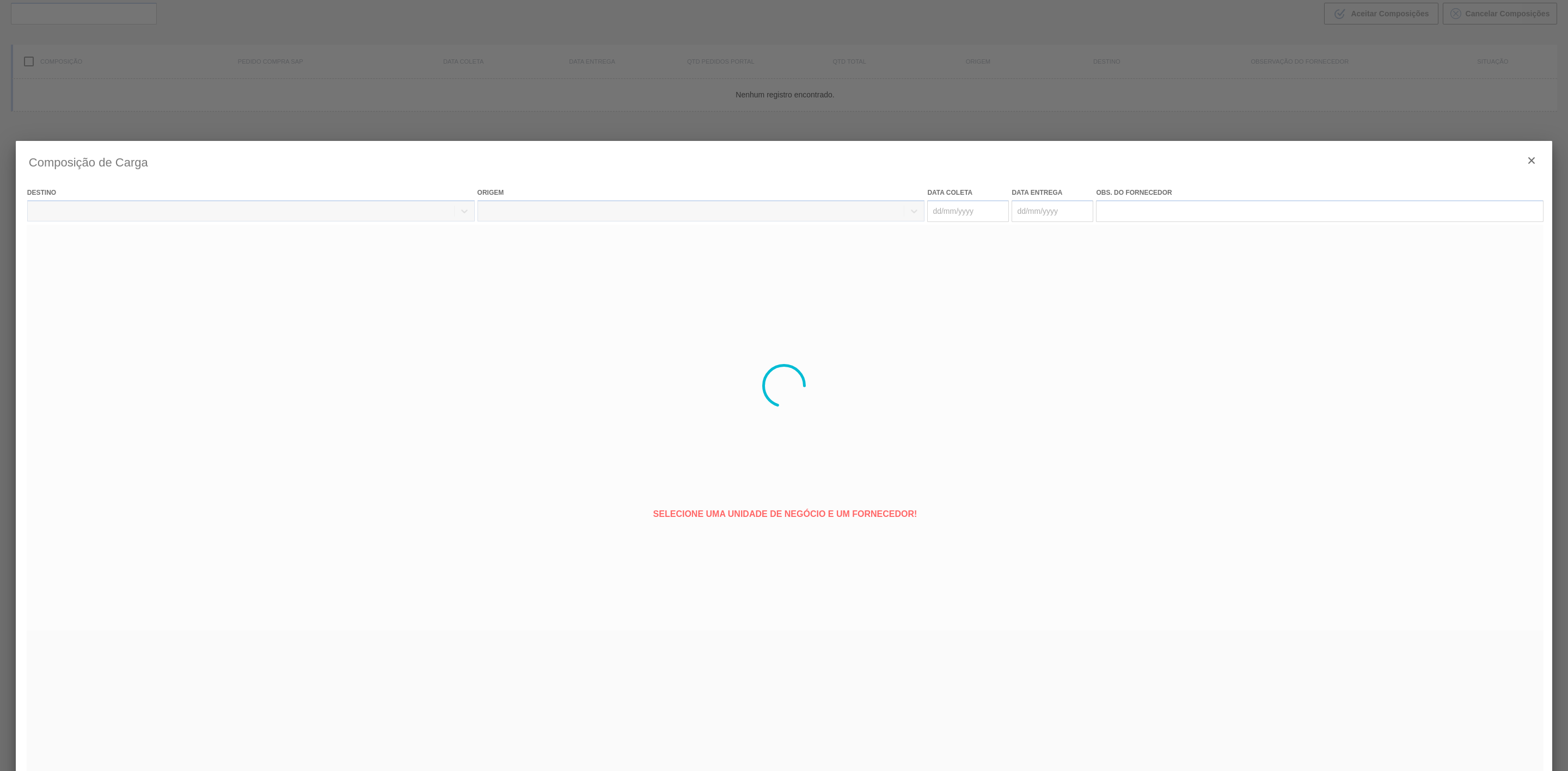
type coleta "[DATE]"
type entrega "[DATE]"
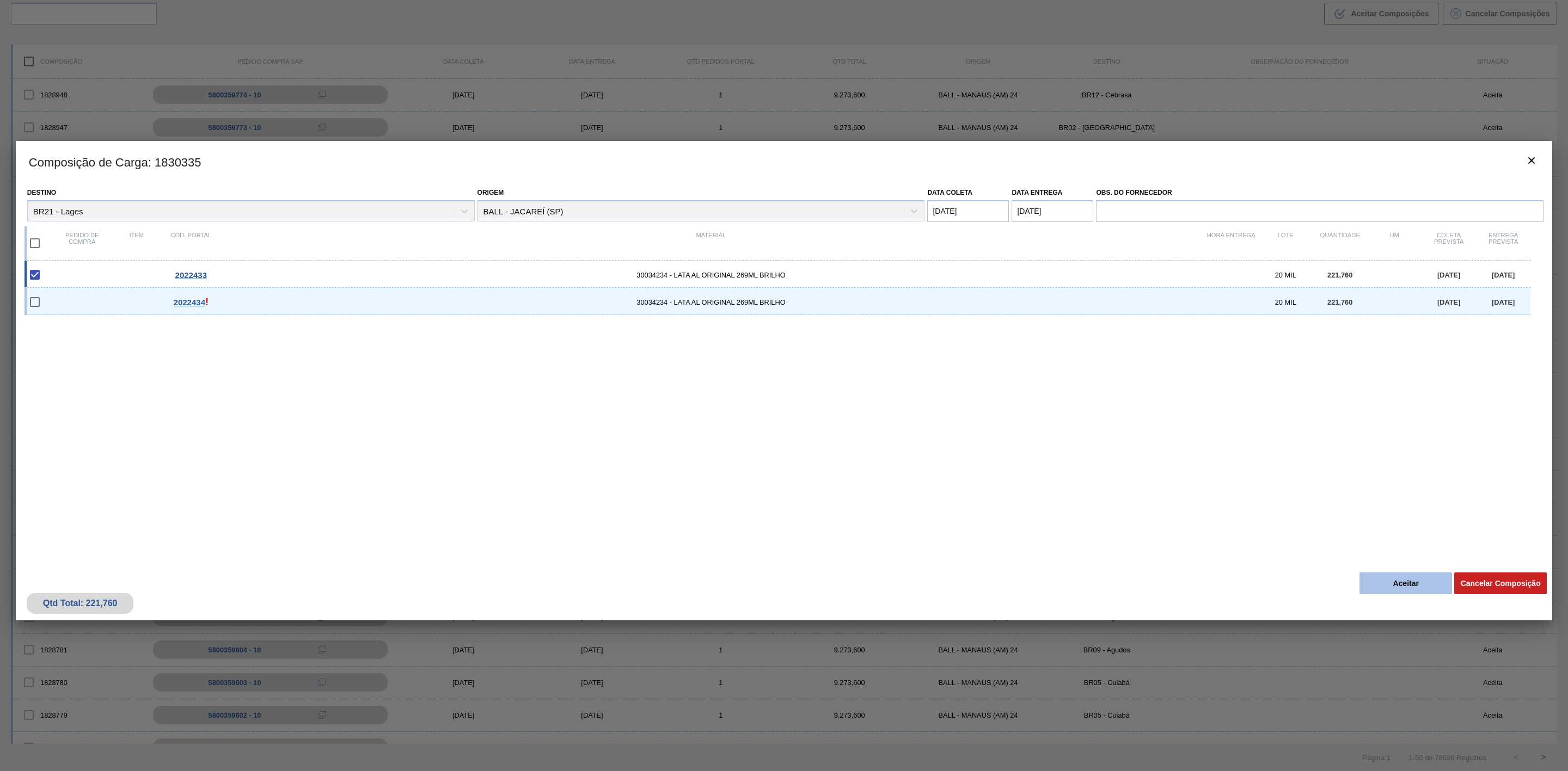
click at [1372, 593] on button "Aceitar" at bounding box center [1405, 584] width 93 height 22
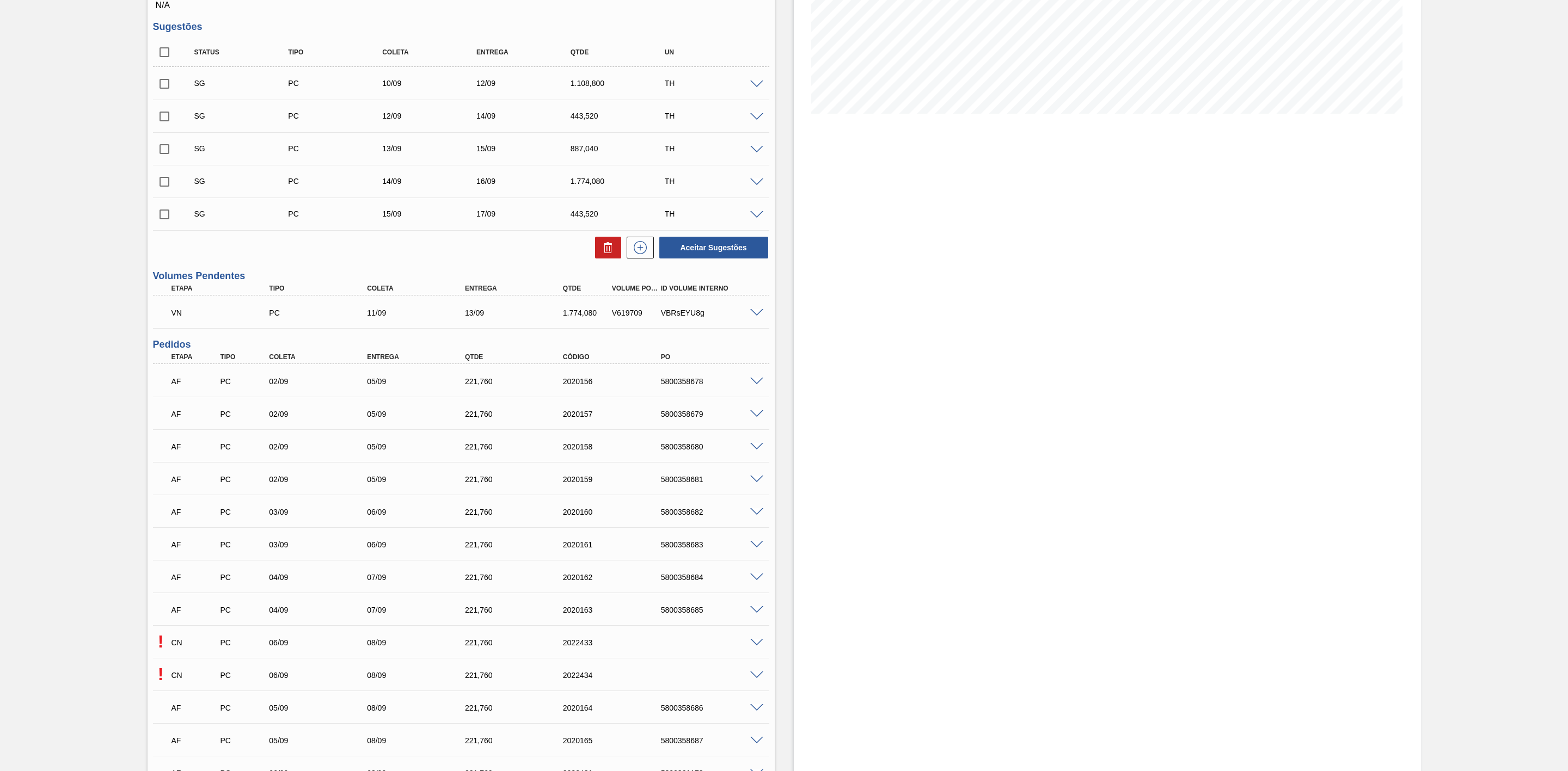
scroll to position [414, 0]
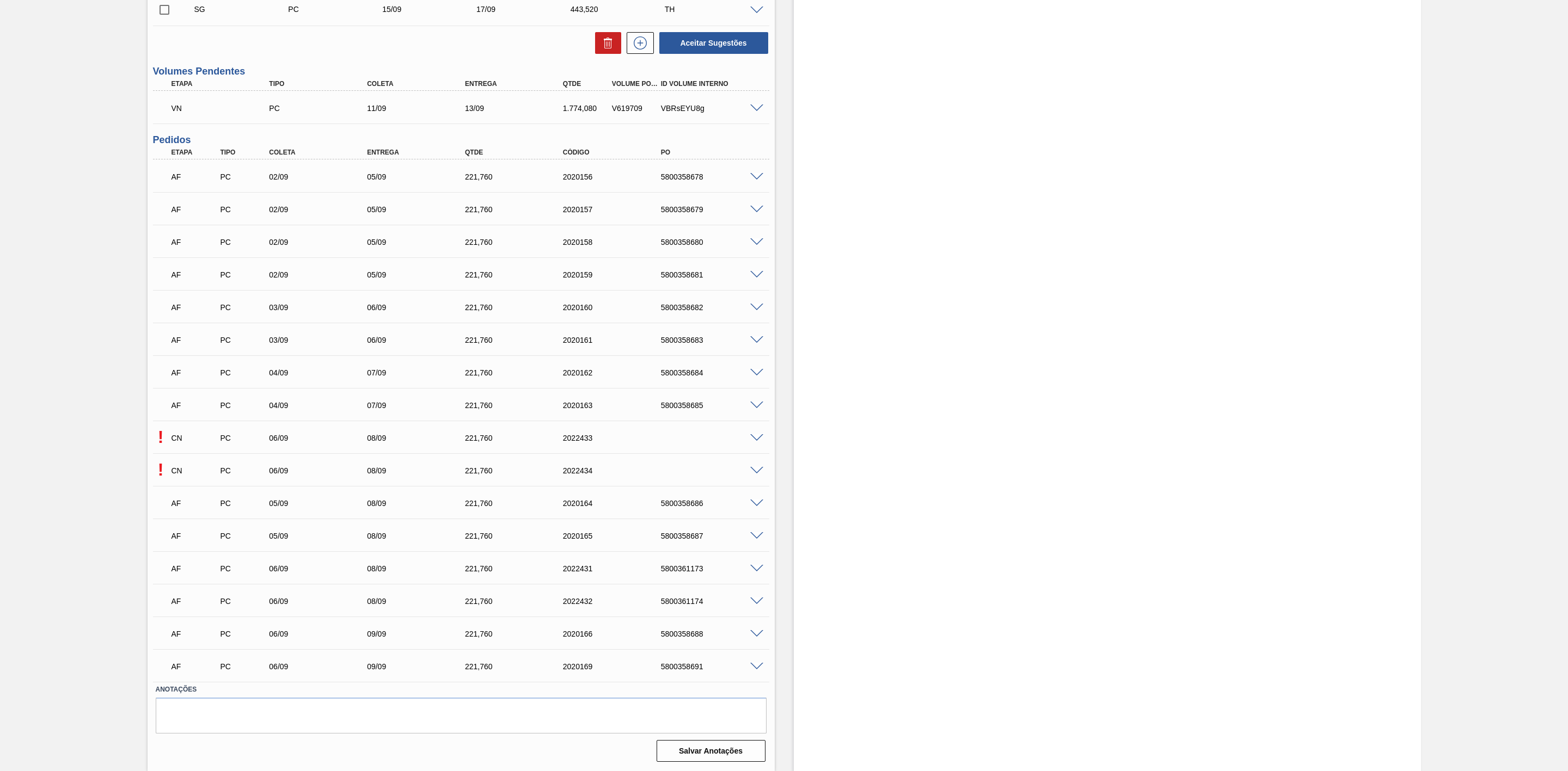
click at [756, 469] on span at bounding box center [757, 470] width 13 height 8
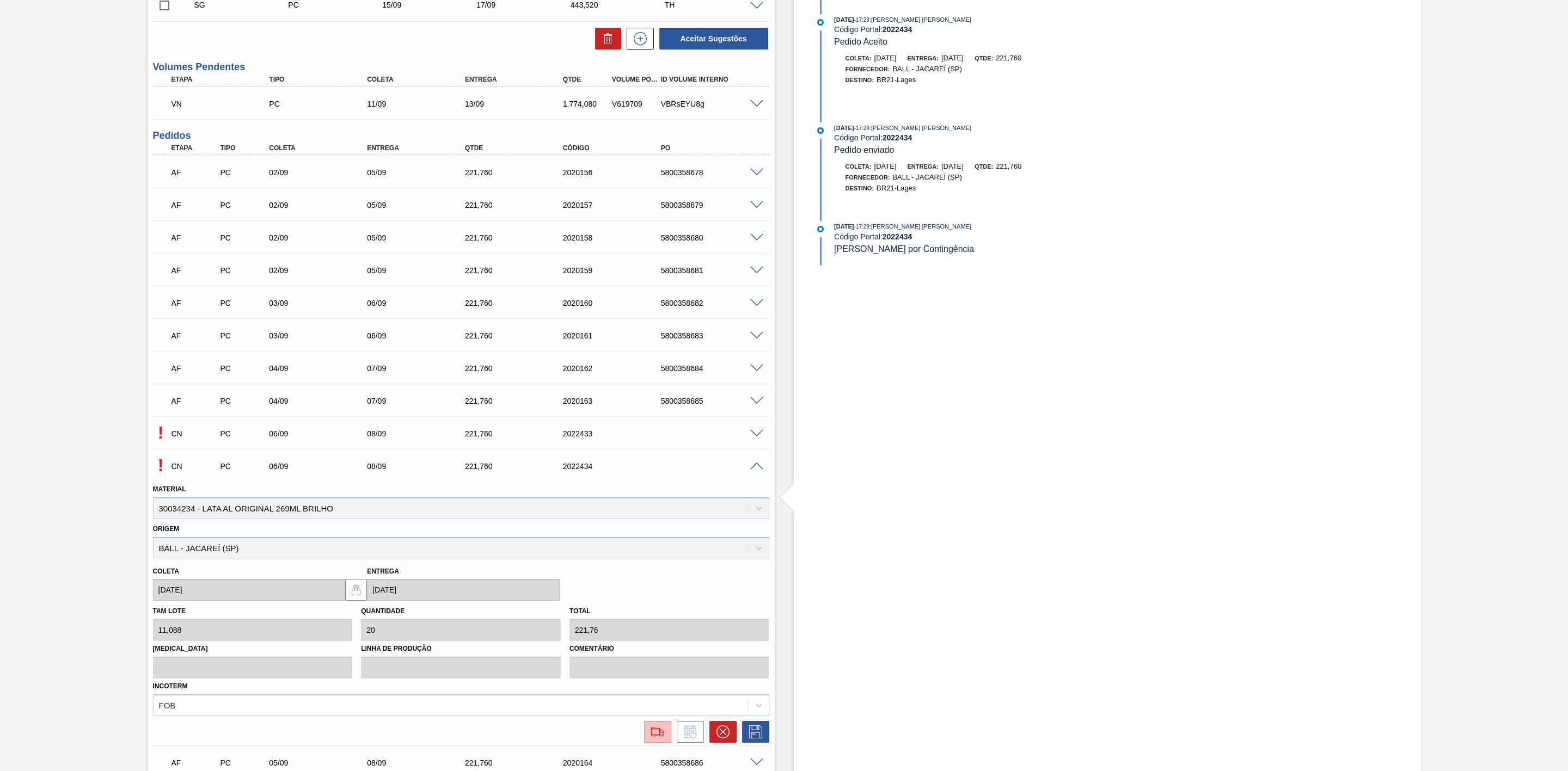
click at [656, 734] on img at bounding box center [657, 731] width 18 height 13
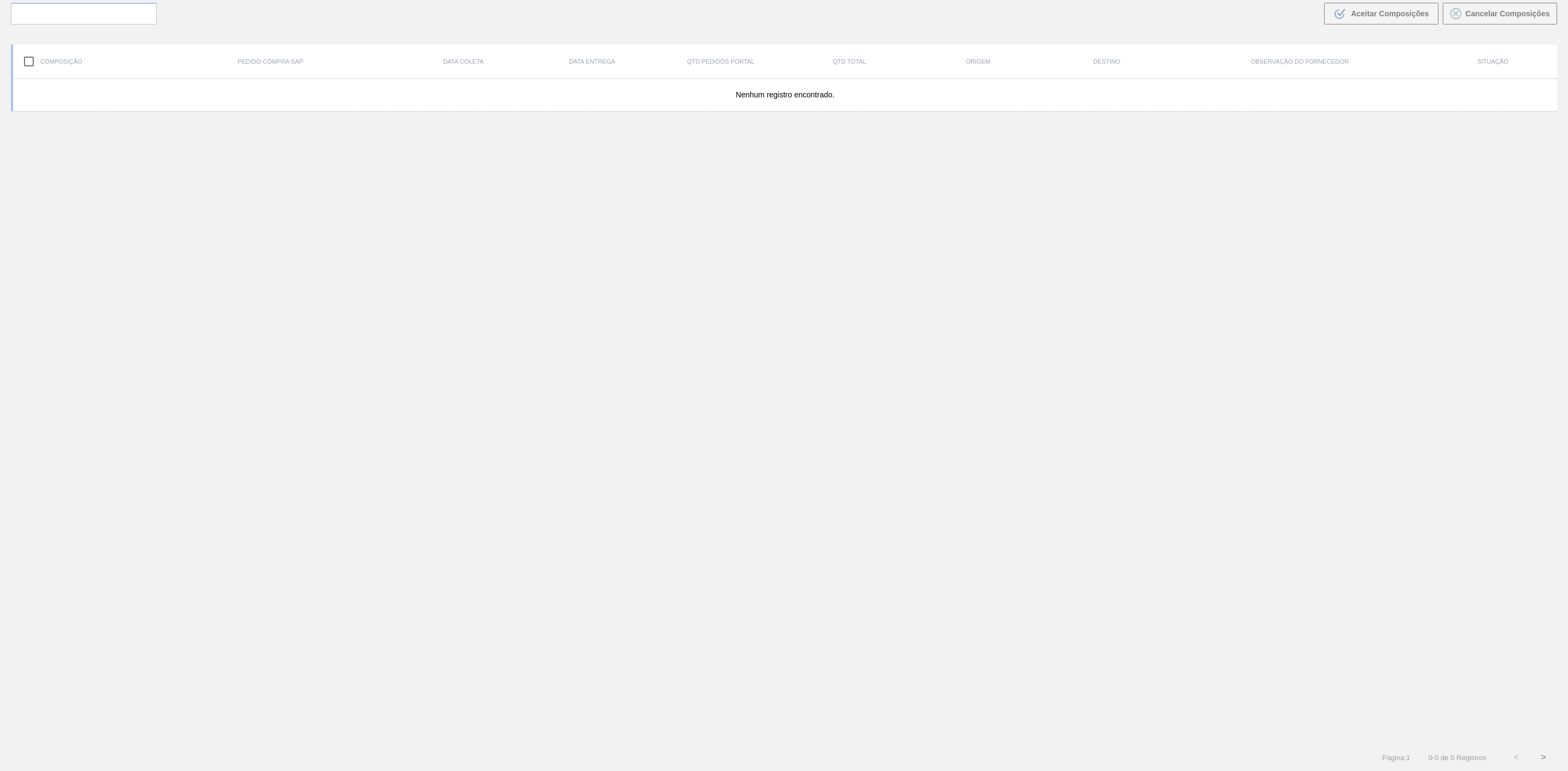
scroll to position [78, 0]
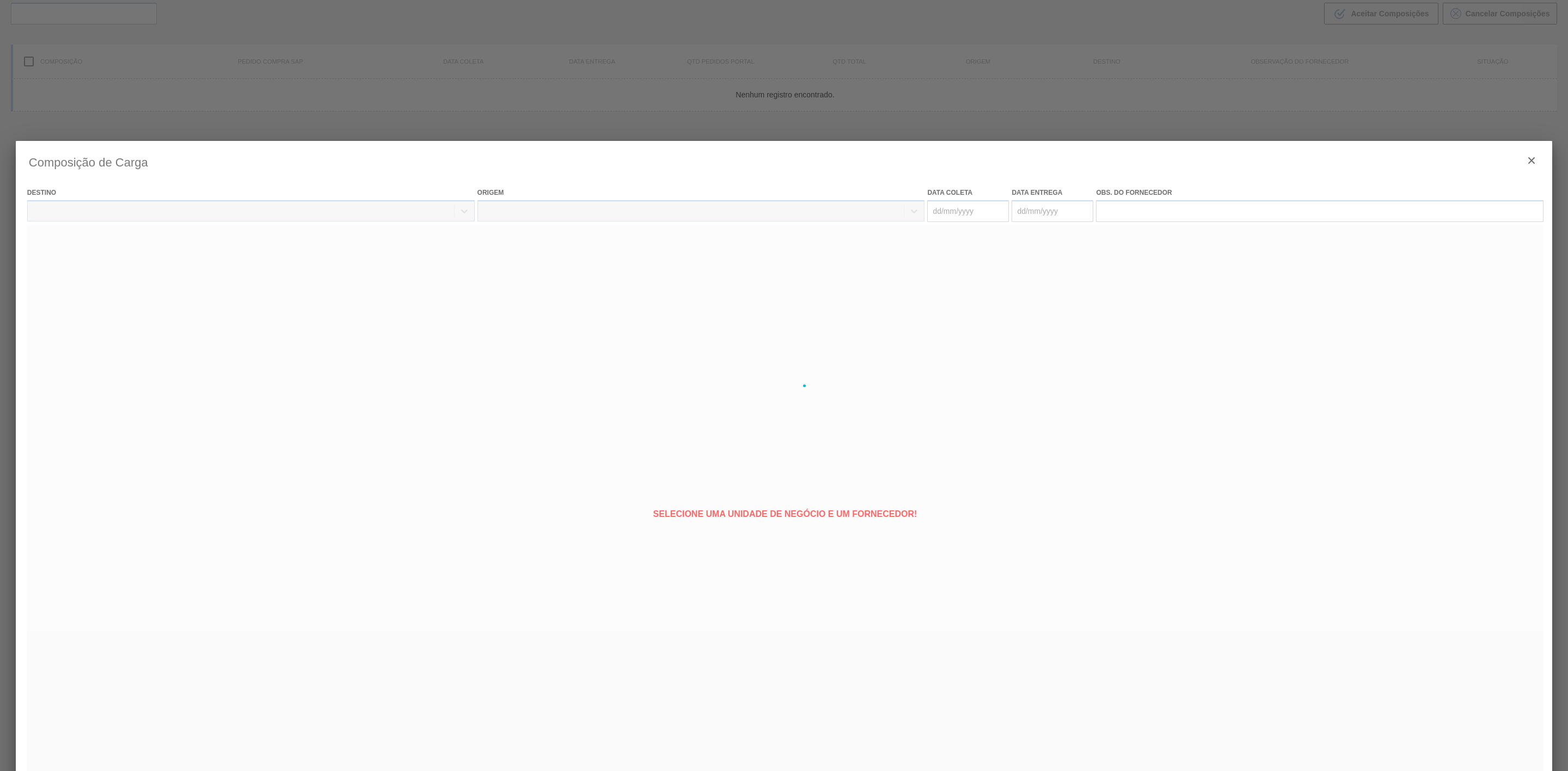
type coleta "[DATE]"
type entrega "[DATE]"
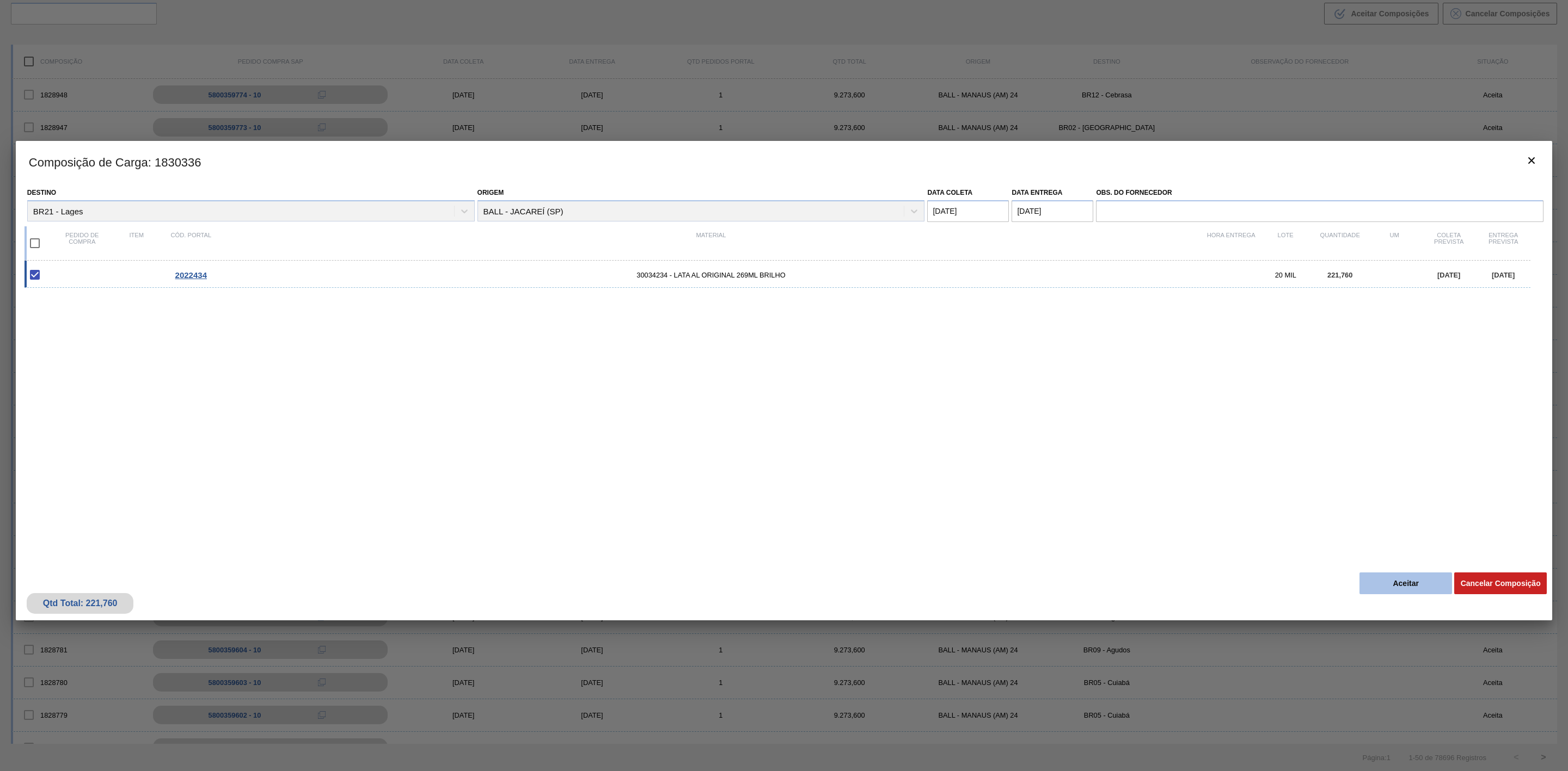
click at [1394, 582] on button "Aceitar" at bounding box center [1405, 584] width 93 height 22
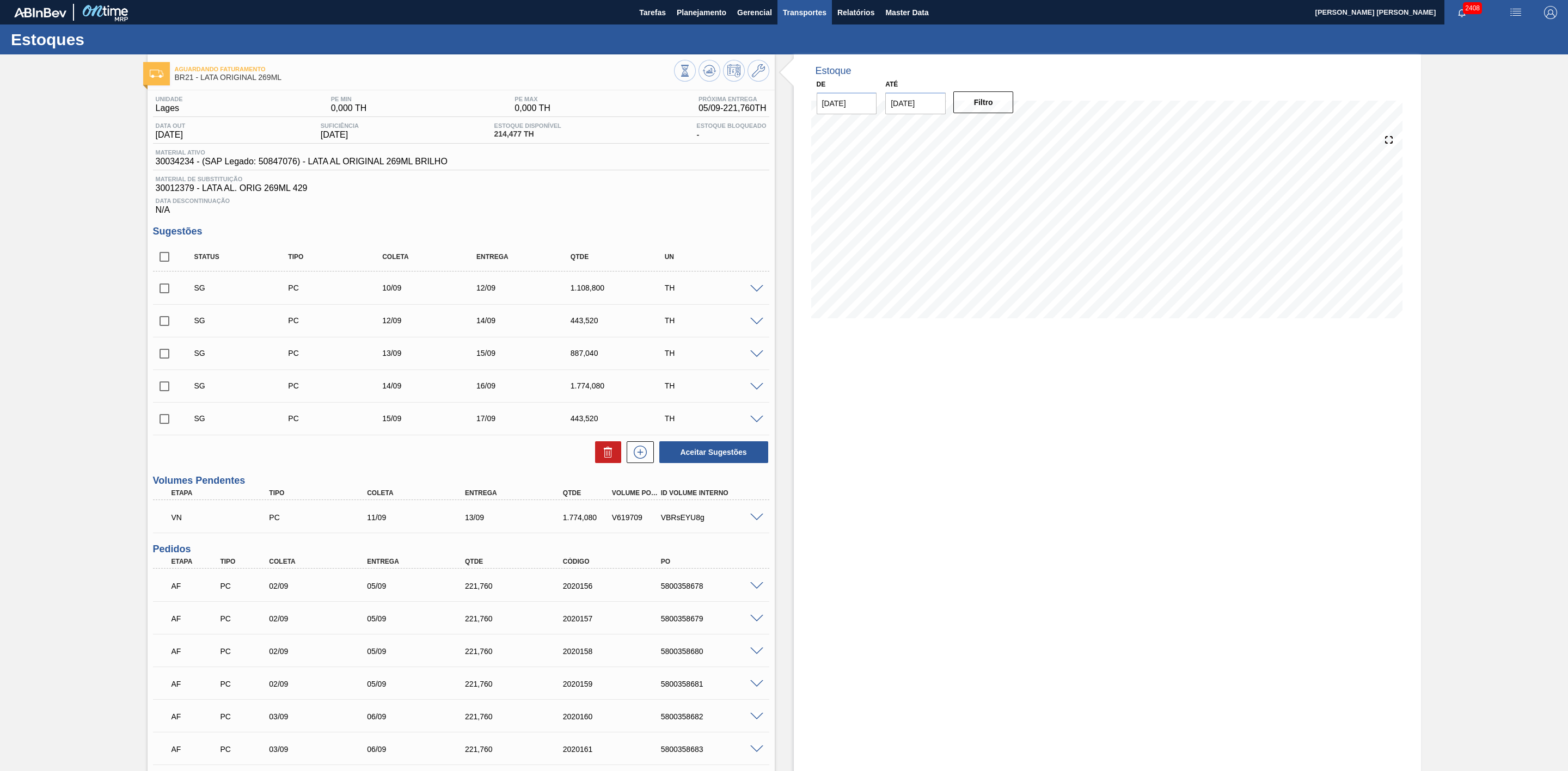
click at [815, 13] on span "Transportes" at bounding box center [805, 12] width 44 height 13
click at [794, 49] on li "Otimização de Carga" at bounding box center [803, 54] width 89 height 18
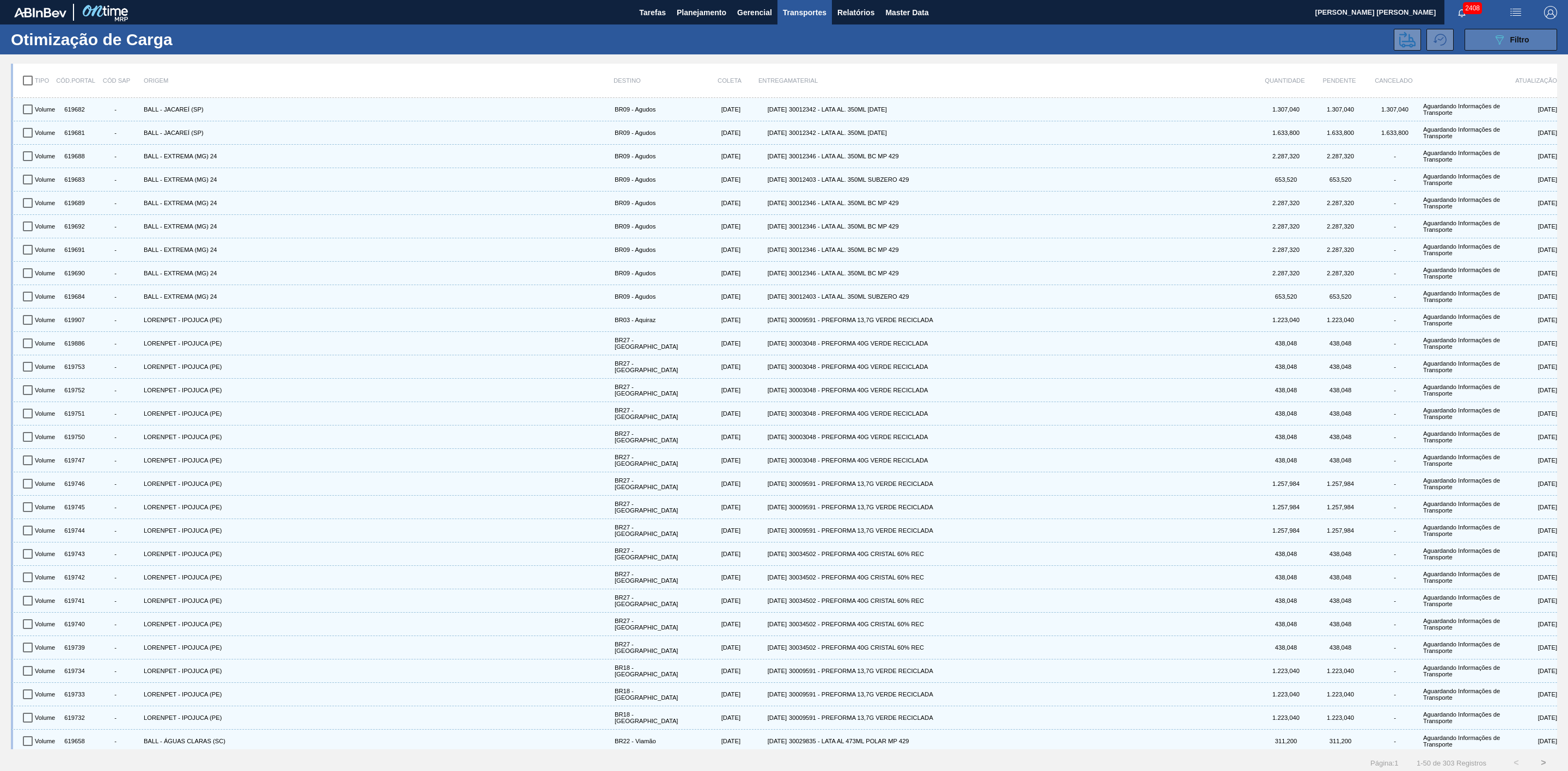
click at [1486, 41] on button "089F7B8B-B2A5-4AFE-B5C0-19BA573D28AC Filtro" at bounding box center [1511, 40] width 93 height 22
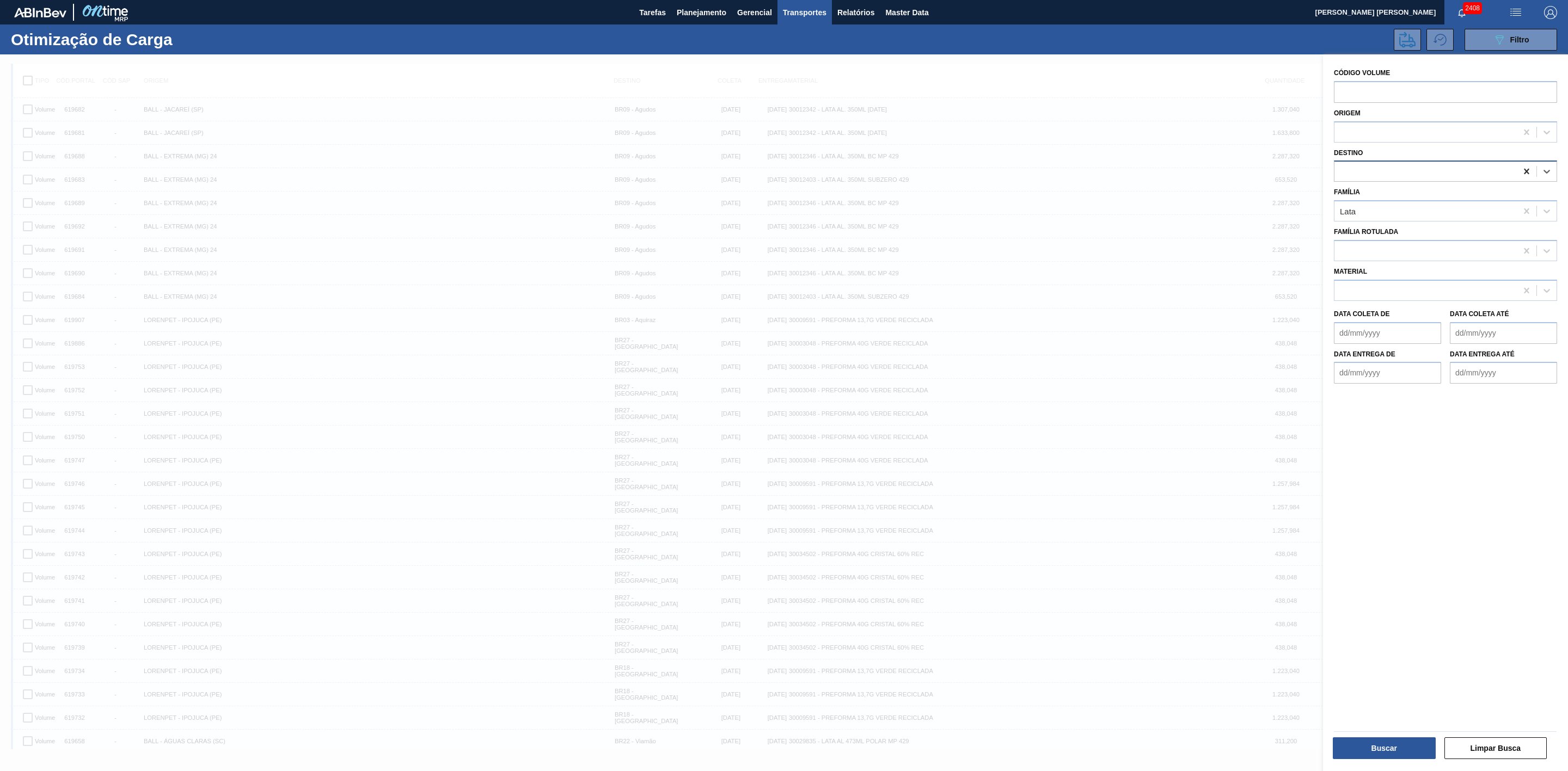
click at [1521, 170] on icon at bounding box center [1527, 172] width 11 height 11
type input "21"
click at [1427, 195] on div "BR21 - Lages" at bounding box center [1445, 198] width 223 height 20
click at [1382, 753] on button "Buscar" at bounding box center [1384, 748] width 103 height 22
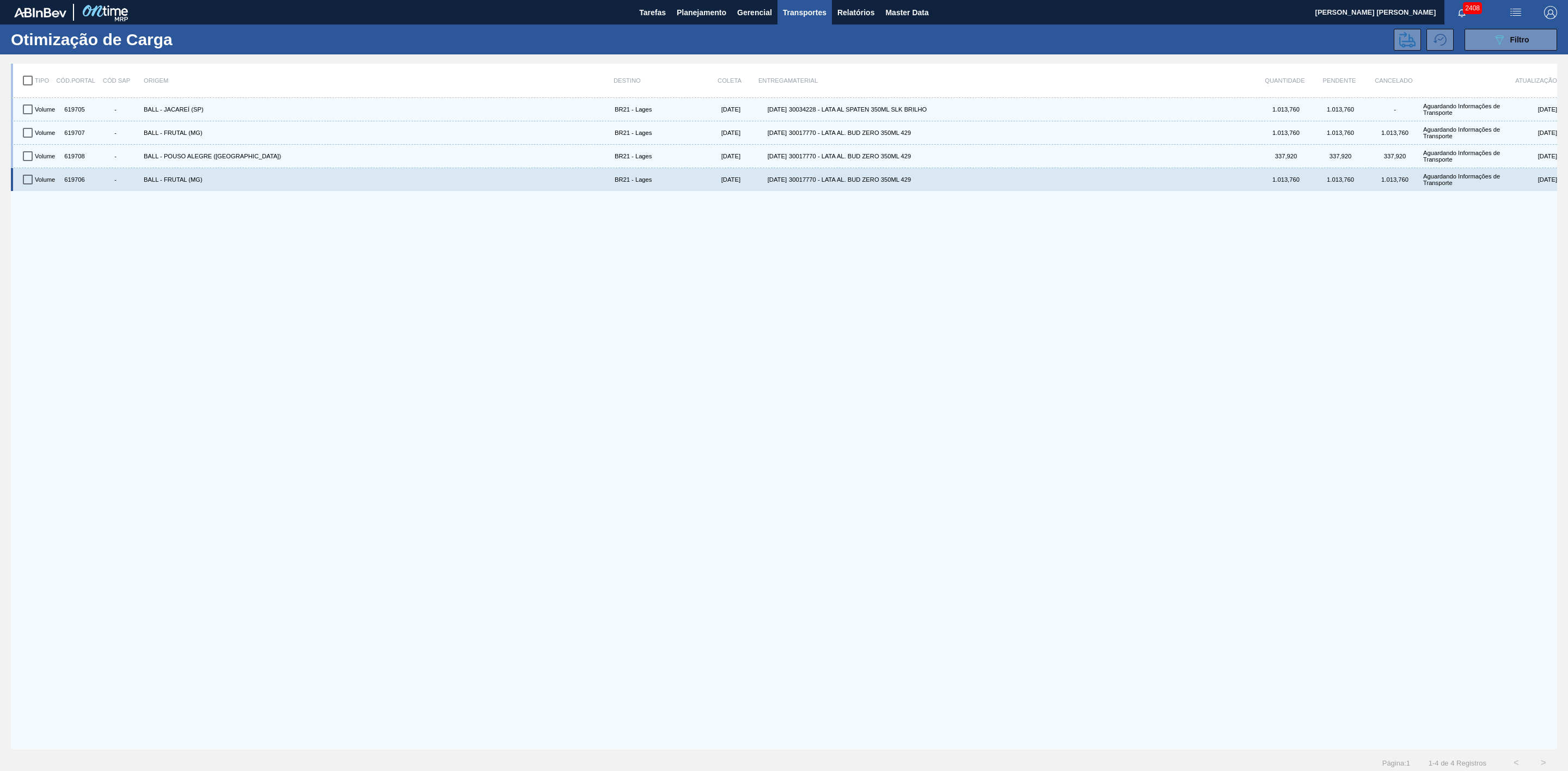
click at [25, 178] on input "checkbox" at bounding box center [28, 180] width 23 height 23
checkbox input "true"
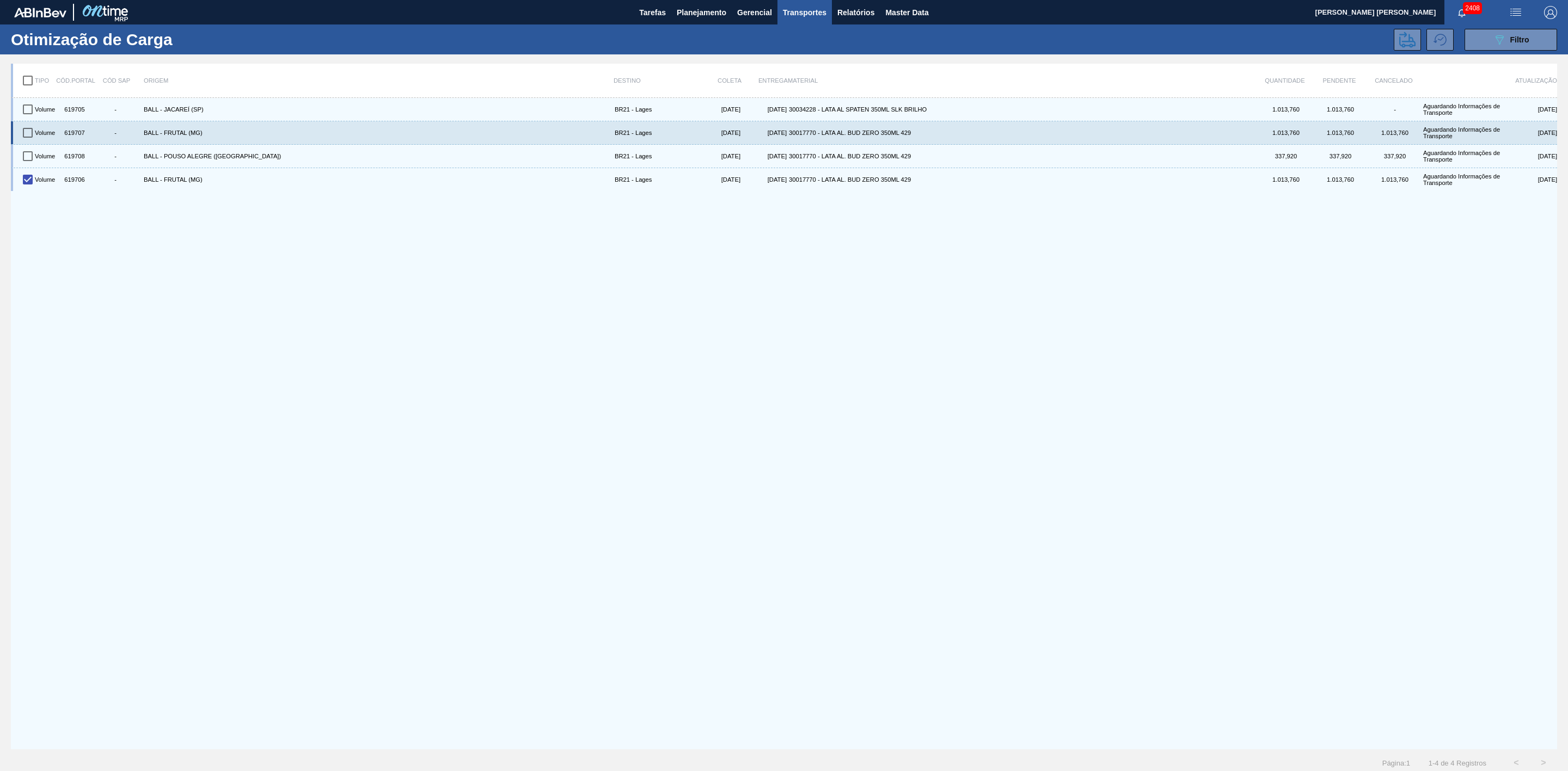
click at [26, 132] on input "checkbox" at bounding box center [28, 133] width 23 height 23
checkbox input "true"
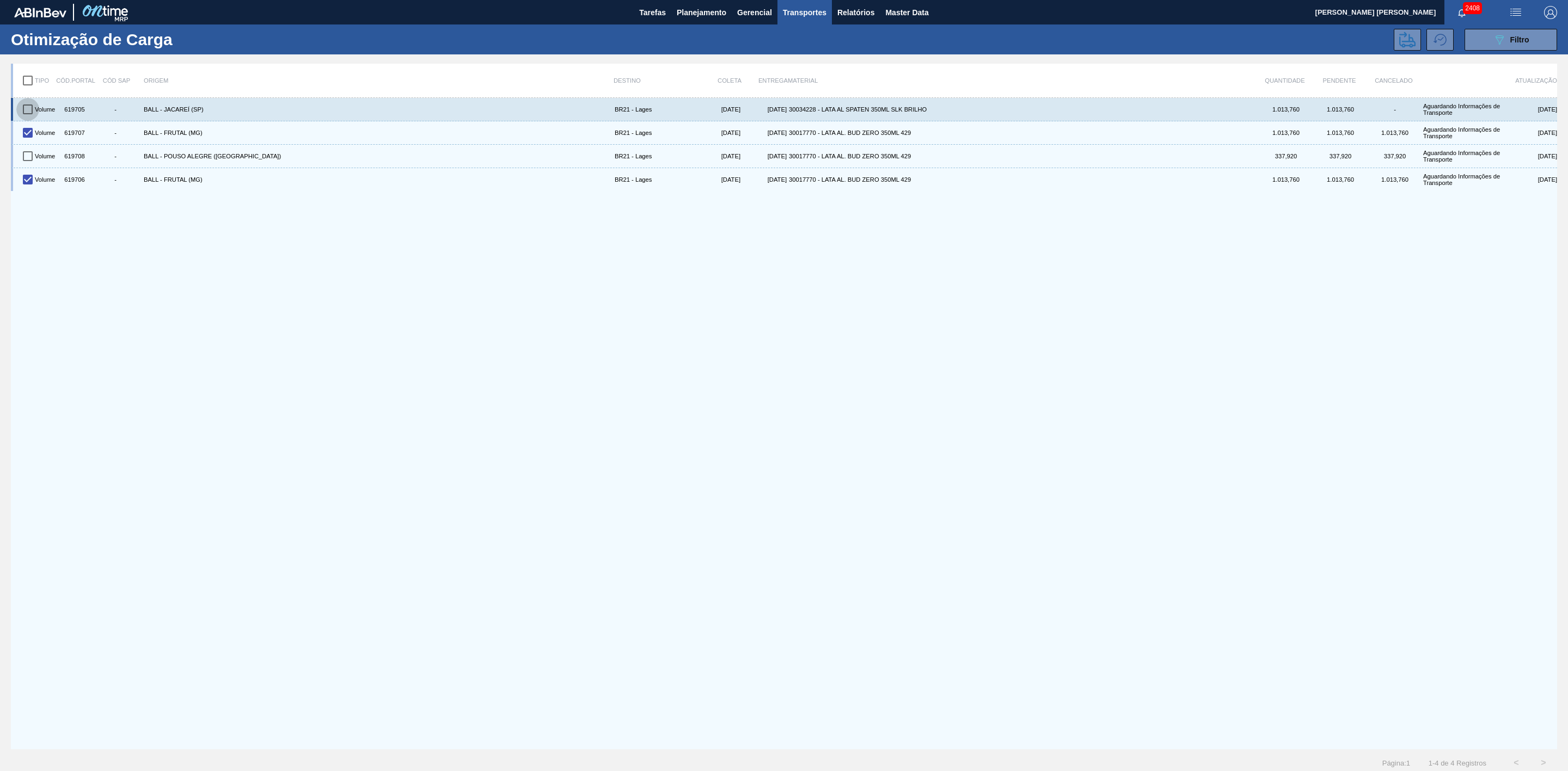
click at [28, 110] on input "checkbox" at bounding box center [28, 110] width 23 height 23
checkbox input "true"
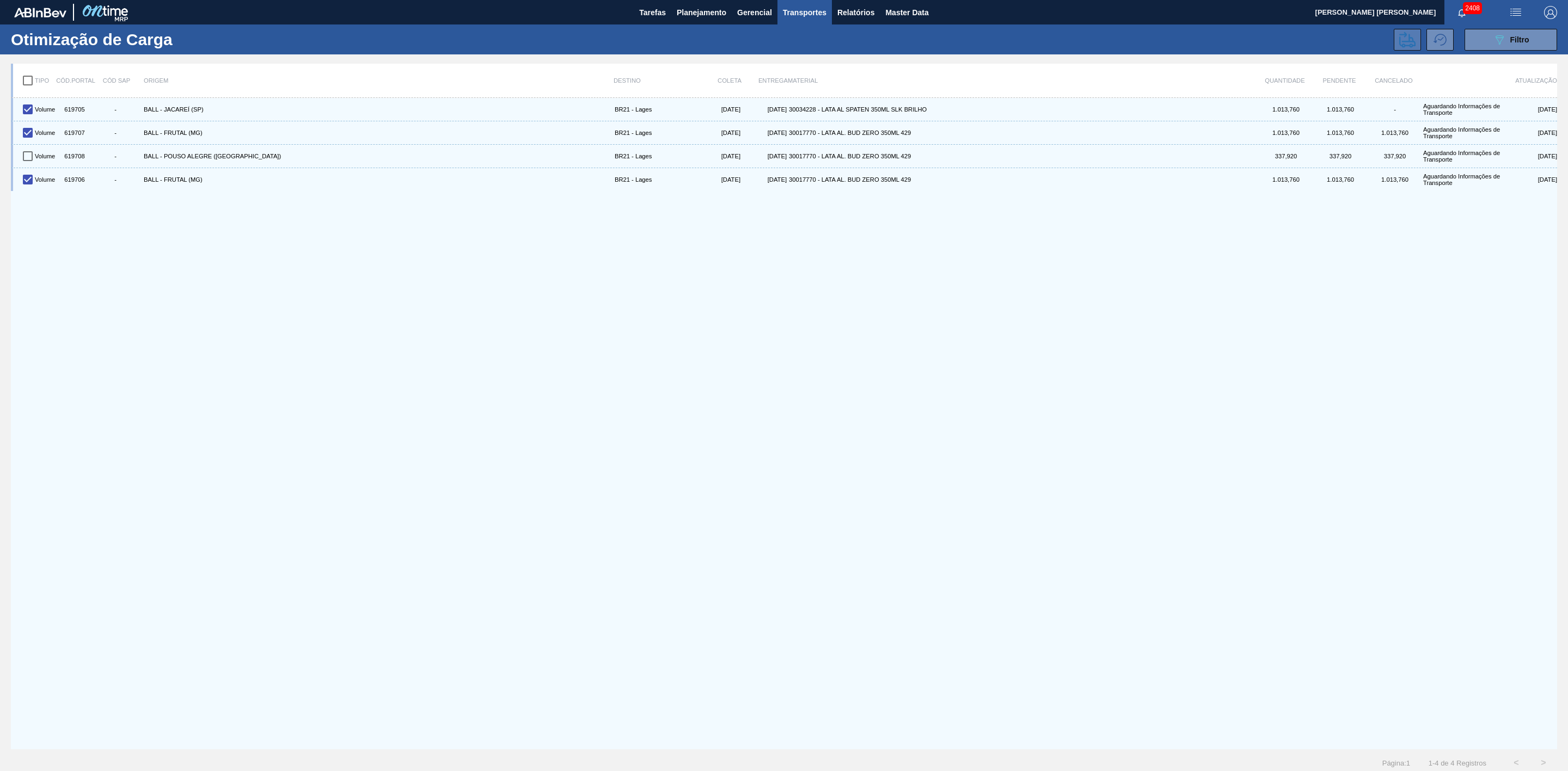
click at [1416, 39] on button at bounding box center [1407, 40] width 27 height 22
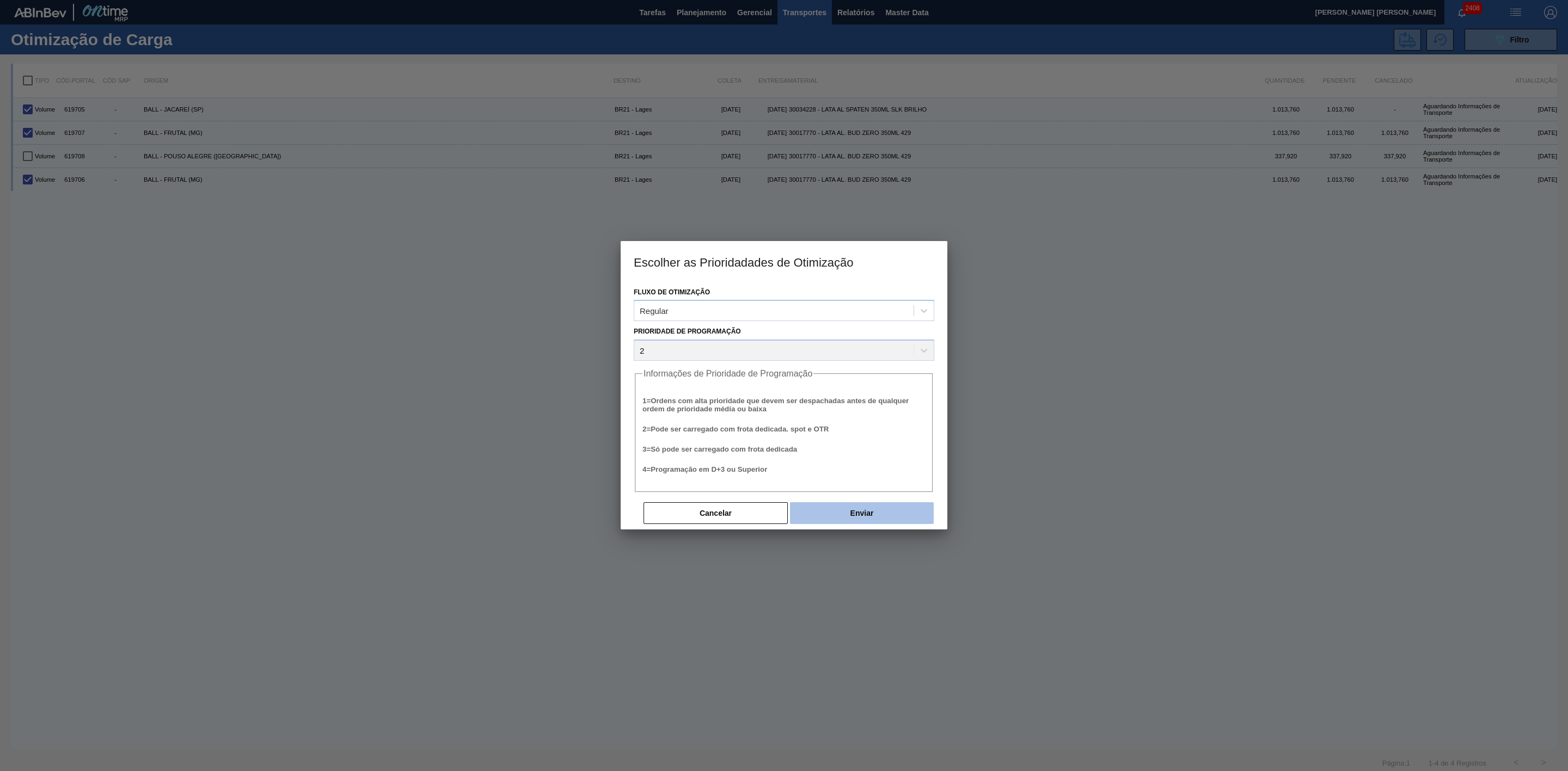
click at [864, 512] on button "Enviar" at bounding box center [862, 514] width 144 height 22
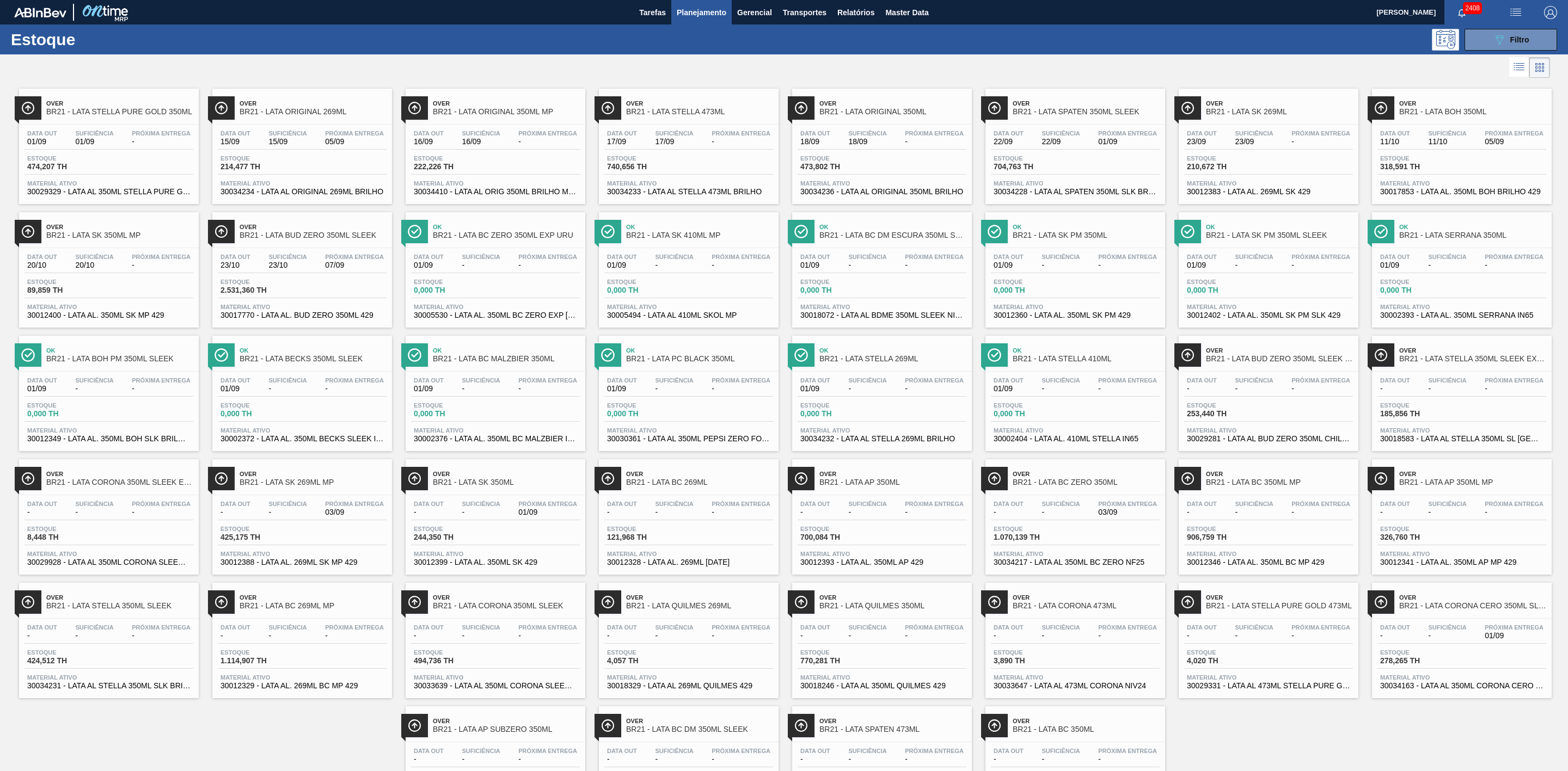
click at [916, 68] on div at bounding box center [775, 67] width 1550 height 26
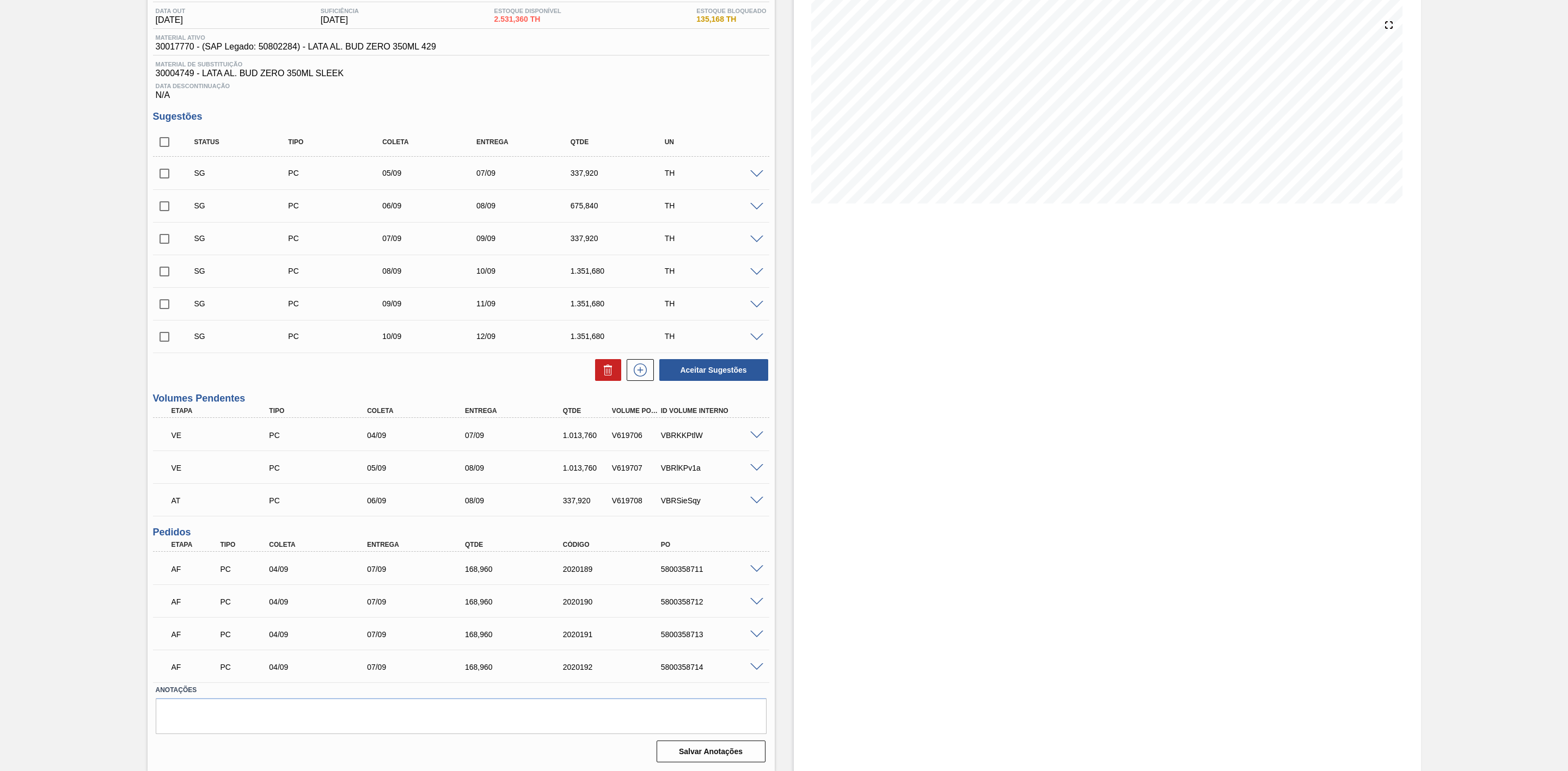
scroll to position [120, 0]
click at [753, 501] on span at bounding box center [757, 500] width 13 height 8
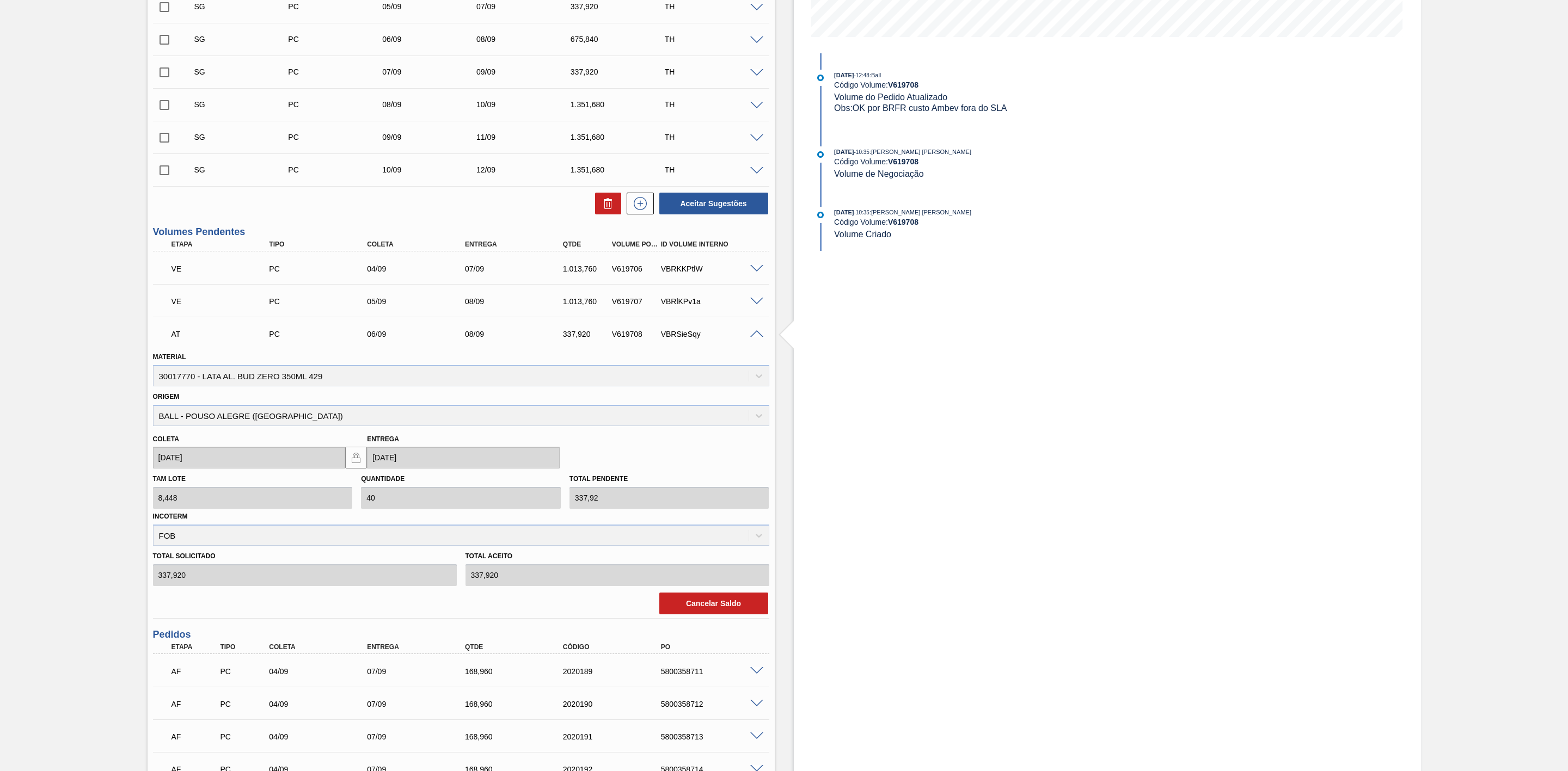
scroll to position [283, 0]
click at [723, 607] on button "Cancelar Saldo" at bounding box center [713, 602] width 109 height 22
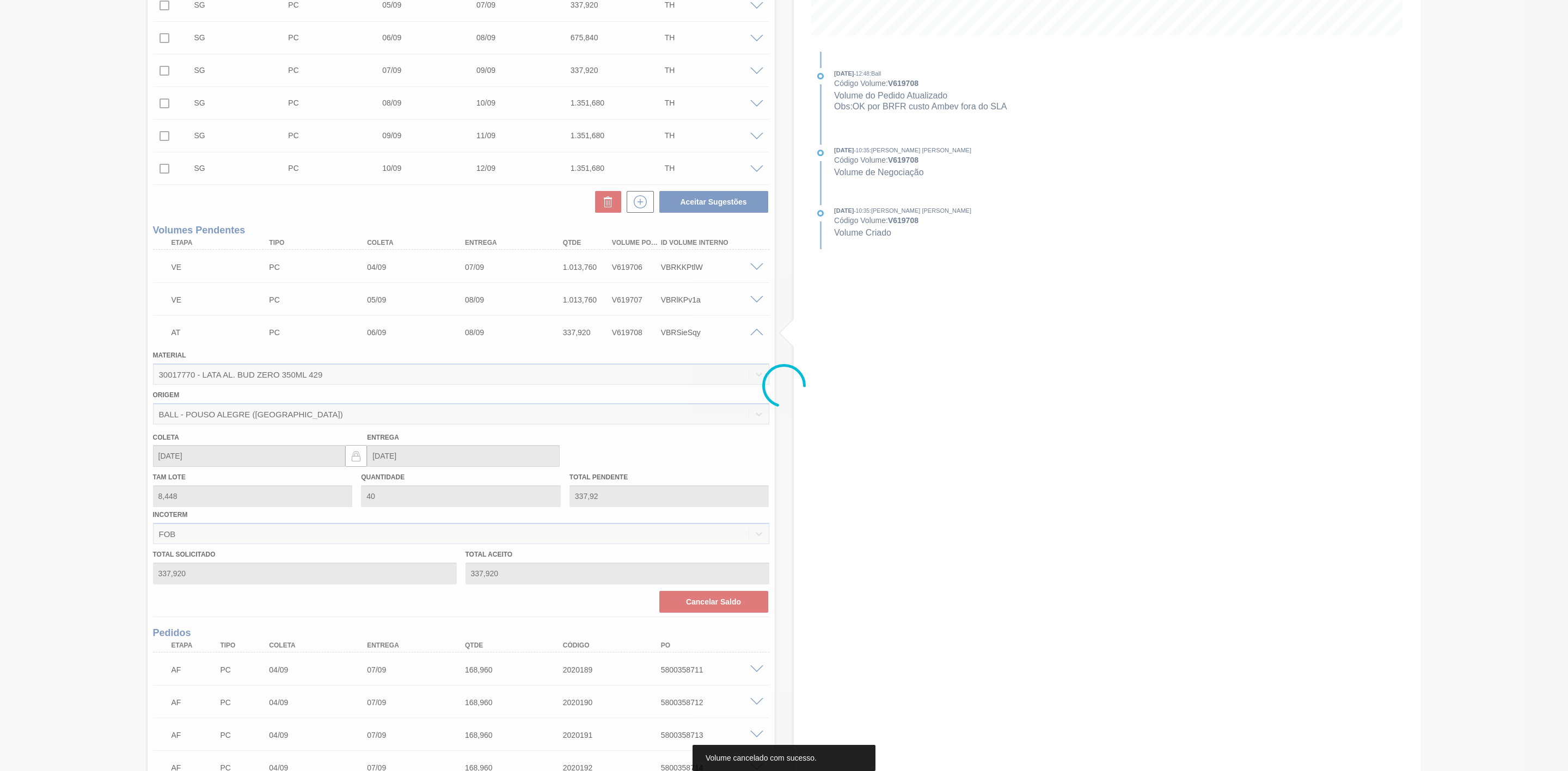
scroll to position [87, 0]
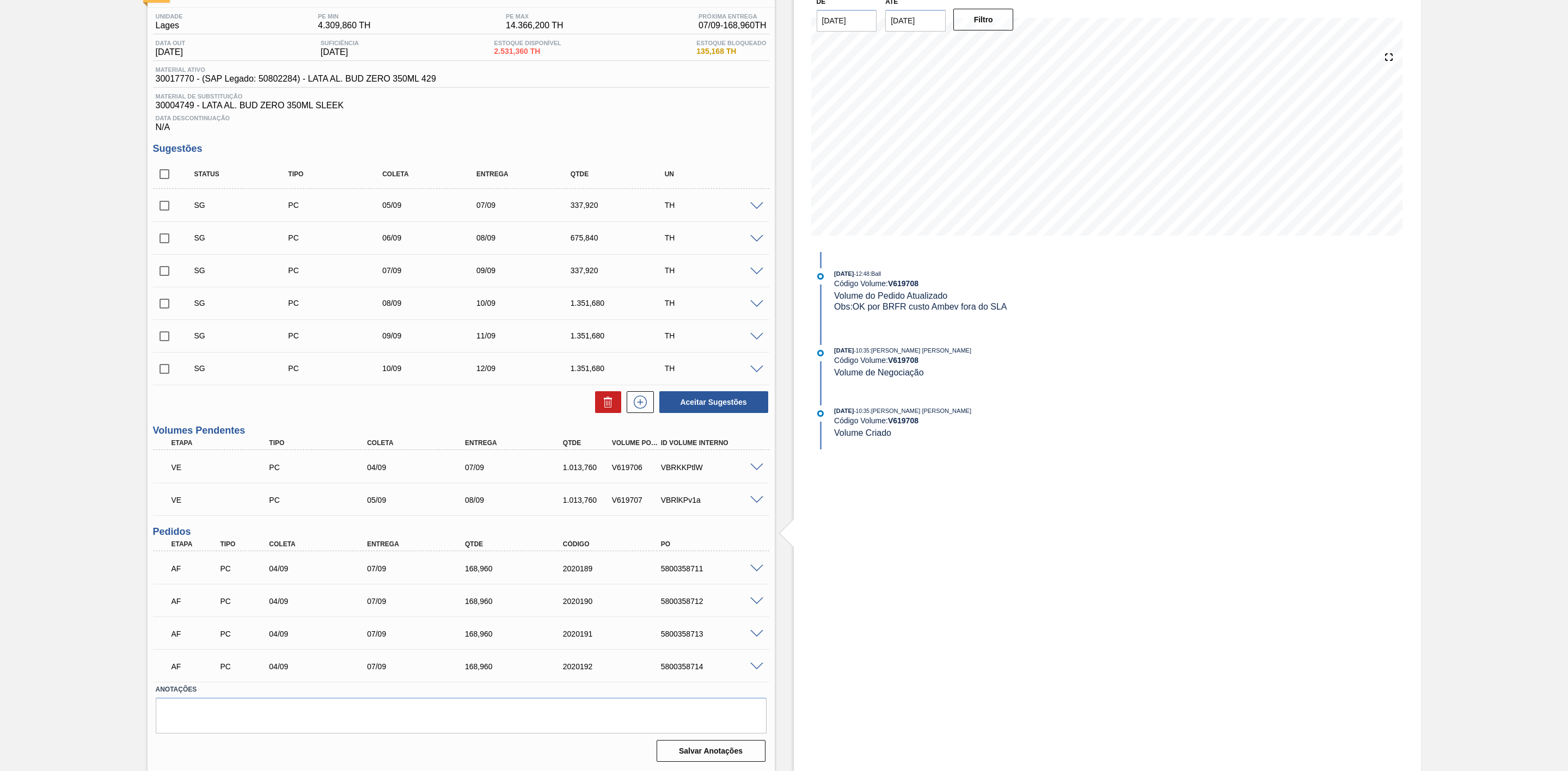
click at [753, 206] on span at bounding box center [757, 206] width 13 height 8
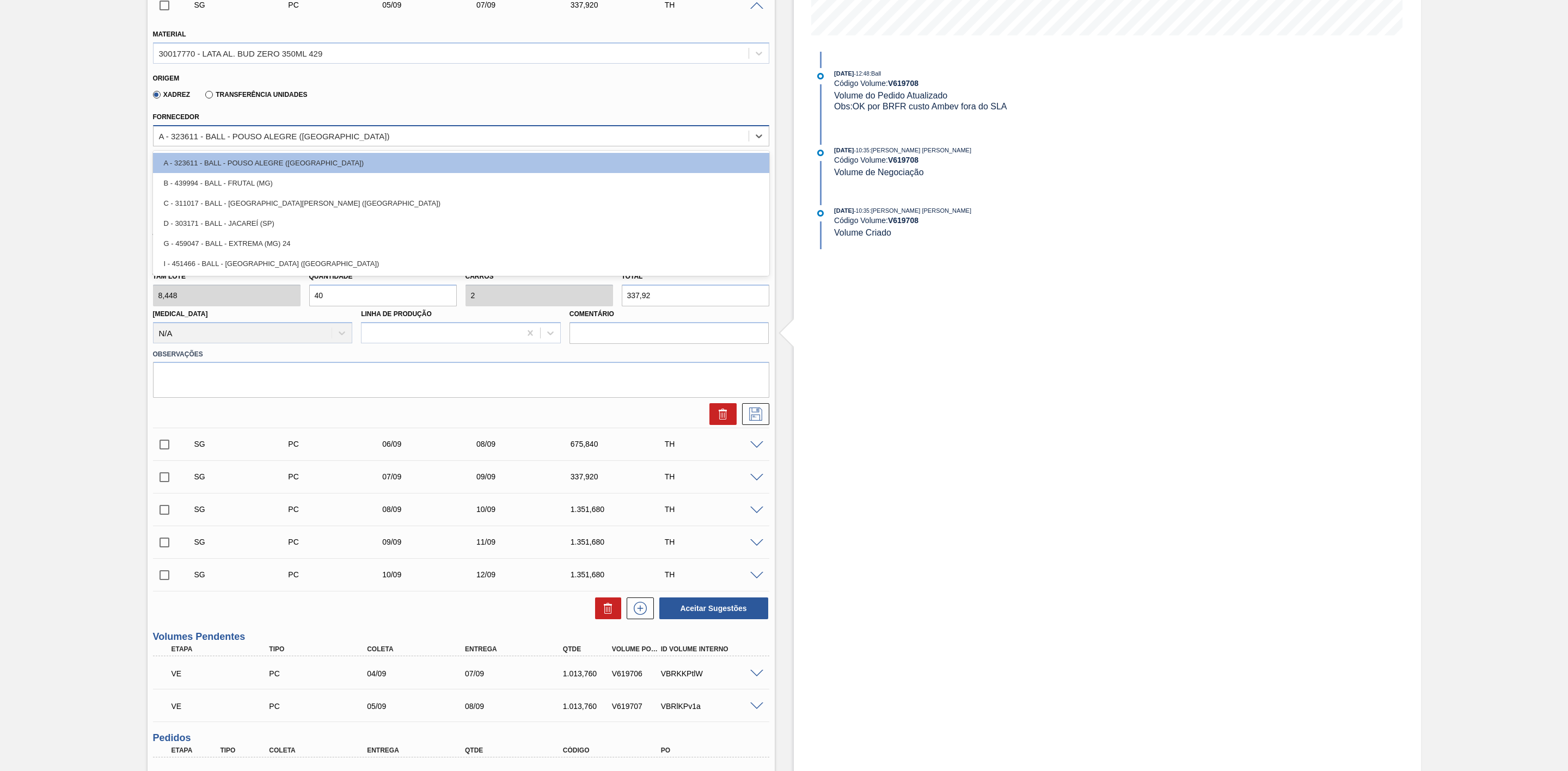
click at [311, 131] on div "A - 323611 - BALL - POUSO ALEGRE ([GEOGRAPHIC_DATA])" at bounding box center [461, 136] width 617 height 21
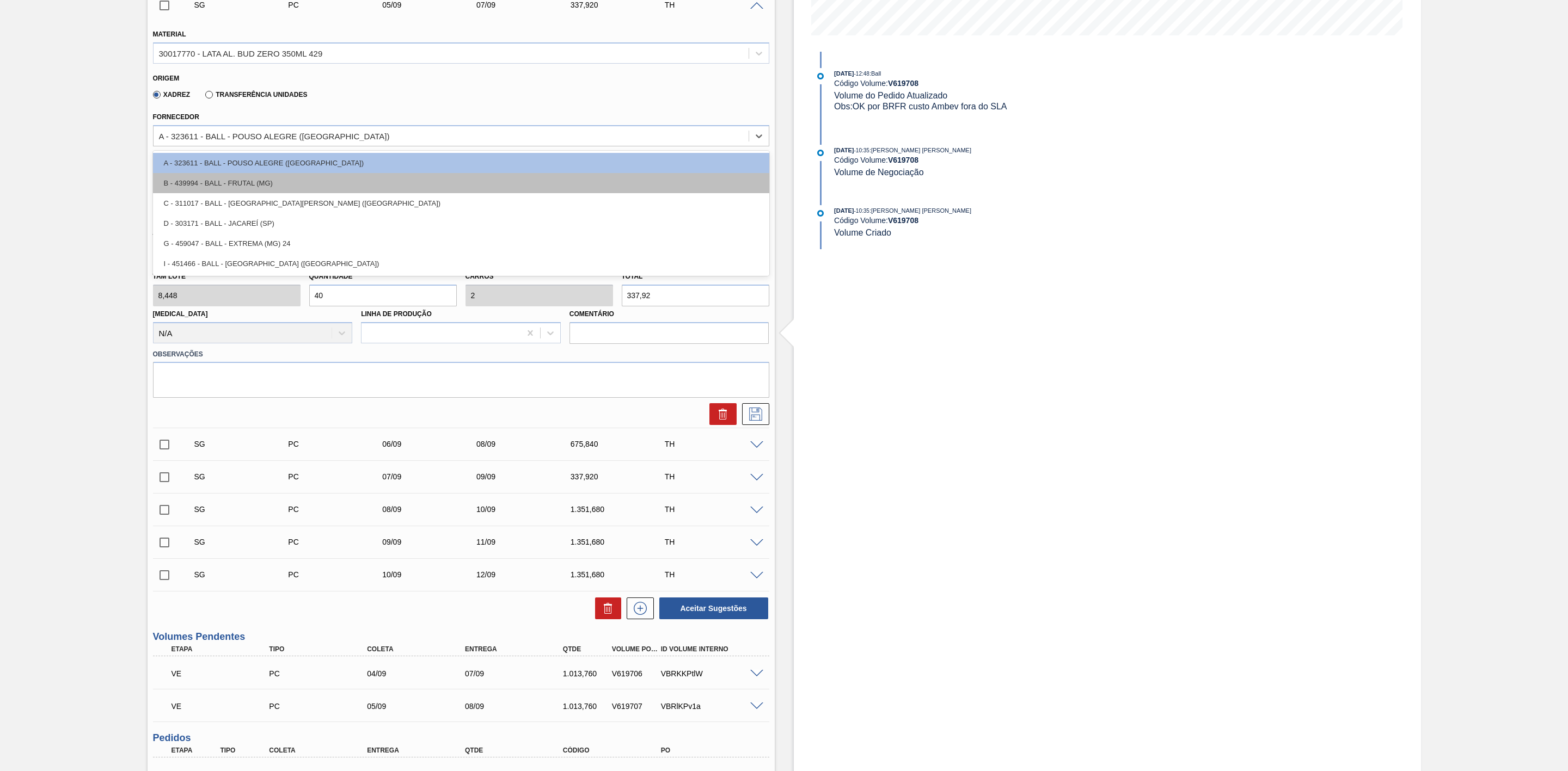
click at [276, 189] on div "B - 439994 - BALL - FRUTAL (MG)" at bounding box center [461, 183] width 617 height 20
type input "[DATE]"
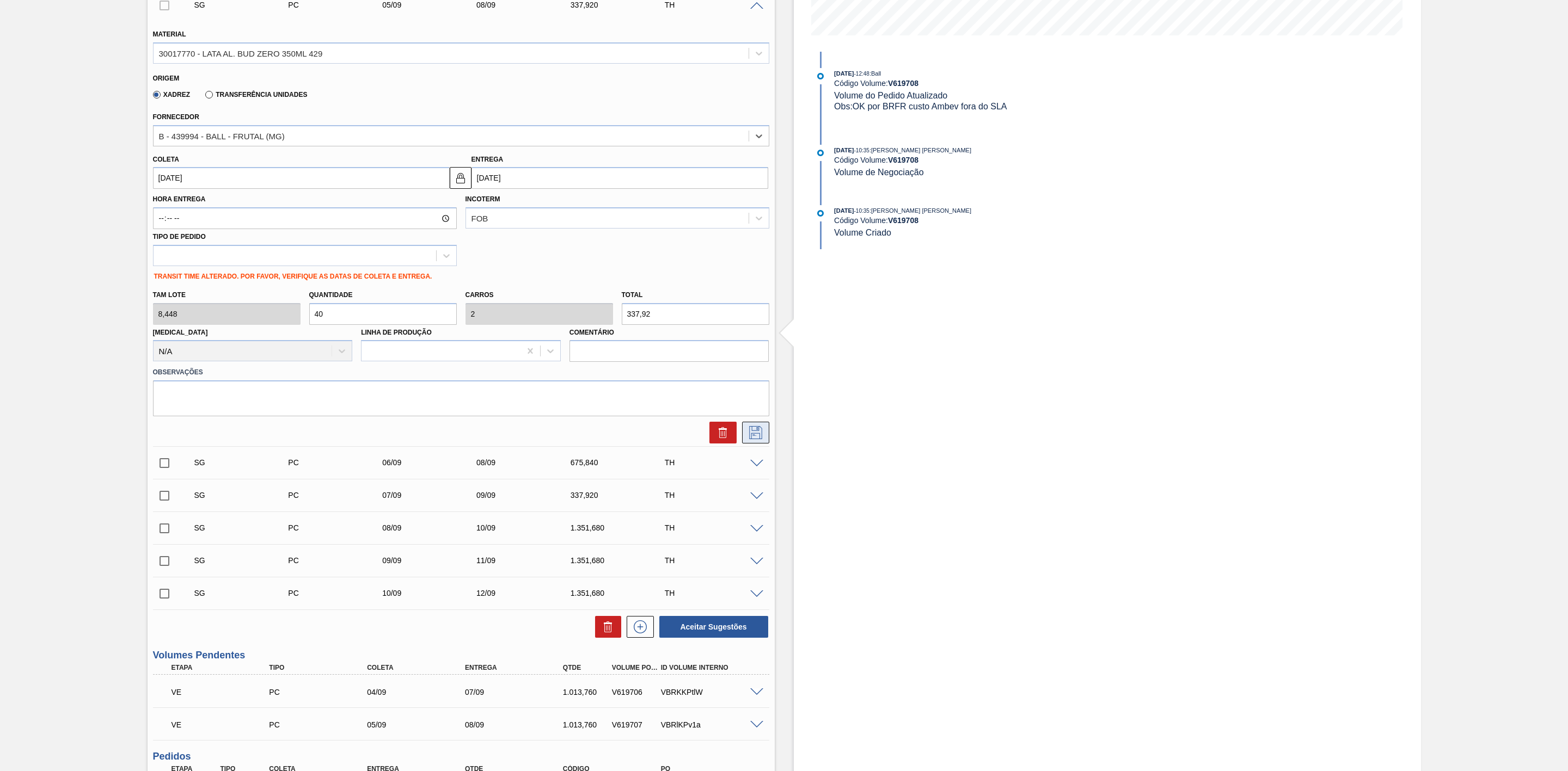
click at [763, 441] on button at bounding box center [755, 433] width 27 height 22
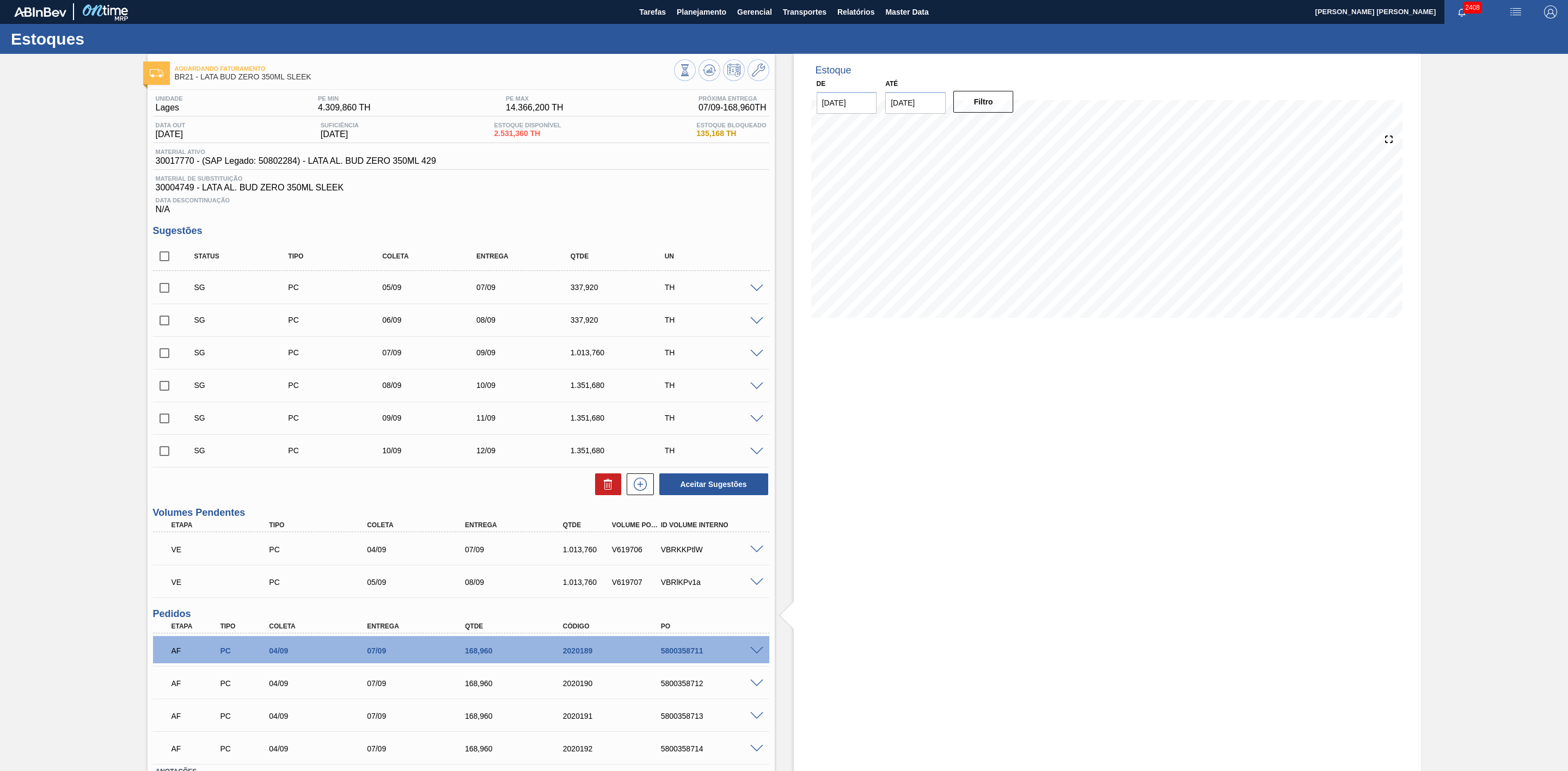
scroll to position [0, 0]
click at [747, 69] on button at bounding box center [758, 71] width 22 height 22
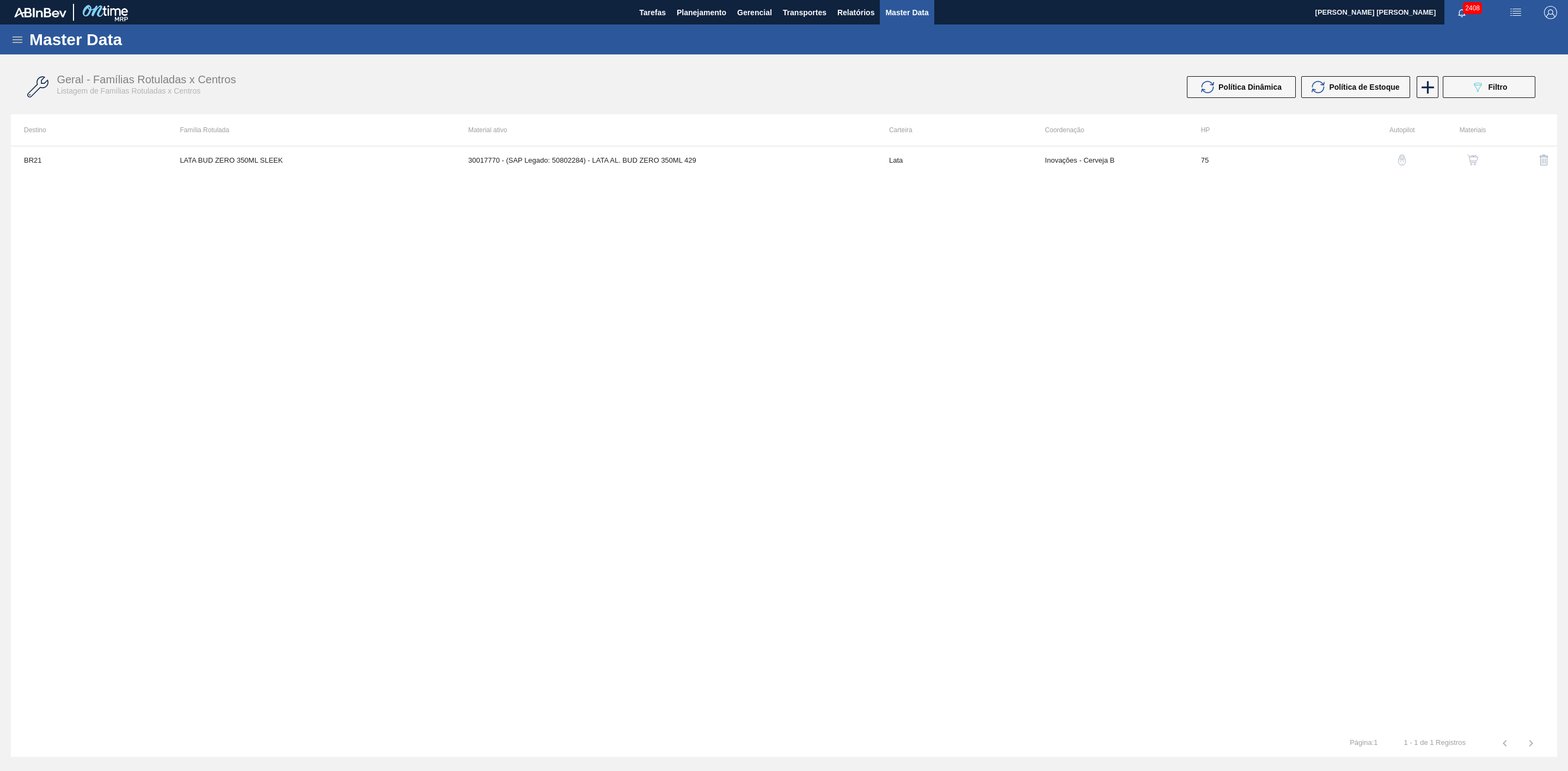
click at [1477, 167] on button "button" at bounding box center [1472, 160] width 26 height 26
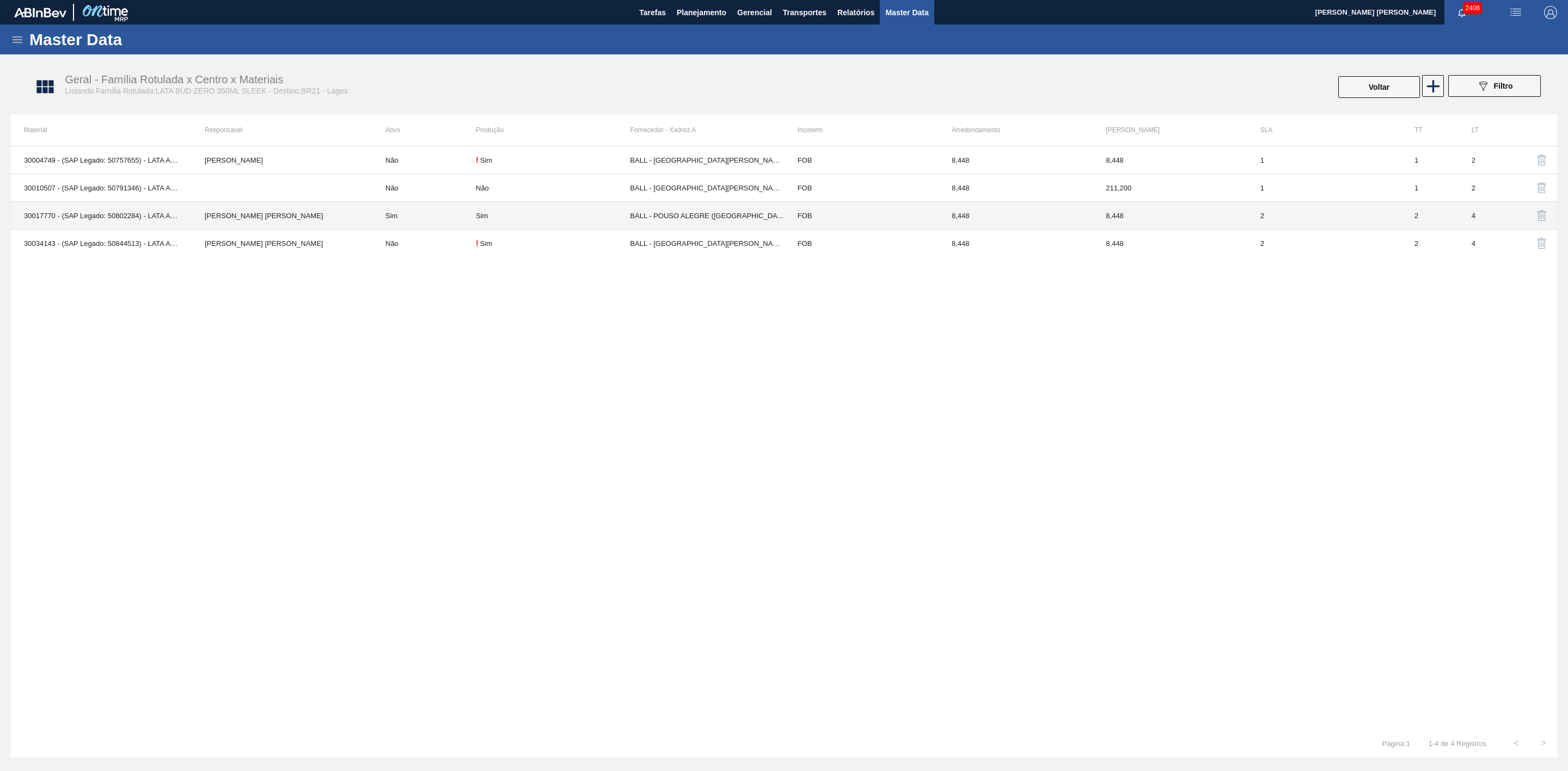
click at [484, 219] on div "Sim" at bounding box center [482, 215] width 12 height 8
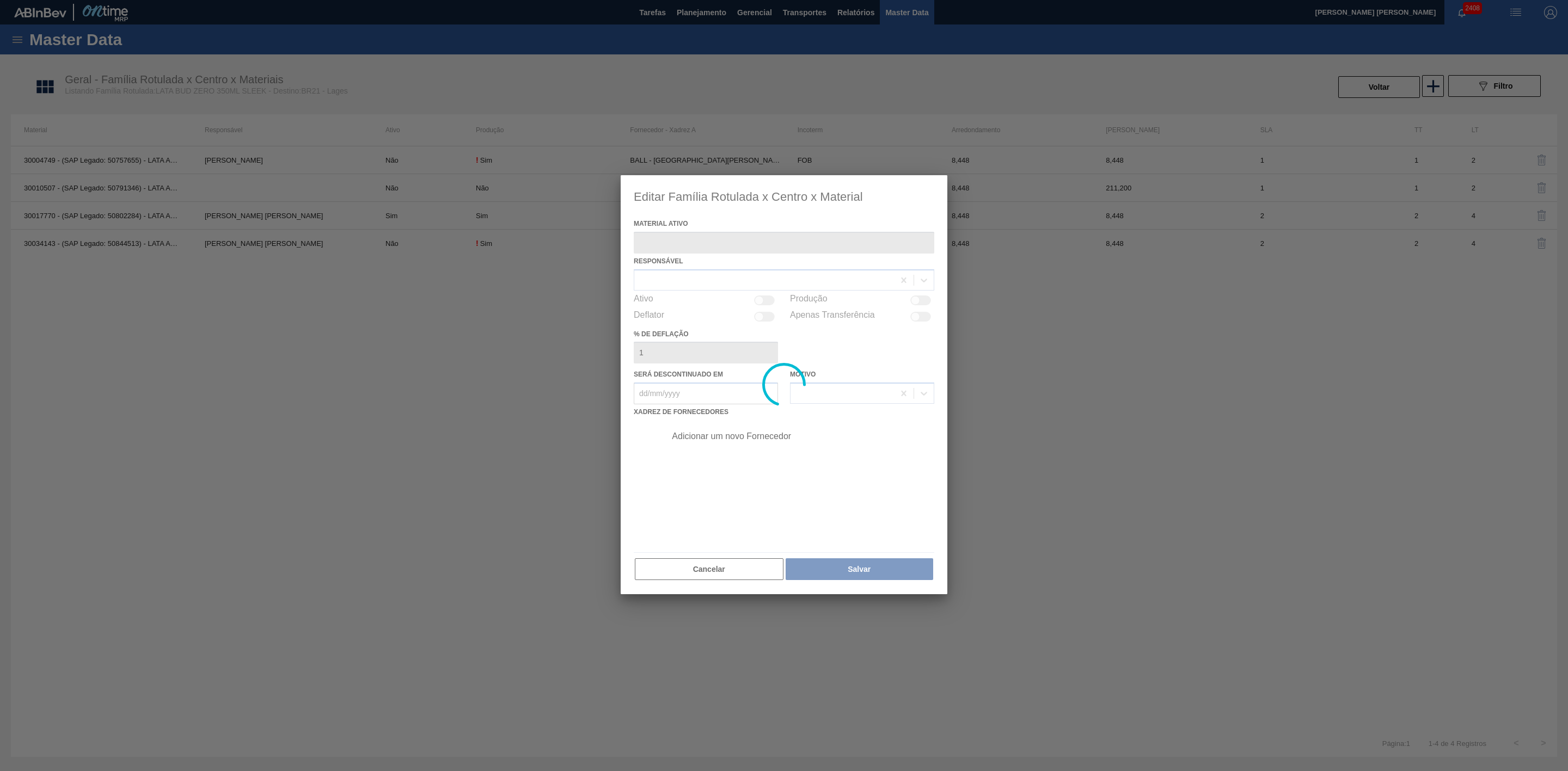
type ativo "30017770 - (SAP Legado: 50802284) - LATA AL. BUD ZERO 350ML 429"
checkbox input "true"
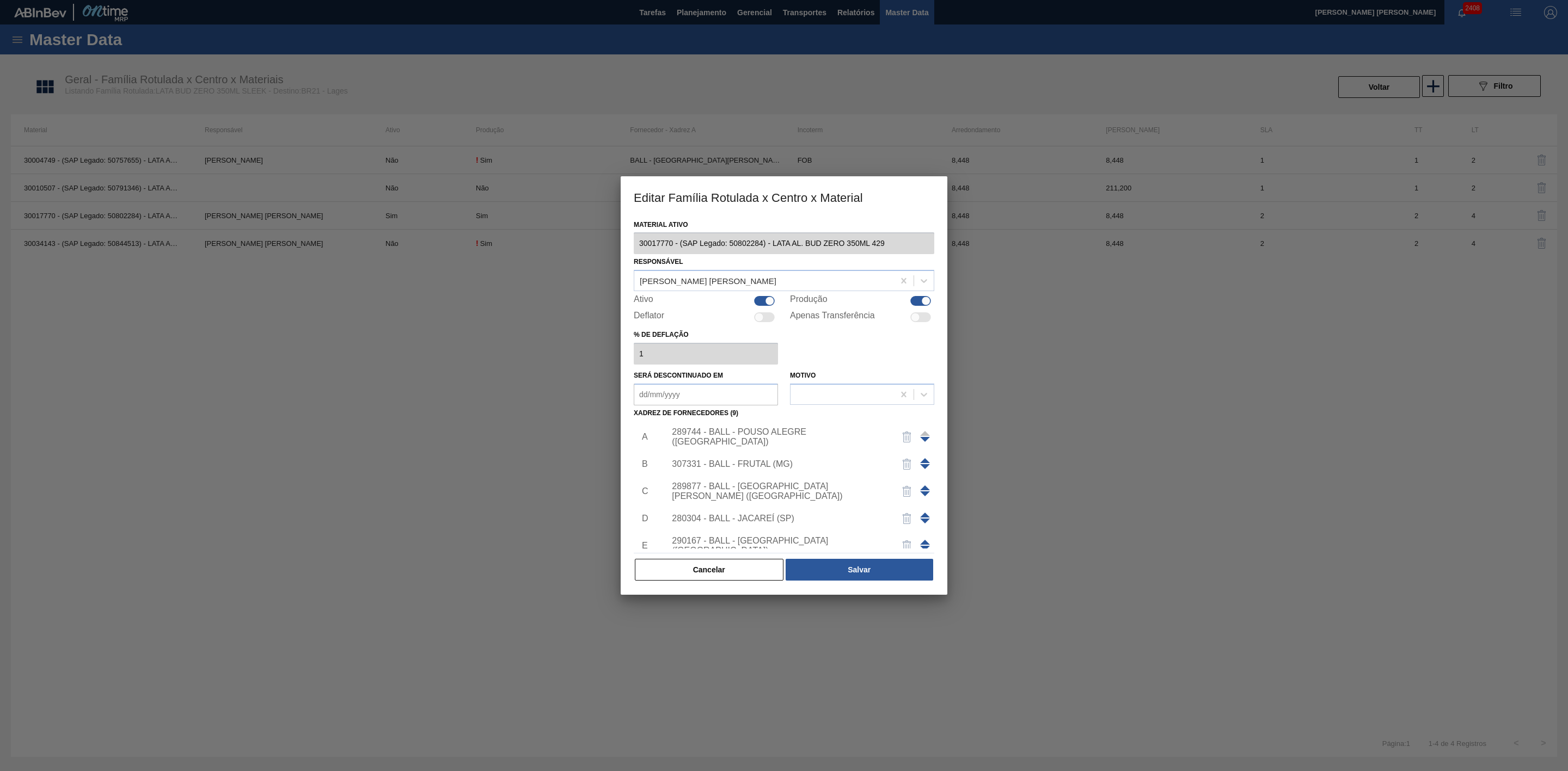
click at [780, 462] on div "307331 - BALL - FRUTAL (MG)" at bounding box center [779, 464] width 214 height 10
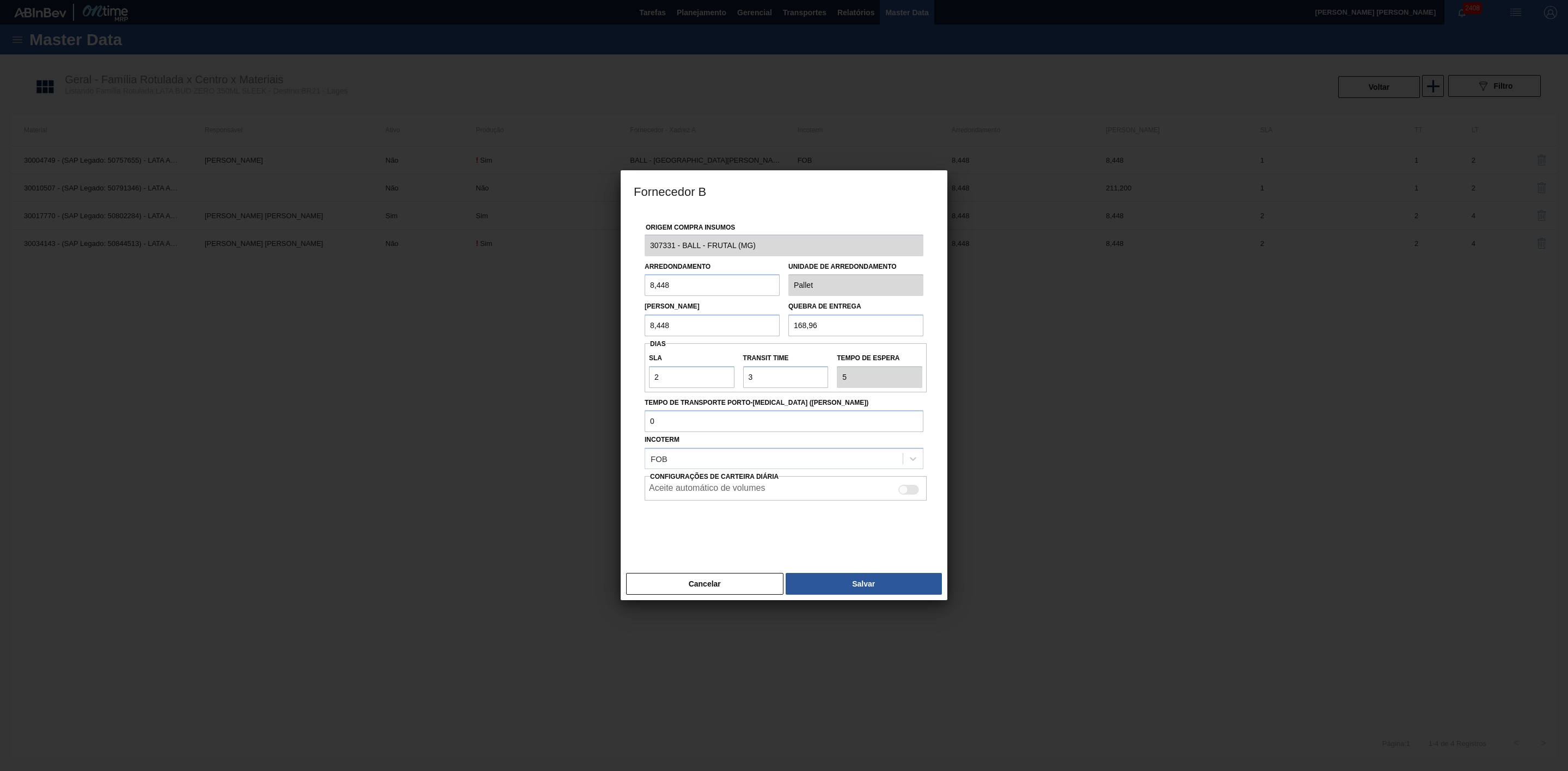
drag, startPoint x: 910, startPoint y: 492, endPoint x: 909, endPoint y: 498, distance: 6.1
click at [910, 492] on div at bounding box center [909, 490] width 21 height 10
checkbox input "true"
click at [854, 588] on button "Salvar" at bounding box center [864, 584] width 156 height 22
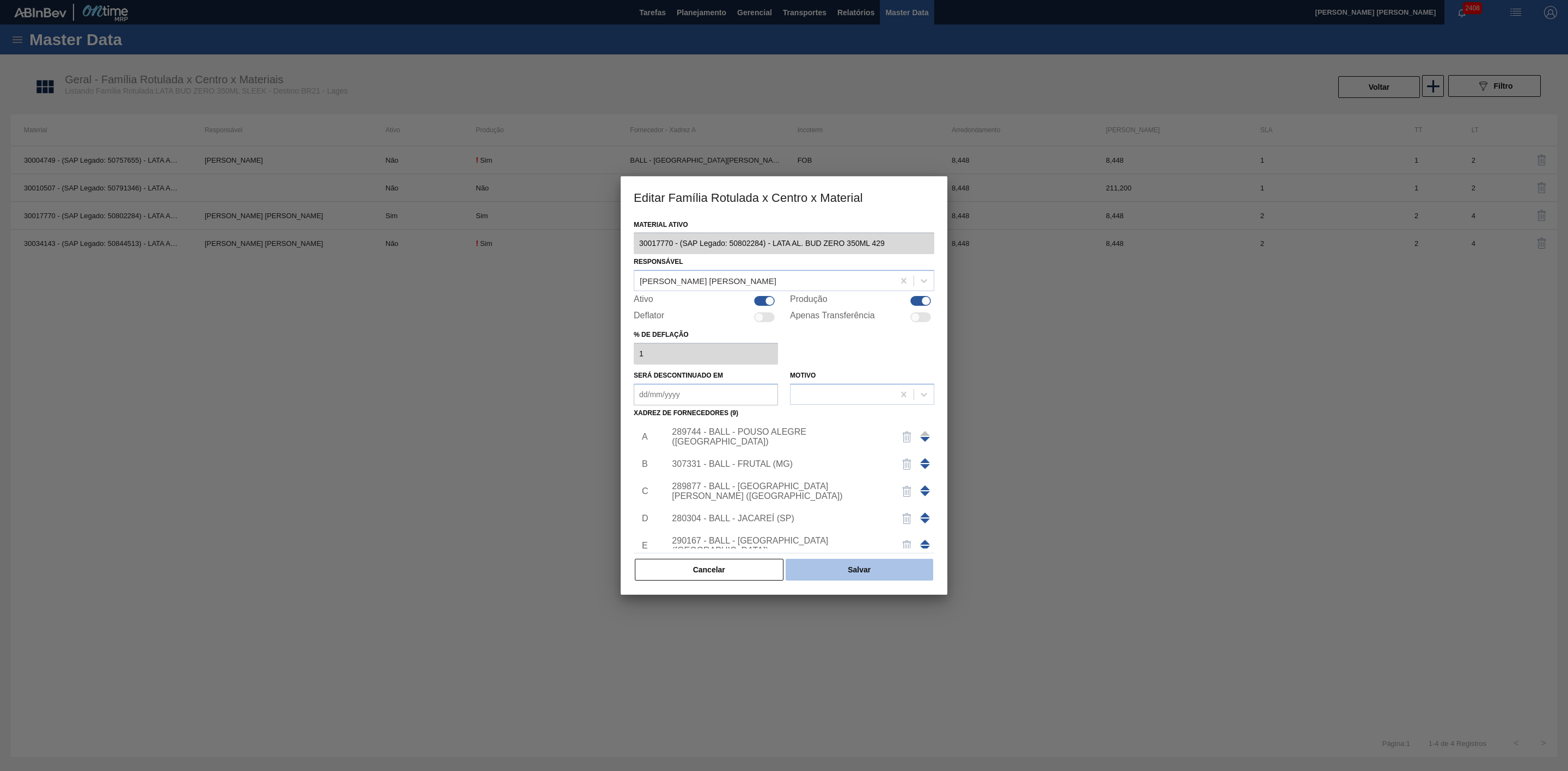
click at [886, 576] on button "Salvar" at bounding box center [859, 570] width 147 height 22
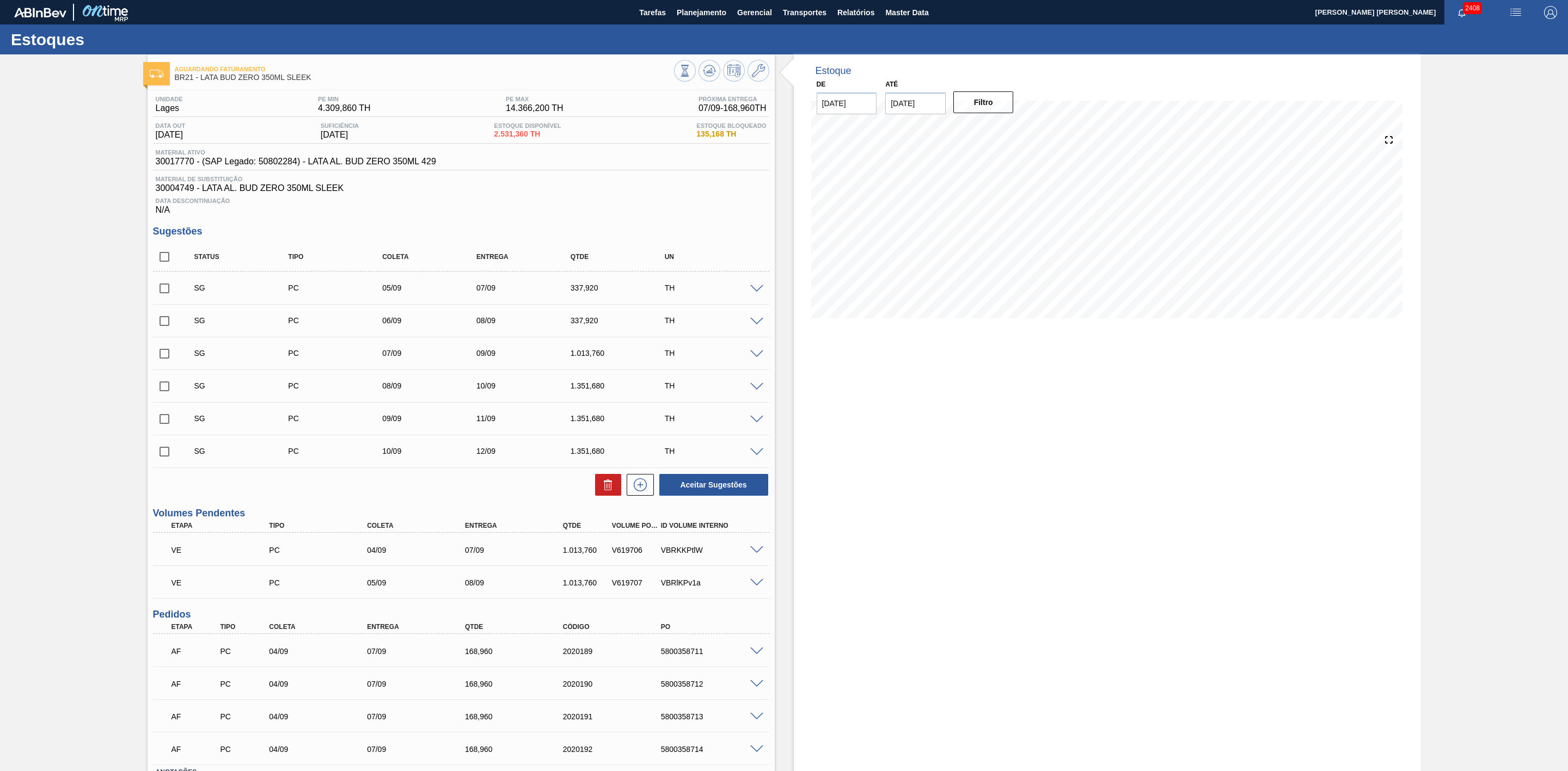
click at [160, 313] on div "SG PC 06/09 08/09 337,920 TH" at bounding box center [461, 320] width 617 height 27
click at [160, 320] on input "checkbox" at bounding box center [164, 321] width 23 height 23
click at [737, 496] on button "Aceitar Sugestões" at bounding box center [713, 485] width 109 height 22
checkbox input "false"
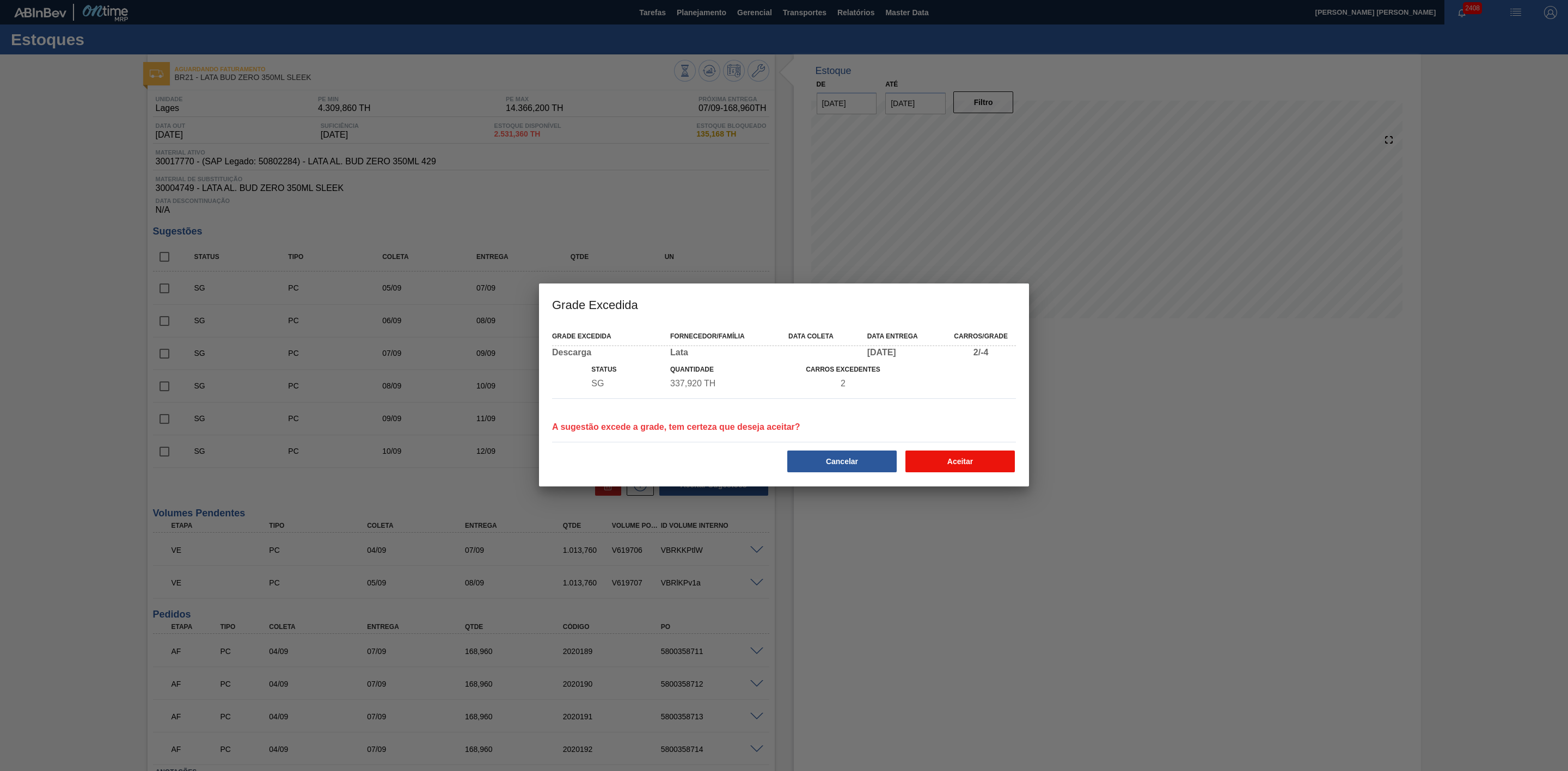
click at [948, 464] on button "Aceitar" at bounding box center [960, 462] width 110 height 22
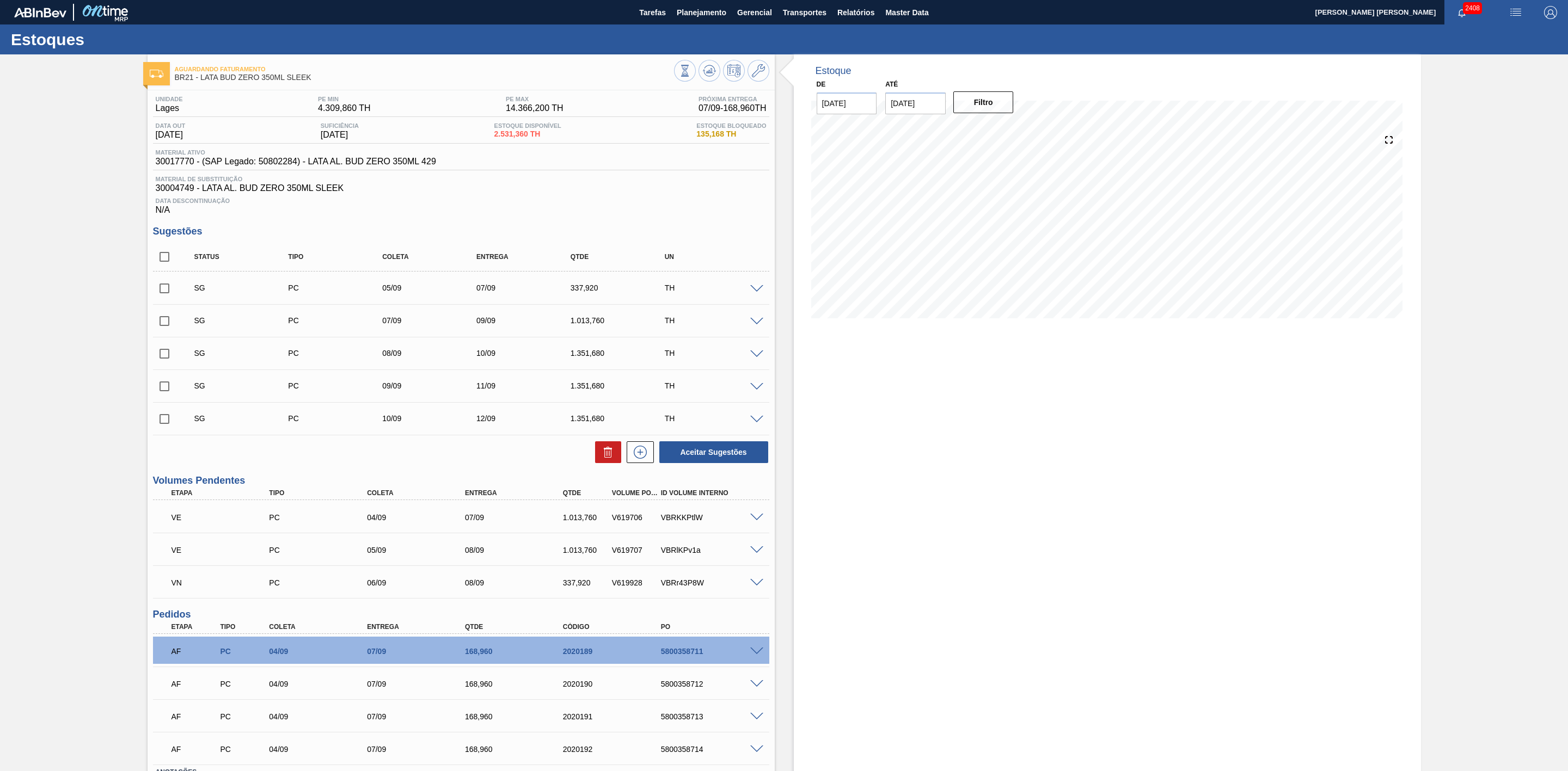
click at [756, 586] on span at bounding box center [757, 583] width 13 height 8
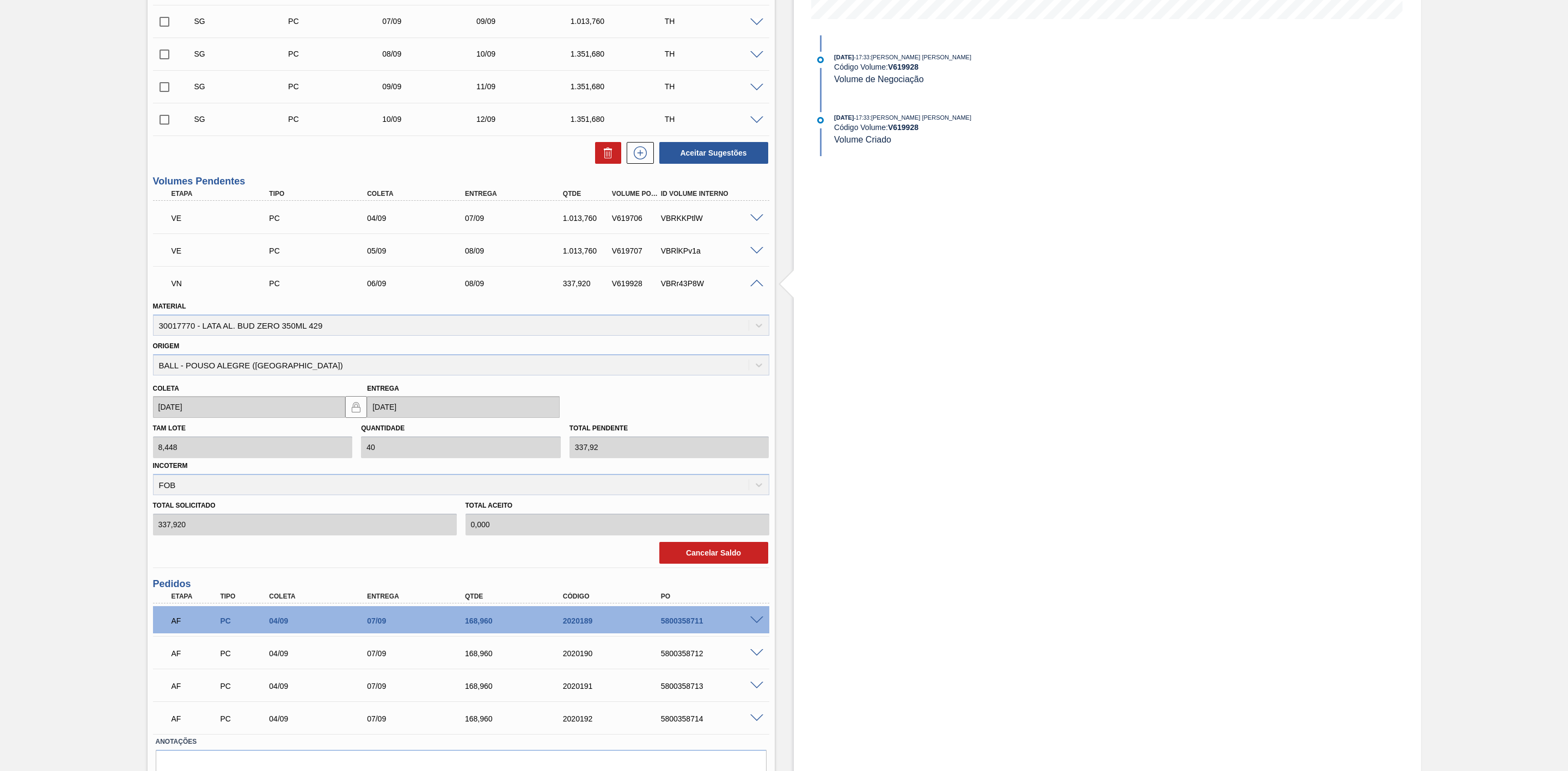
scroll to position [327, 0]
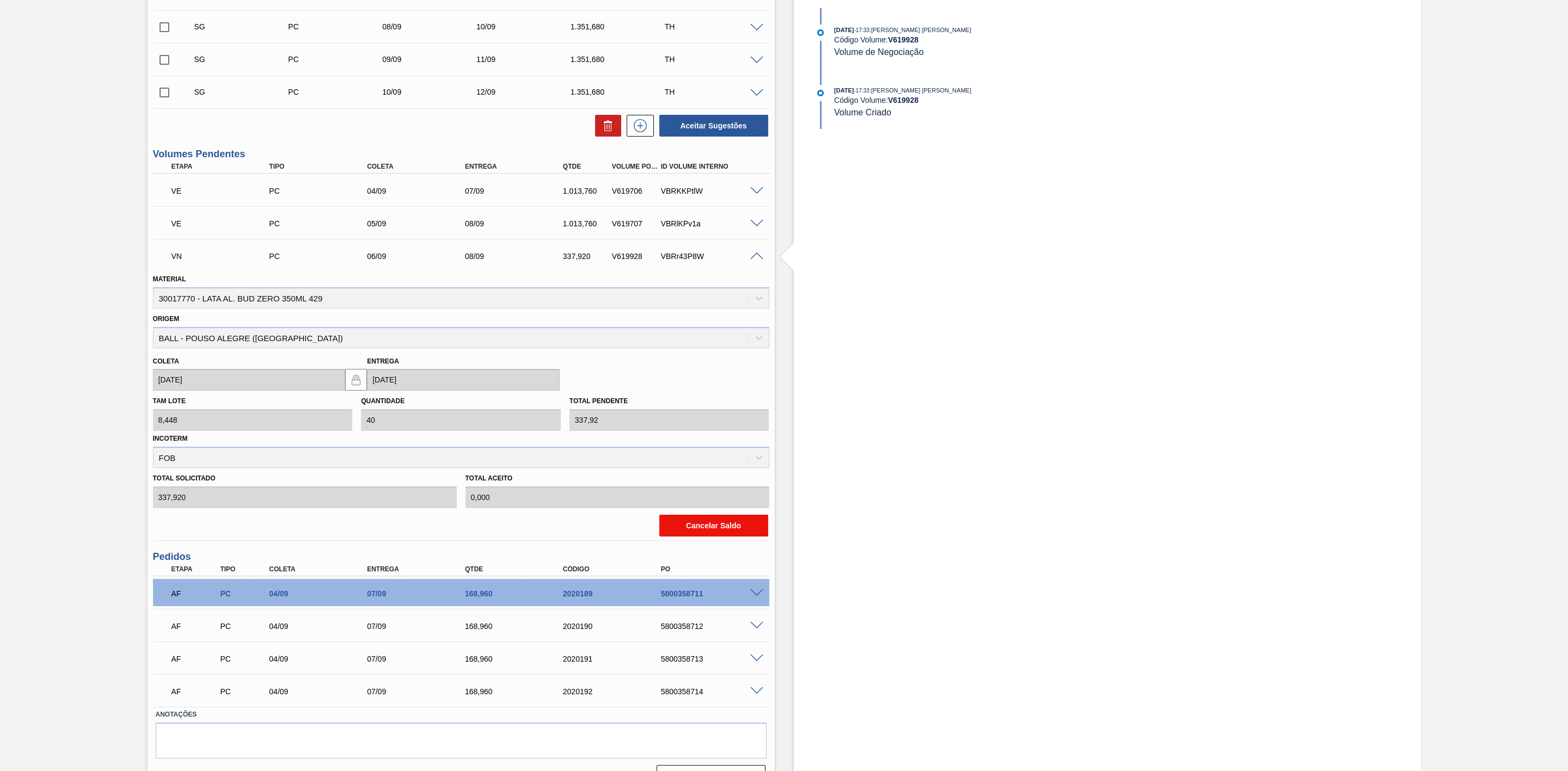
click at [701, 536] on button "Cancelar Saldo" at bounding box center [713, 526] width 109 height 22
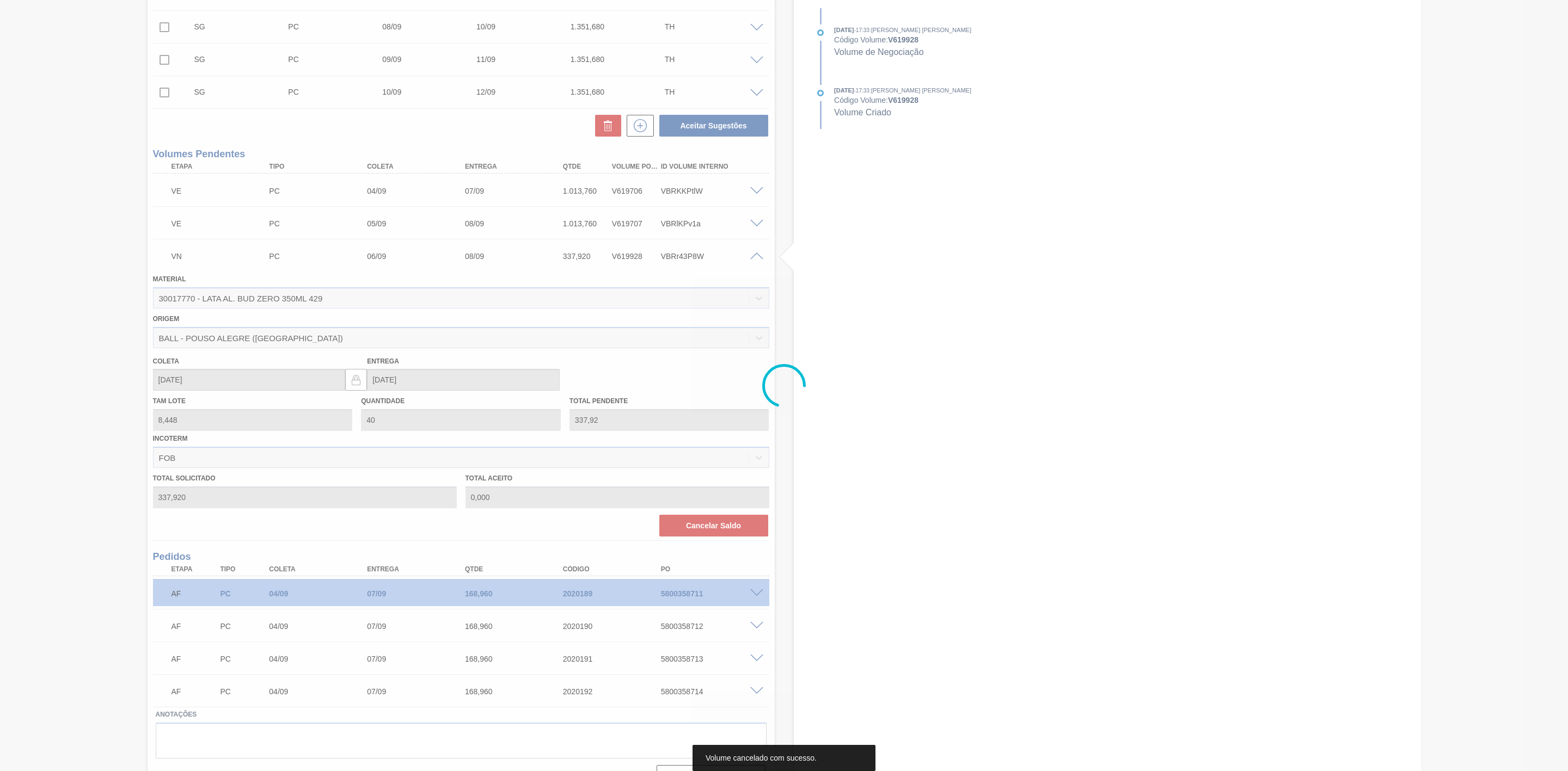
scroll to position [54, 0]
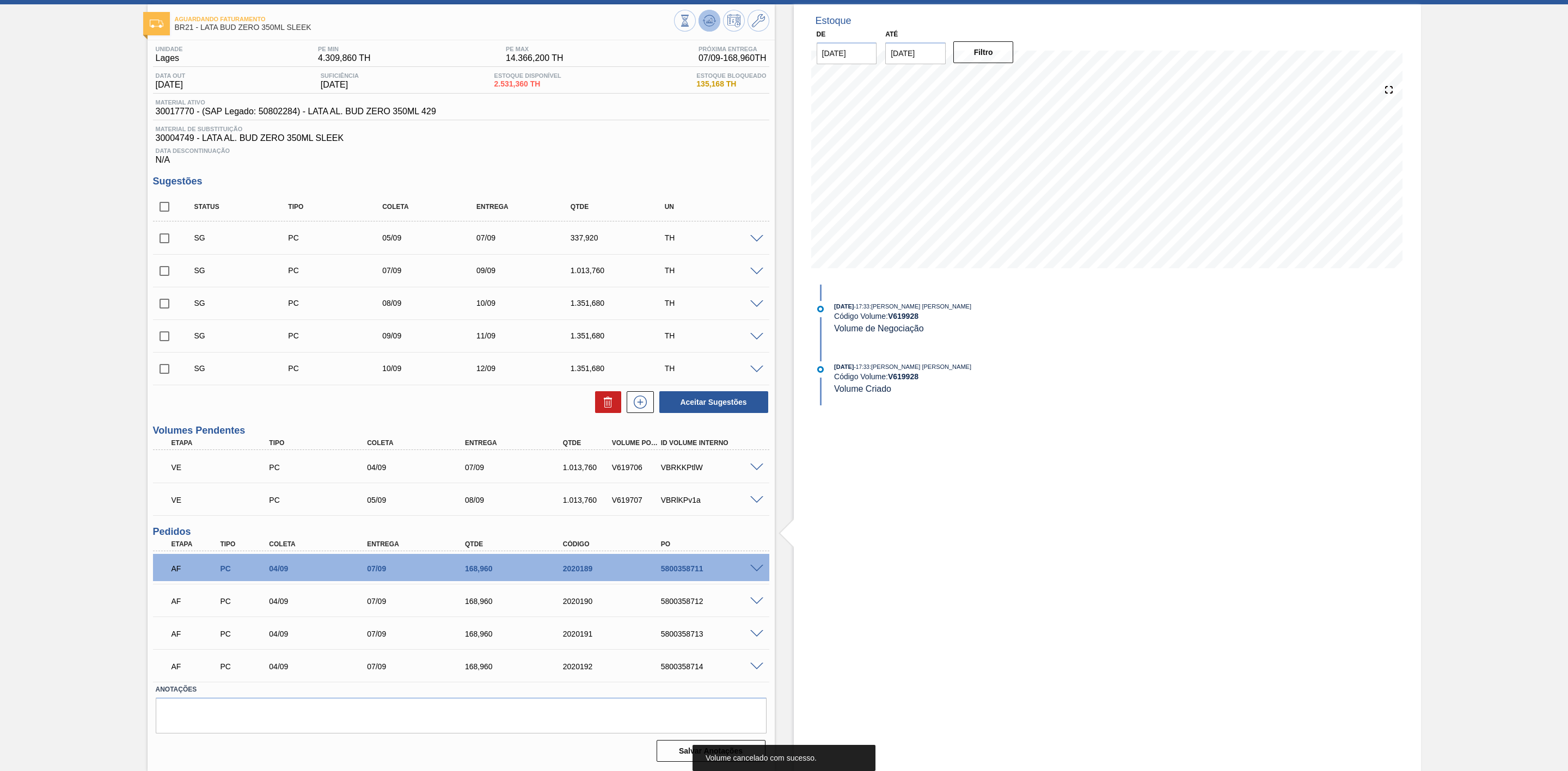
click at [709, 21] on icon at bounding box center [709, 23] width 11 height 5
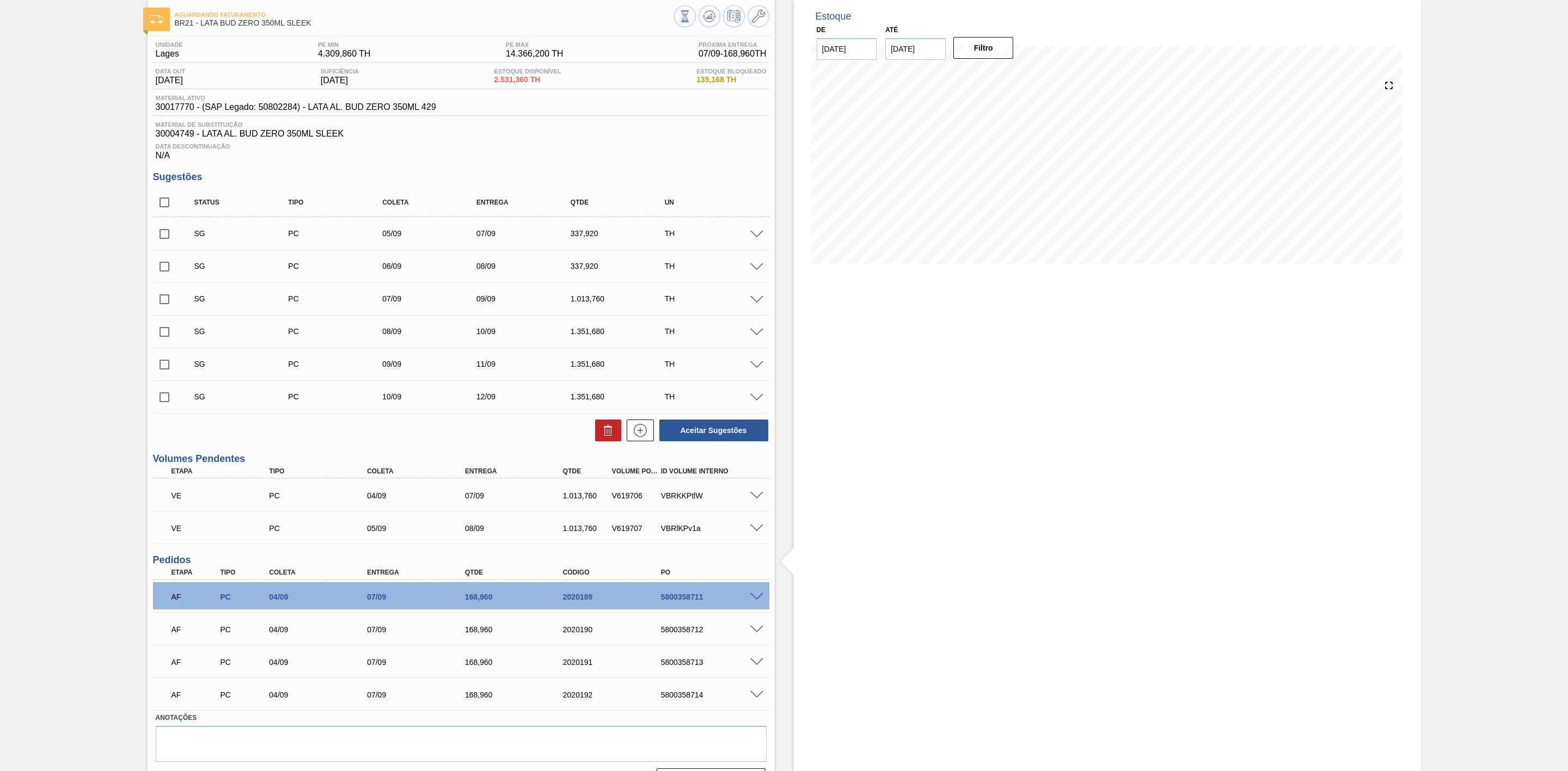
click at [756, 271] on span at bounding box center [757, 267] width 13 height 8
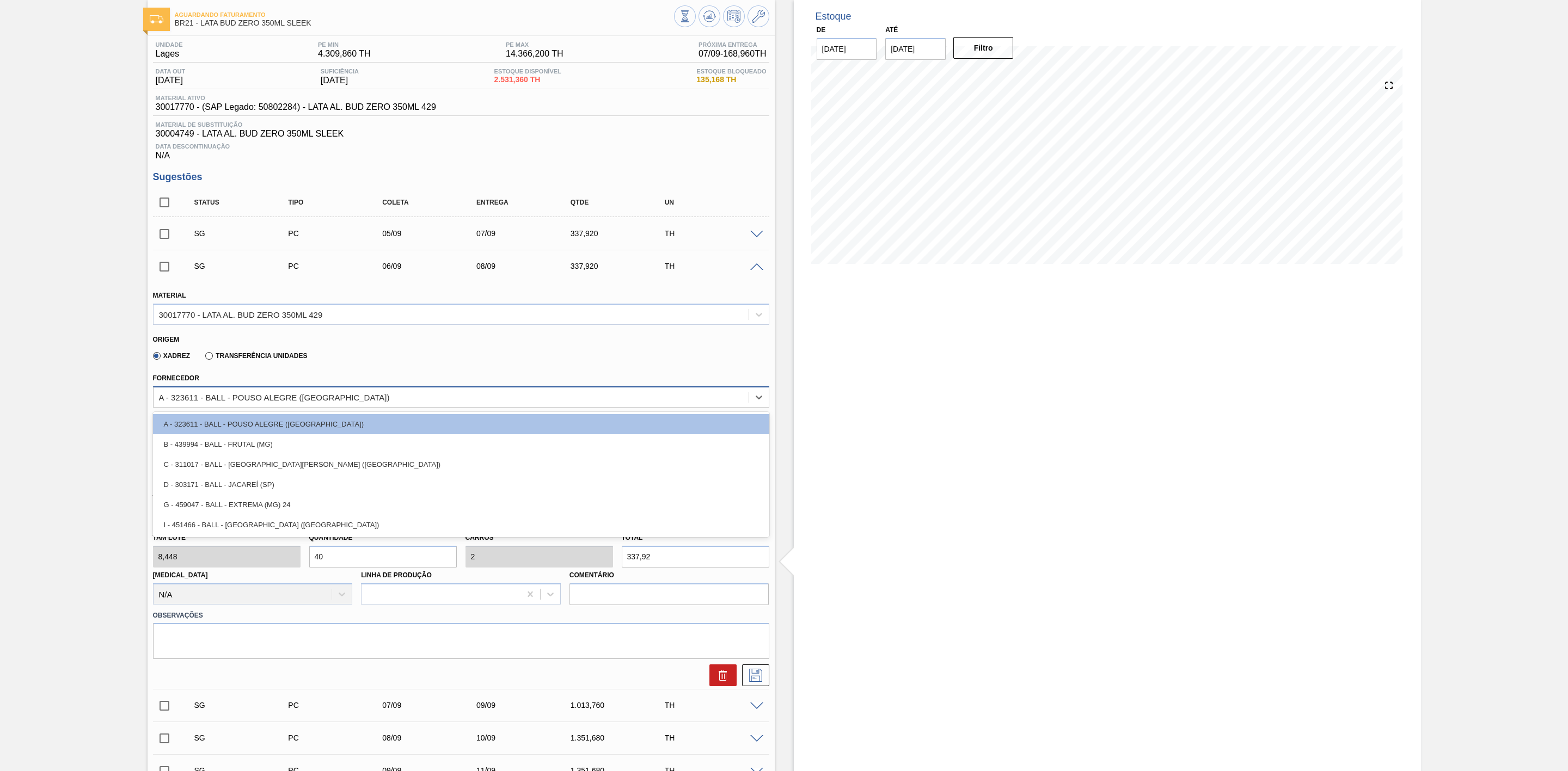
click at [285, 399] on div "A - 323611 - BALL - POUSO ALEGRE (MG)" at bounding box center [274, 397] width 231 height 9
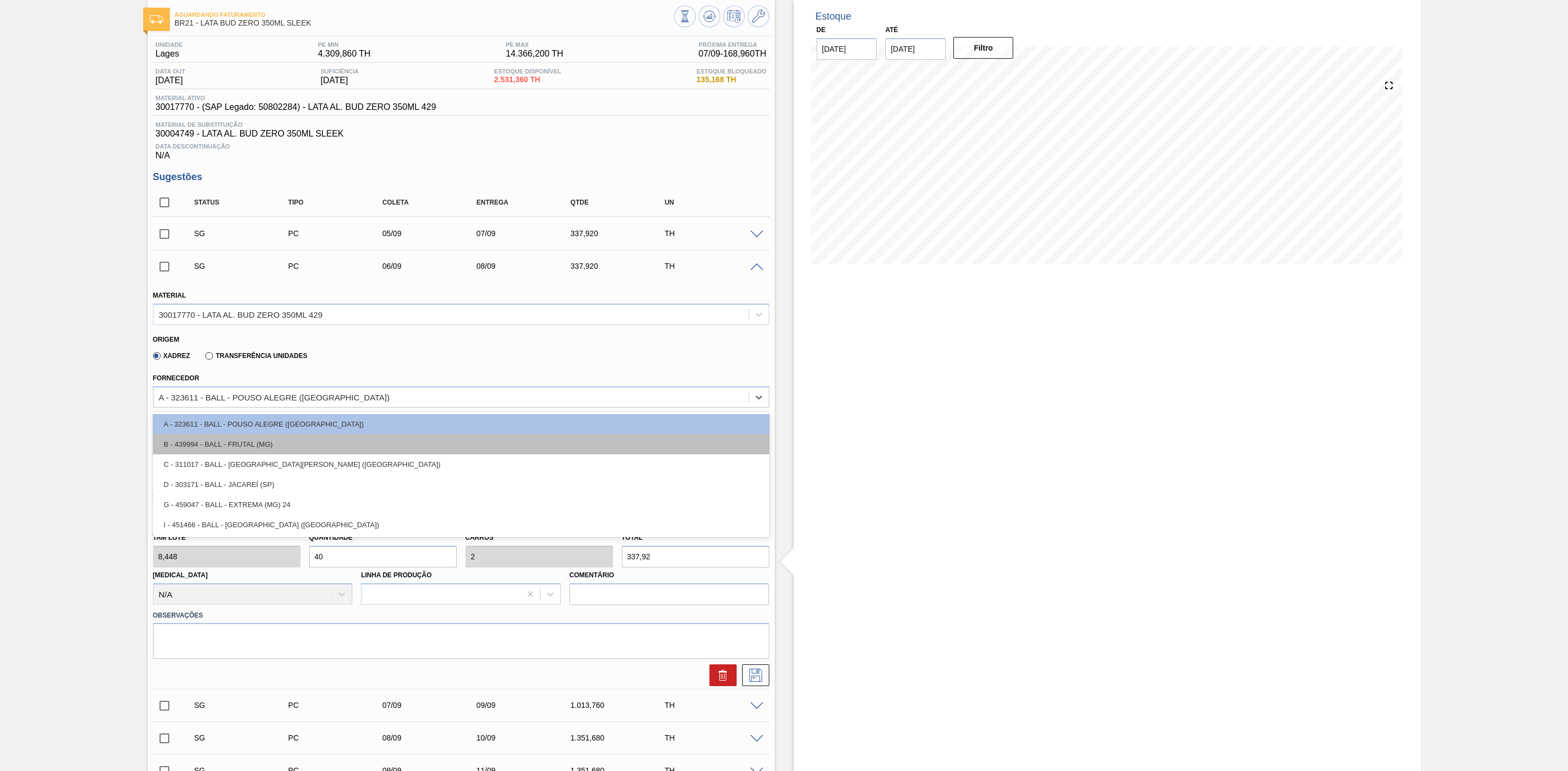
click at [253, 454] on div "B - 439994 - BALL - FRUTAL (MG)" at bounding box center [461, 444] width 617 height 20
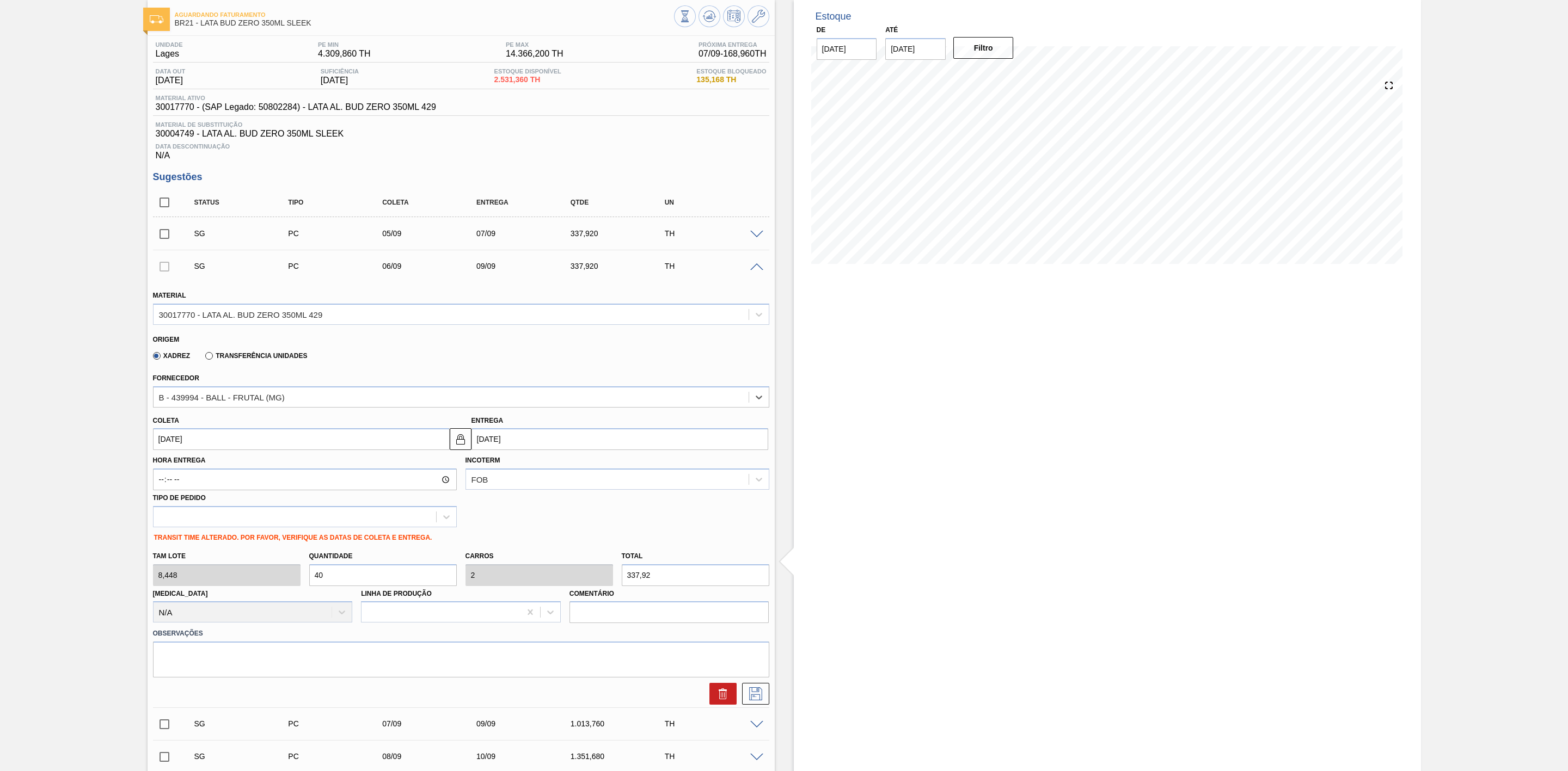
type input "[DATE]"
click at [750, 694] on icon at bounding box center [755, 694] width 18 height 13
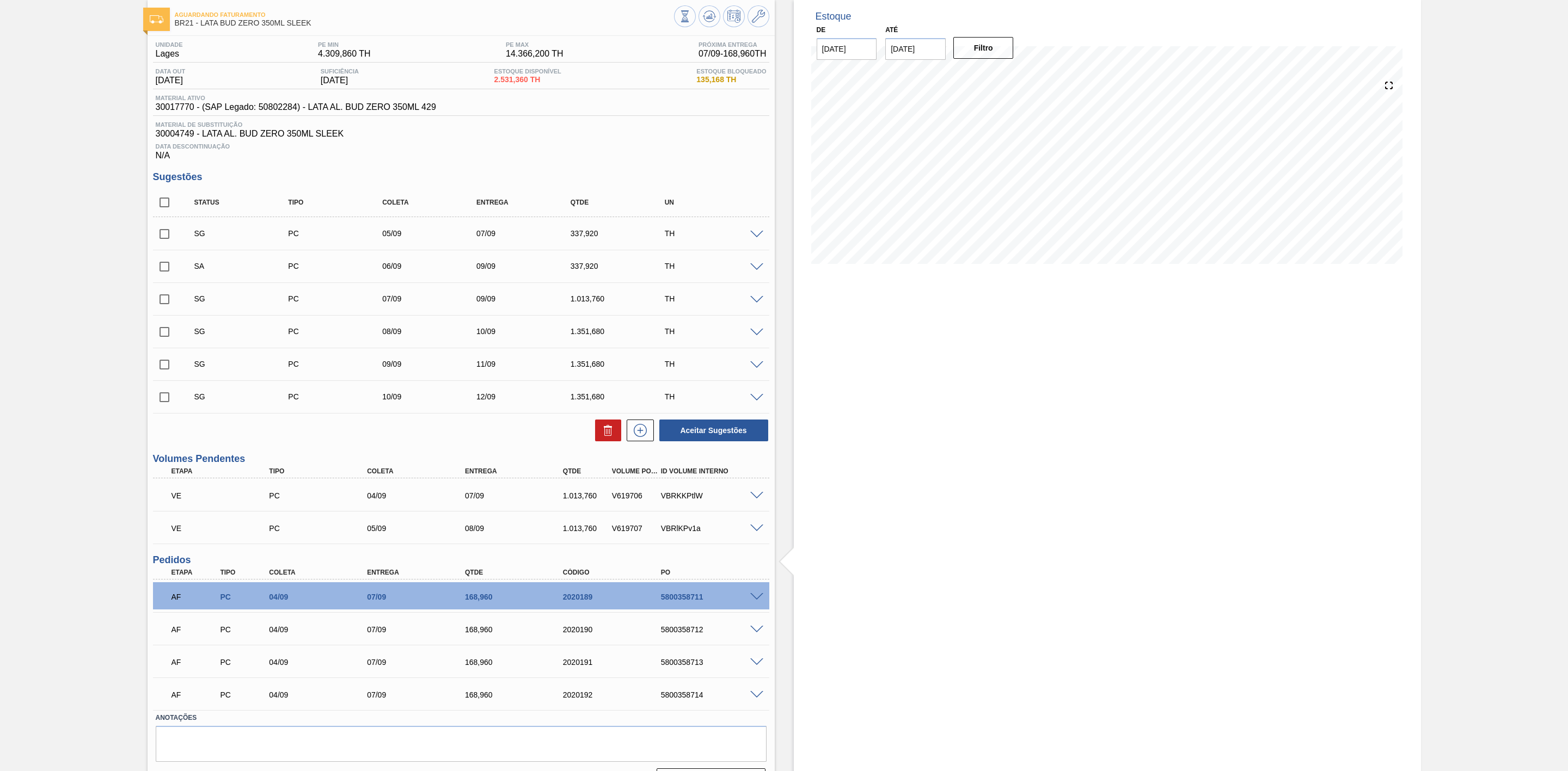
click at [752, 271] on span at bounding box center [757, 267] width 13 height 8
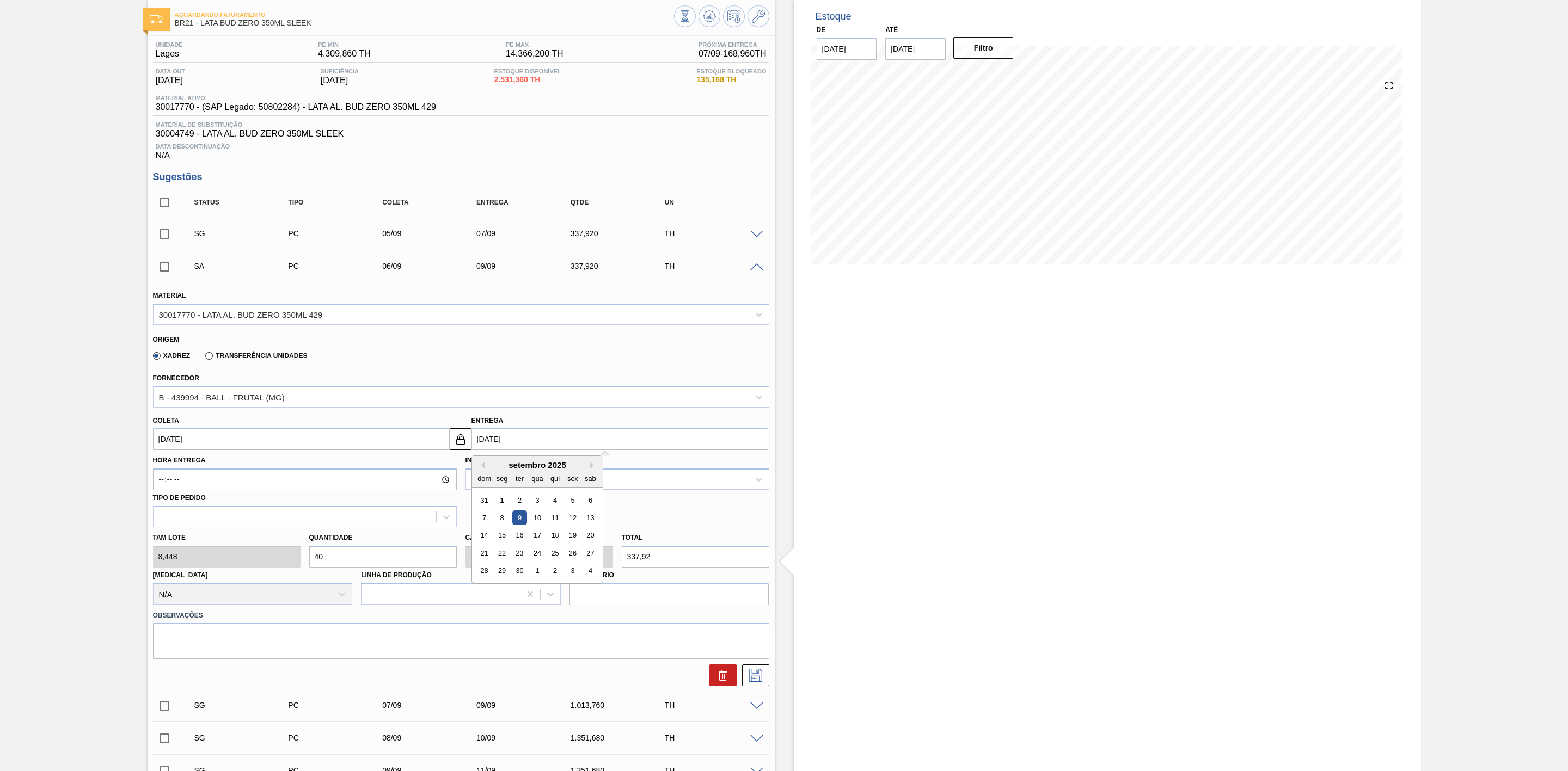
click at [505, 445] on input "[DATE]" at bounding box center [620, 439] width 296 height 22
click at [498, 524] on div "8" at bounding box center [502, 518] width 15 height 15
type input "[DATE]"
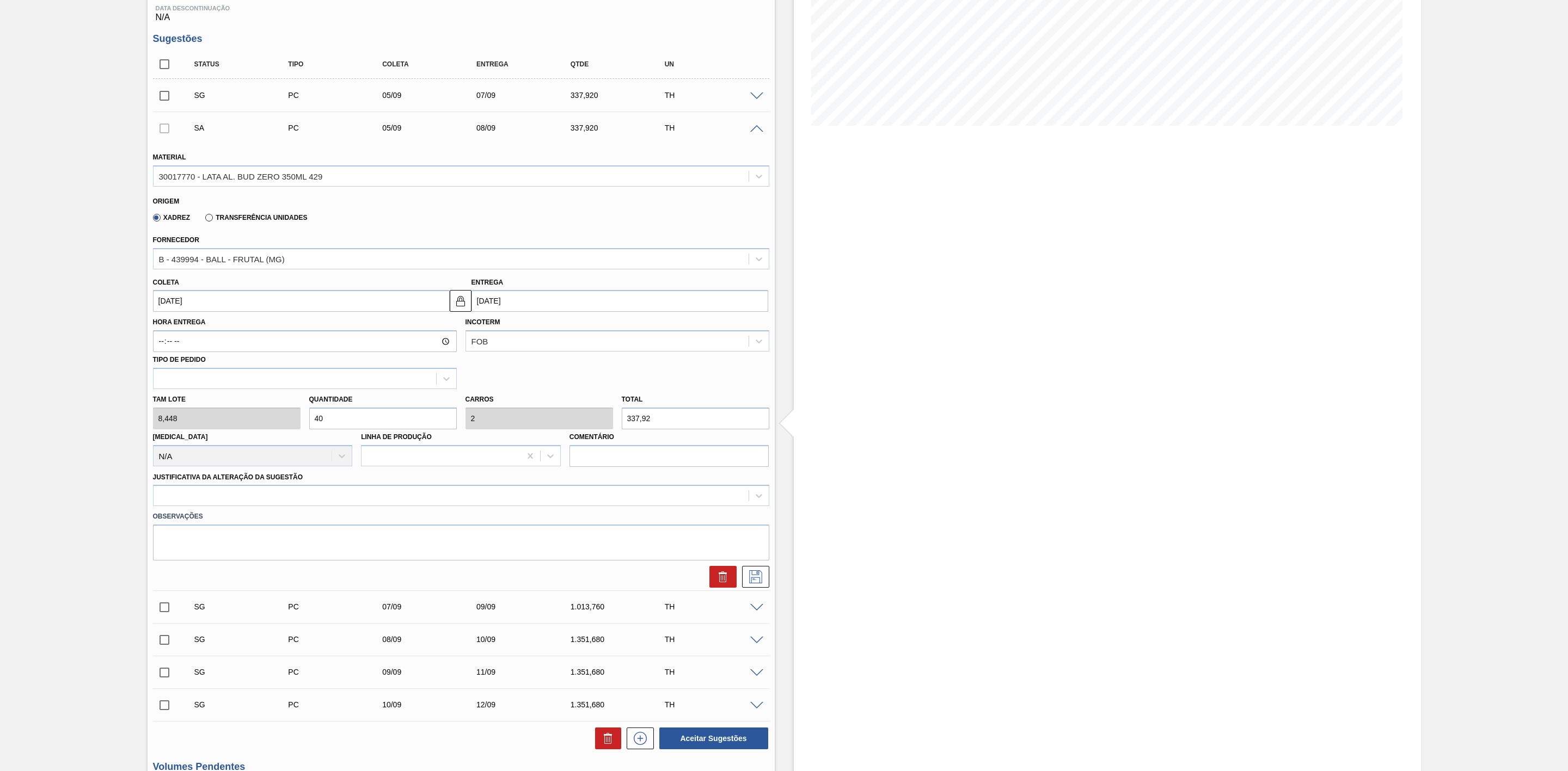
scroll to position [218, 0]
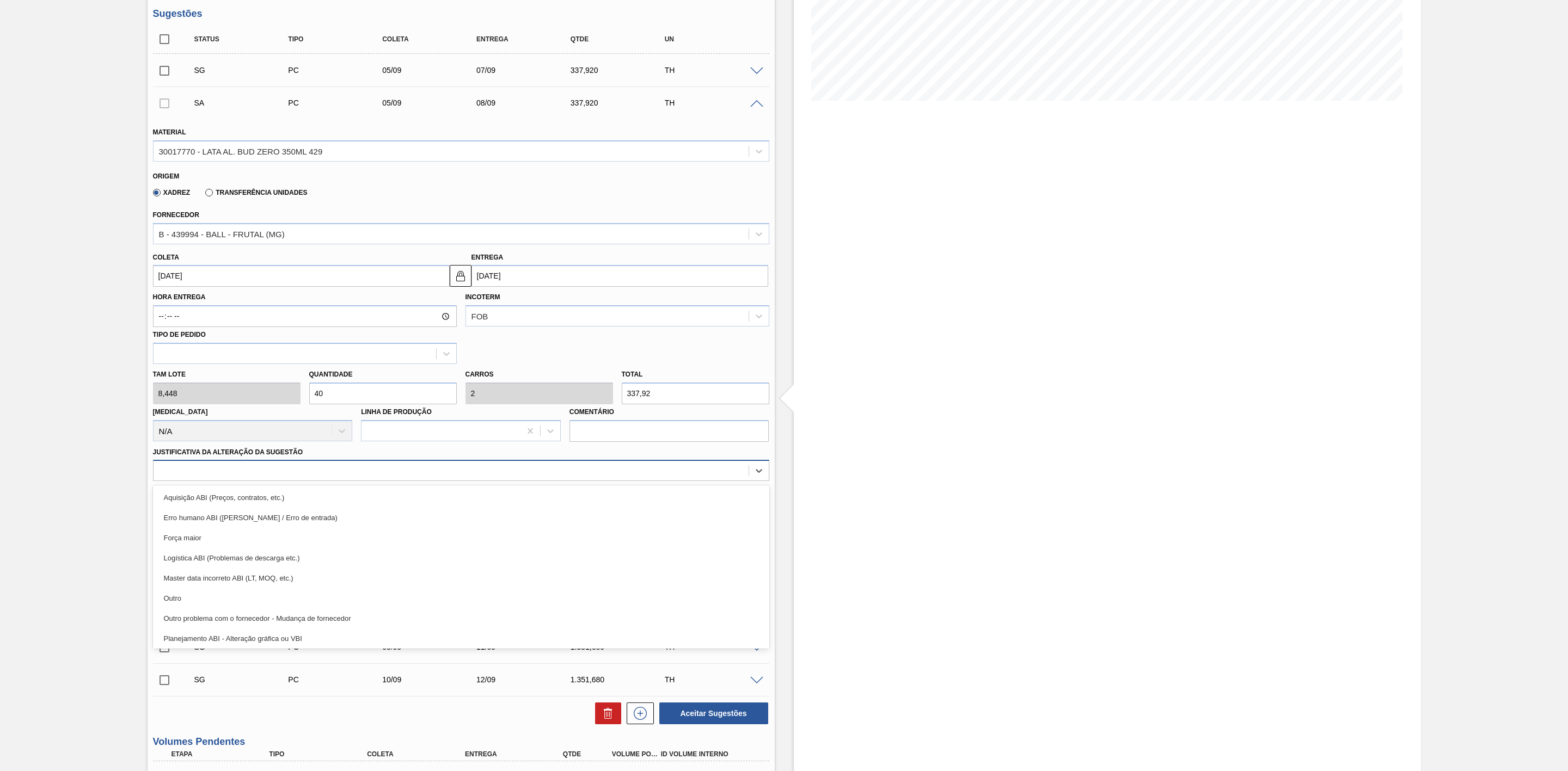
click at [293, 479] on div at bounding box center [451, 471] width 595 height 16
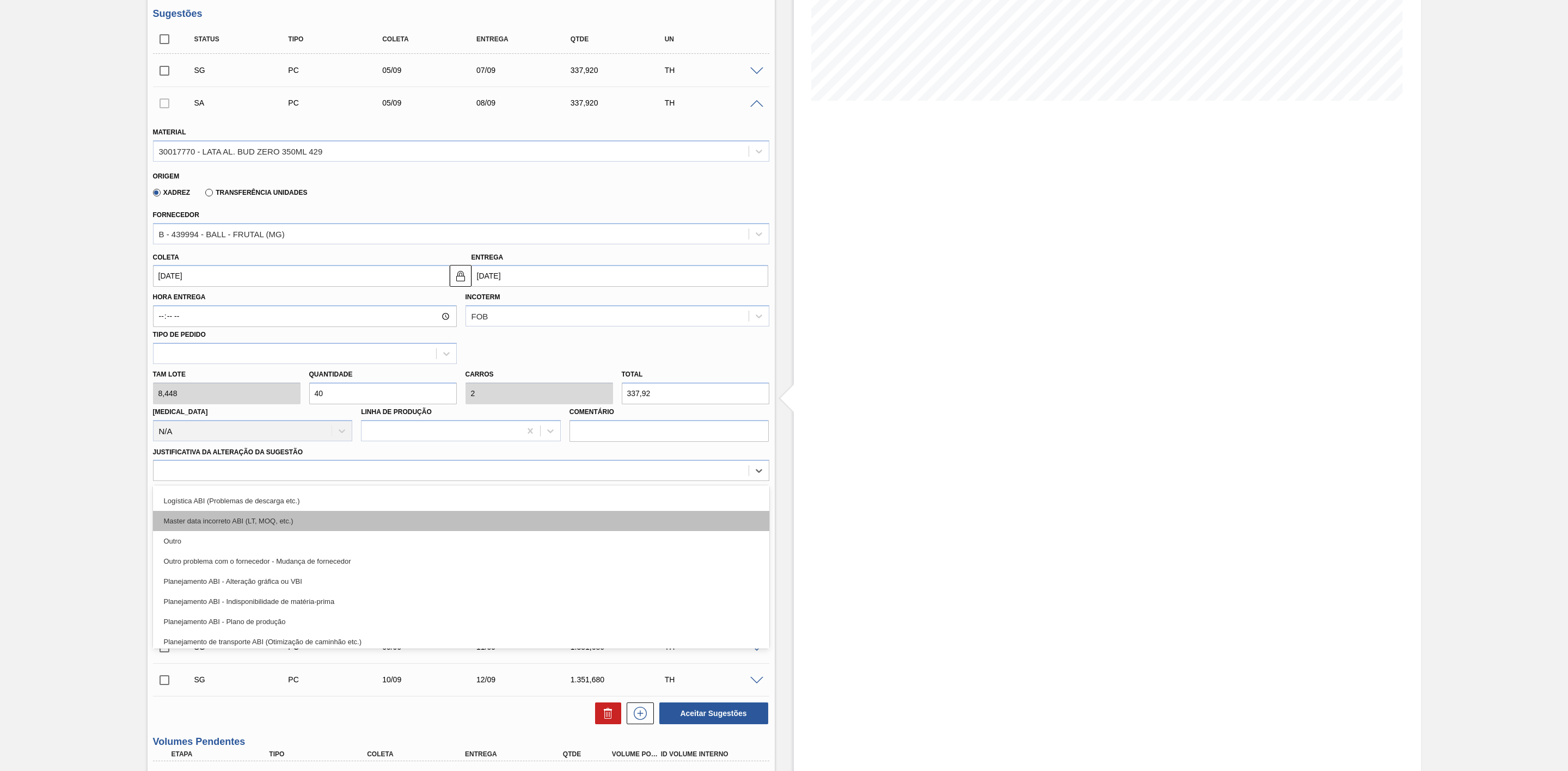
scroll to position [203, 0]
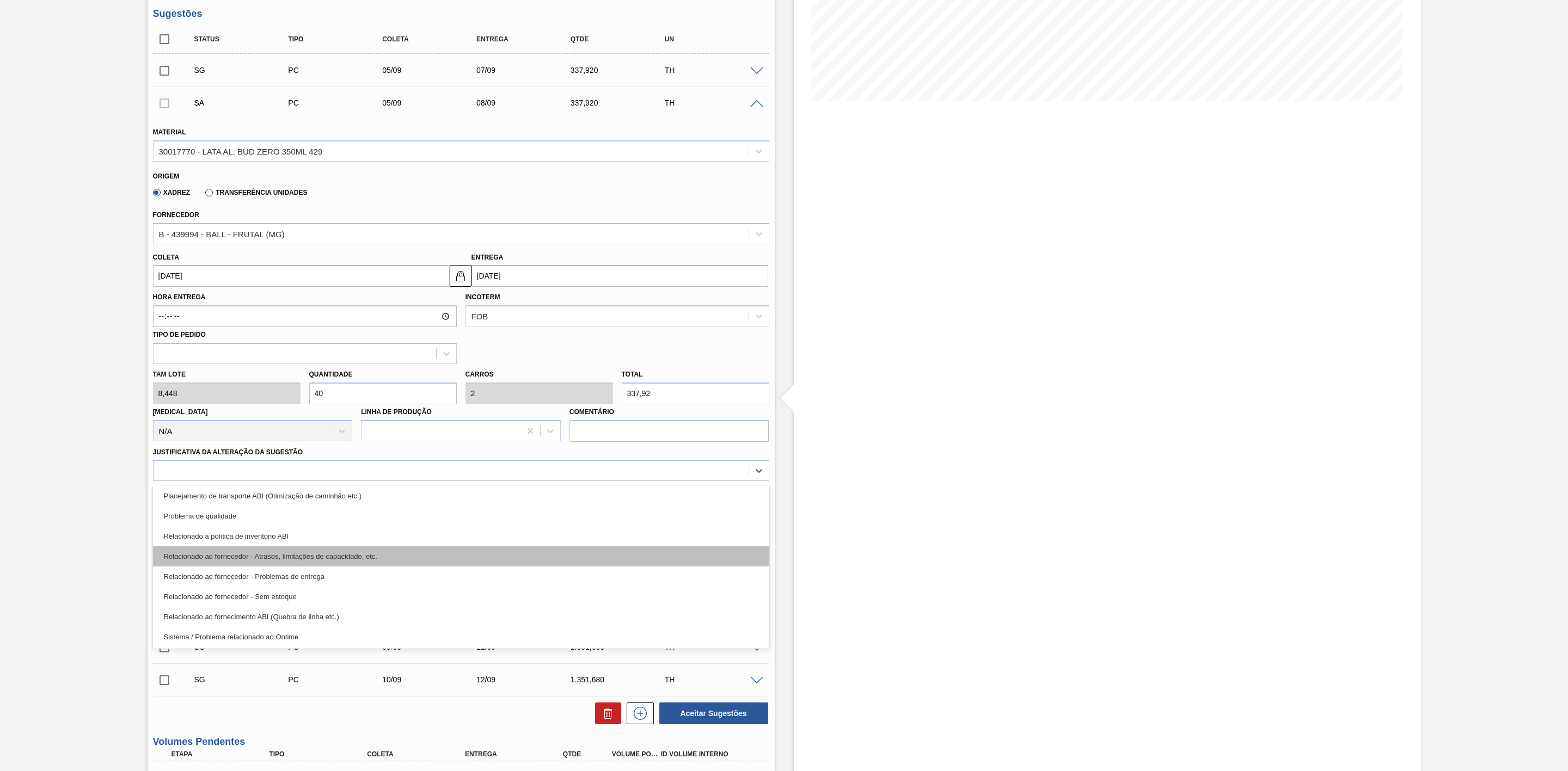
click at [349, 565] on div "Relacionado ao fornecedor - Atrasos, limitações de capacidade, etc." at bounding box center [461, 556] width 617 height 20
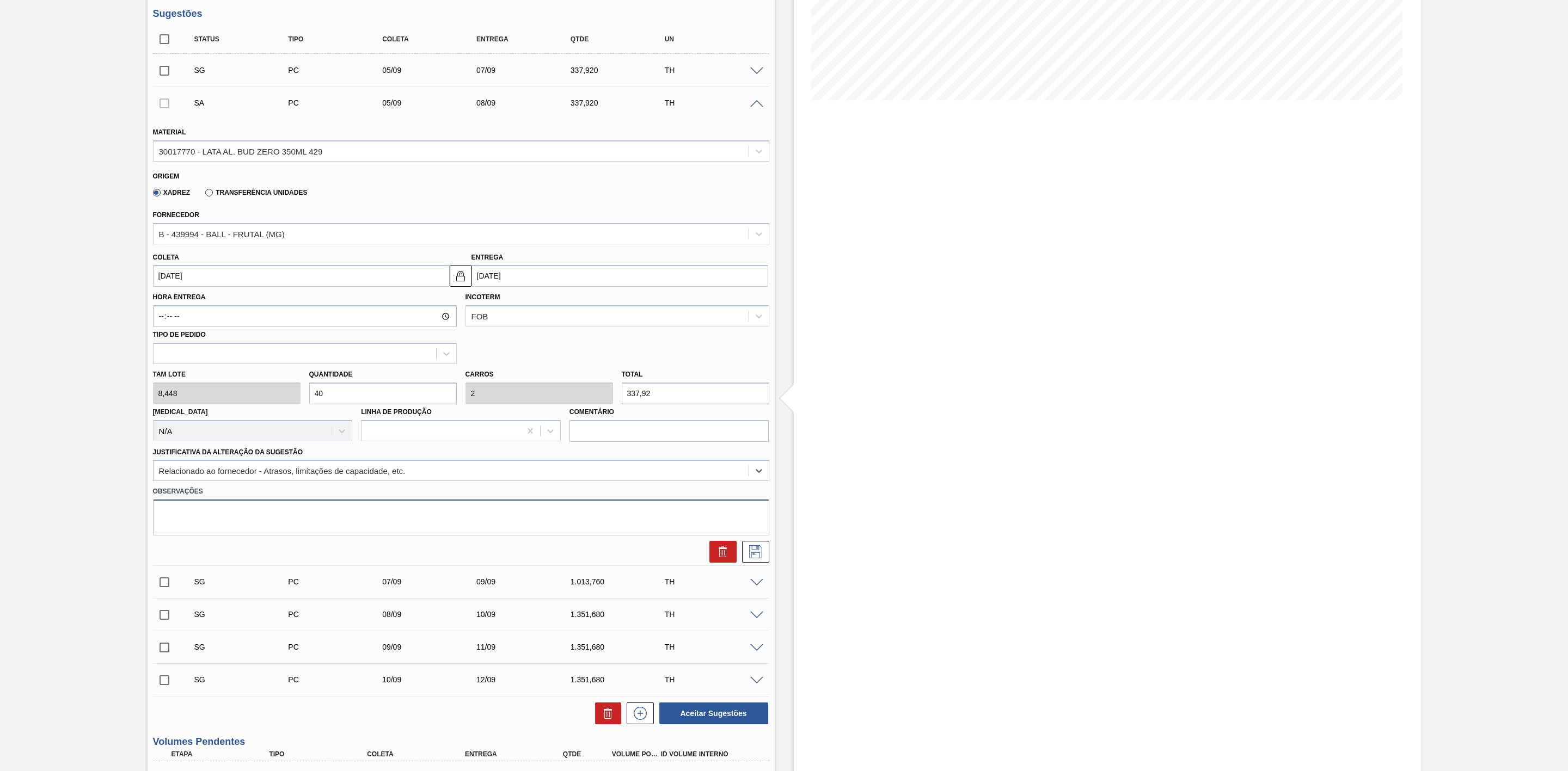
click at [358, 526] on textarea at bounding box center [461, 517] width 617 height 36
type textarea "Mudança de planta"
click at [751, 555] on icon at bounding box center [755, 551] width 18 height 13
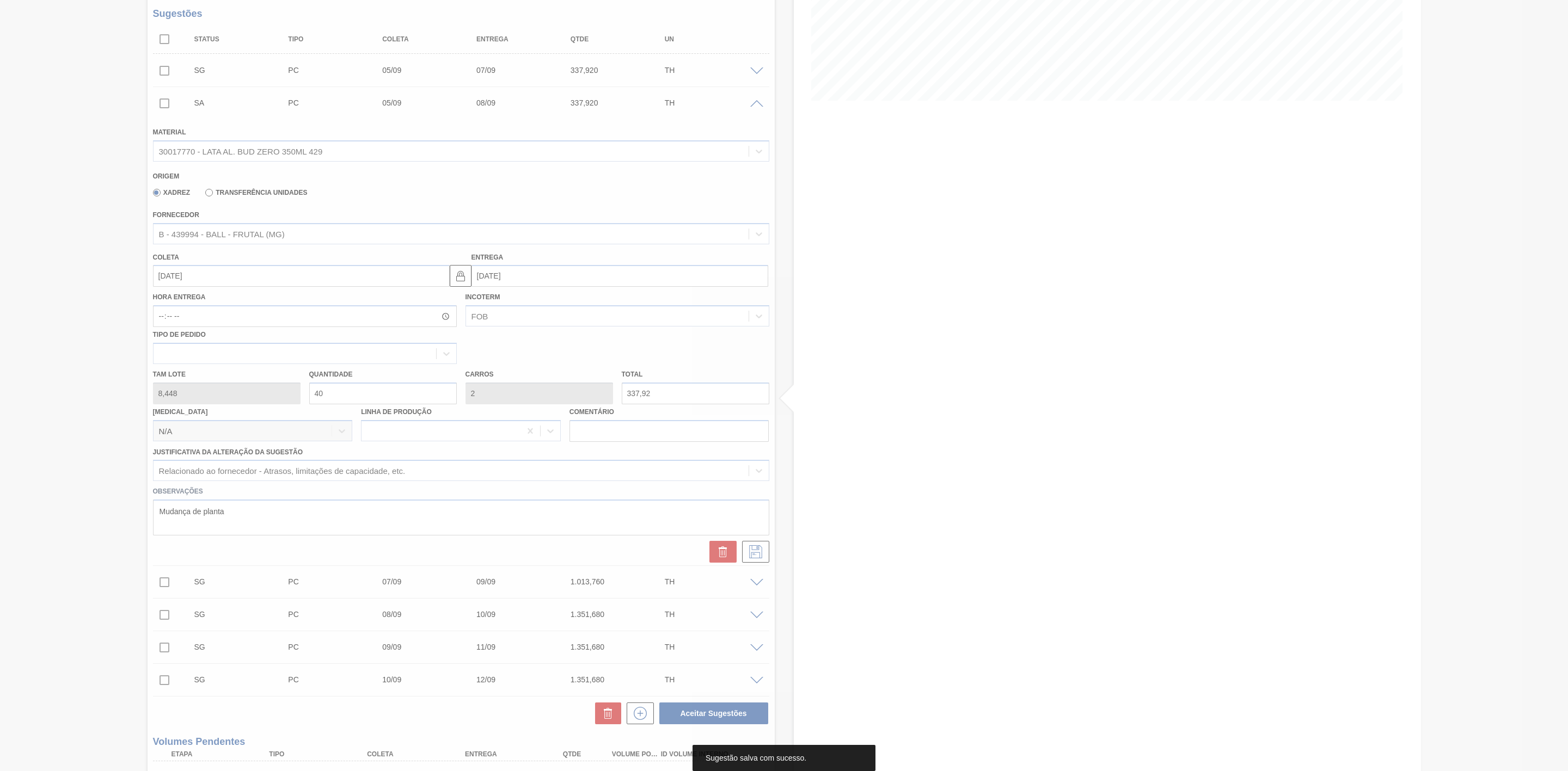
scroll to position [87, 0]
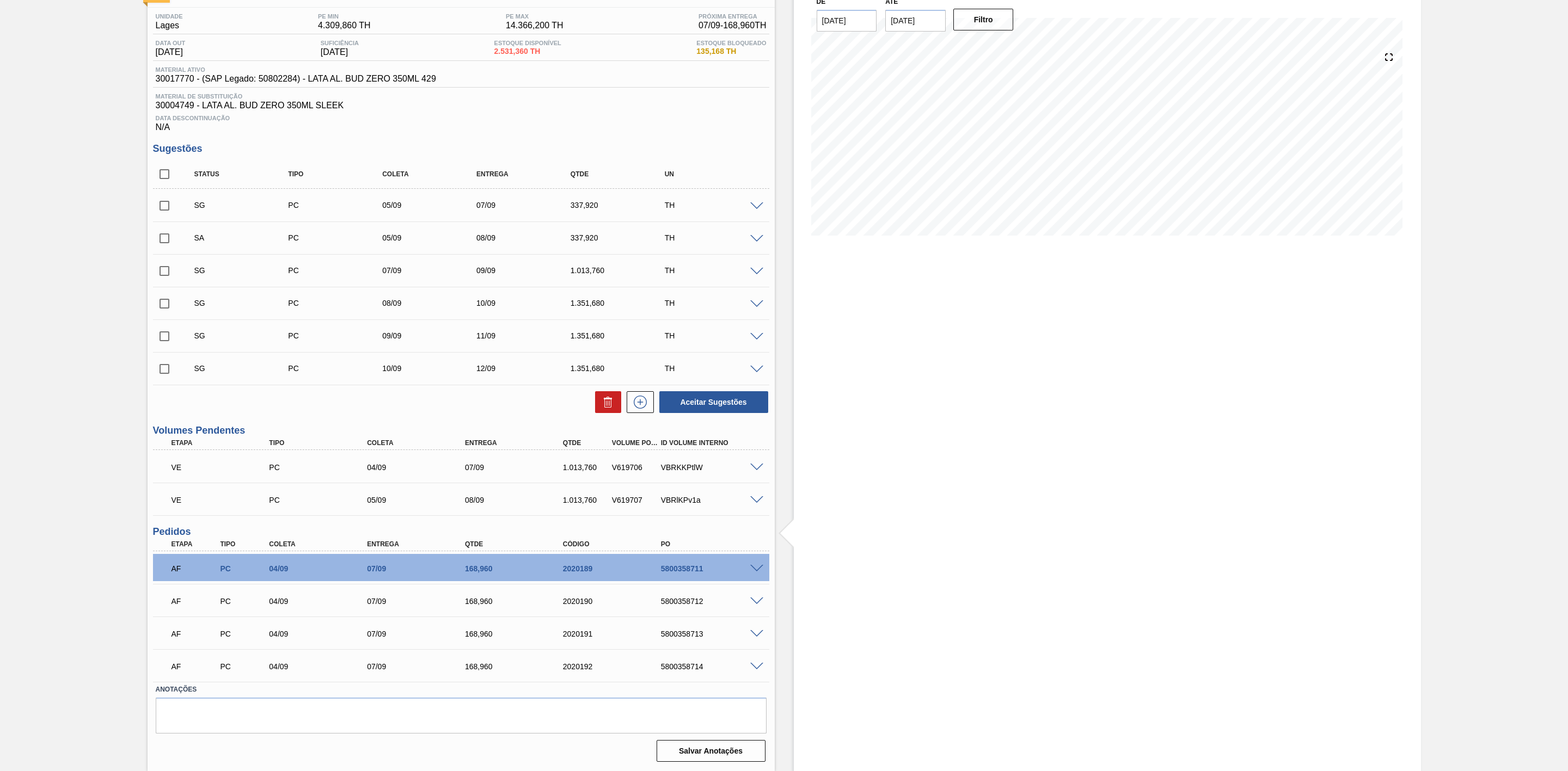
click at [168, 237] on input "checkbox" at bounding box center [164, 239] width 23 height 23
click at [702, 405] on button "Aceitar Sugestões" at bounding box center [713, 402] width 109 height 22
checkbox input "false"
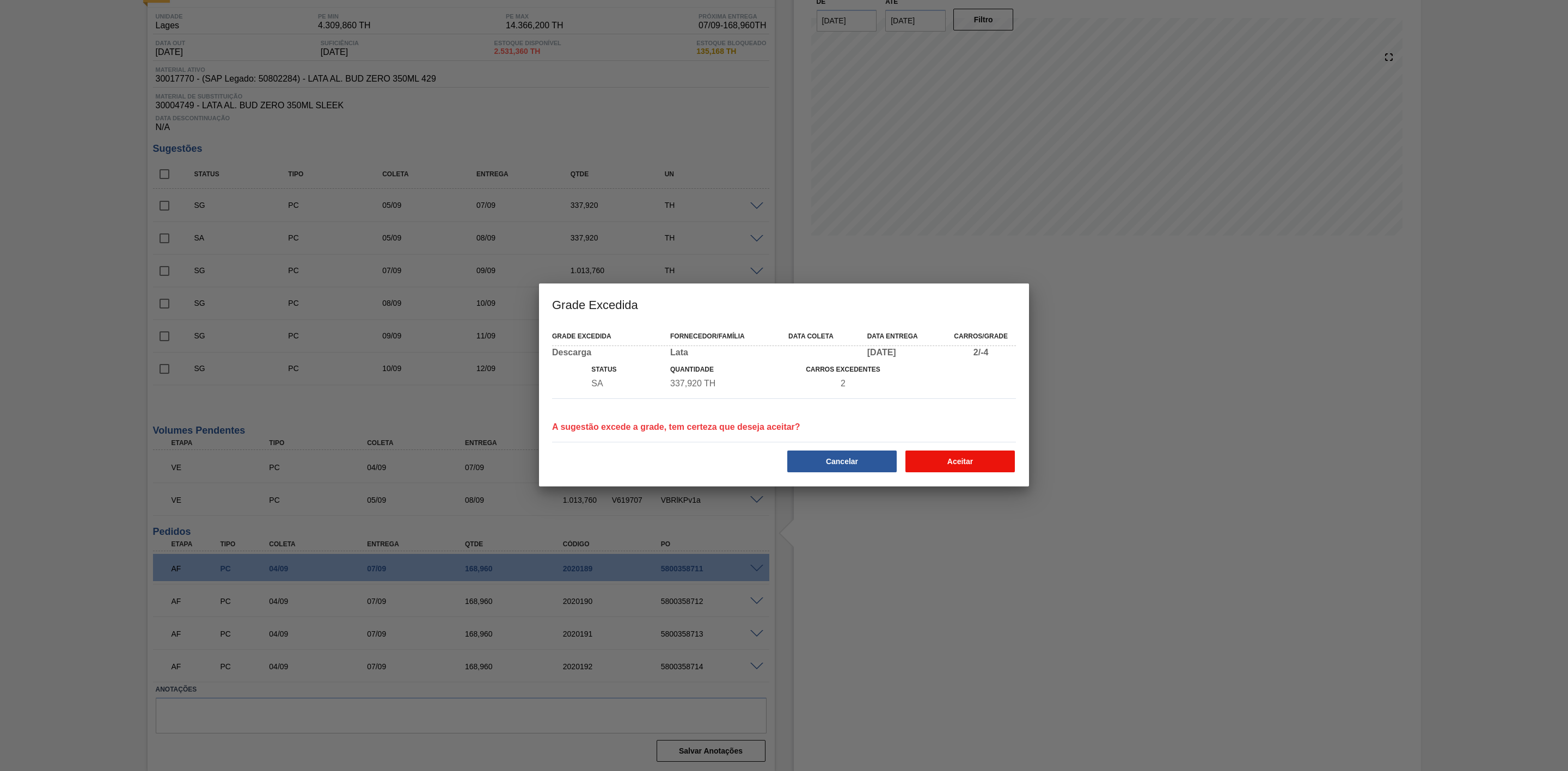
click at [942, 469] on button "Aceitar" at bounding box center [960, 462] width 110 height 22
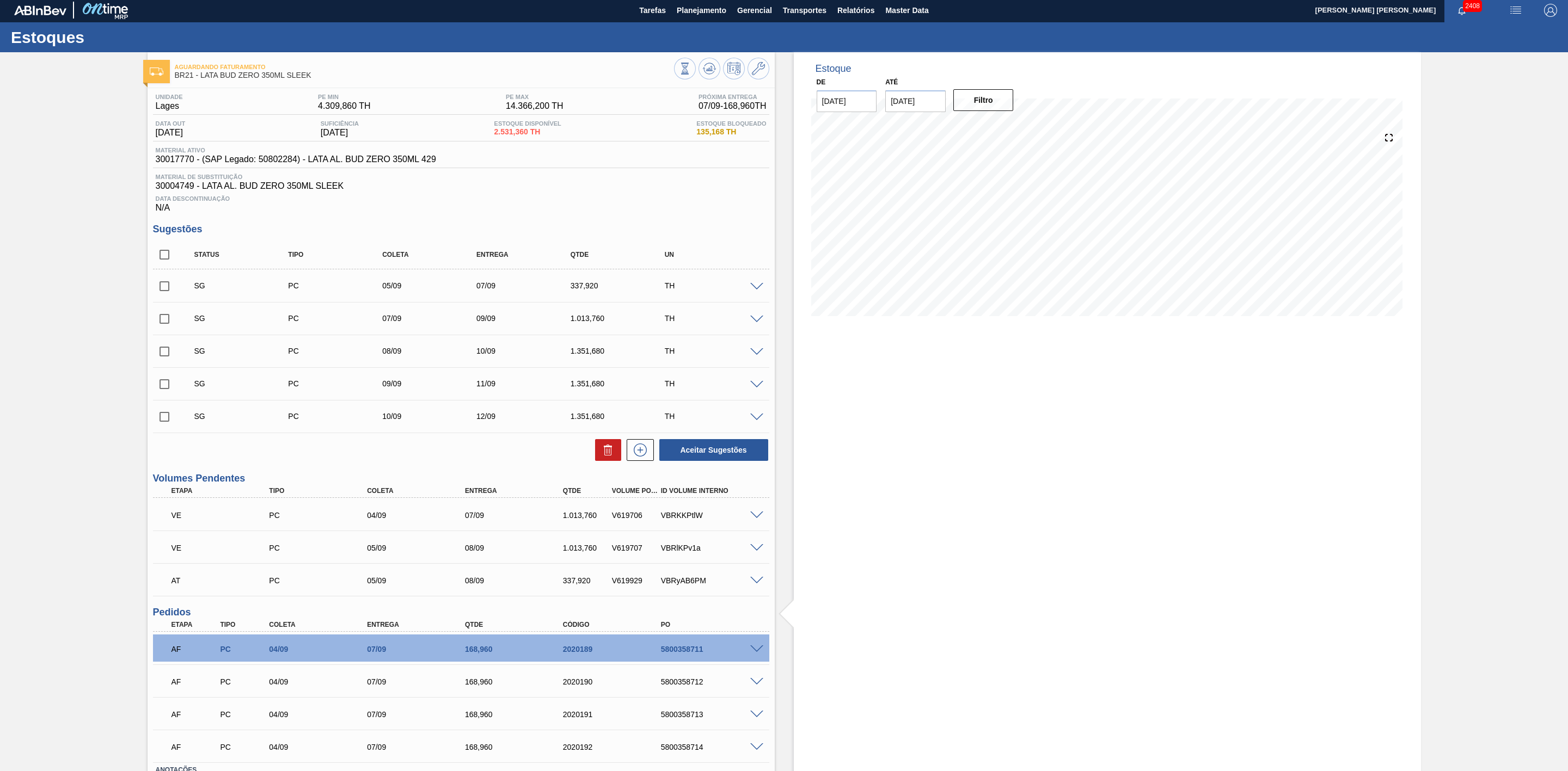
scroll to position [0, 0]
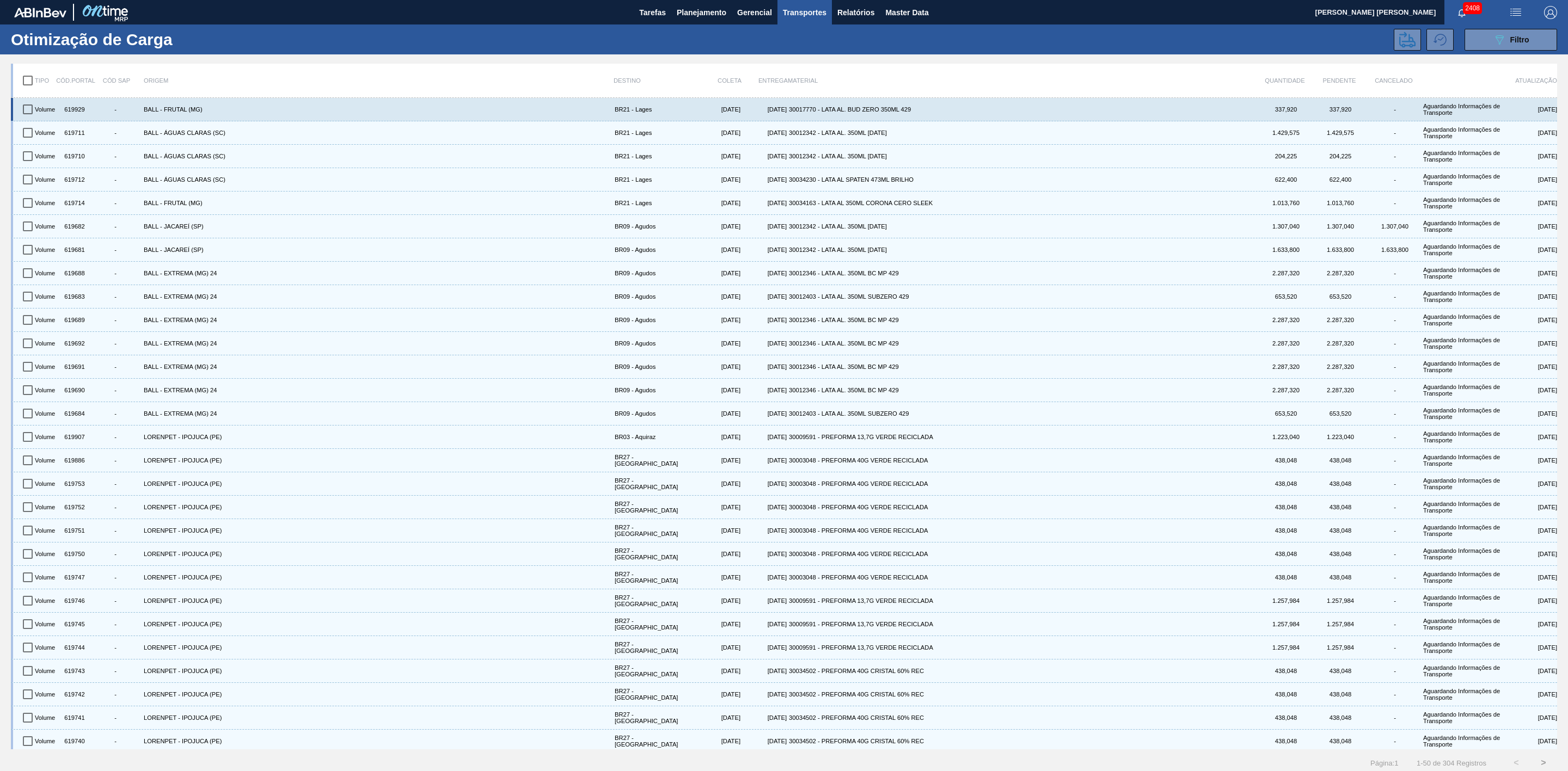
click at [26, 111] on input "checkbox" at bounding box center [28, 110] width 23 height 23
checkbox input "true"
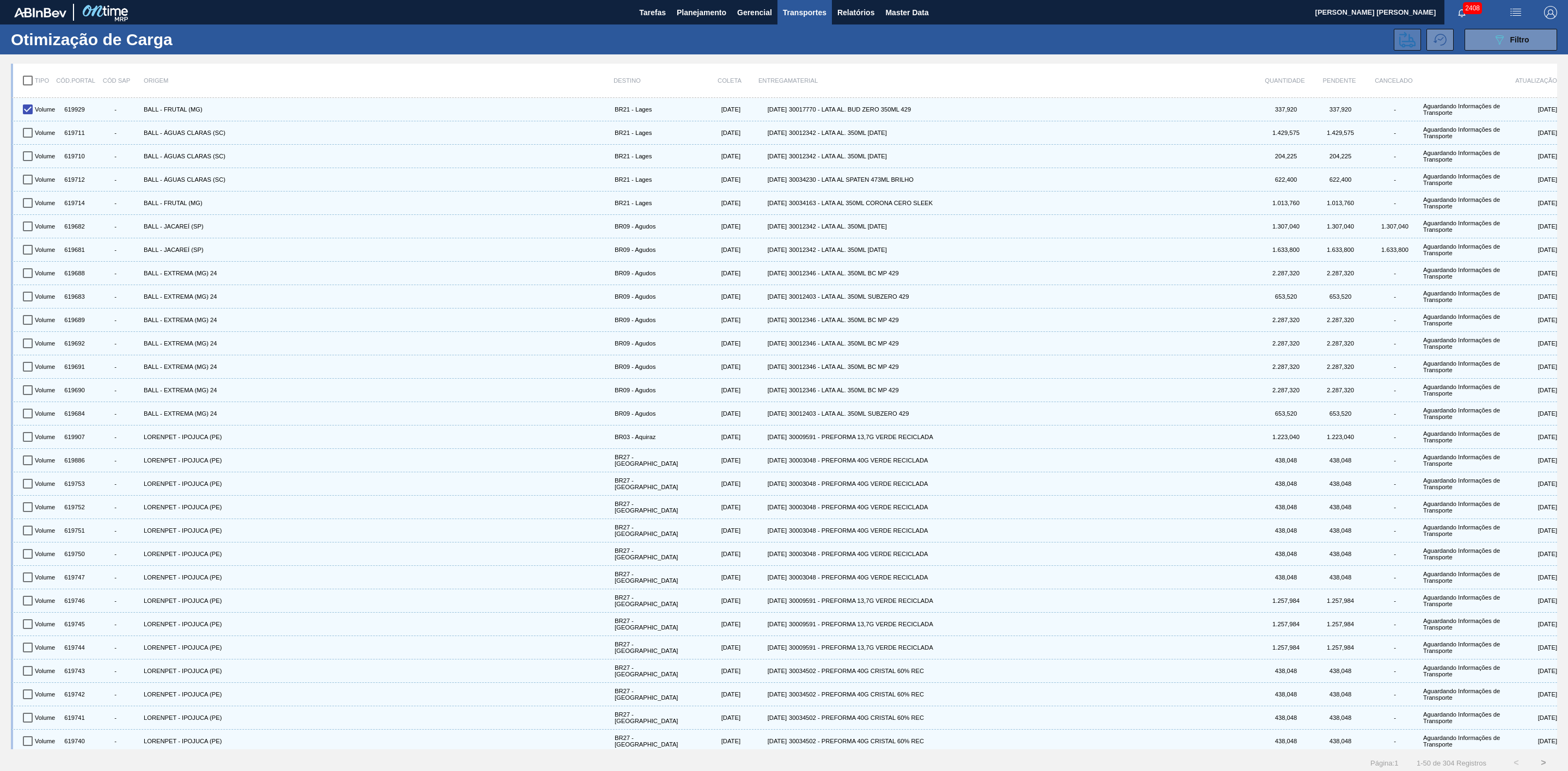
click at [1407, 37] on icon at bounding box center [1407, 40] width 16 height 16
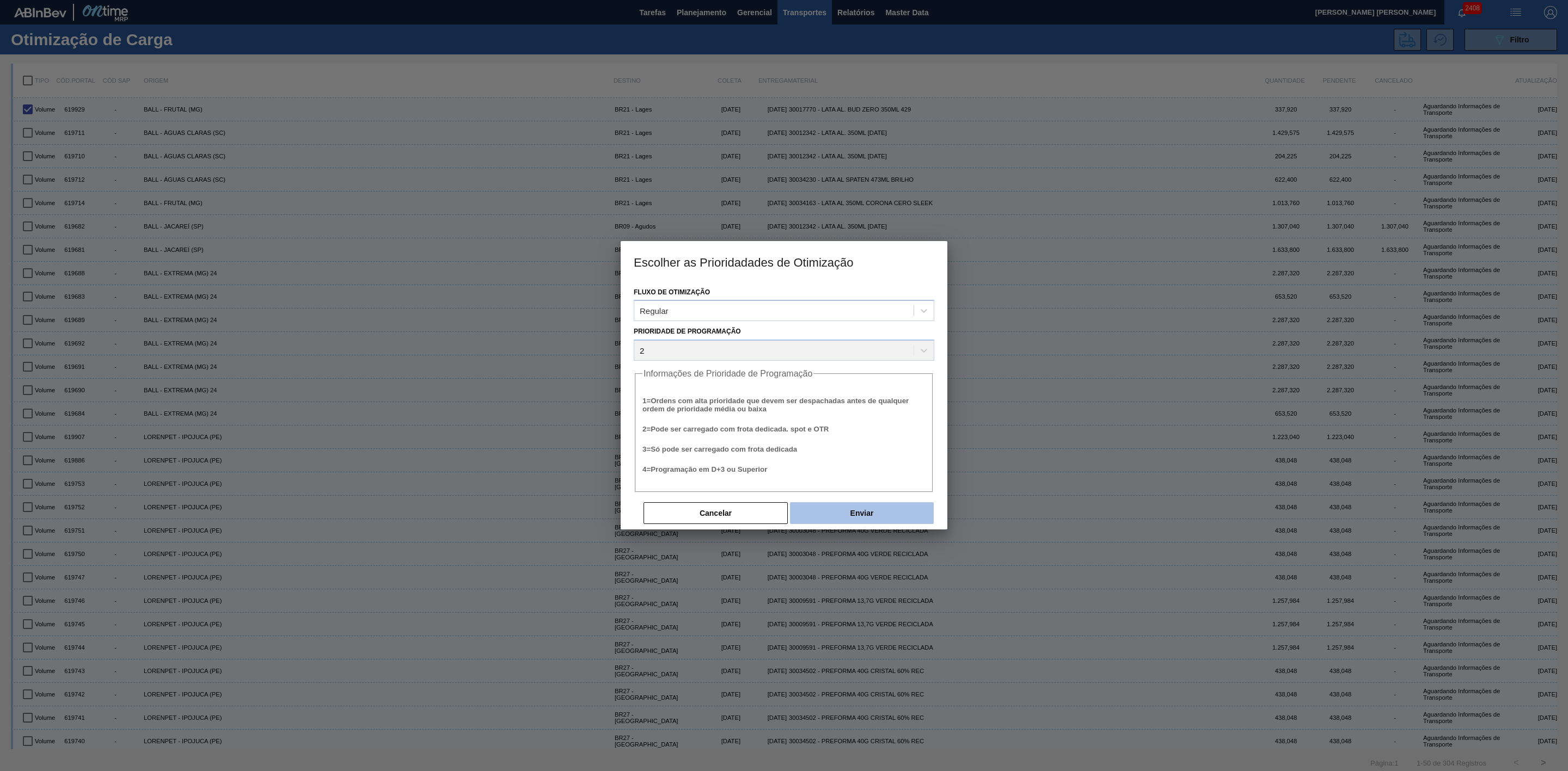
click at [861, 512] on button "Enviar" at bounding box center [862, 514] width 144 height 22
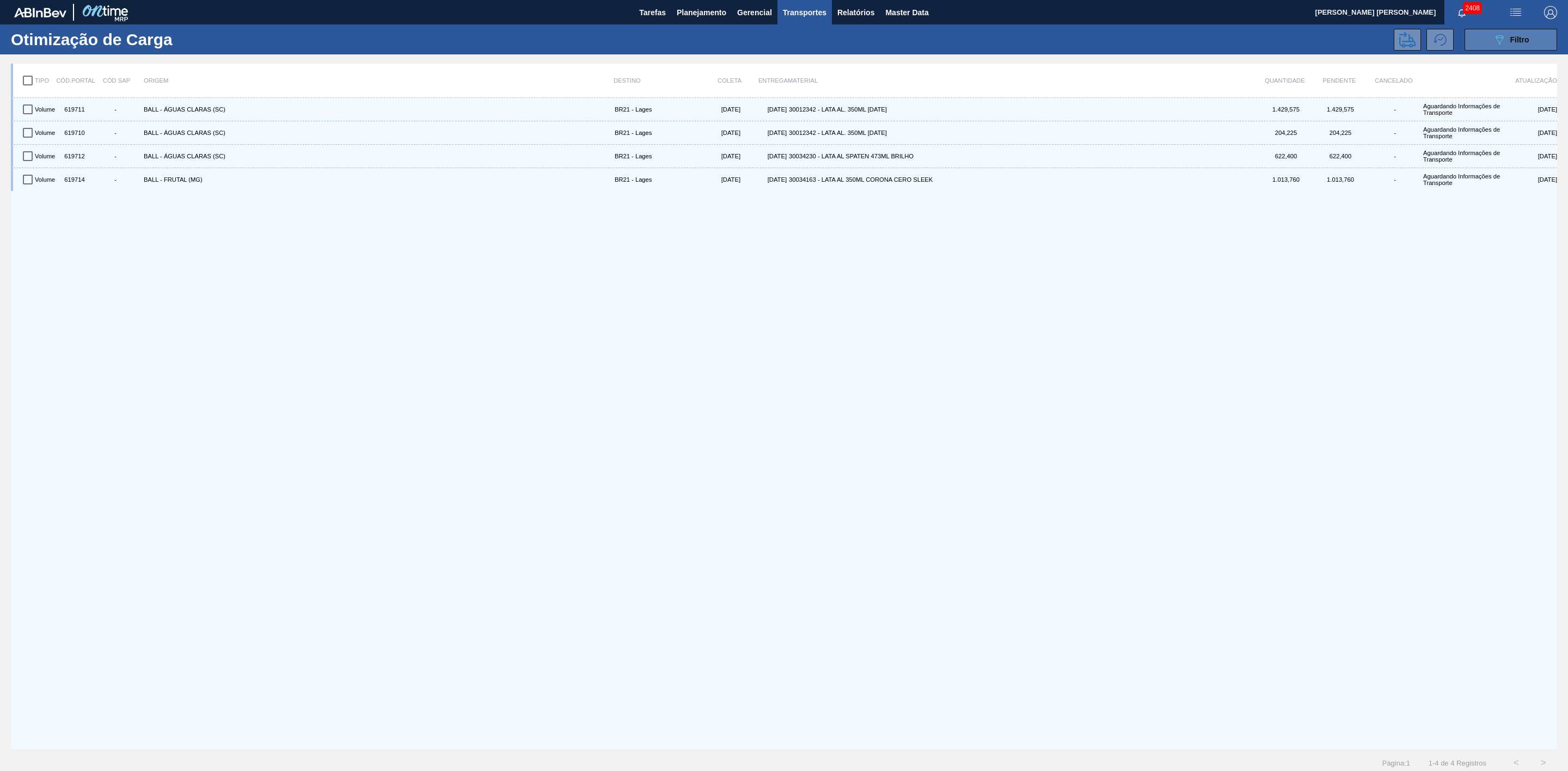
click at [1488, 33] on button "089F7B8B-B2A5-4AFE-B5C0-19BA573D28AC Filtro" at bounding box center [1511, 40] width 93 height 22
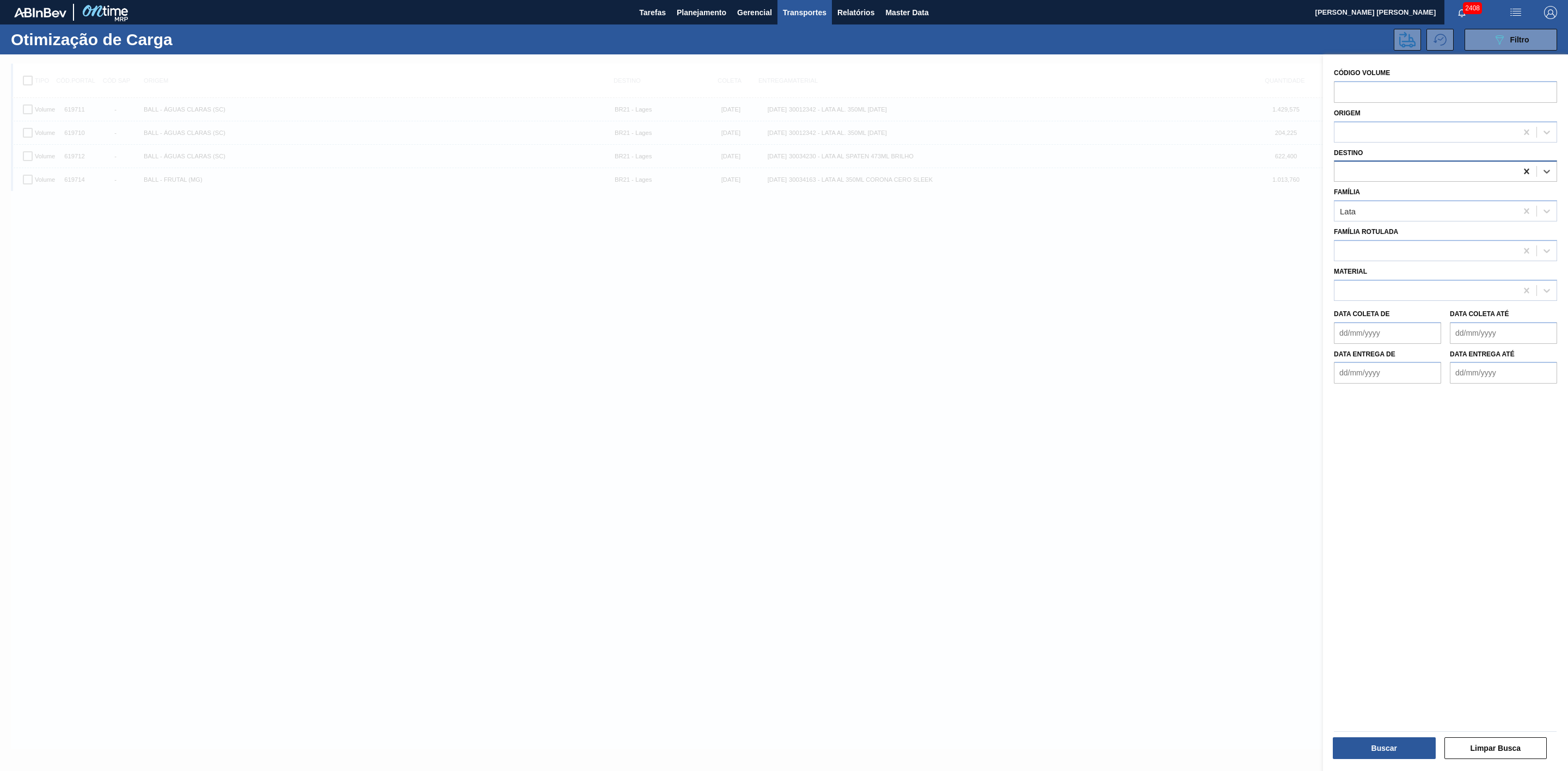
click at [1522, 170] on icon at bounding box center [1527, 172] width 11 height 11
type input "22"
click at [1411, 198] on div "BR22 - Viamão" at bounding box center [1445, 198] width 223 height 20
click at [1397, 747] on button "Buscar" at bounding box center [1384, 748] width 103 height 22
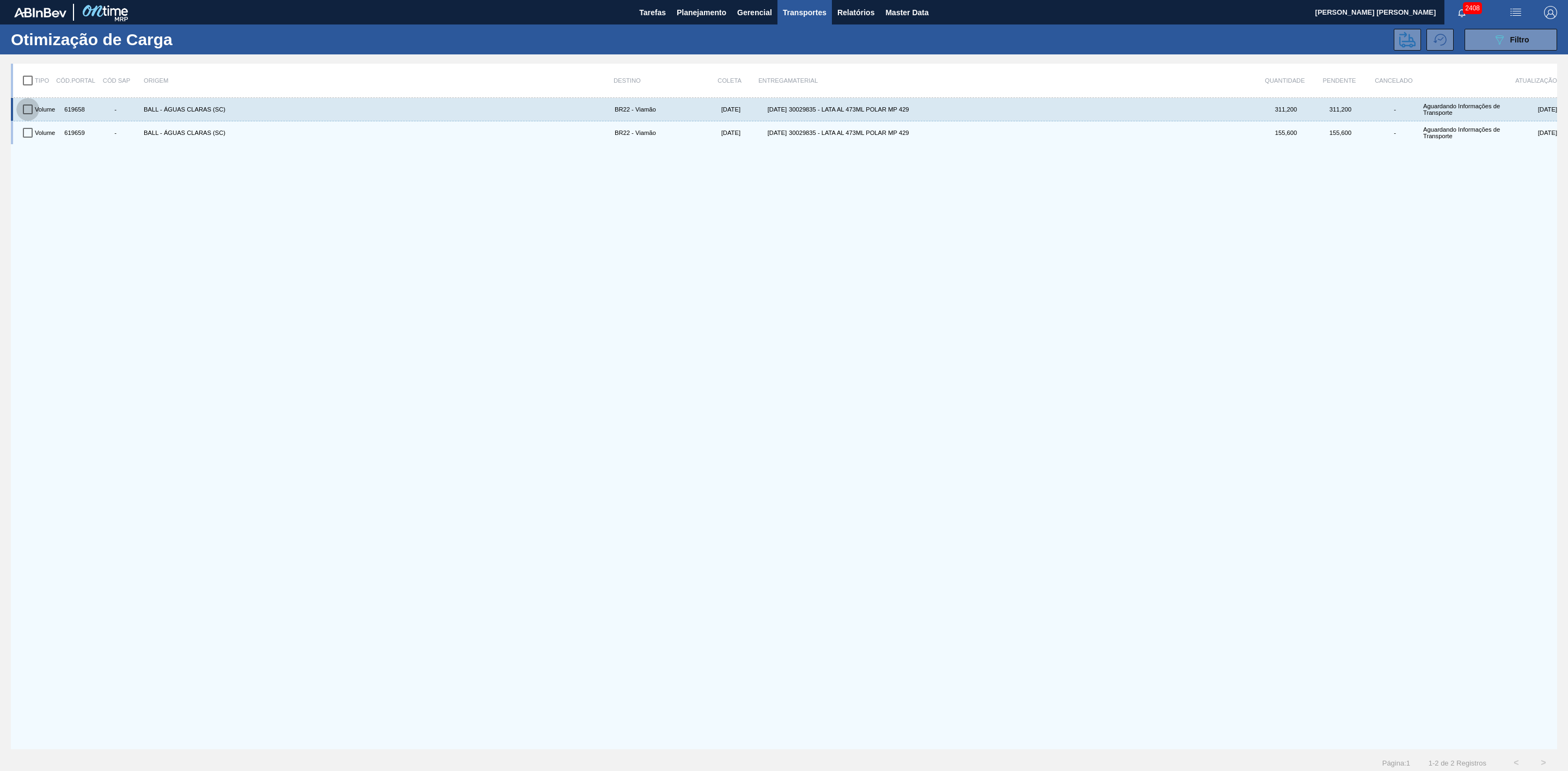
click at [27, 111] on input "checkbox" at bounding box center [28, 110] width 23 height 23
checkbox input "true"
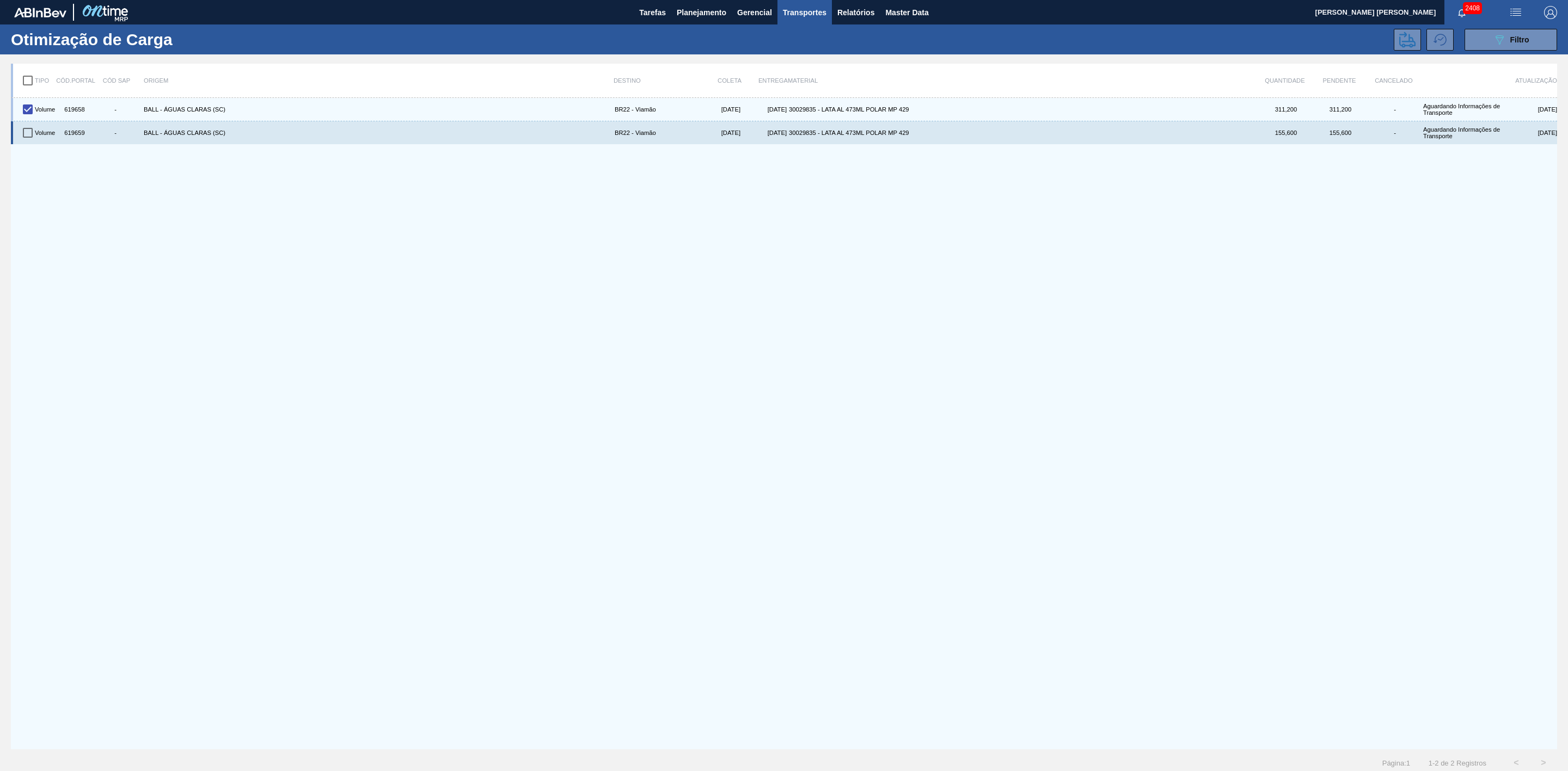
click at [24, 131] on input "checkbox" at bounding box center [28, 133] width 23 height 23
checkbox input "true"
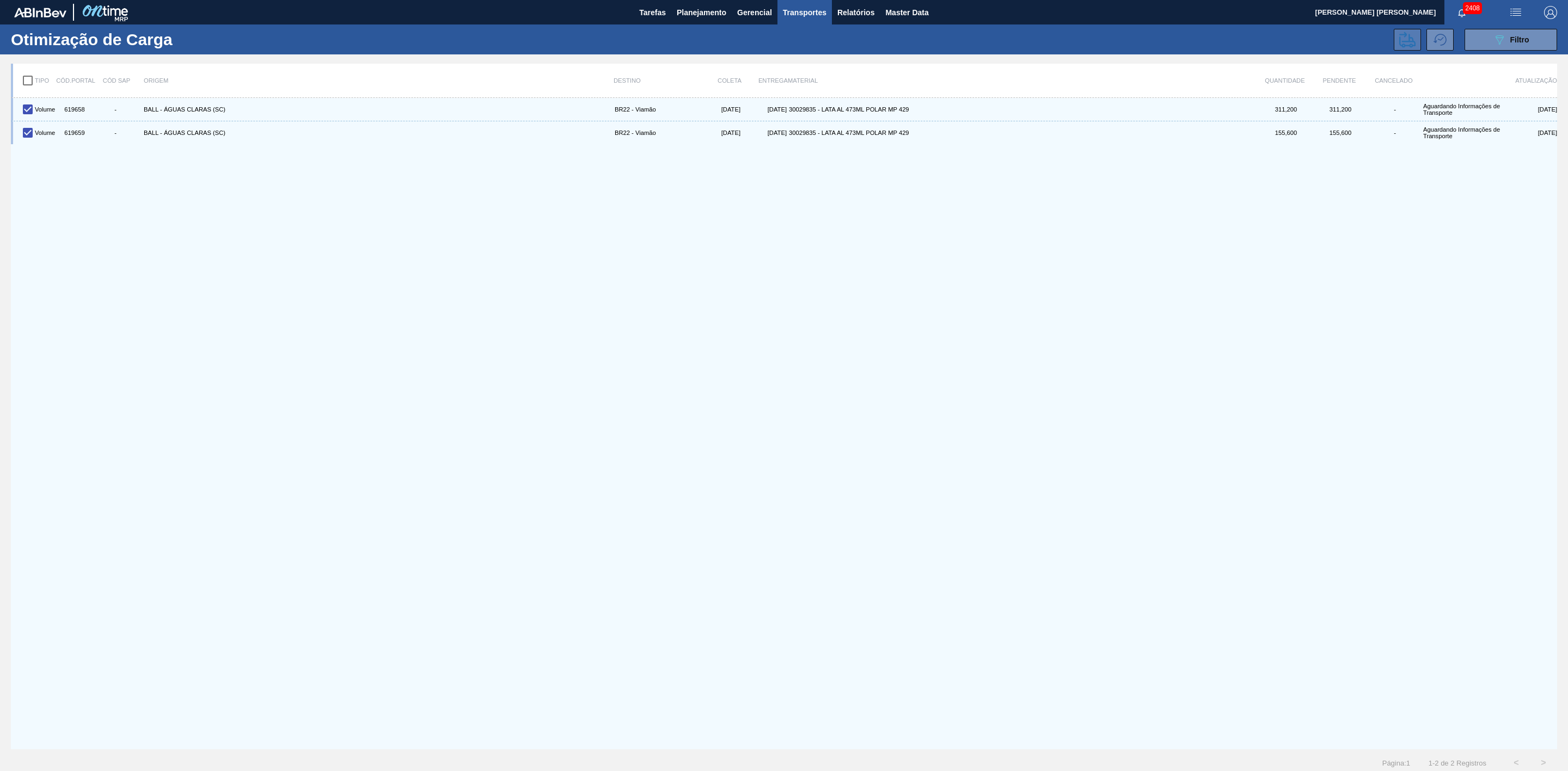
click at [1406, 43] on icon at bounding box center [1407, 40] width 16 height 16
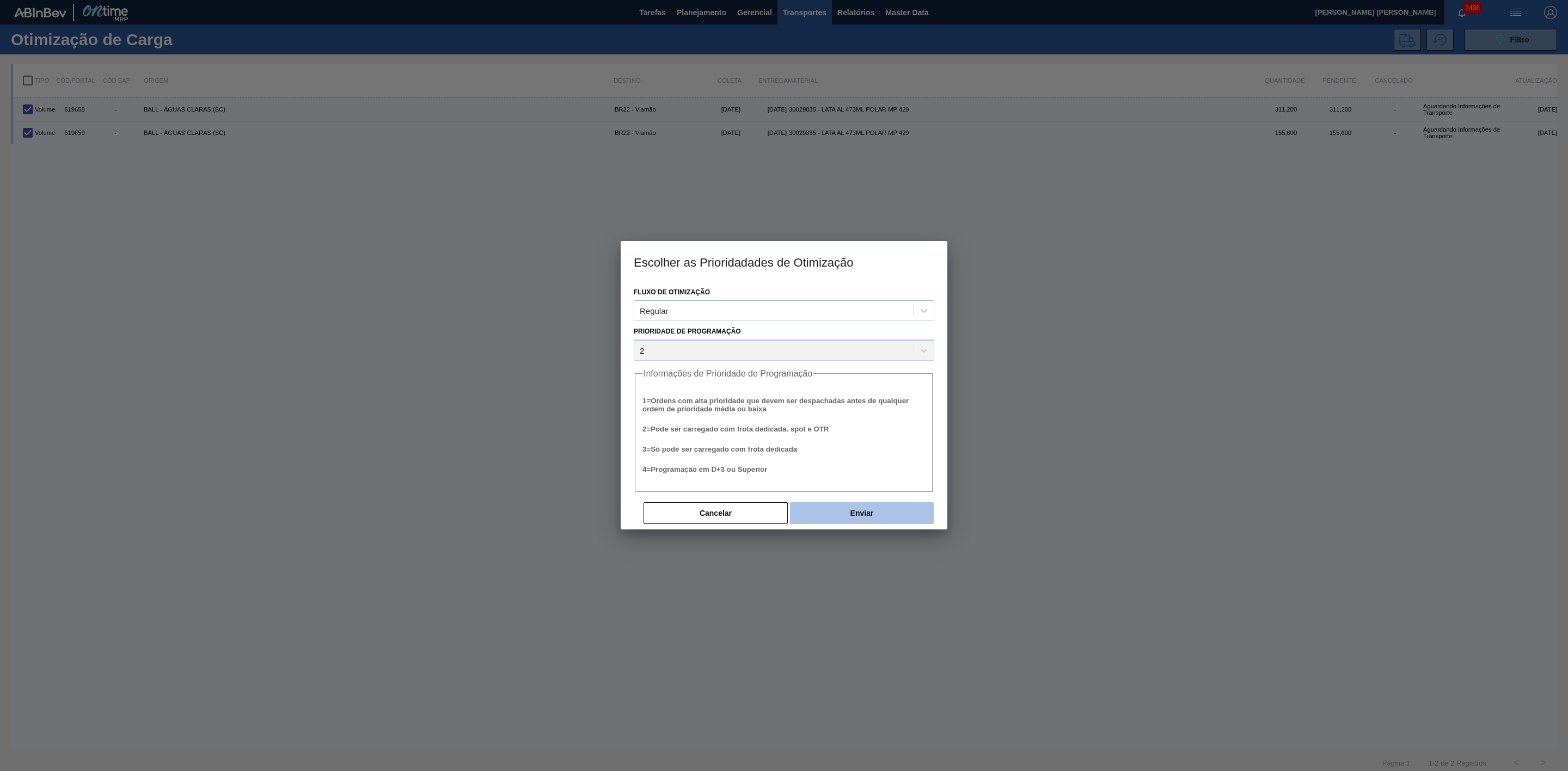
click at [868, 513] on button "Enviar" at bounding box center [862, 514] width 144 height 22
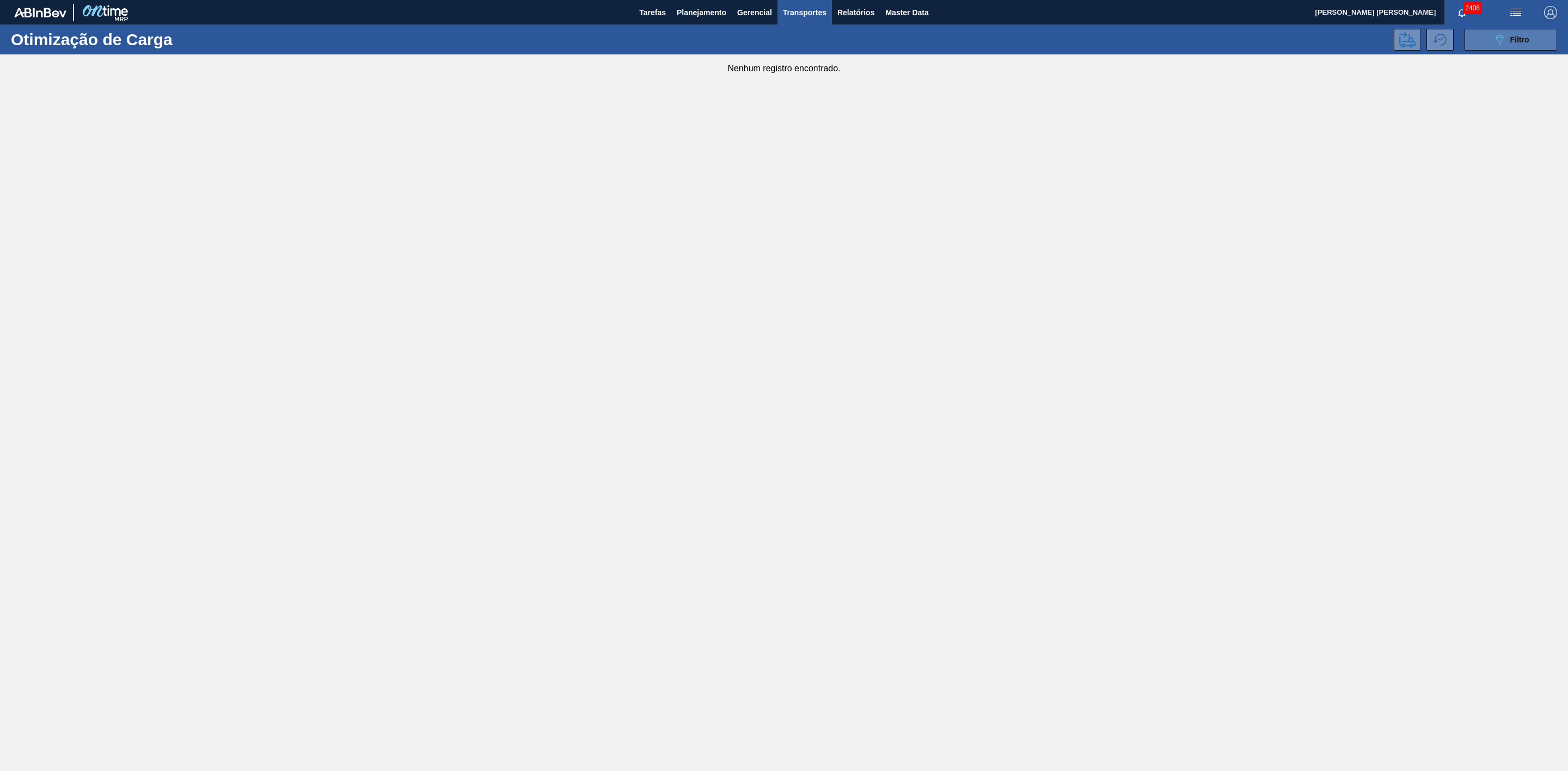
click at [1498, 41] on icon "089F7B8B-B2A5-4AFE-B5C0-19BA573D28AC" at bounding box center [1499, 40] width 13 height 13
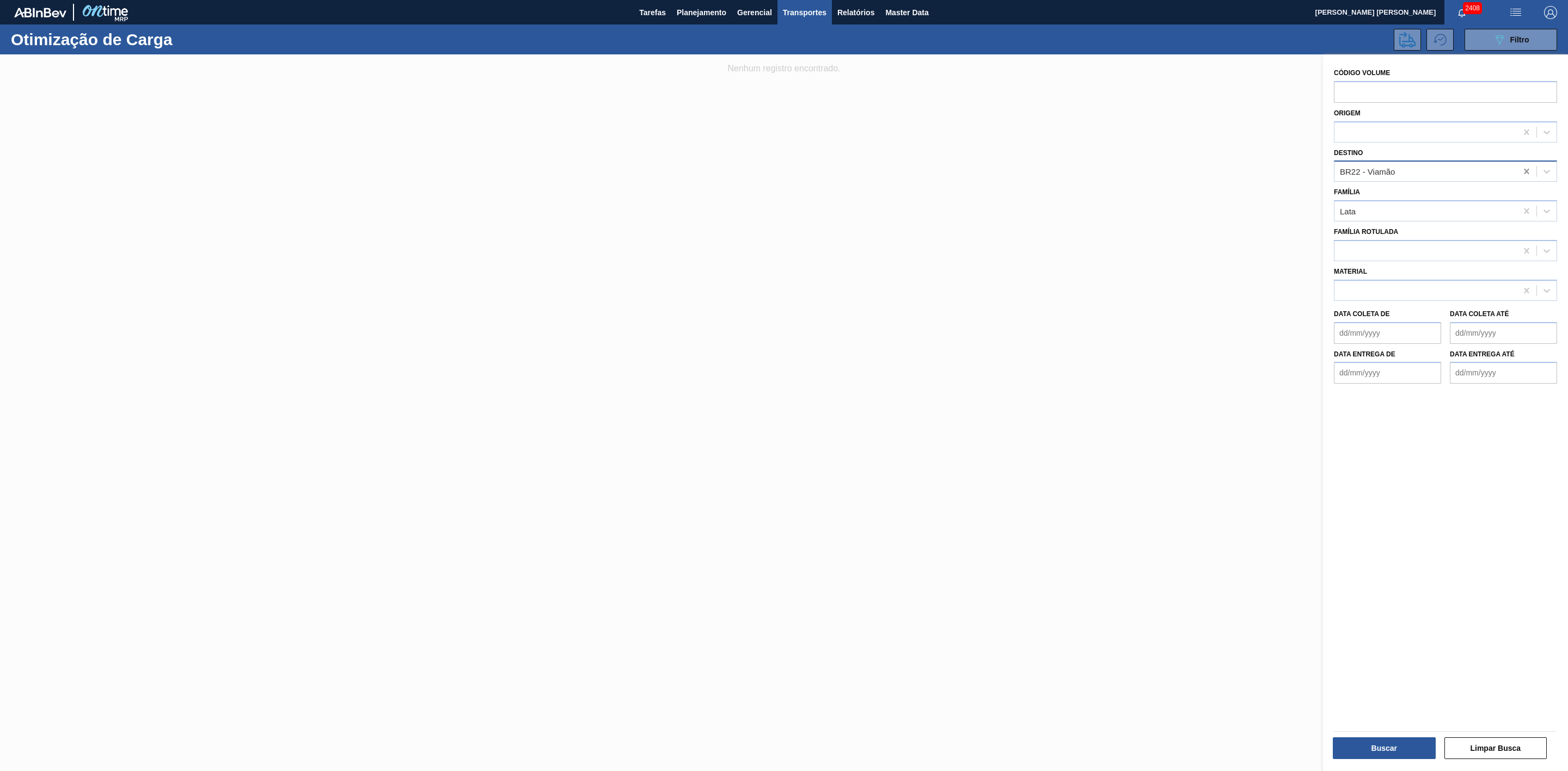
click at [1523, 175] on icon at bounding box center [1527, 172] width 11 height 11
type input "09"
click at [1419, 193] on div "BR09 - Agudos" at bounding box center [1445, 198] width 223 height 20
click at [1384, 743] on button "Buscar" at bounding box center [1384, 748] width 103 height 22
